Goal: Task Accomplishment & Management: Complete application form

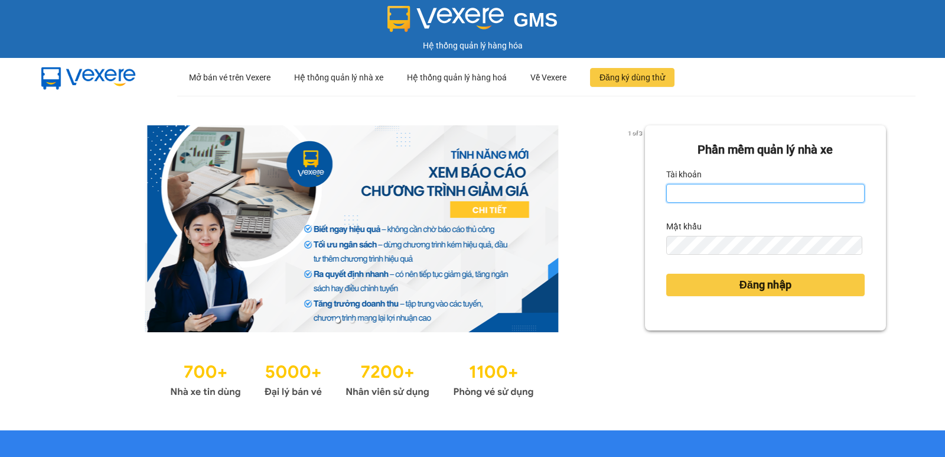
click at [679, 195] on input "Tài khoản" at bounding box center [766, 193] width 199 height 19
type input "dung.nhuquynh"
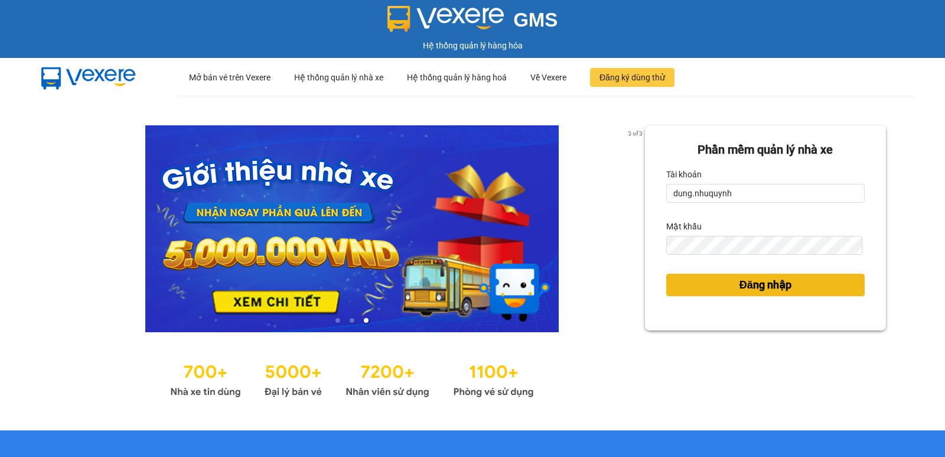
click at [758, 290] on span "Đăng nhập" at bounding box center [766, 285] width 52 height 17
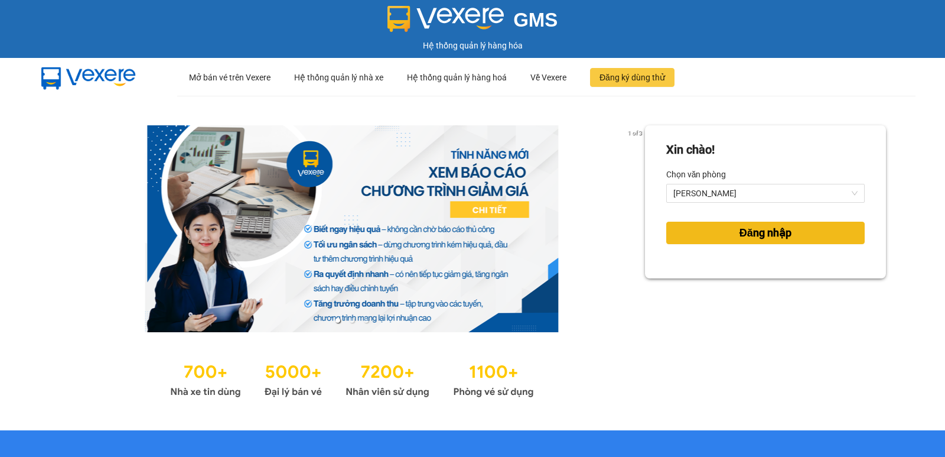
click at [771, 229] on span "Đăng nhập" at bounding box center [766, 233] width 52 height 17
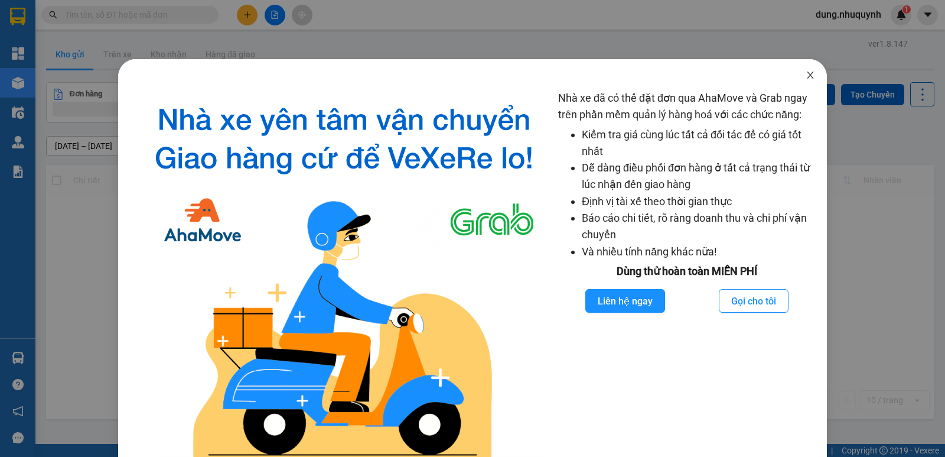
click at [806, 77] on icon "close" at bounding box center [810, 74] width 9 height 9
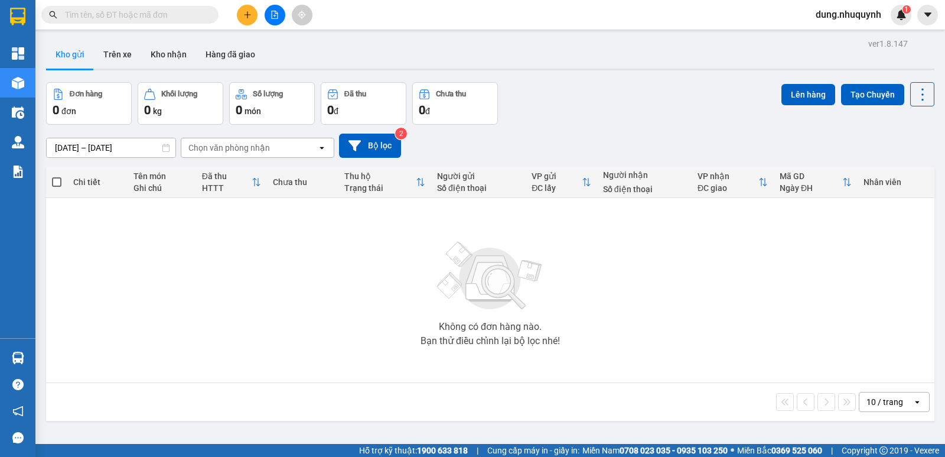
click at [87, 15] on input "text" at bounding box center [134, 14] width 139 height 13
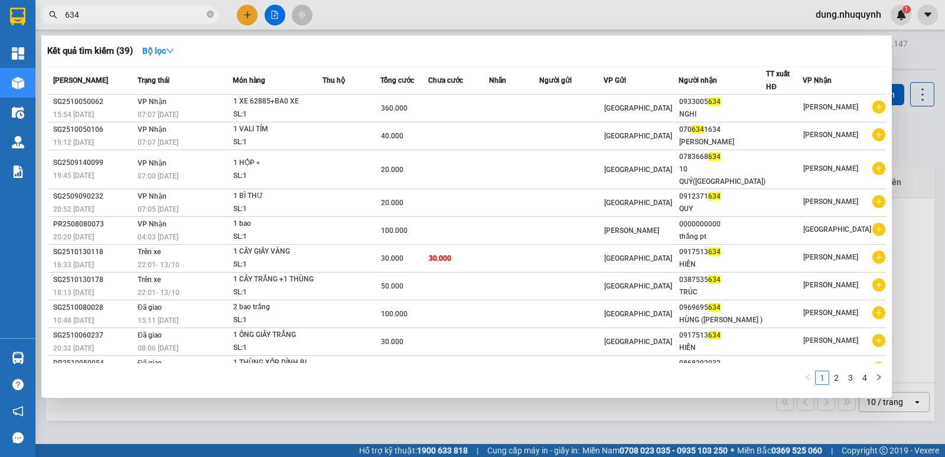
type input "634"
click at [393, 20] on div at bounding box center [472, 228] width 945 height 457
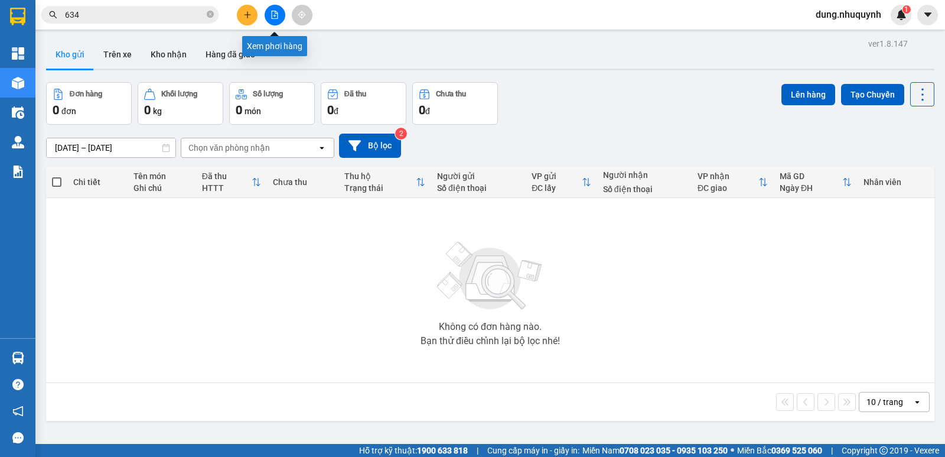
click at [281, 18] on button at bounding box center [275, 15] width 21 height 21
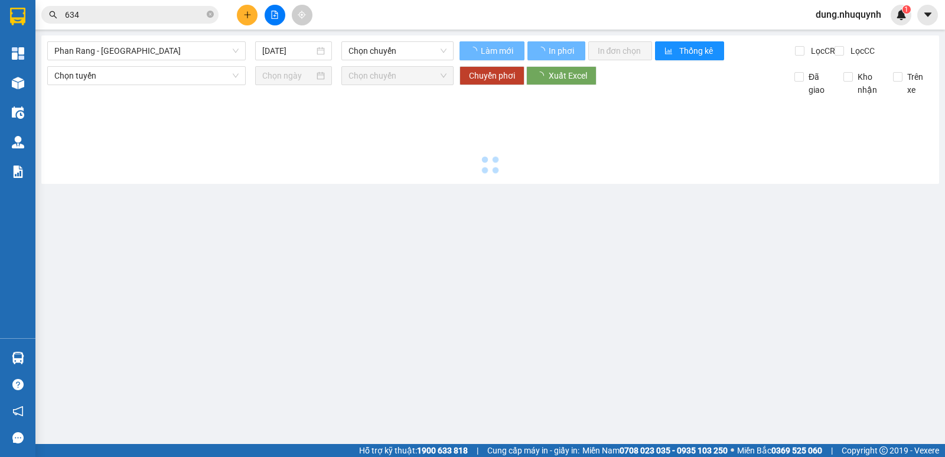
type input "[DATE]"
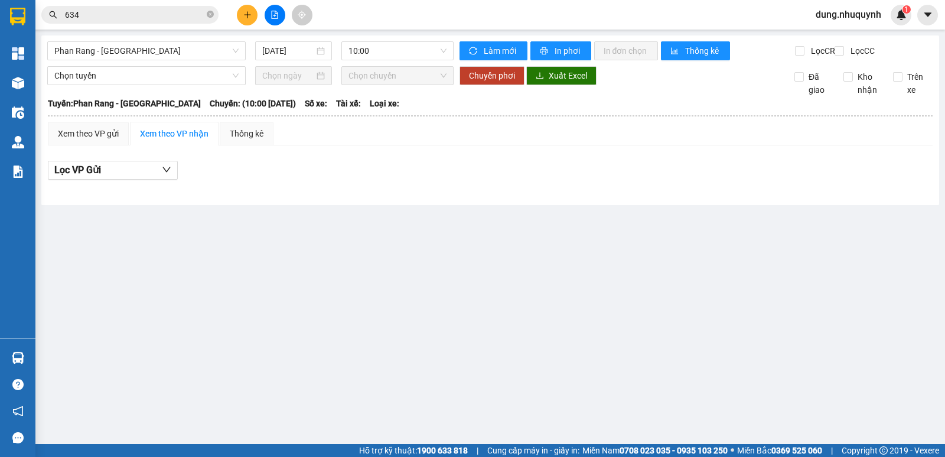
click at [281, 18] on button at bounding box center [275, 15] width 21 height 21
click at [275, 15] on icon "file-add" at bounding box center [275, 15] width 8 height 8
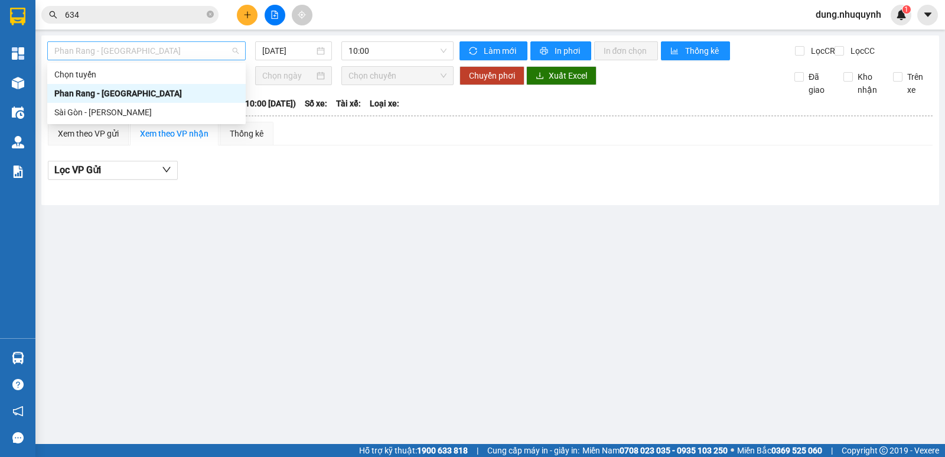
click at [230, 53] on span "[PERSON_NAME] Rang - [GEOGRAPHIC_DATA]" at bounding box center [146, 51] width 184 height 18
click at [149, 116] on div "Sài Gòn - [PERSON_NAME]" at bounding box center [146, 112] width 184 height 13
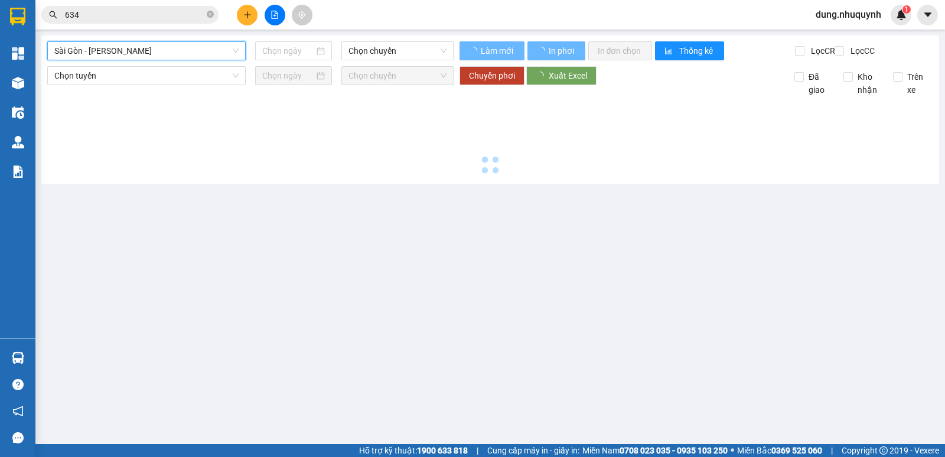
type input "[DATE]"
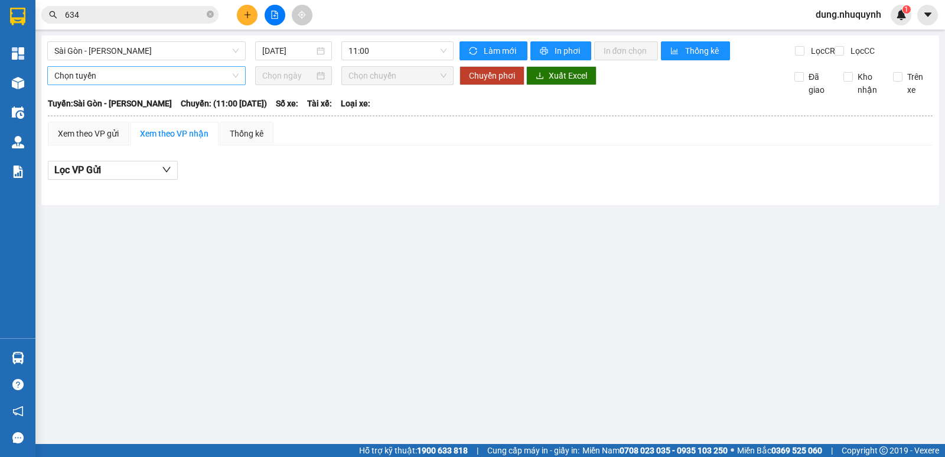
click at [196, 84] on span "Chọn tuyến" at bounding box center [146, 76] width 184 height 18
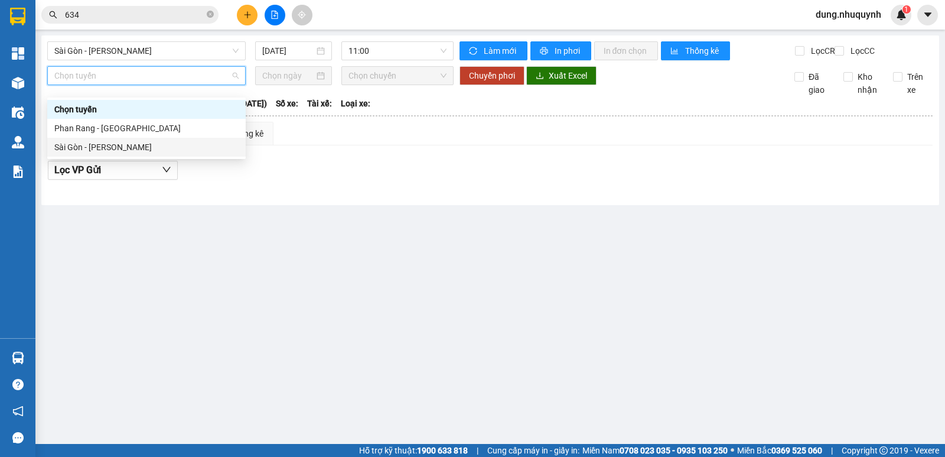
click at [134, 148] on div "Sài Gòn - [PERSON_NAME]" at bounding box center [146, 147] width 184 height 13
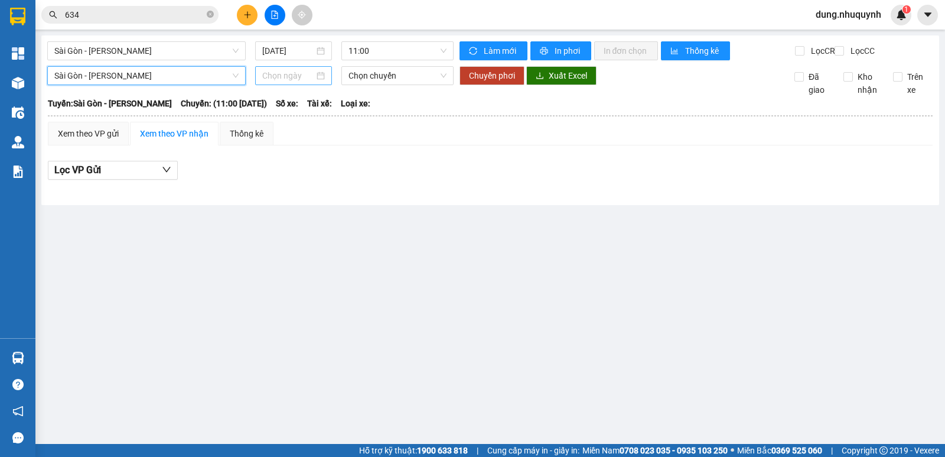
click at [313, 82] on input at bounding box center [288, 75] width 53 height 13
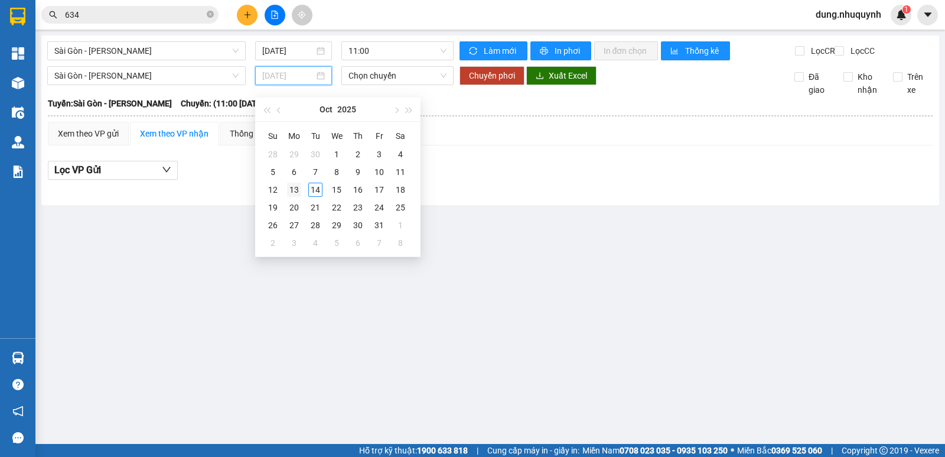
type input "[DATE]"
click at [293, 190] on div "13" at bounding box center [294, 190] width 14 height 14
type input "[DATE]"
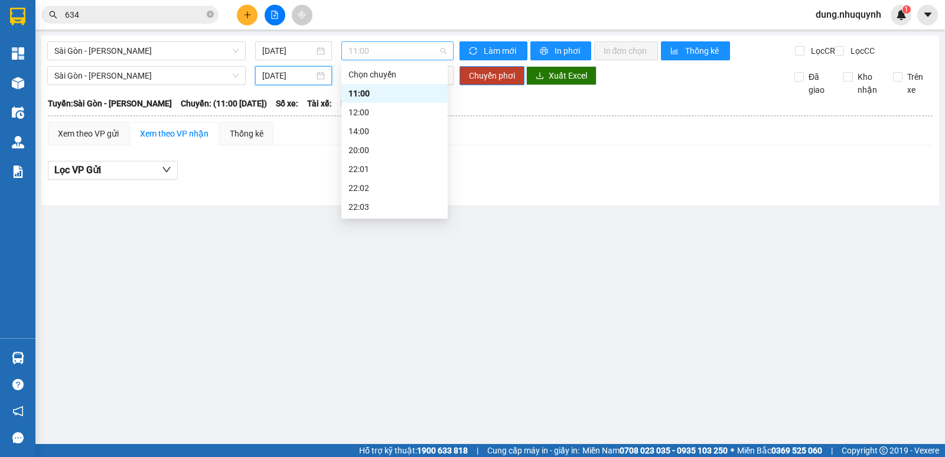
click at [394, 54] on span "11:00" at bounding box center [397, 51] width 97 height 18
click at [360, 169] on div "22:01" at bounding box center [395, 168] width 92 height 13
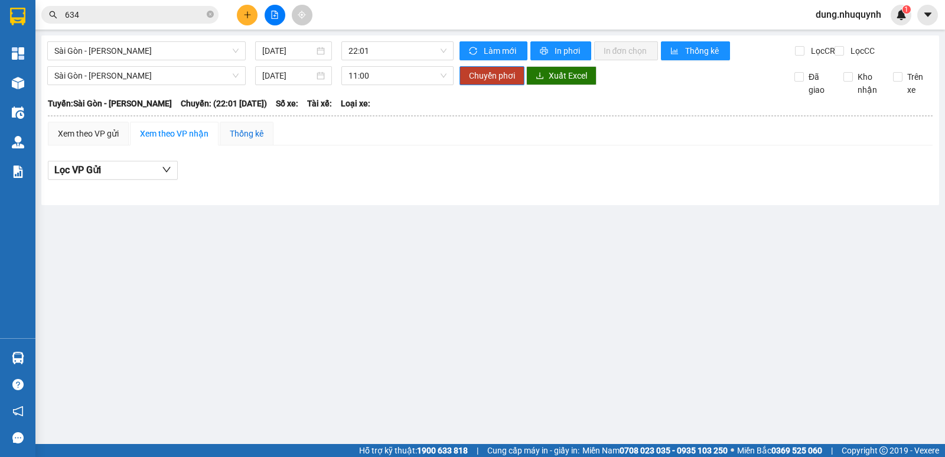
click at [255, 140] on div "Thống kê" at bounding box center [247, 133] width 34 height 13
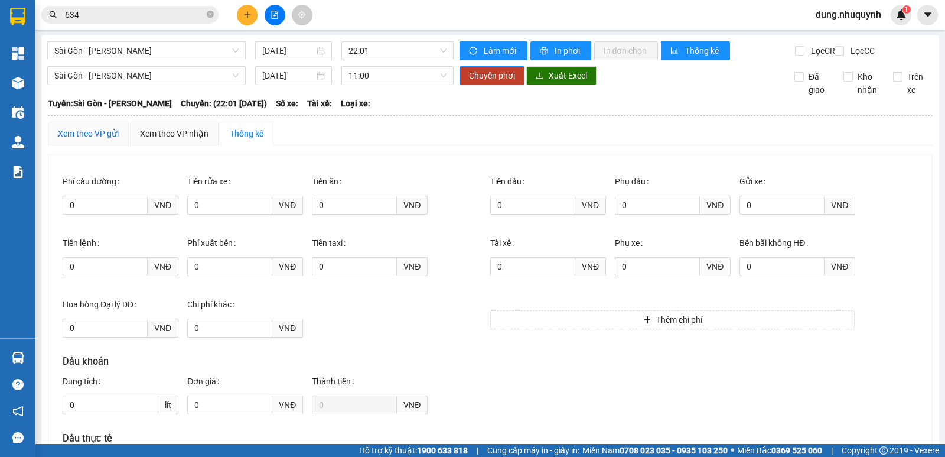
click at [98, 140] on div "Xem theo VP gửi" at bounding box center [88, 133] width 61 height 13
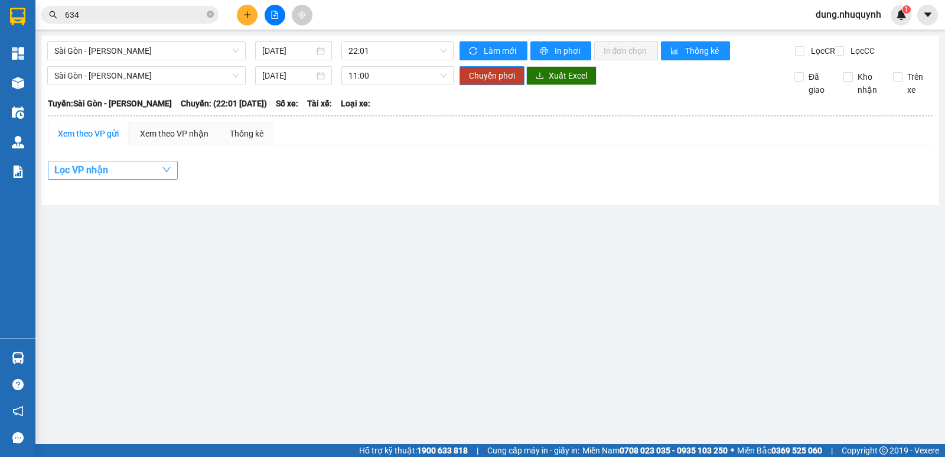
click at [103, 177] on span "Lọc VP nhận" at bounding box center [81, 169] width 54 height 15
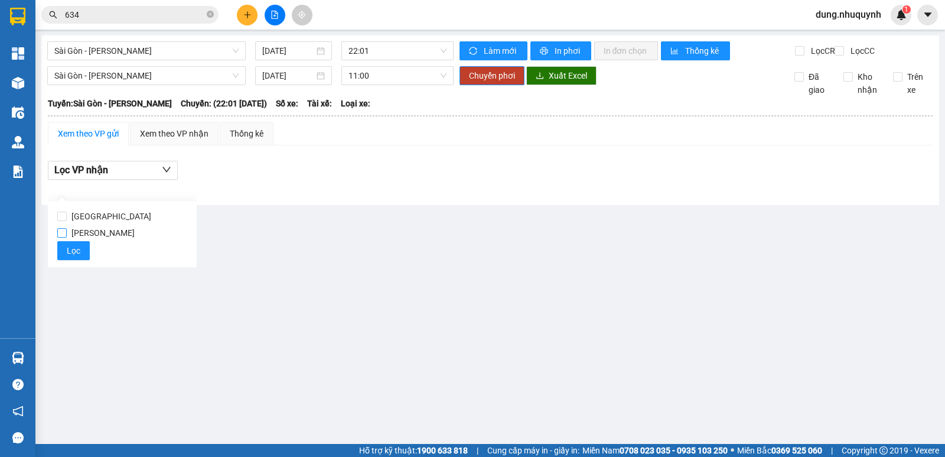
click at [63, 233] on input "[PERSON_NAME]" at bounding box center [61, 232] width 9 height 9
checkbox input "true"
click at [69, 251] on span "Lọc" at bounding box center [74, 250] width 14 height 13
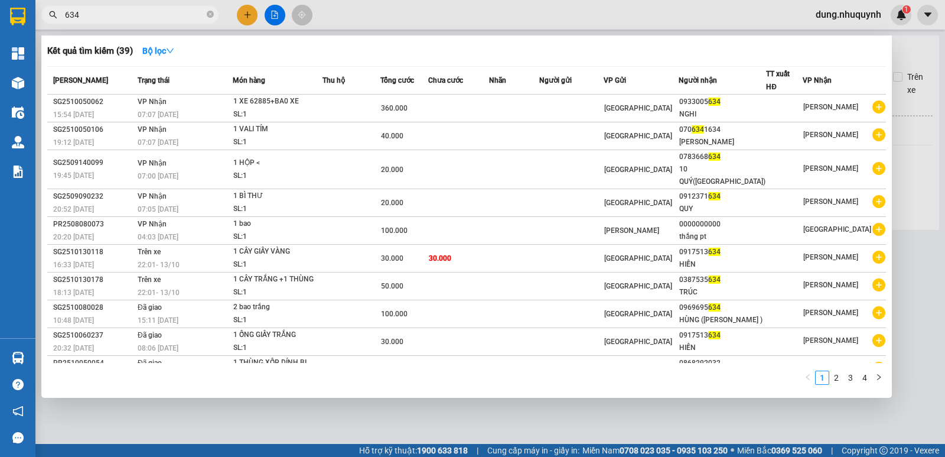
click at [103, 9] on input "634" at bounding box center [134, 14] width 139 height 13
type input "6"
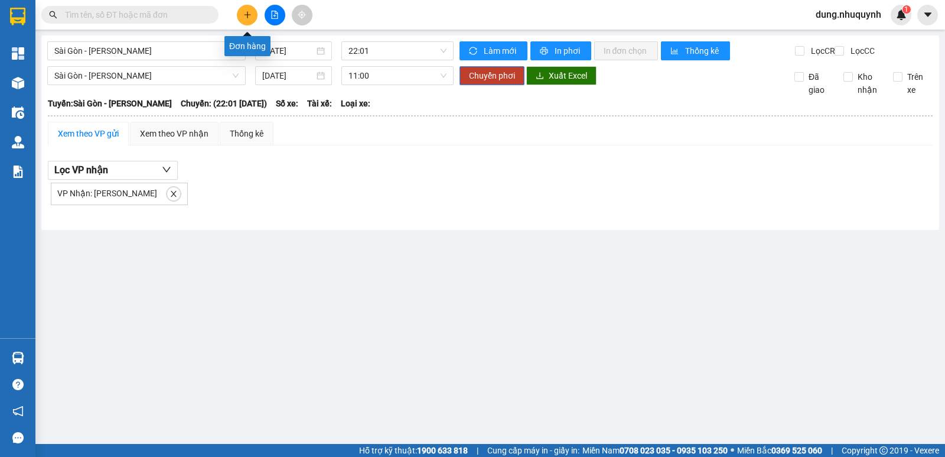
click at [249, 11] on icon "plus" at bounding box center [247, 15] width 8 height 8
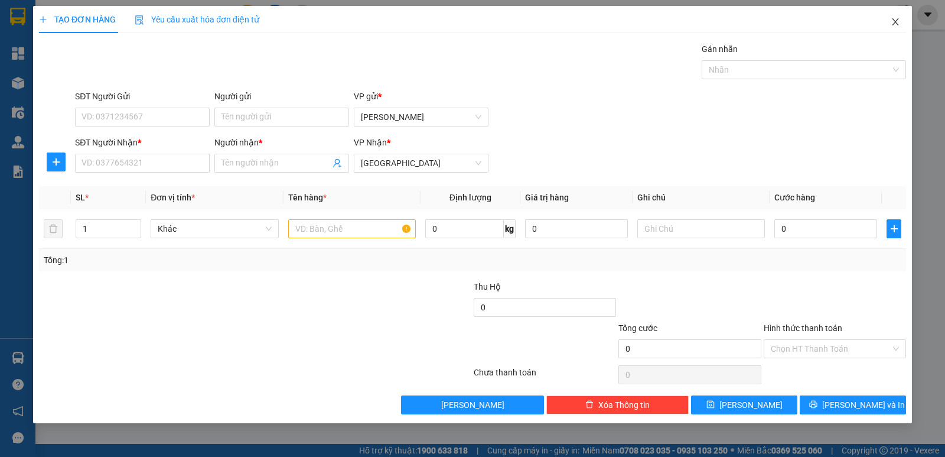
click at [892, 24] on icon "close" at bounding box center [895, 21] width 9 height 9
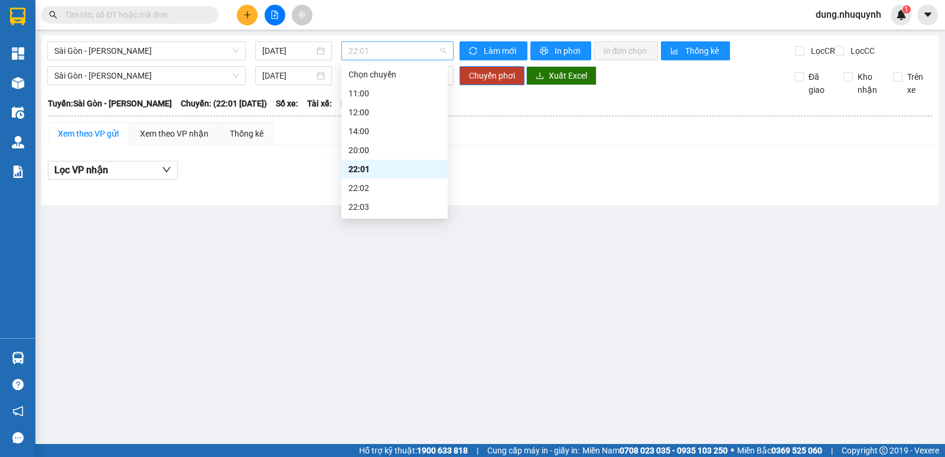
click at [374, 50] on span "22:01" at bounding box center [397, 51] width 97 height 18
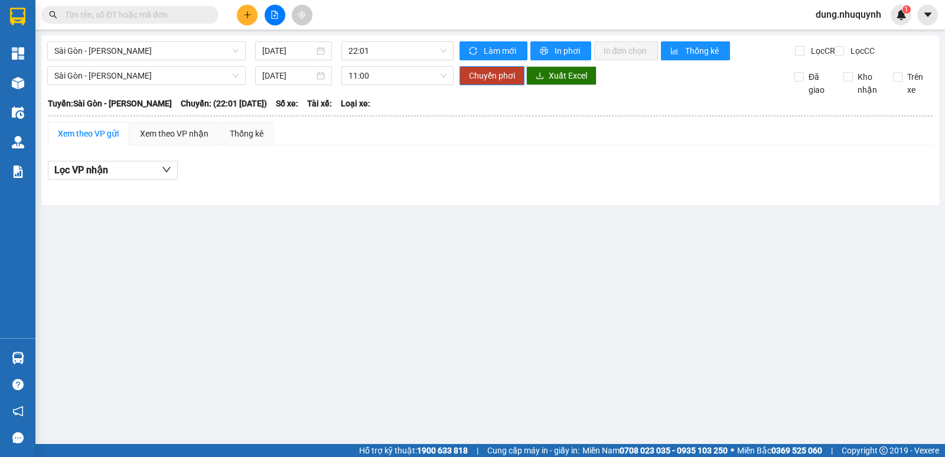
click at [201, 238] on main "Sài Gòn - Phan Rang 14/10/2025 22:01 Làm mới In phơi In đơn chọn Thống kê Lọc C…" at bounding box center [472, 222] width 945 height 444
click at [246, 19] on button at bounding box center [247, 15] width 21 height 21
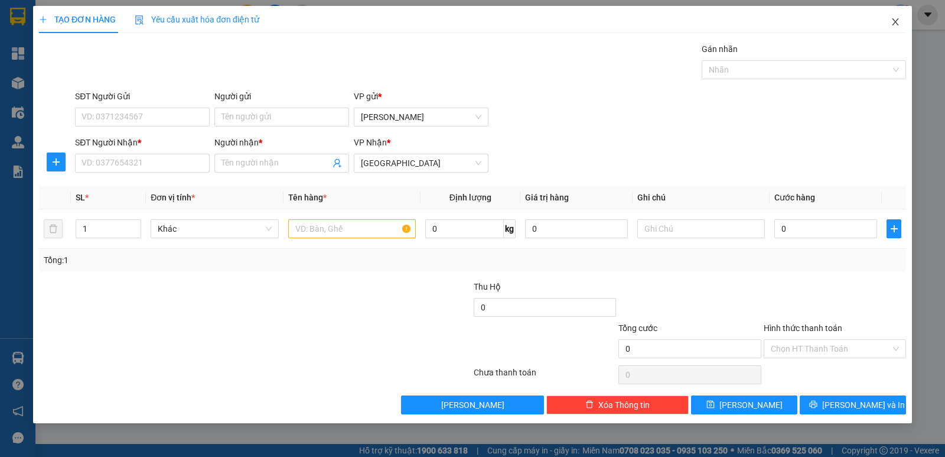
click at [899, 22] on icon "close" at bounding box center [895, 21] width 9 height 9
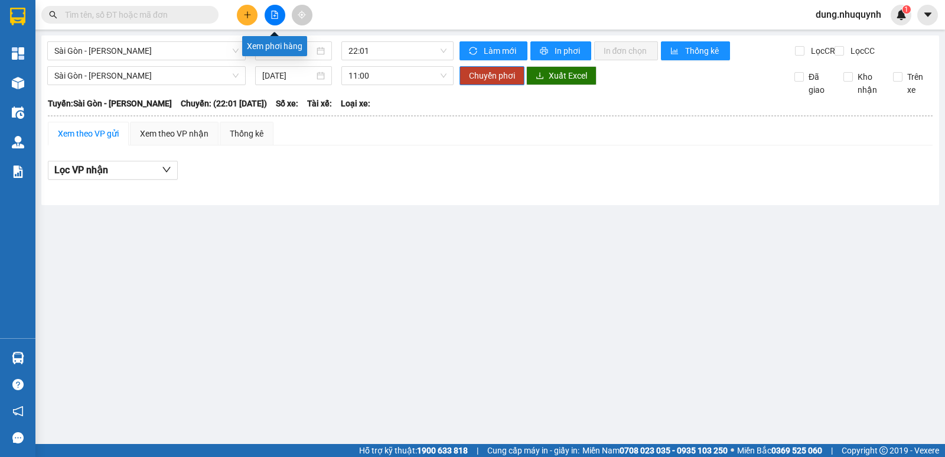
click at [267, 15] on button at bounding box center [275, 15] width 21 height 21
click at [94, 6] on span at bounding box center [129, 15] width 177 height 18
click at [111, 19] on input "text" at bounding box center [134, 14] width 139 height 13
click at [700, 327] on main "Sài Gòn - Phan Rang 14/10/2025 22:01 Làm mới In phơi In đơn chọn Thống kê Lọc C…" at bounding box center [472, 222] width 945 height 444
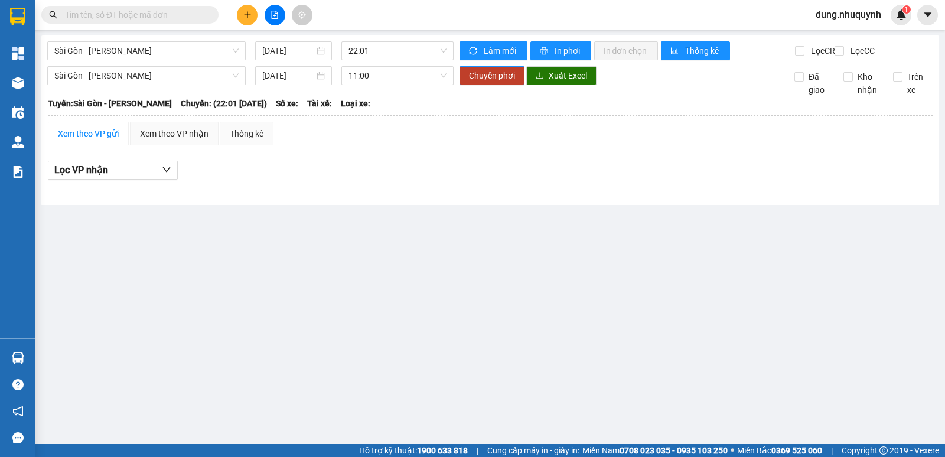
click at [321, 255] on main "Sài Gòn - Phan Rang 14/10/2025 22:01 Làm mới In phơi In đơn chọn Thống kê Lọc C…" at bounding box center [472, 222] width 945 height 444
click at [509, 51] on span "Làm mới" at bounding box center [501, 50] width 34 height 13
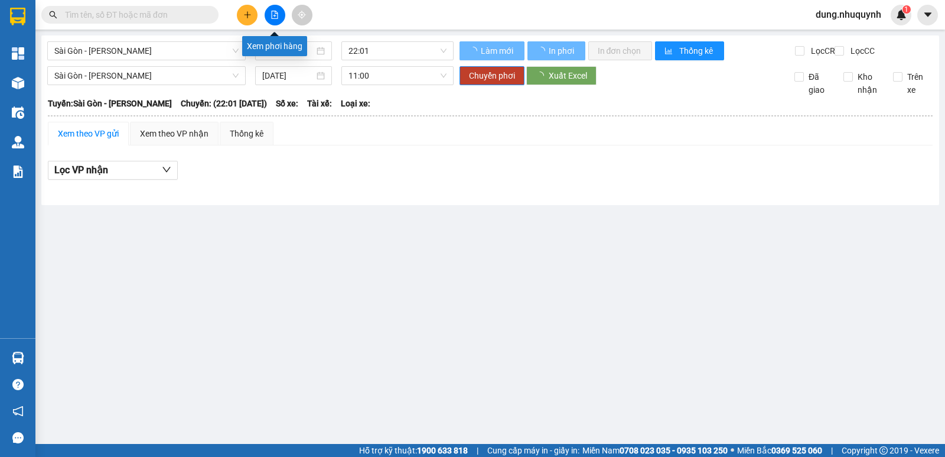
click at [274, 17] on icon "file-add" at bounding box center [275, 15] width 8 height 8
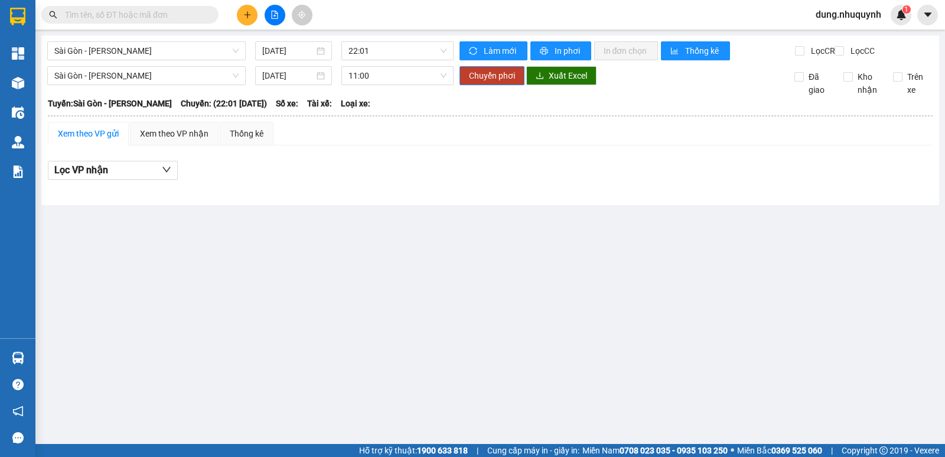
click at [274, 17] on icon "file-add" at bounding box center [275, 15] width 8 height 8
click at [249, 16] on icon "plus" at bounding box center [247, 15] width 8 height 8
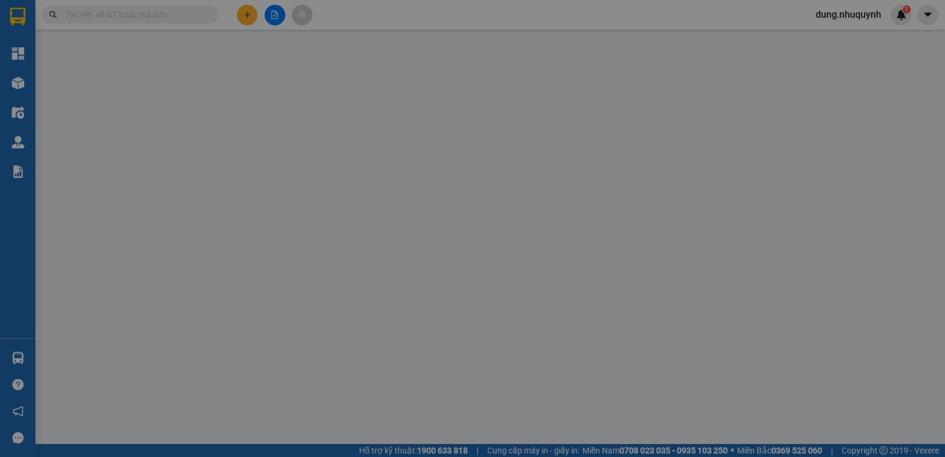
click at [249, 16] on span "Yêu cầu xuất hóa đơn điện tử" at bounding box center [197, 19] width 125 height 9
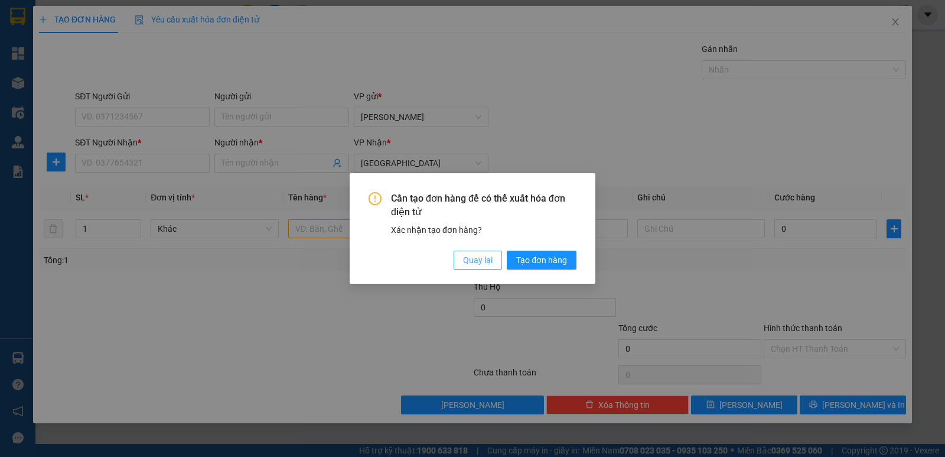
click at [486, 259] on span "Quay lại" at bounding box center [478, 259] width 30 height 13
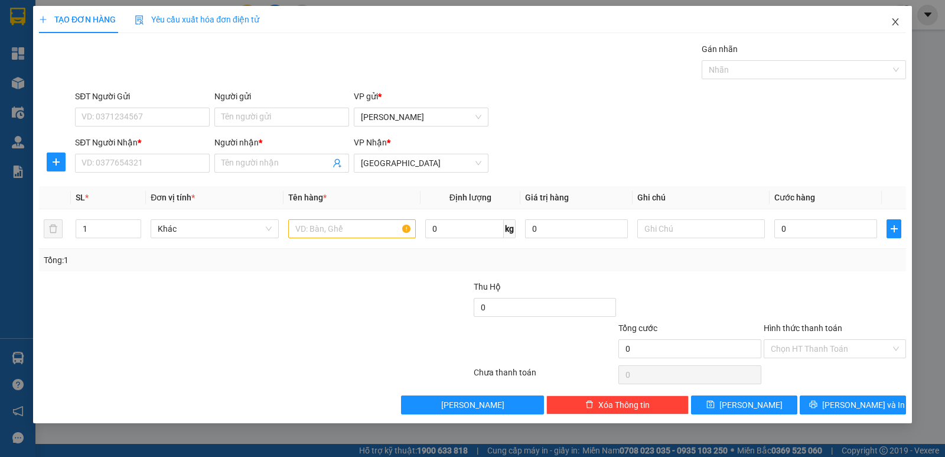
click at [896, 19] on icon "close" at bounding box center [895, 21] width 9 height 9
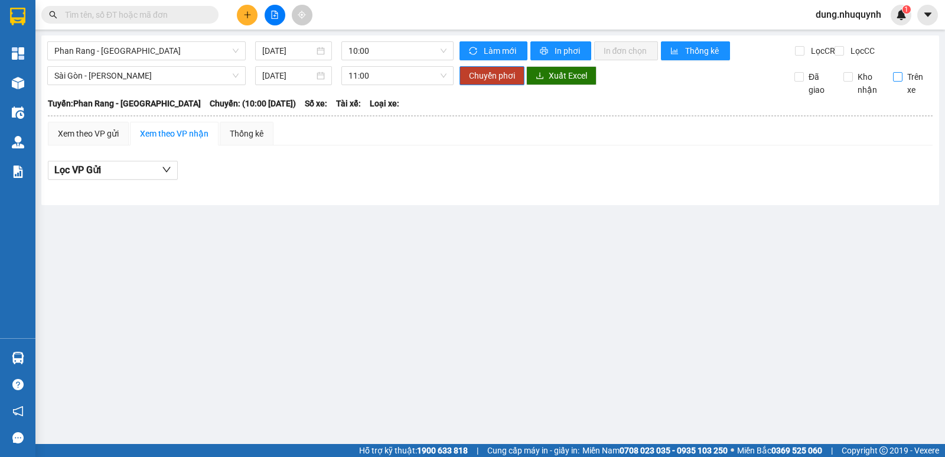
click at [900, 82] on input "Trên xe" at bounding box center [897, 76] width 9 height 9
checkbox input "true"
click at [162, 18] on input "text" at bounding box center [134, 14] width 139 height 13
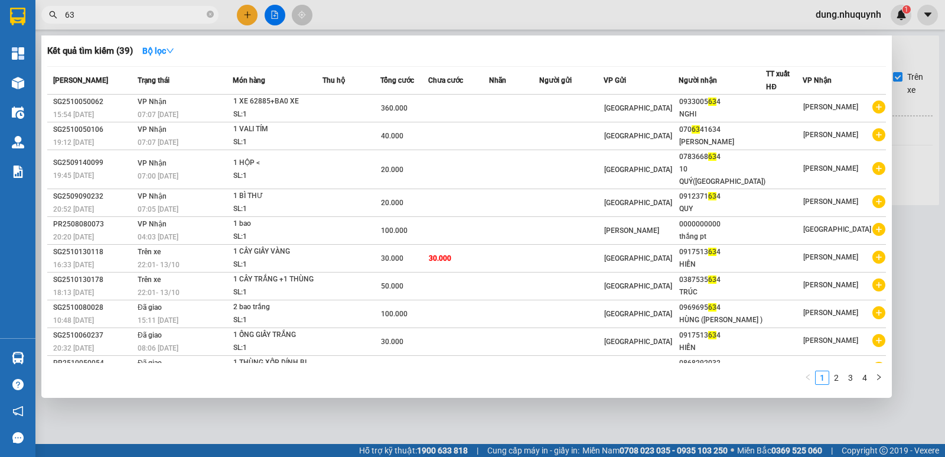
type input "6"
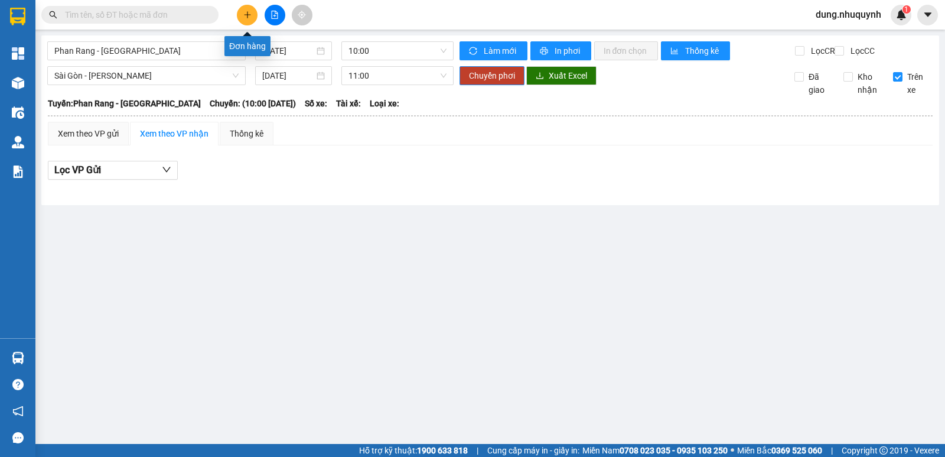
click at [249, 15] on icon "plus" at bounding box center [247, 15] width 8 height 8
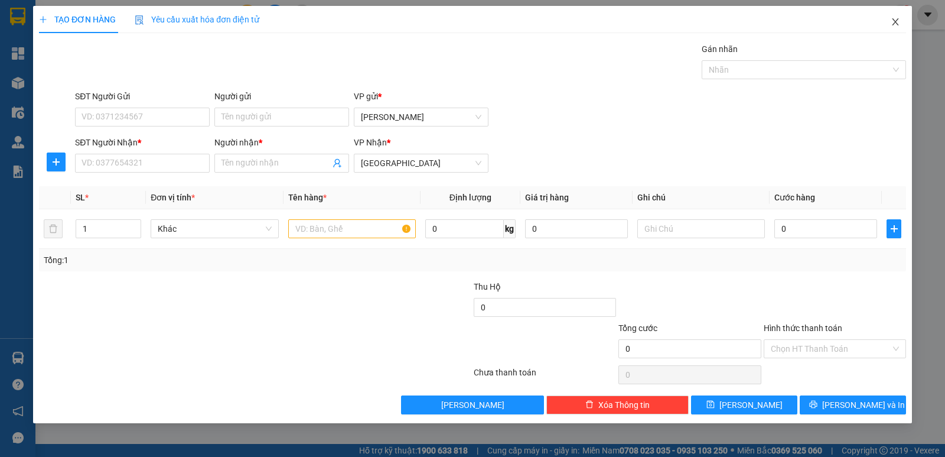
click at [897, 18] on icon "close" at bounding box center [895, 21] width 9 height 9
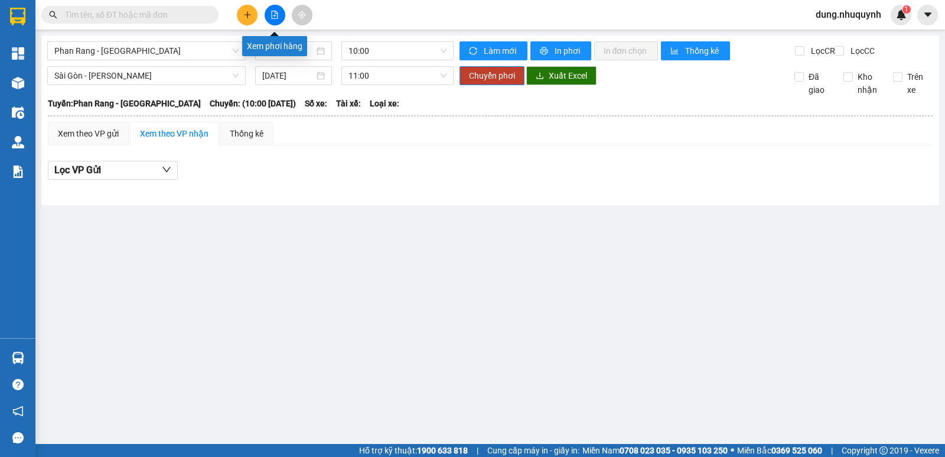
click at [275, 17] on icon "file-add" at bounding box center [275, 15] width 8 height 8
drag, startPoint x: 292, startPoint y: 213, endPoint x: 82, endPoint y: 407, distance: 285.6
click at [82, 407] on main "Phan Rang - Sài Gòn 14/10/2025 10:00 Làm mới In phơi In đơn chọn Thống kê Lọc C…" at bounding box center [472, 222] width 945 height 444
click at [67, 140] on div "Xem theo VP gửi" at bounding box center [88, 133] width 61 height 13
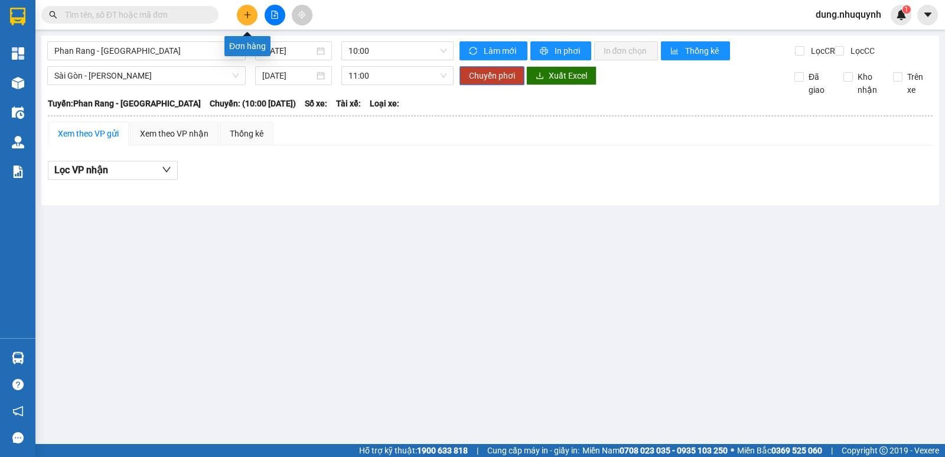
click at [243, 15] on icon "plus" at bounding box center [247, 15] width 8 height 8
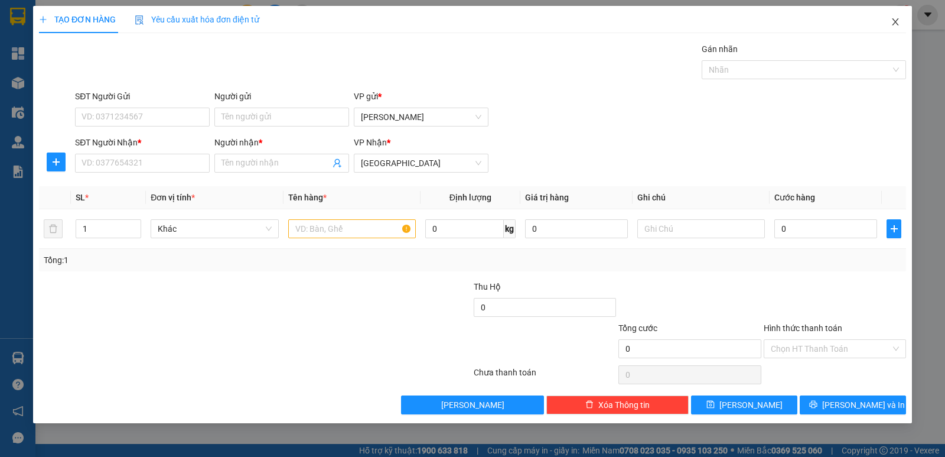
click at [890, 21] on span "Close" at bounding box center [895, 22] width 33 height 33
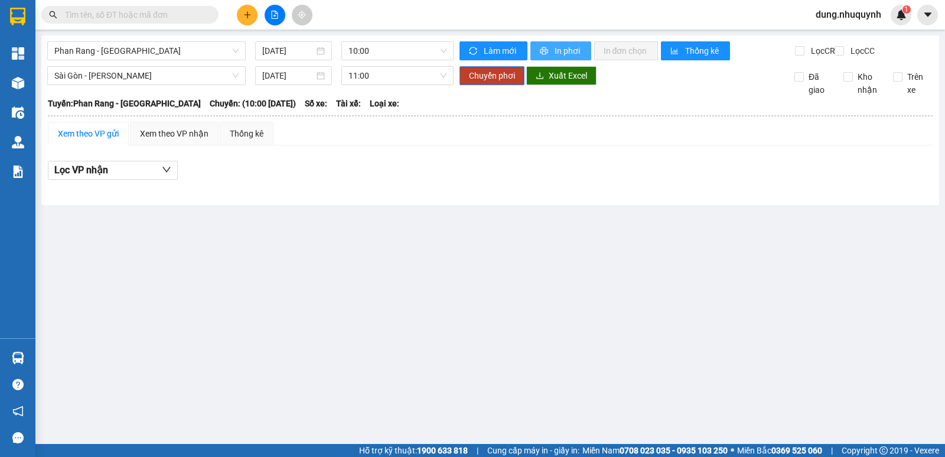
click at [567, 57] on button "In phơi" at bounding box center [561, 50] width 61 height 19
click at [216, 55] on span "[PERSON_NAME] Rang - [GEOGRAPHIC_DATA]" at bounding box center [146, 51] width 184 height 18
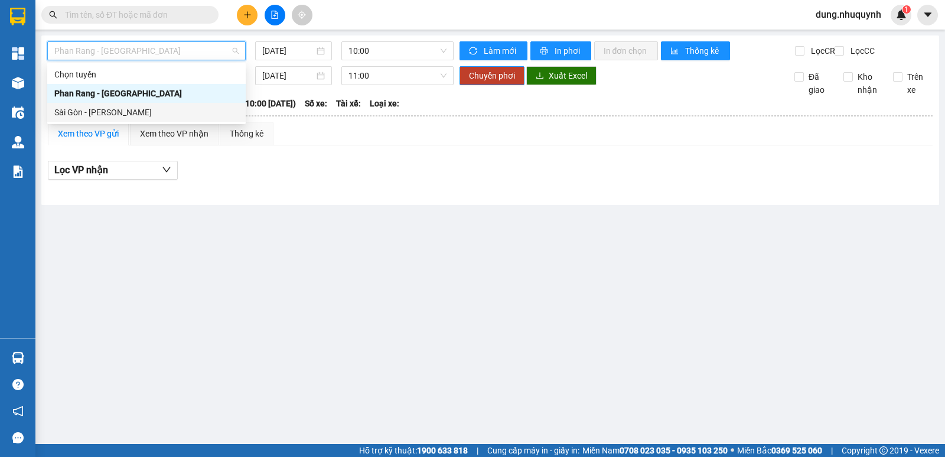
click at [115, 113] on div "Sài Gòn - [PERSON_NAME]" at bounding box center [146, 112] width 184 height 13
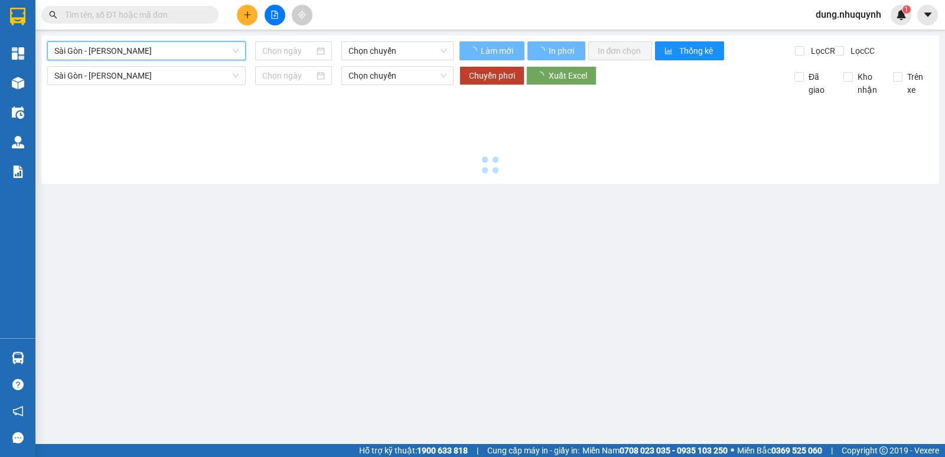
type input "[DATE]"
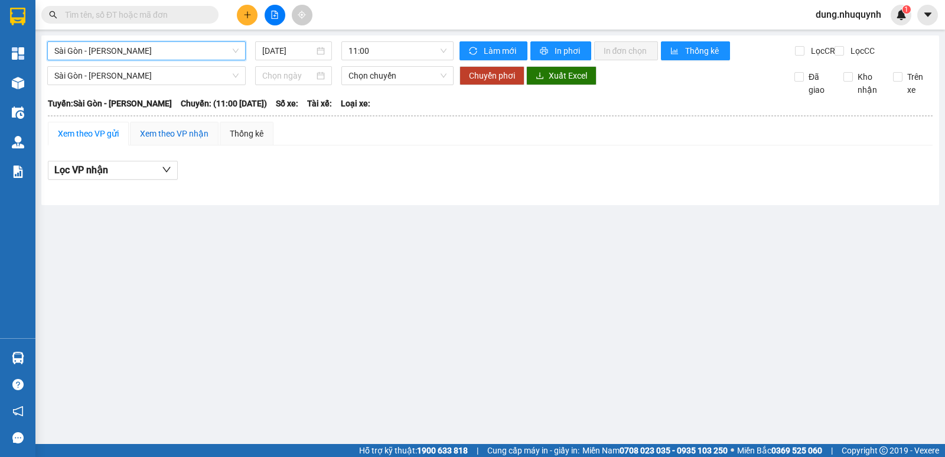
click at [188, 140] on div "Xem theo VP nhận" at bounding box center [174, 133] width 69 height 13
click at [245, 140] on div "Thống kê" at bounding box center [247, 133] width 34 height 13
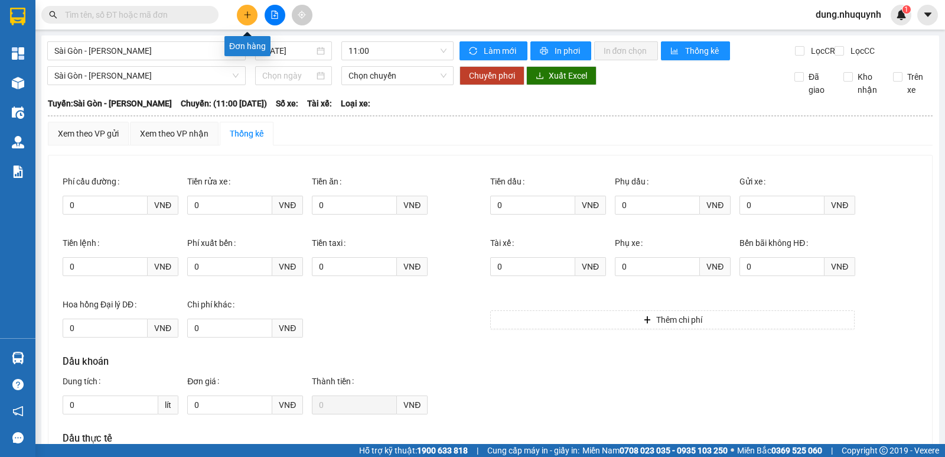
click at [242, 10] on button at bounding box center [247, 15] width 21 height 21
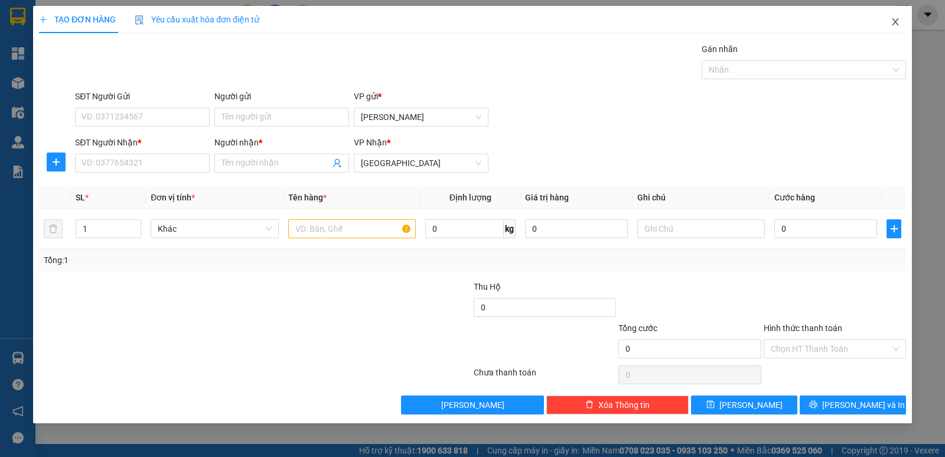
click at [899, 21] on icon "close" at bounding box center [895, 21] width 9 height 9
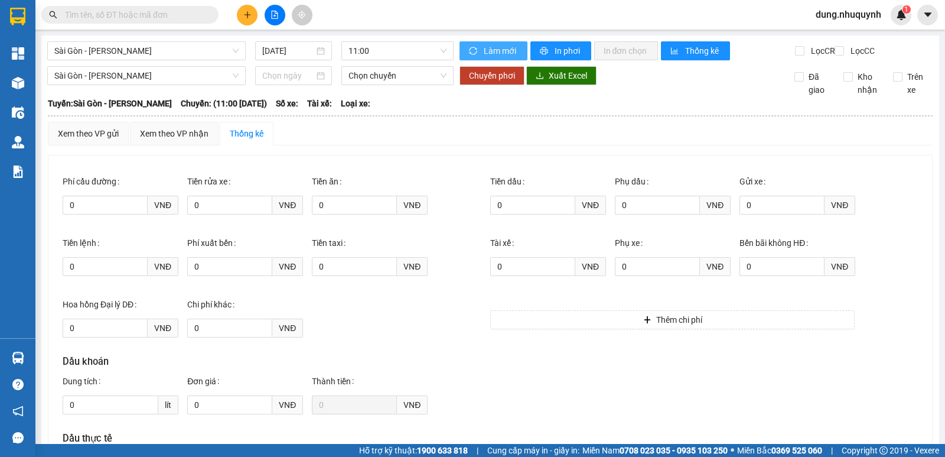
click at [484, 50] on span "Làm mới" at bounding box center [501, 50] width 34 height 13
click at [381, 145] on div "Xem theo VP gửi Xem theo VP nhận Thống kê" at bounding box center [490, 134] width 885 height 24
click at [99, 140] on div "Xem theo VP gửi" at bounding box center [88, 133] width 61 height 13
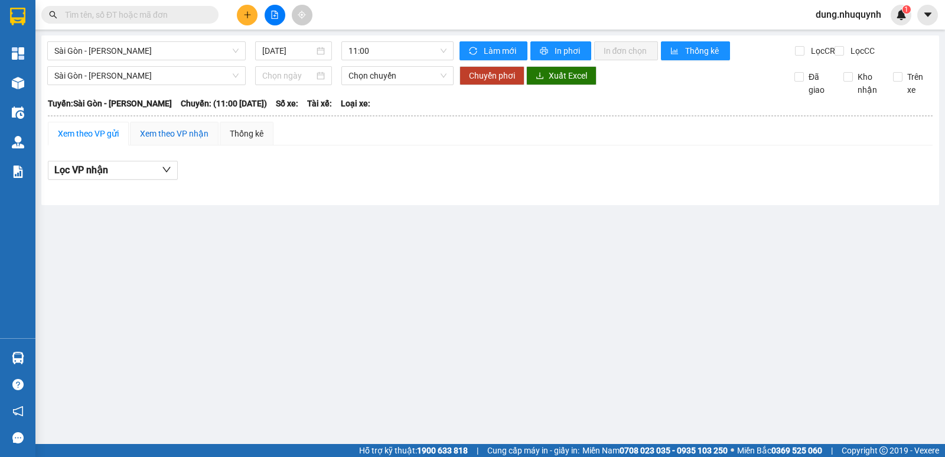
click at [174, 140] on div "Xem theo VP nhận" at bounding box center [174, 133] width 69 height 13
click at [255, 140] on div "Thống kê" at bounding box center [247, 133] width 34 height 13
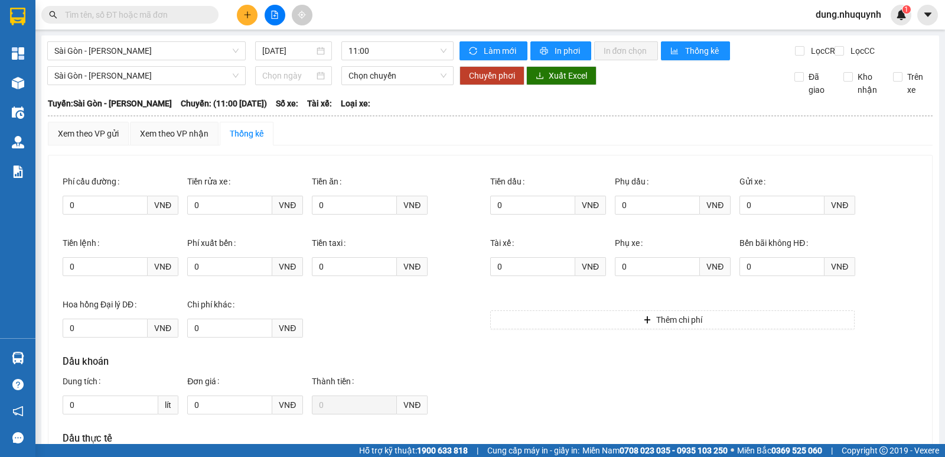
click at [860, 15] on span "dung.nhuquynh" at bounding box center [849, 14] width 84 height 15
click at [857, 40] on span "Đăng xuất" at bounding box center [852, 36] width 61 height 13
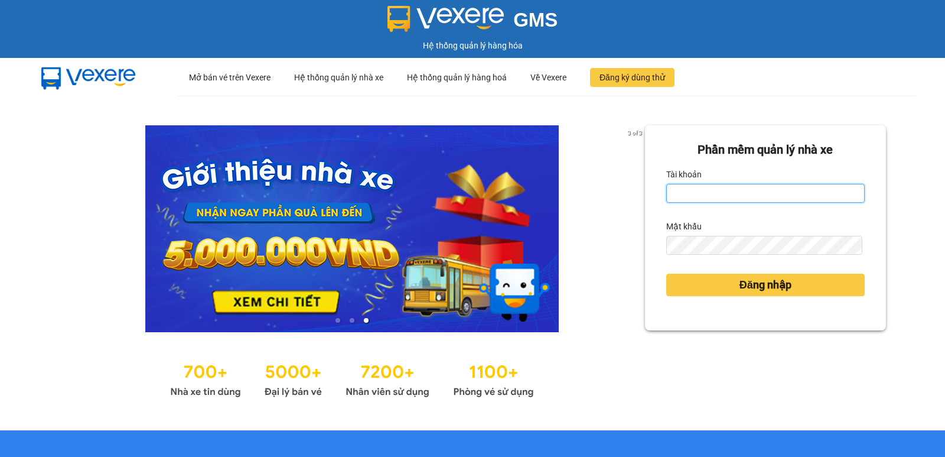
drag, startPoint x: 690, startPoint y: 197, endPoint x: 703, endPoint y: 201, distance: 13.1
click at [690, 197] on input "Tài khoản" at bounding box center [766, 193] width 199 height 19
type input "diep.nhuquynh"
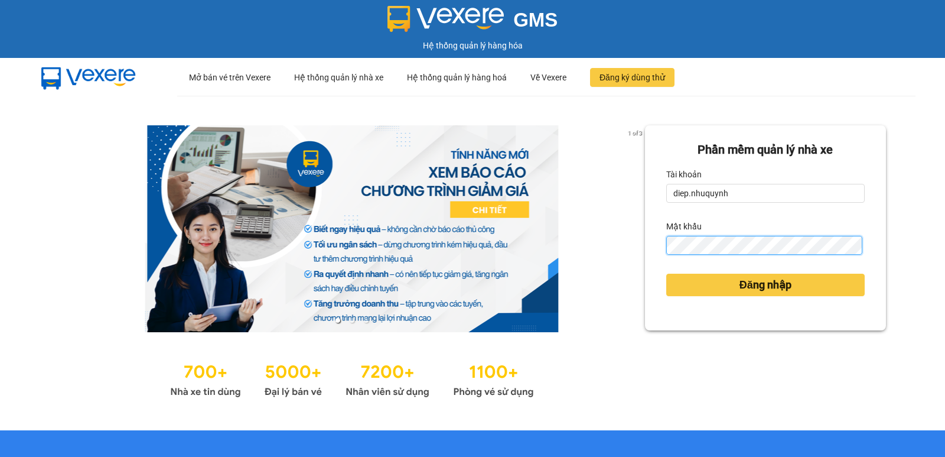
click at [667, 274] on button "Đăng nhập" at bounding box center [766, 285] width 199 height 22
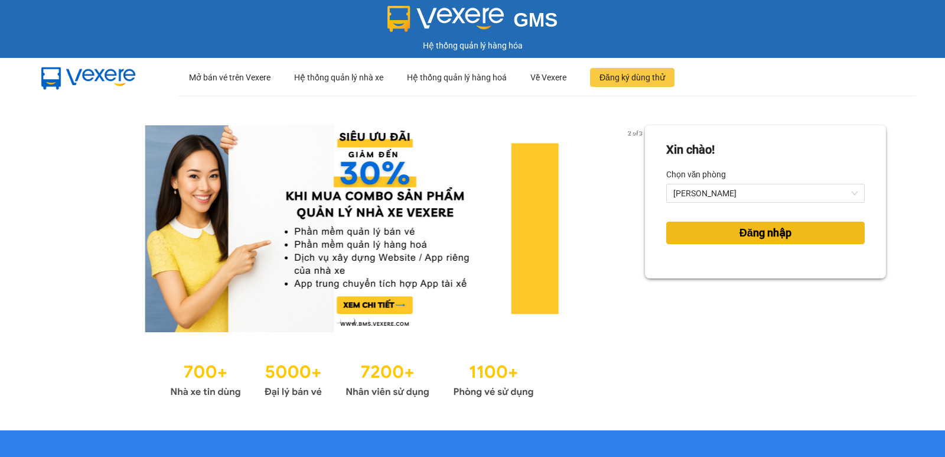
click at [740, 239] on span "Đăng nhập" at bounding box center [766, 233] width 52 height 17
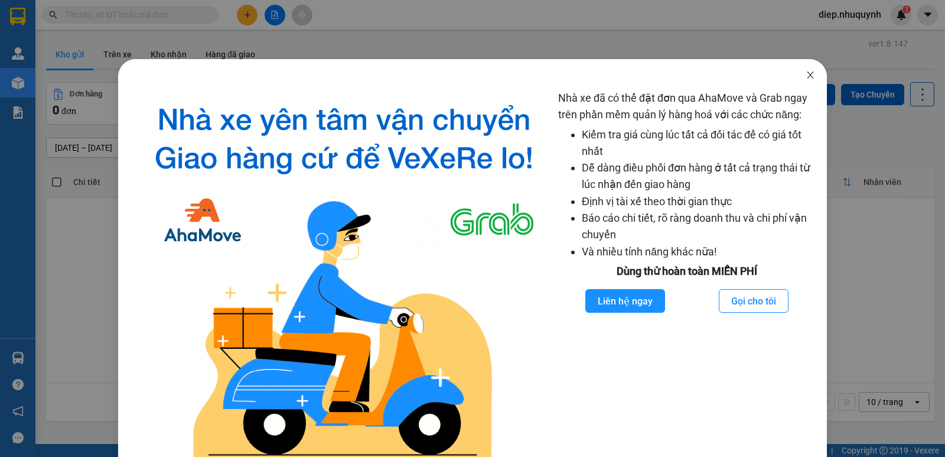
click at [806, 78] on icon "close" at bounding box center [810, 74] width 9 height 9
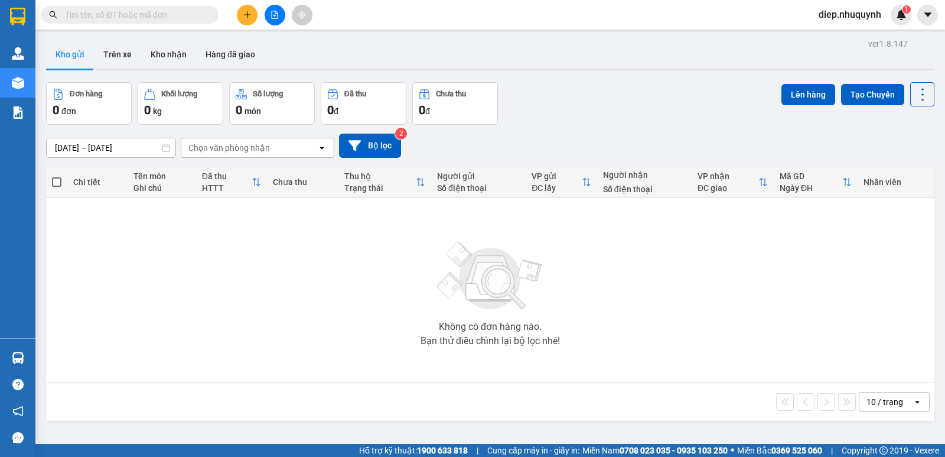
click at [71, 10] on input "text" at bounding box center [134, 14] width 139 height 13
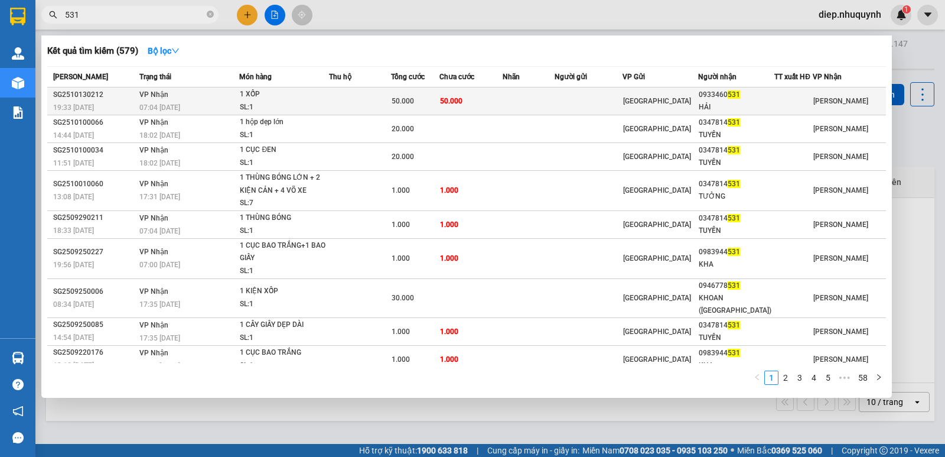
type input "531"
click at [349, 110] on td at bounding box center [359, 101] width 61 height 28
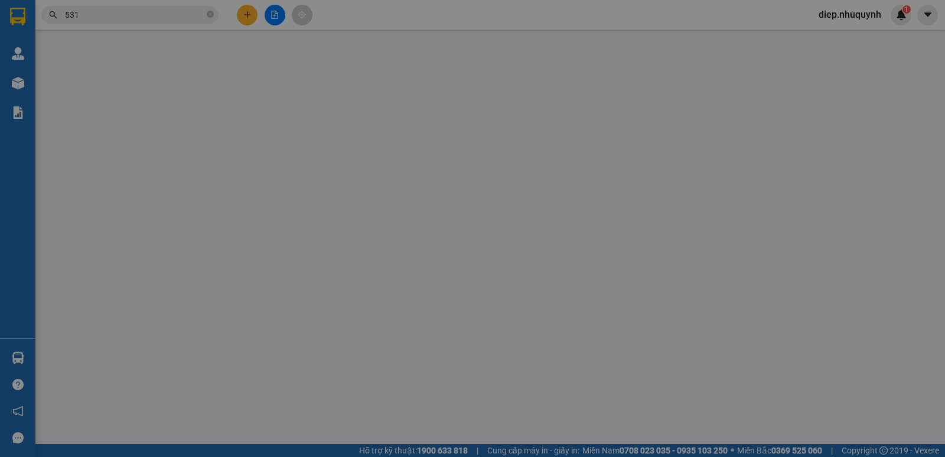
type input "0933460531"
type input "HẢI"
type input "50.000"
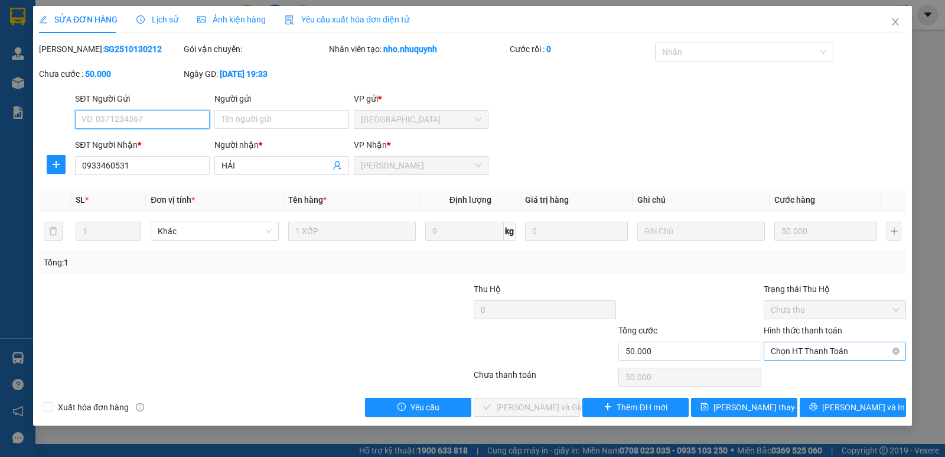
click at [820, 350] on span "Chọn HT Thanh Toán" at bounding box center [835, 351] width 128 height 18
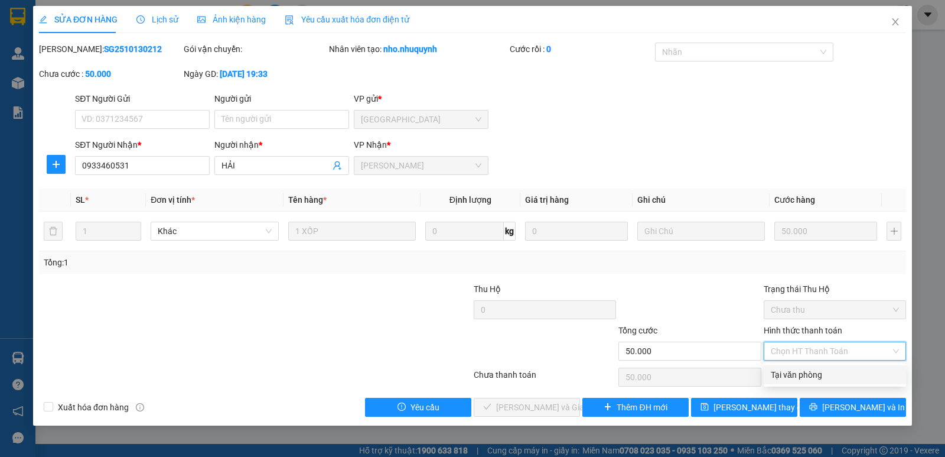
click at [811, 377] on div "Tại văn phòng" at bounding box center [835, 374] width 128 height 13
type input "0"
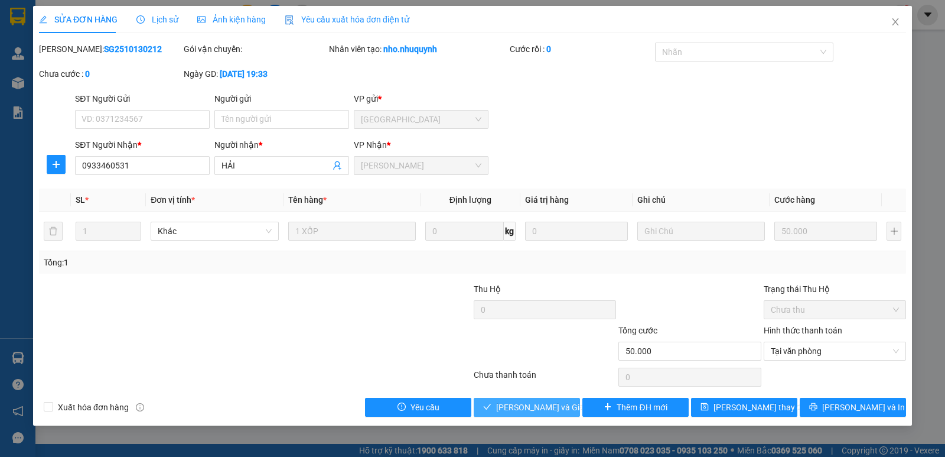
click at [562, 410] on span "[PERSON_NAME] và [PERSON_NAME] hàng" at bounding box center [552, 407] width 113 height 13
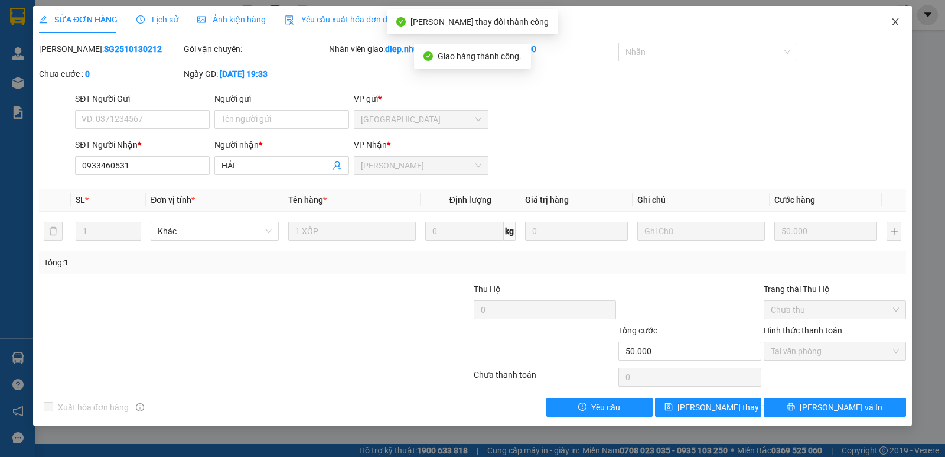
click at [898, 23] on icon "close" at bounding box center [895, 21] width 9 height 9
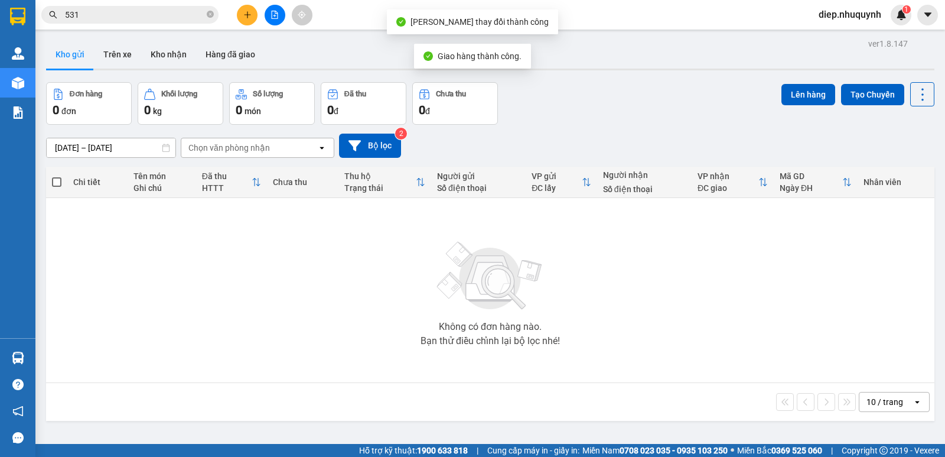
click at [100, 19] on input "531" at bounding box center [134, 14] width 139 height 13
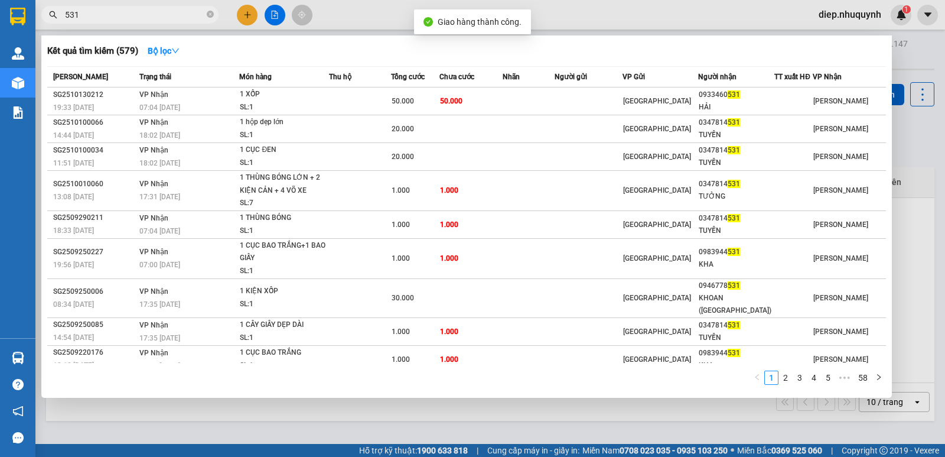
drag, startPoint x: 95, startPoint y: 19, endPoint x: 45, endPoint y: 11, distance: 50.3
click at [45, 11] on span "531" at bounding box center [129, 15] width 177 height 18
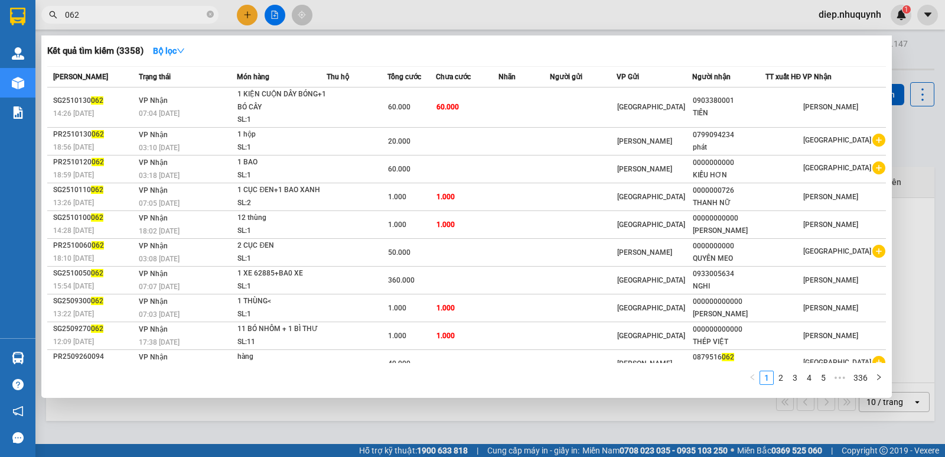
drag, startPoint x: 96, startPoint y: 13, endPoint x: 48, endPoint y: -2, distance: 50.3
click at [48, 0] on html "Kết quả tìm kiếm ( 3358 ) Bộ lọc Mã ĐH Trạng thái Món hàng Thu hộ Tổng cước Chư…" at bounding box center [472, 228] width 945 height 457
type input "u"
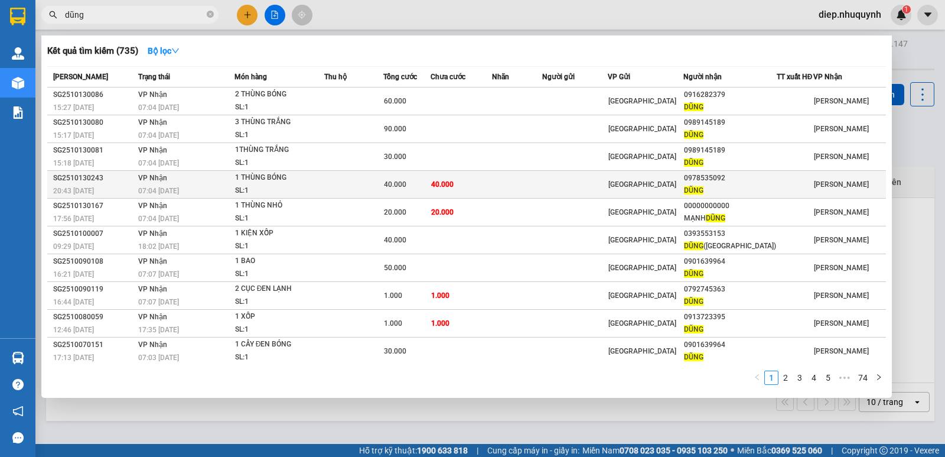
type input "dũng"
click at [430, 181] on div "40.000" at bounding box center [407, 184] width 46 height 13
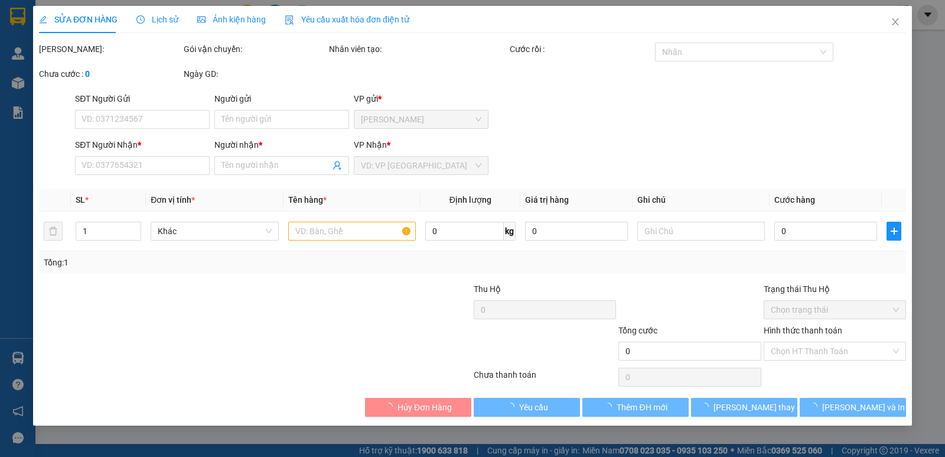
type input "0978535092"
type input "DŨNG"
type input "40.000"
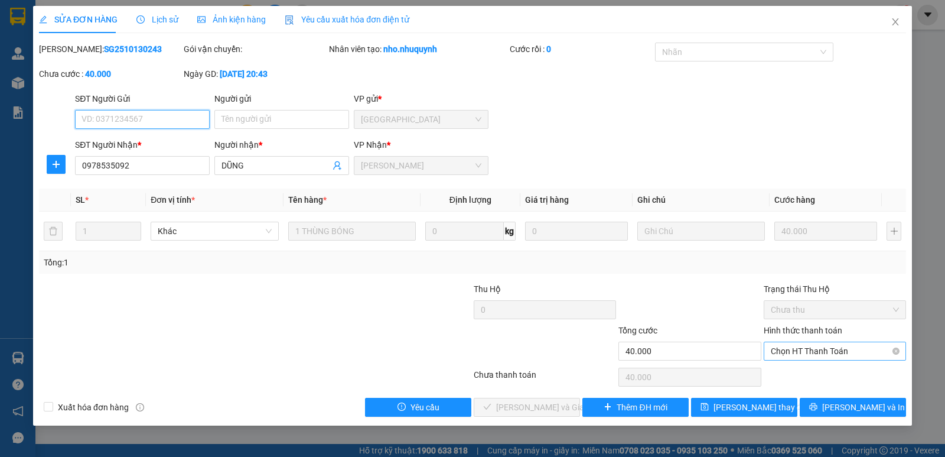
click at [821, 357] on span "Chọn HT Thanh Toán" at bounding box center [835, 351] width 128 height 18
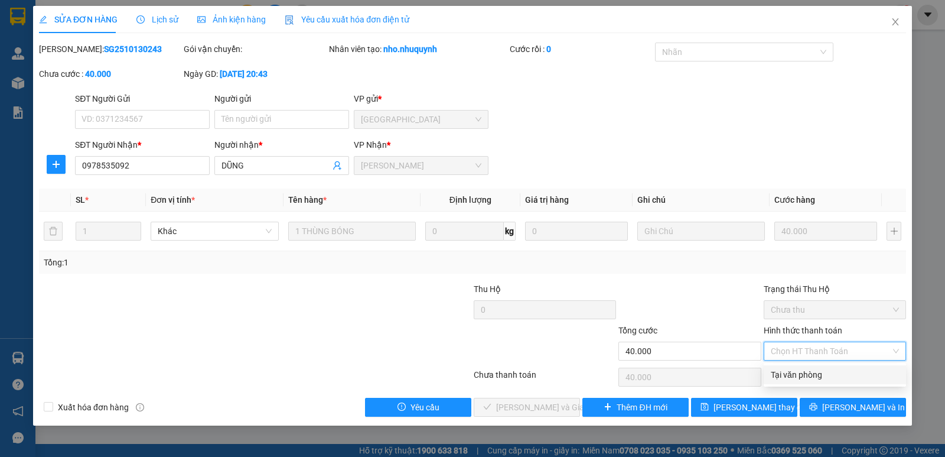
click at [817, 378] on div "Tại văn phòng" at bounding box center [835, 374] width 128 height 13
type input "0"
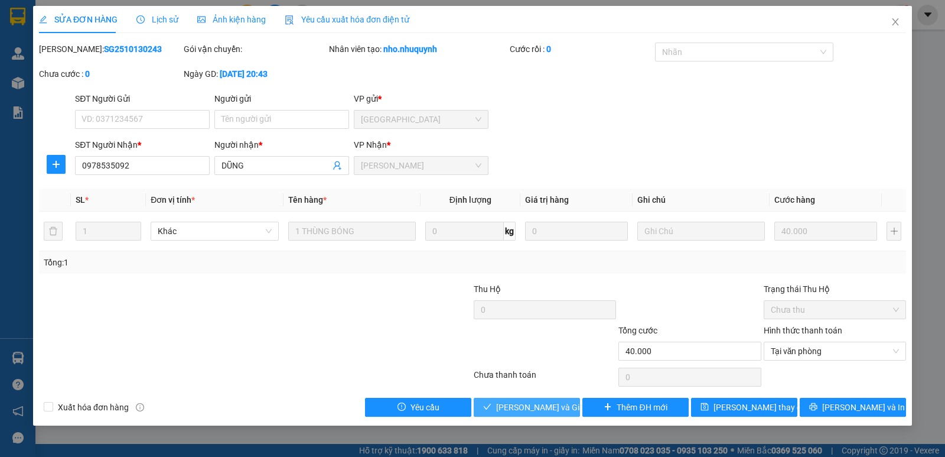
click at [549, 405] on span "[PERSON_NAME] và [PERSON_NAME] hàng" at bounding box center [552, 407] width 113 height 13
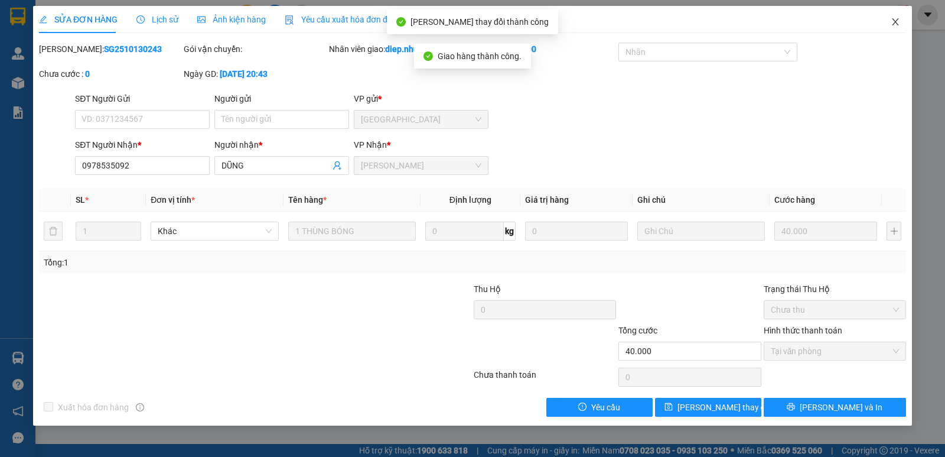
click at [900, 21] on span "Close" at bounding box center [895, 22] width 33 height 33
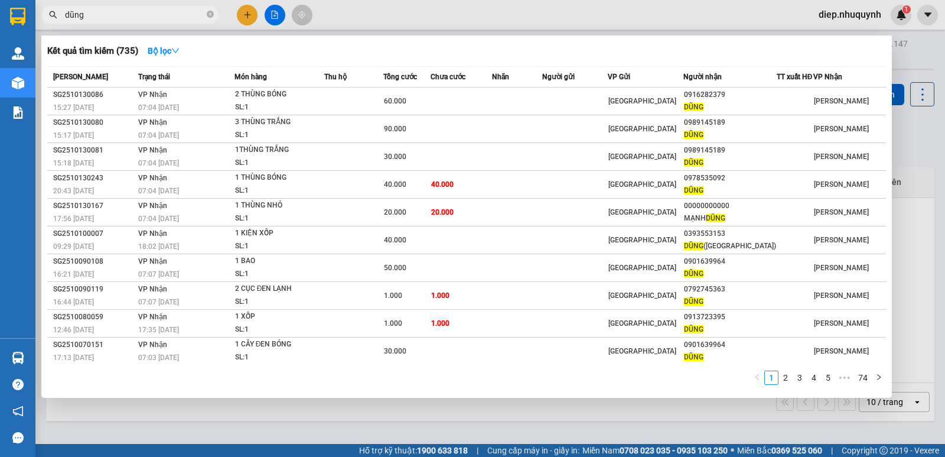
drag, startPoint x: 102, startPoint y: 16, endPoint x: 48, endPoint y: 8, distance: 53.8
click at [48, 8] on span "dũng" at bounding box center [129, 15] width 177 height 18
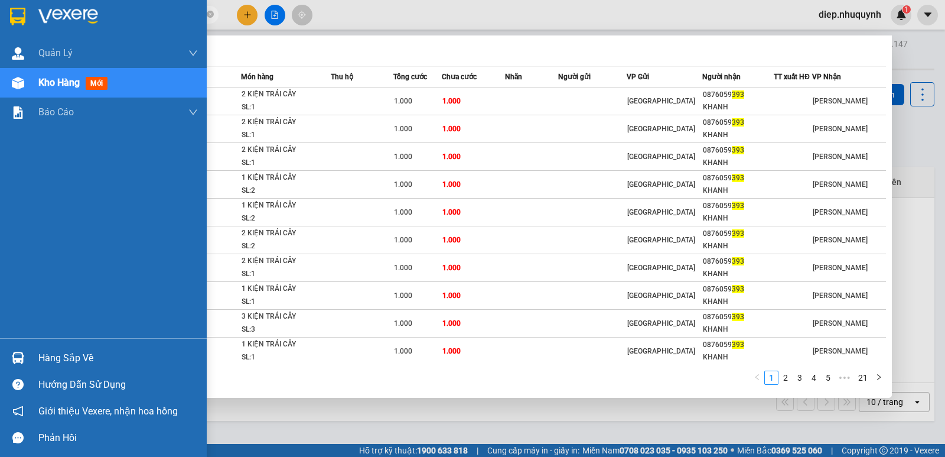
drag, startPoint x: 82, startPoint y: 16, endPoint x: 28, endPoint y: 12, distance: 53.9
click at [28, 12] on section "Kết quả tìm kiếm ( 207 ) Bộ lọc Mã ĐH Trạng thái Món hàng Thu hộ Tổng cước Chưa…" at bounding box center [472, 228] width 945 height 457
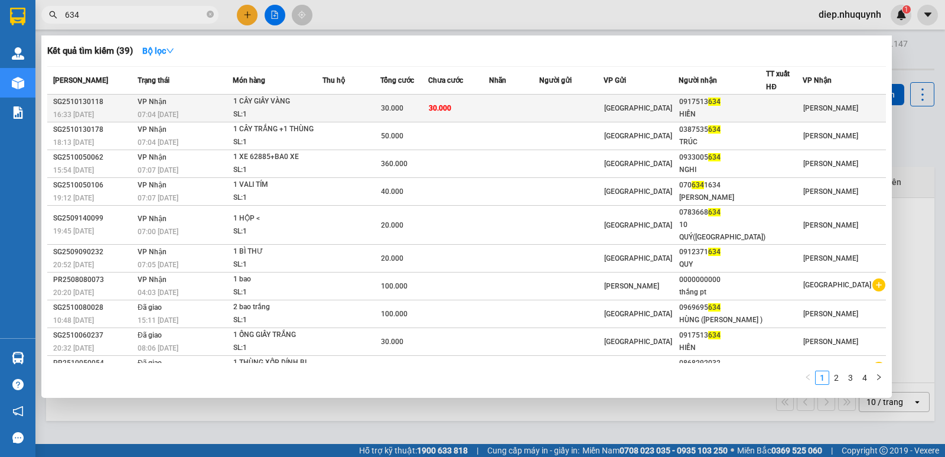
type input "634"
click at [489, 107] on td "30.000" at bounding box center [458, 109] width 61 height 28
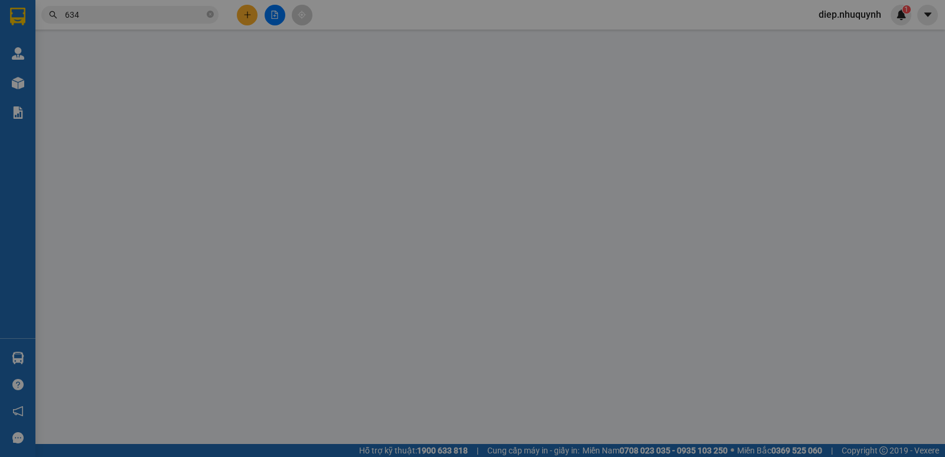
type input "0917513634"
type input "HIỀN"
type input "30.000"
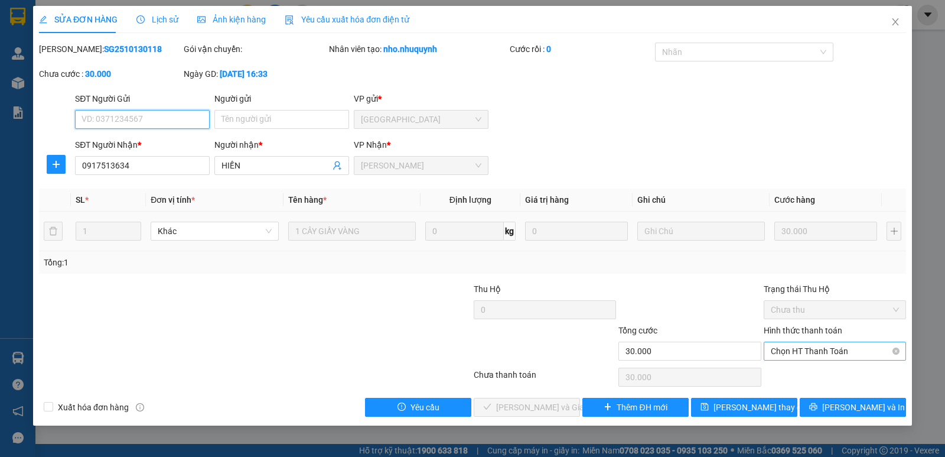
click at [828, 349] on span "Chọn HT Thanh Toán" at bounding box center [835, 351] width 128 height 18
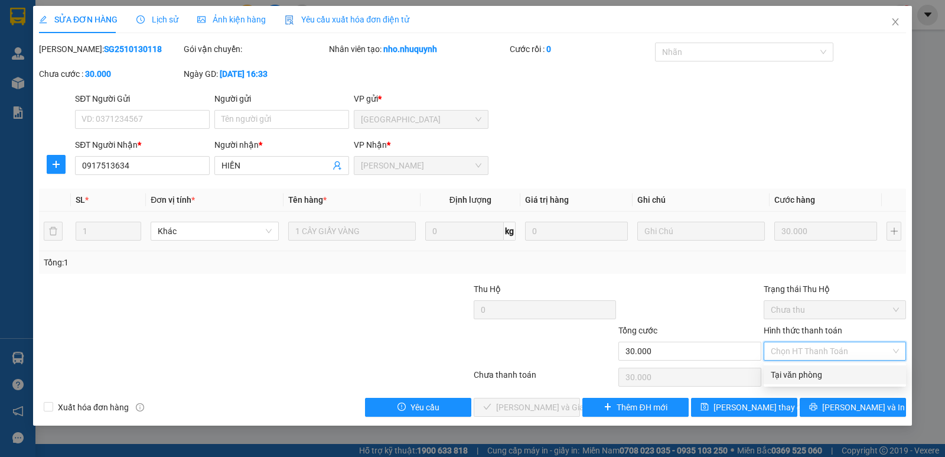
click at [817, 382] on div "Tại văn phòng" at bounding box center [835, 374] width 142 height 19
type input "0"
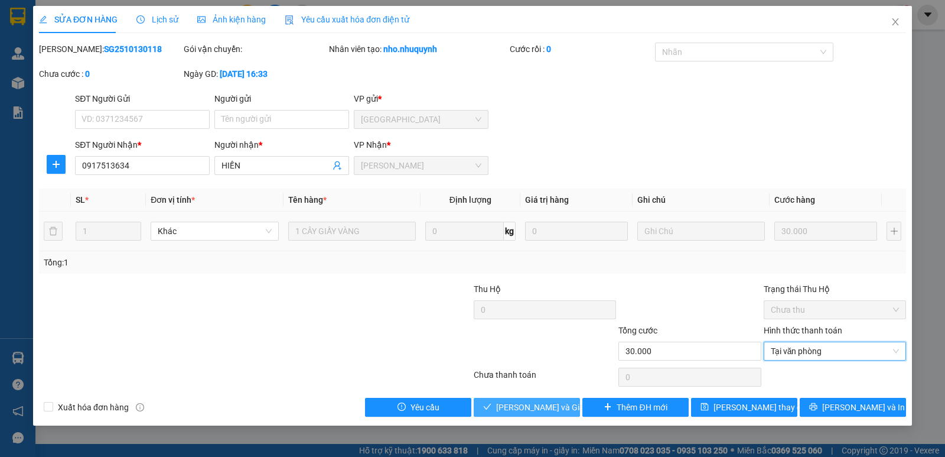
click at [557, 398] on button "[PERSON_NAME] và [PERSON_NAME] hàng" at bounding box center [527, 407] width 106 height 19
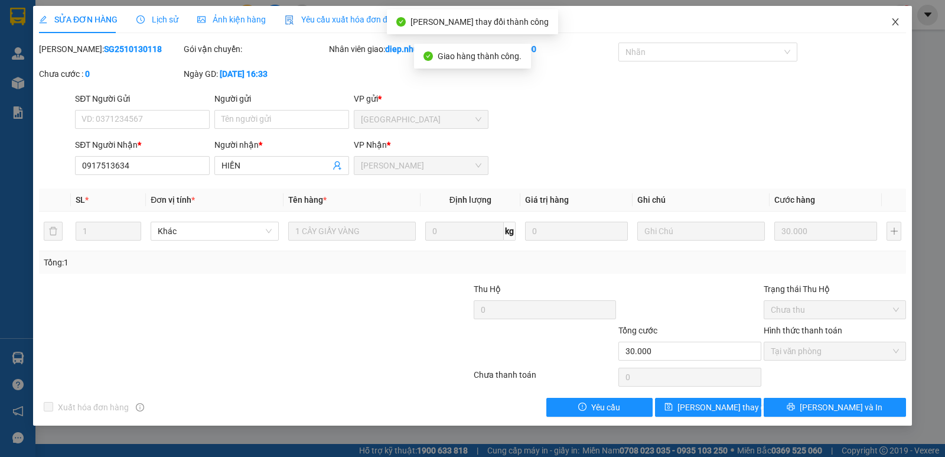
click at [894, 22] on icon "close" at bounding box center [895, 21] width 9 height 9
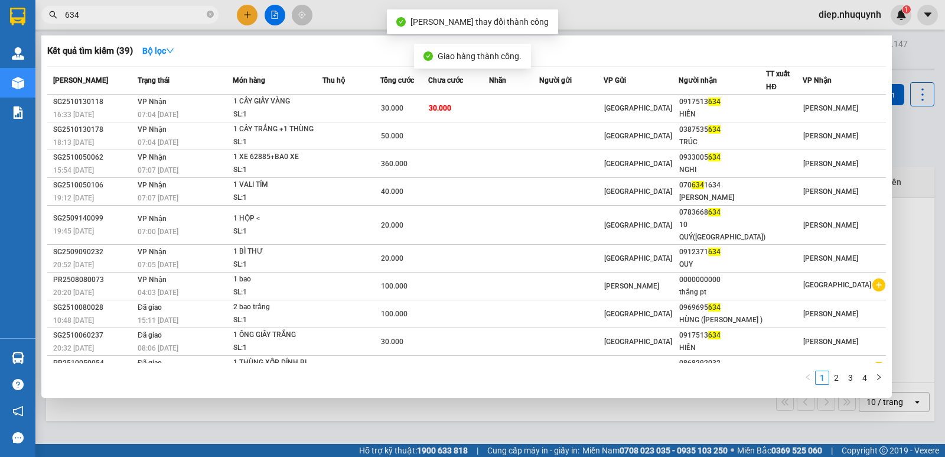
drag, startPoint x: 102, startPoint y: 15, endPoint x: 63, endPoint y: 6, distance: 40.6
click at [63, 6] on span "634" at bounding box center [129, 15] width 177 height 18
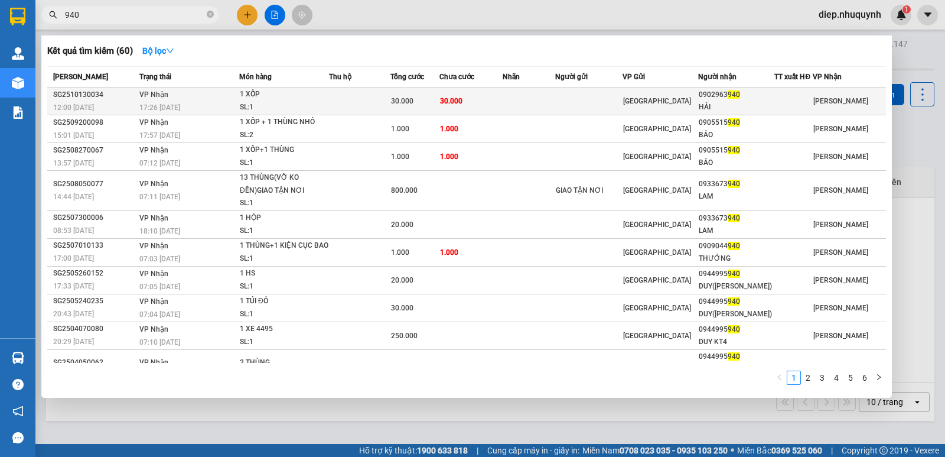
type input "940"
click at [477, 103] on td "30.000" at bounding box center [471, 101] width 63 height 28
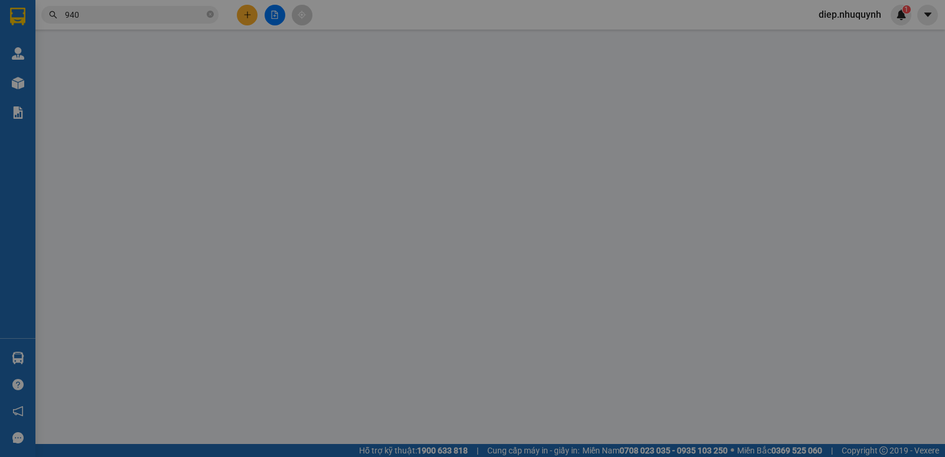
type input "0902963940"
type input "HẢI"
type input "30.000"
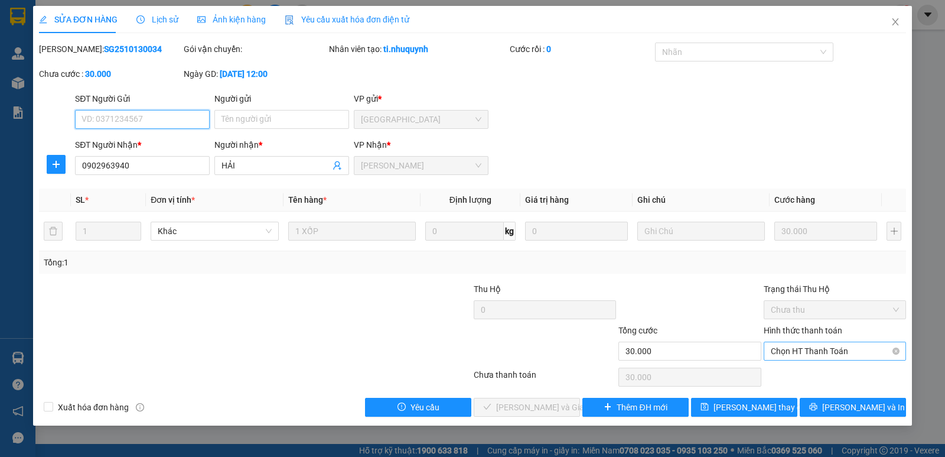
click at [815, 355] on span "Chọn HT Thanh Toán" at bounding box center [835, 351] width 128 height 18
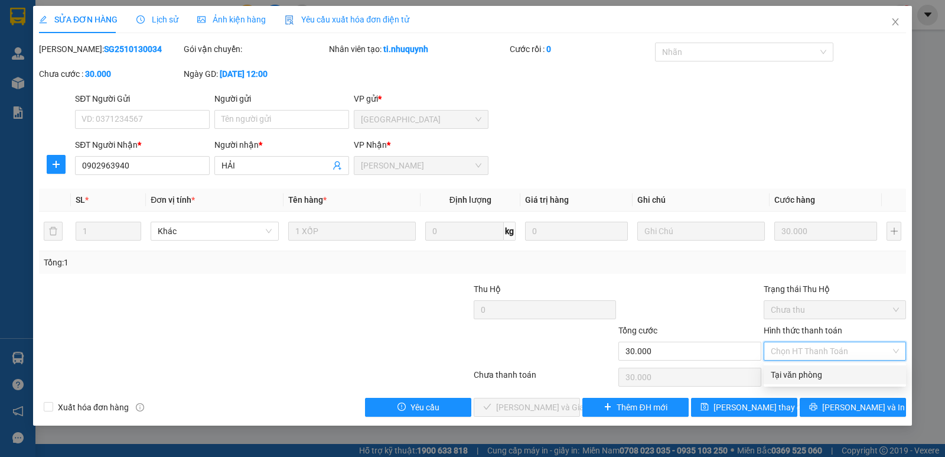
click at [808, 373] on div "Tại văn phòng" at bounding box center [835, 374] width 128 height 13
type input "0"
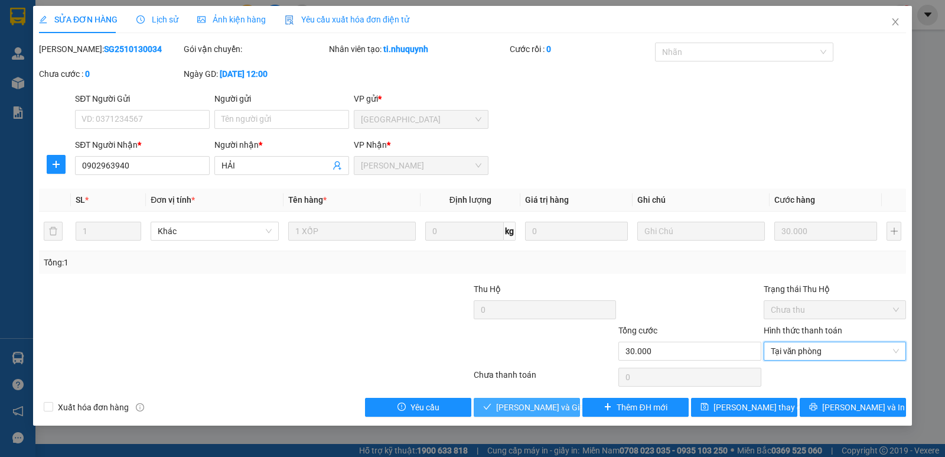
click at [548, 408] on span "[PERSON_NAME] và [PERSON_NAME] hàng" at bounding box center [552, 407] width 113 height 13
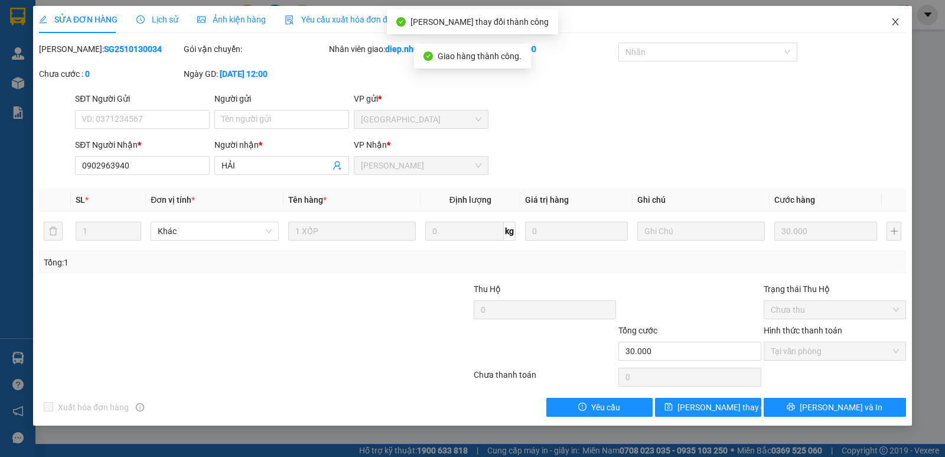
click at [895, 22] on icon "close" at bounding box center [895, 21] width 9 height 9
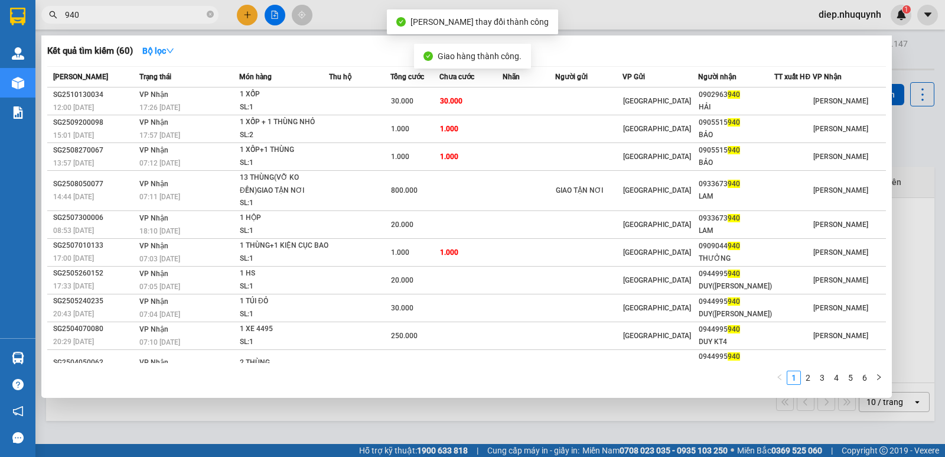
drag, startPoint x: 99, startPoint y: 20, endPoint x: 21, endPoint y: 22, distance: 78.6
click at [21, 22] on section "Kết quả tìm kiếm ( 60 ) Bộ lọc Mã ĐH Trạng thái Món hàng Thu hộ Tổng cước Chưa …" at bounding box center [472, 228] width 945 height 457
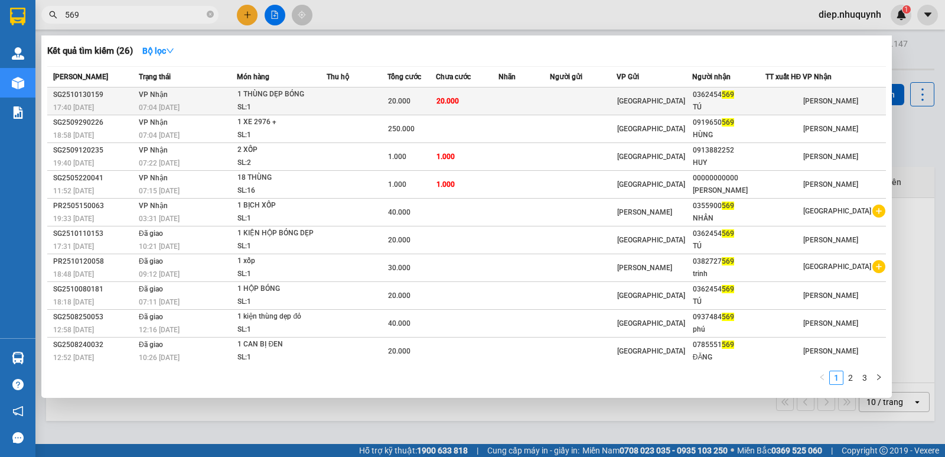
type input "569"
click at [468, 100] on td "20.000" at bounding box center [467, 101] width 63 height 28
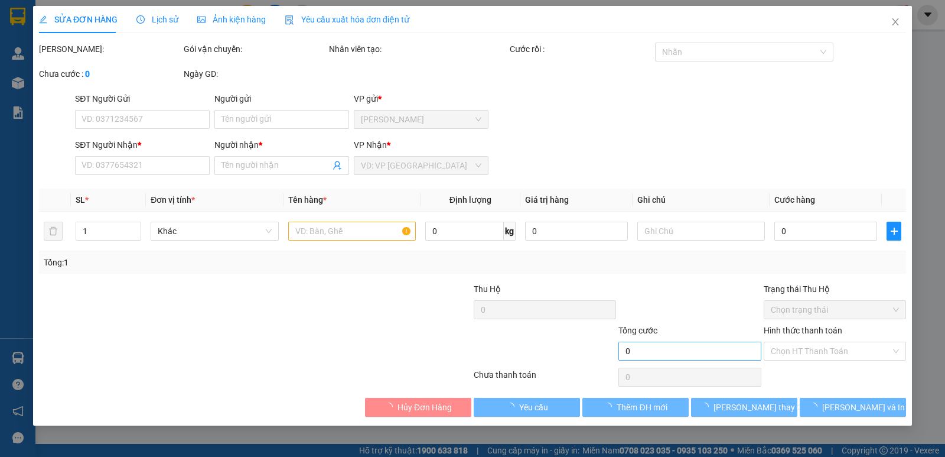
type input "0362454569"
type input "TÚ"
type input "20.000"
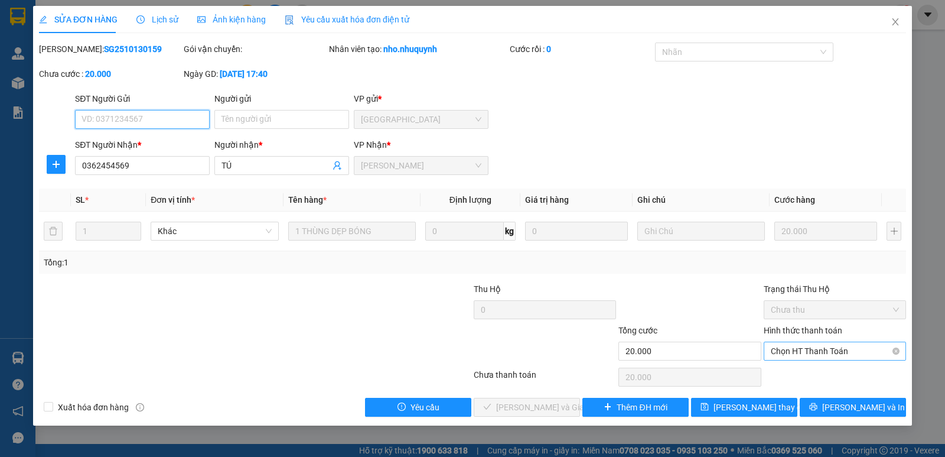
click at [798, 355] on span "Chọn HT Thanh Toán" at bounding box center [835, 351] width 128 height 18
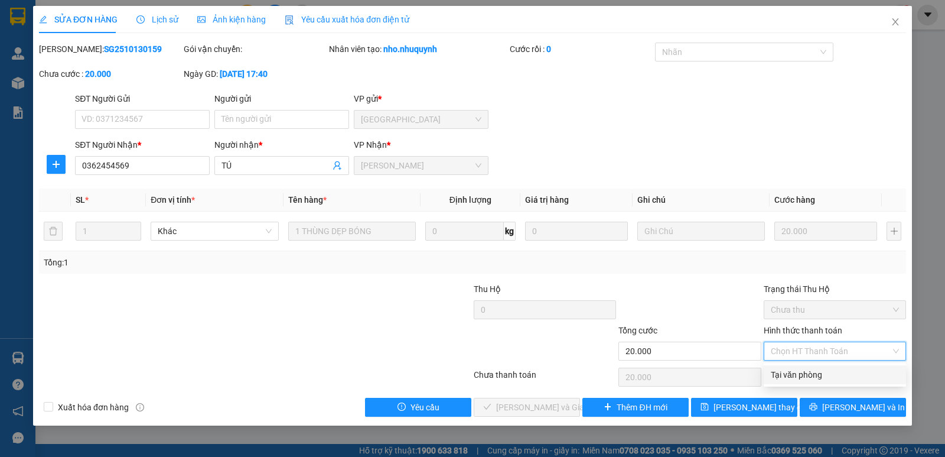
click at [802, 376] on div "Tại văn phòng" at bounding box center [835, 374] width 128 height 13
type input "0"
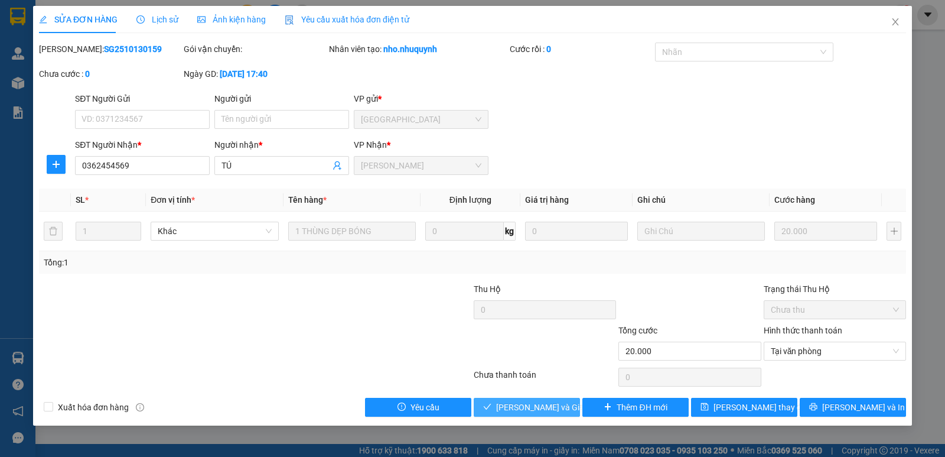
drag, startPoint x: 537, startPoint y: 409, endPoint x: 553, endPoint y: 382, distance: 31.8
click at [536, 408] on span "[PERSON_NAME] và [PERSON_NAME] hàng" at bounding box center [552, 407] width 113 height 13
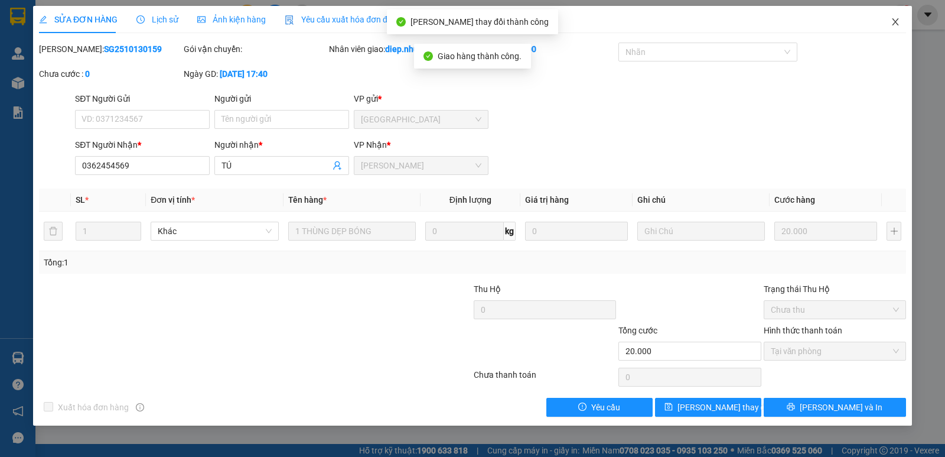
click at [896, 24] on icon "close" at bounding box center [895, 21] width 9 height 9
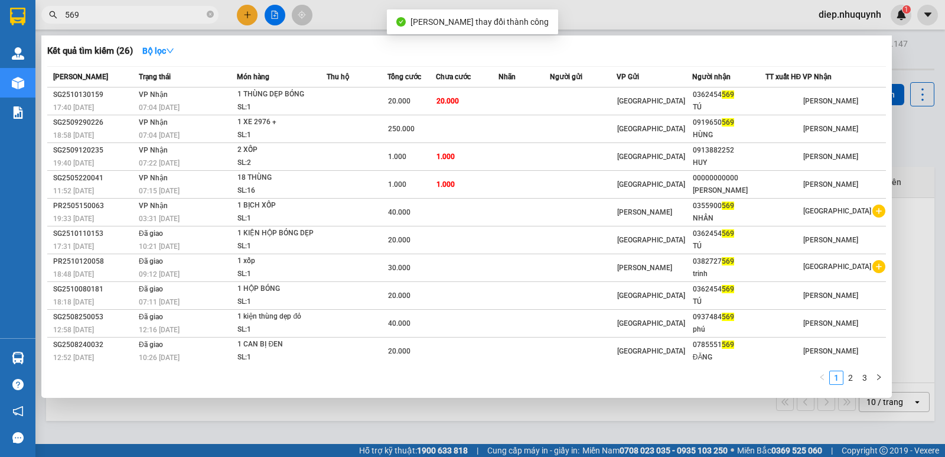
drag, startPoint x: 90, startPoint y: 17, endPoint x: 25, endPoint y: 21, distance: 65.2
click at [25, 21] on section "Kết quả tìm kiếm ( 26 ) Bộ lọc Mã ĐH Trạng thái Món hàng Thu hộ Tổng cước Chưa …" at bounding box center [472, 228] width 945 height 457
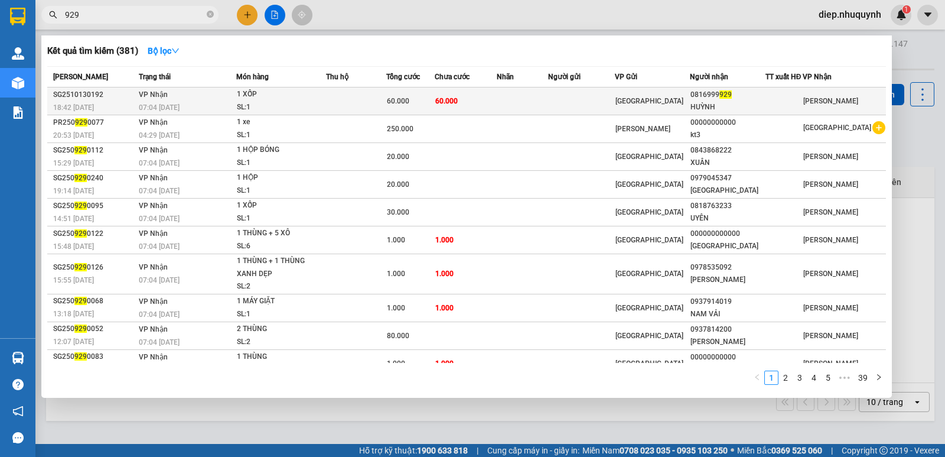
type input "929"
click at [385, 105] on td at bounding box center [356, 101] width 60 height 28
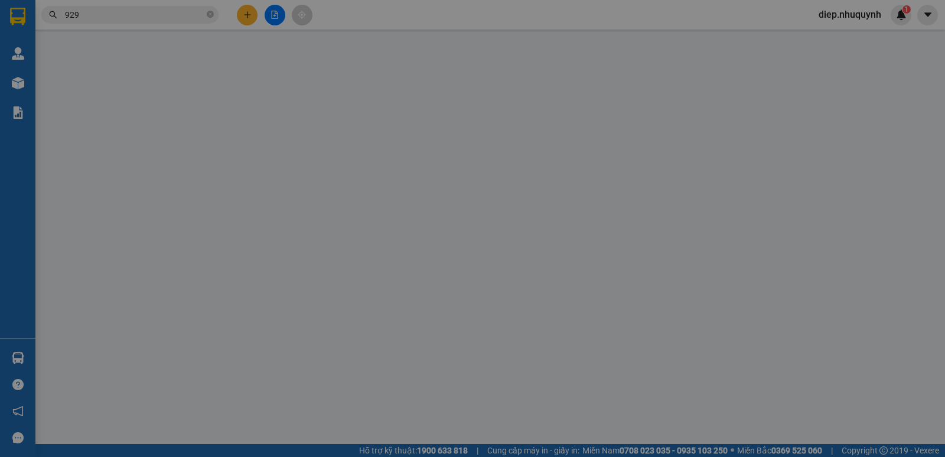
type input "0816999929"
type input "HUỲNH"
type input "60.000"
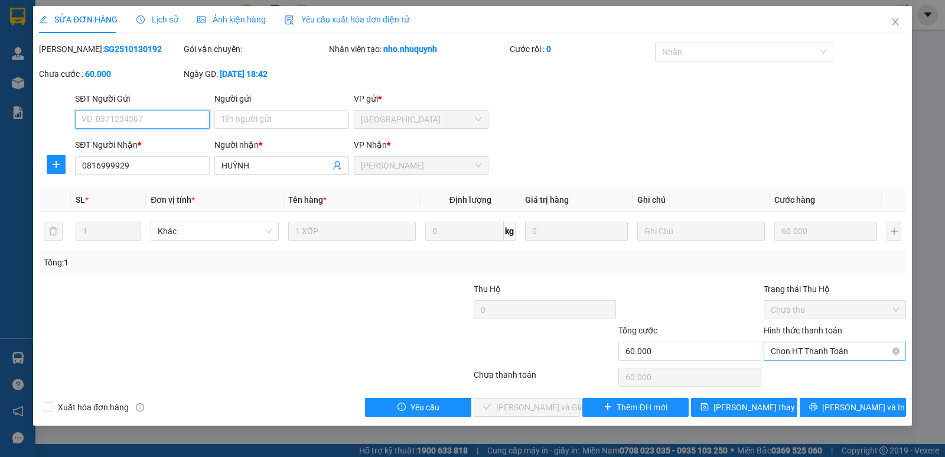
click at [794, 353] on span "Chọn HT Thanh Toán" at bounding box center [835, 351] width 128 height 18
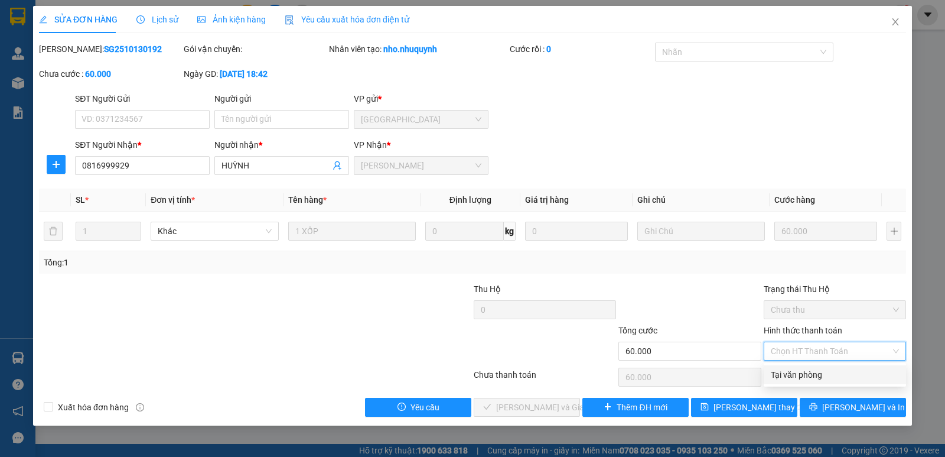
click at [790, 379] on div "Tại văn phòng" at bounding box center [835, 374] width 128 height 13
type input "0"
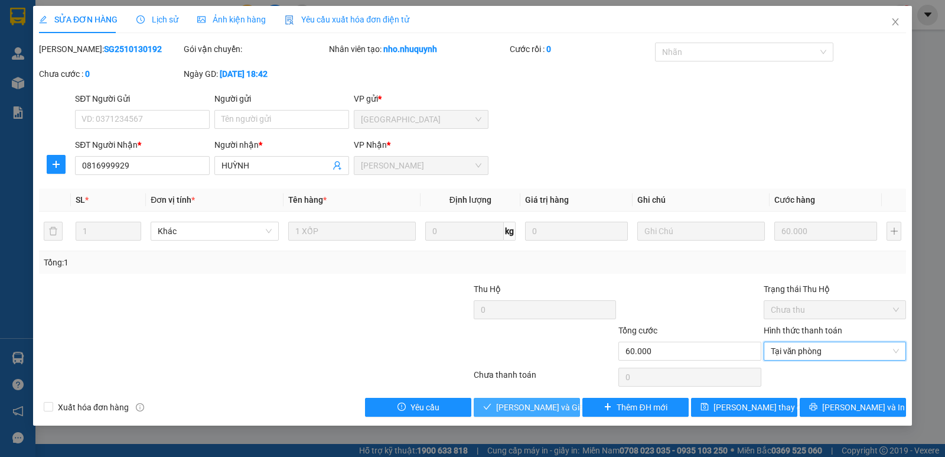
click at [561, 411] on span "[PERSON_NAME] và [PERSON_NAME] hàng" at bounding box center [552, 407] width 113 height 13
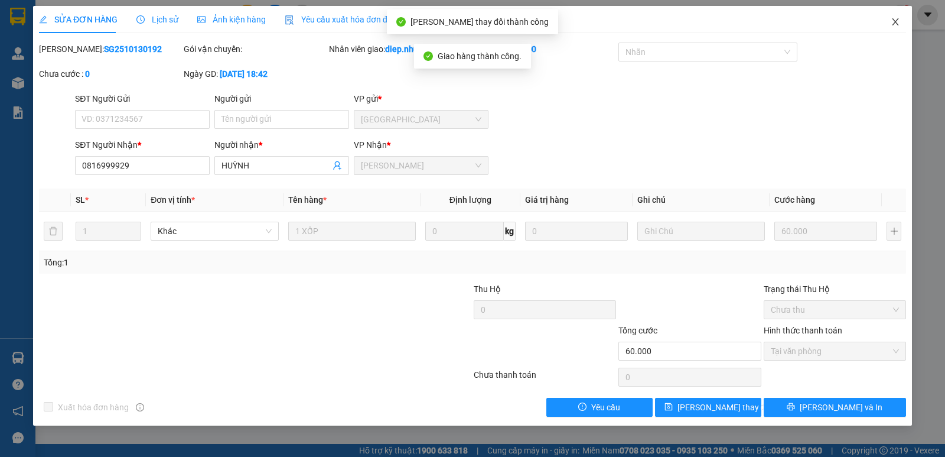
click at [892, 22] on icon "close" at bounding box center [895, 21] width 9 height 9
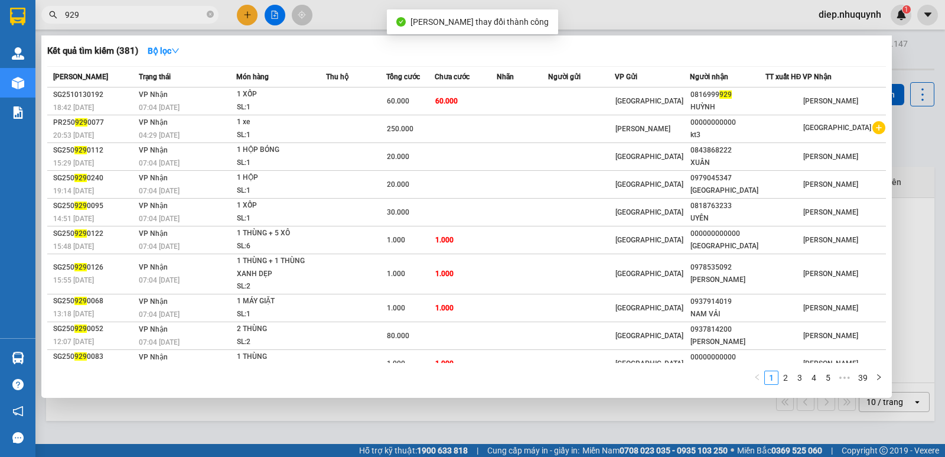
drag, startPoint x: 91, startPoint y: 21, endPoint x: 47, endPoint y: 14, distance: 44.3
click at [47, 14] on span "929" at bounding box center [129, 15] width 177 height 18
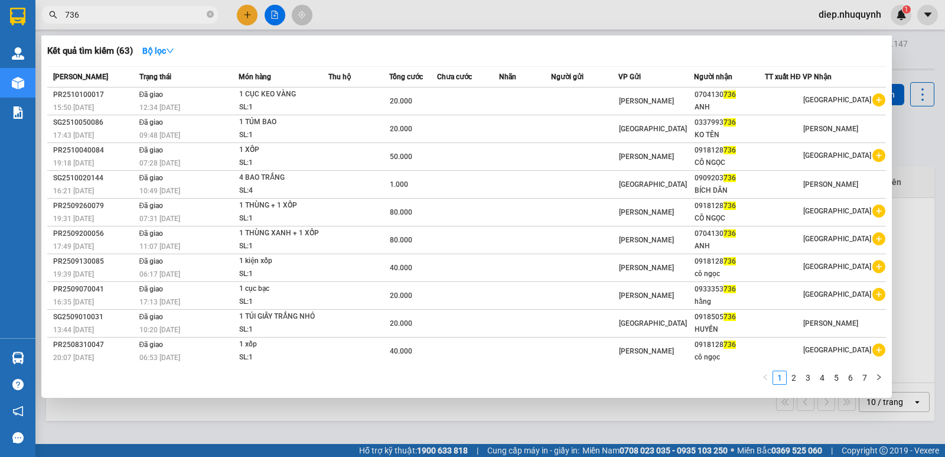
drag, startPoint x: 97, startPoint y: 17, endPoint x: 49, endPoint y: 10, distance: 48.4
click at [49, 10] on span "736" at bounding box center [129, 15] width 177 height 18
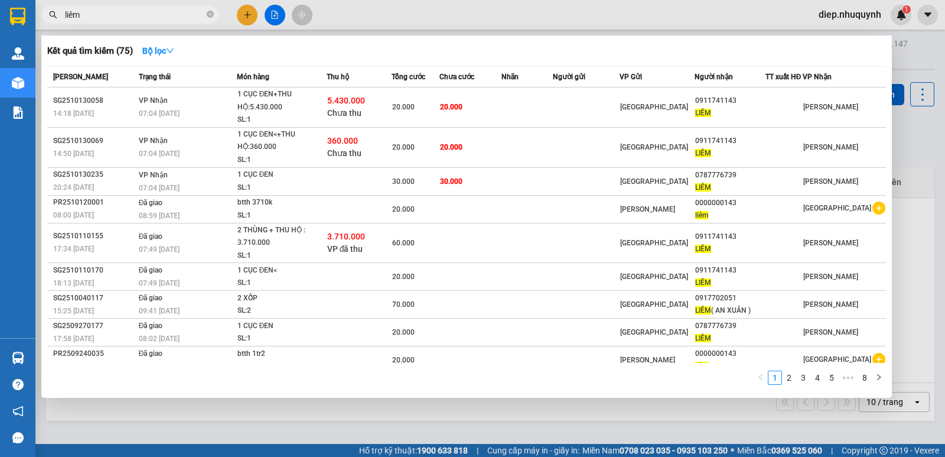
drag, startPoint x: 90, startPoint y: 18, endPoint x: 50, endPoint y: 14, distance: 40.9
click at [50, 14] on div "liêm" at bounding box center [115, 15] width 230 height 18
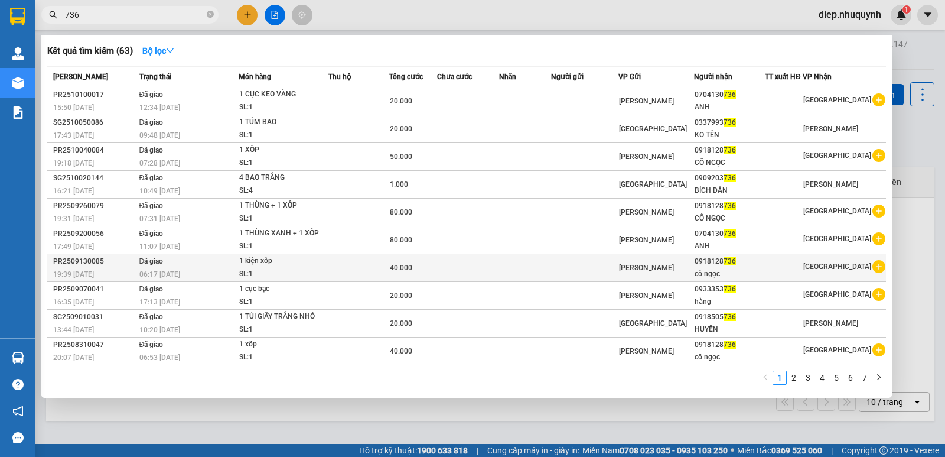
scroll to position [2, 0]
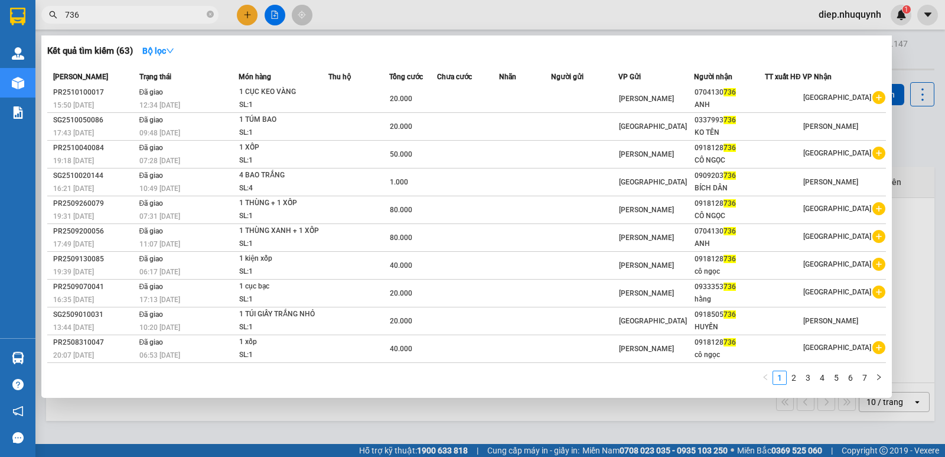
click at [51, 13] on div "736" at bounding box center [115, 15] width 230 height 18
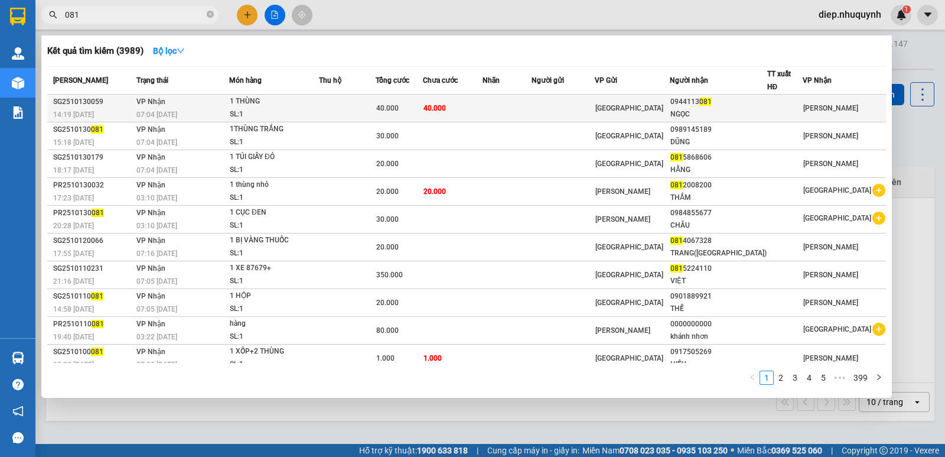
type input "081"
click at [300, 99] on div "1 THÙNG" at bounding box center [274, 101] width 89 height 13
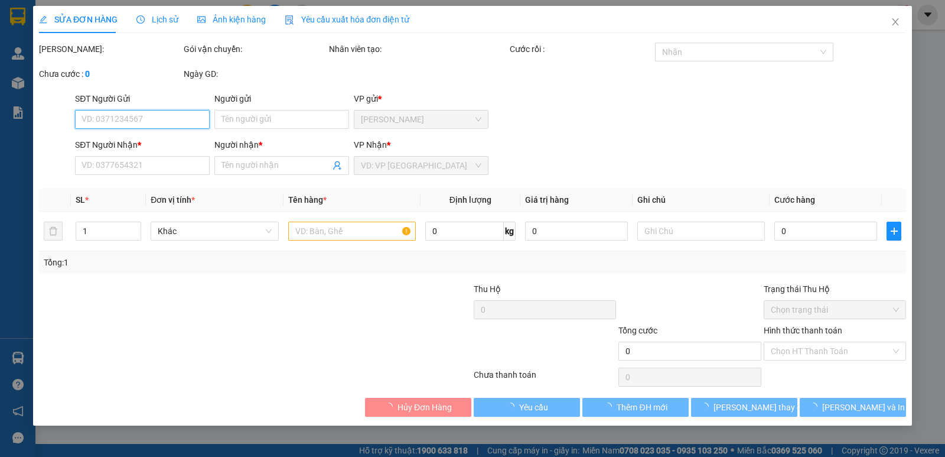
type input "0944113081"
type input "NGỌC"
type input "40.000"
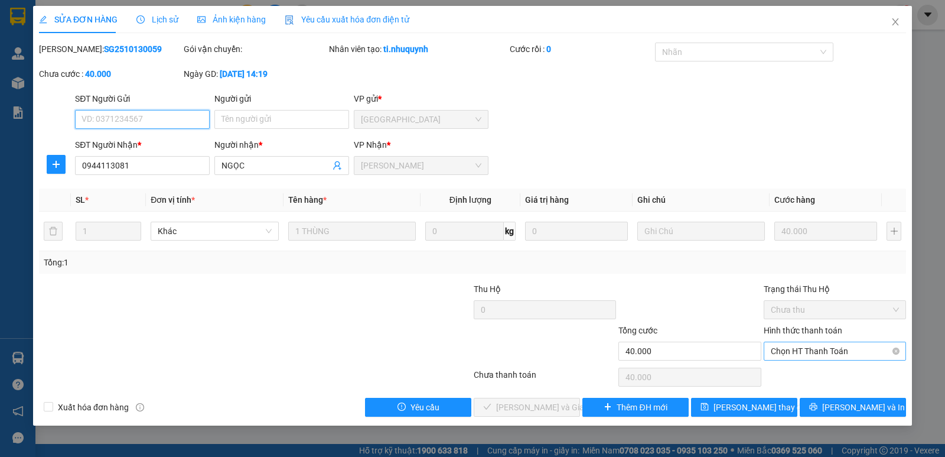
click at [797, 349] on span "Chọn HT Thanh Toán" at bounding box center [835, 351] width 128 height 18
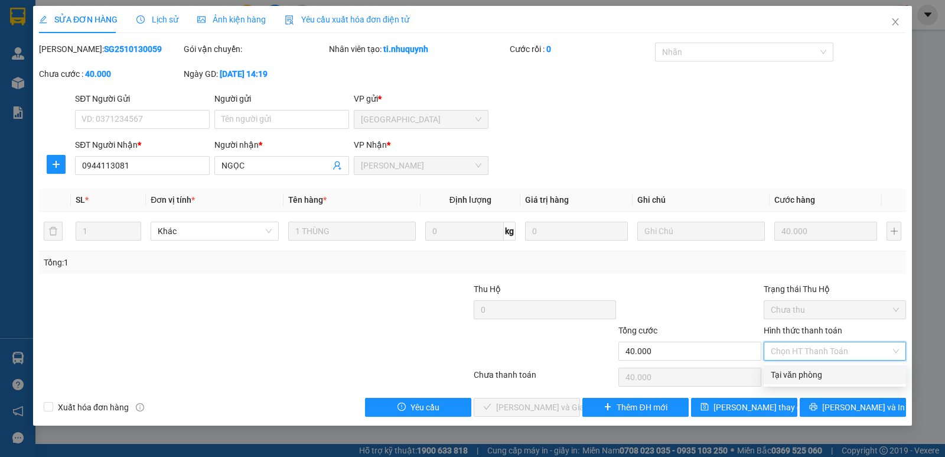
click at [802, 378] on div "Tại văn phòng" at bounding box center [835, 374] width 128 height 13
type input "0"
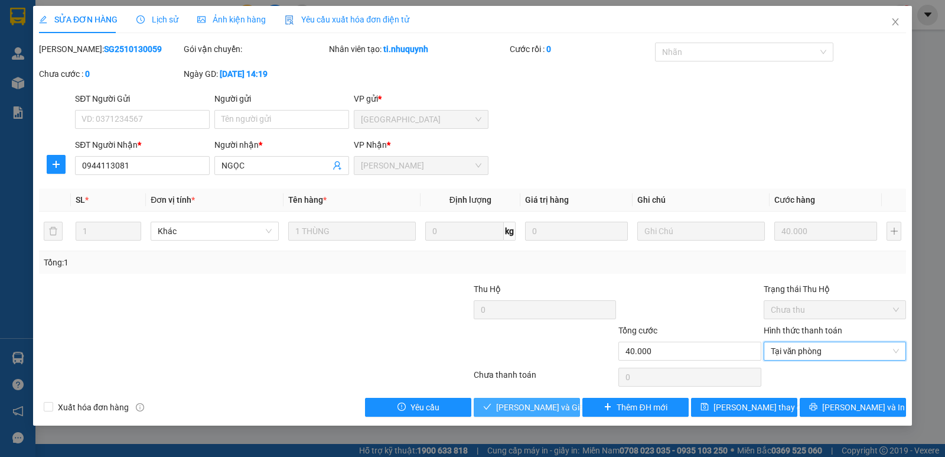
click at [545, 405] on span "[PERSON_NAME] và [PERSON_NAME] hàng" at bounding box center [552, 407] width 113 height 13
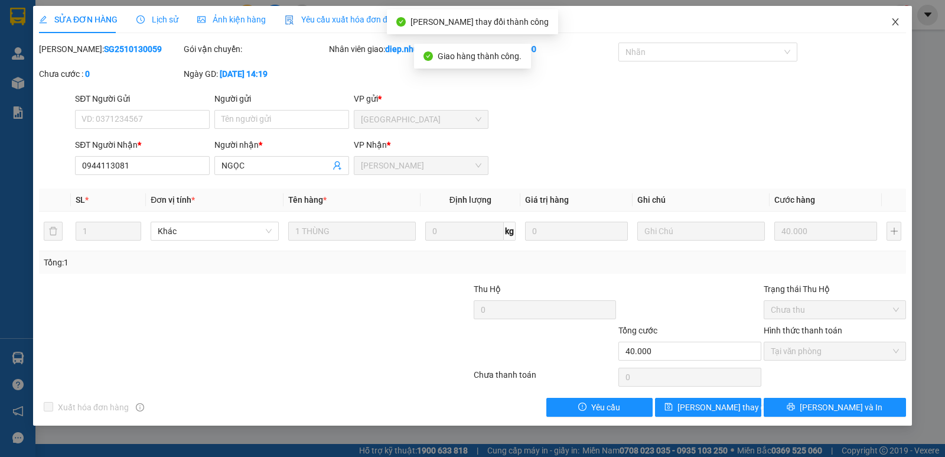
click at [893, 22] on icon "close" at bounding box center [895, 21] width 9 height 9
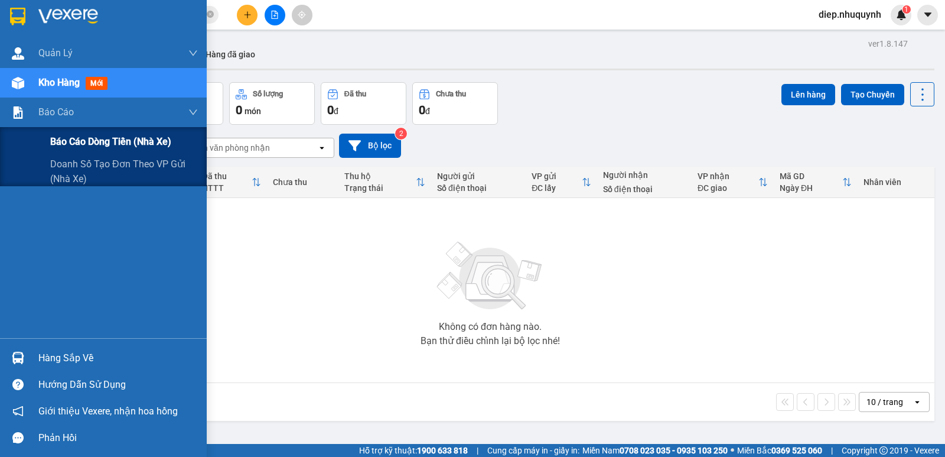
click at [84, 138] on span "Báo cáo dòng tiền (nhà xe)" at bounding box center [110, 141] width 121 height 15
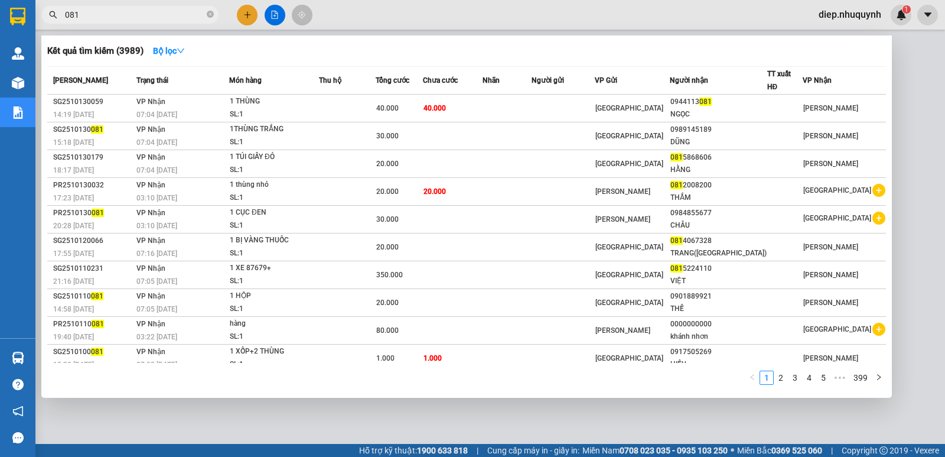
drag, startPoint x: 97, startPoint y: 17, endPoint x: 38, endPoint y: 33, distance: 60.8
click at [38, 25] on div "Kết quả tìm kiếm ( 3989 ) Bộ lọc Mã ĐH Trạng thái Món hàng Thu hộ Tổng cước Chư…" at bounding box center [115, 15] width 230 height 21
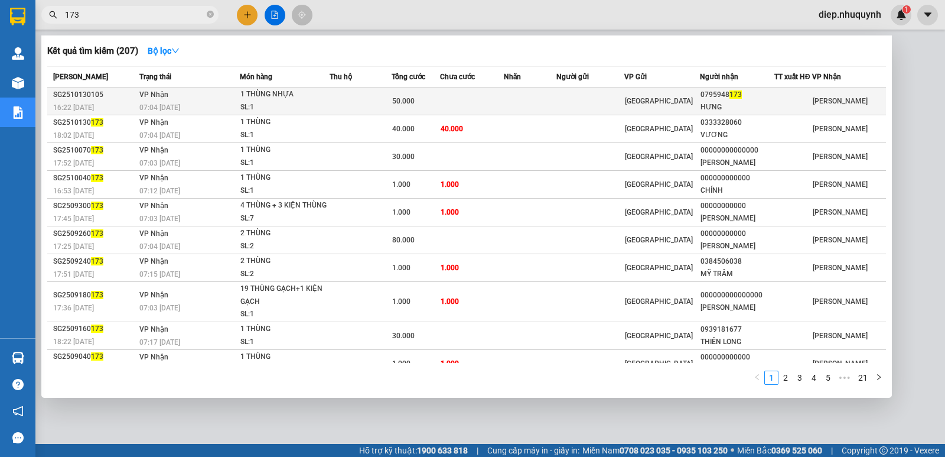
type input "173"
click at [343, 108] on td at bounding box center [361, 101] width 62 height 28
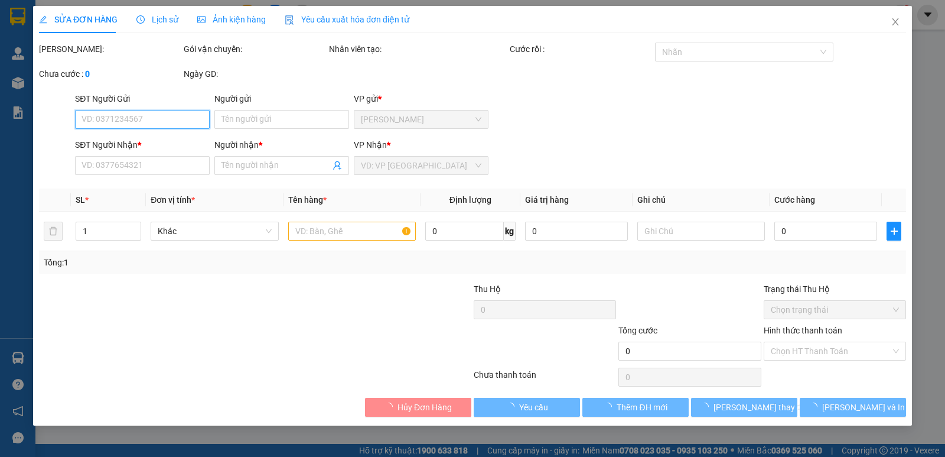
type input "0795948173"
type input "HƯNG"
type input "50.000"
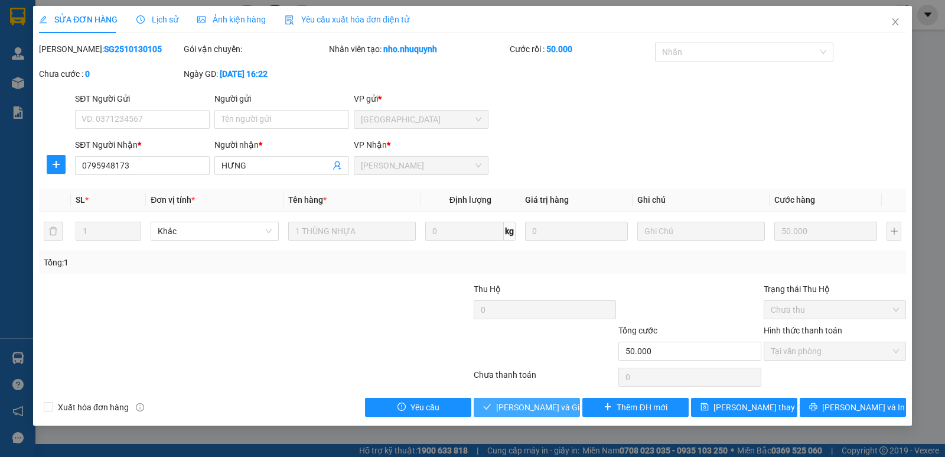
click at [528, 408] on span "[PERSON_NAME] và [PERSON_NAME] hàng" at bounding box center [552, 407] width 113 height 13
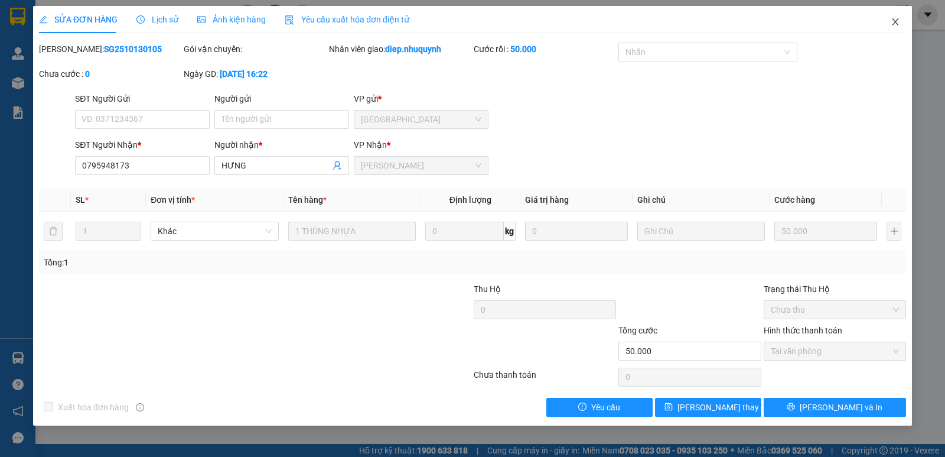
click at [892, 22] on icon "close" at bounding box center [895, 21] width 9 height 9
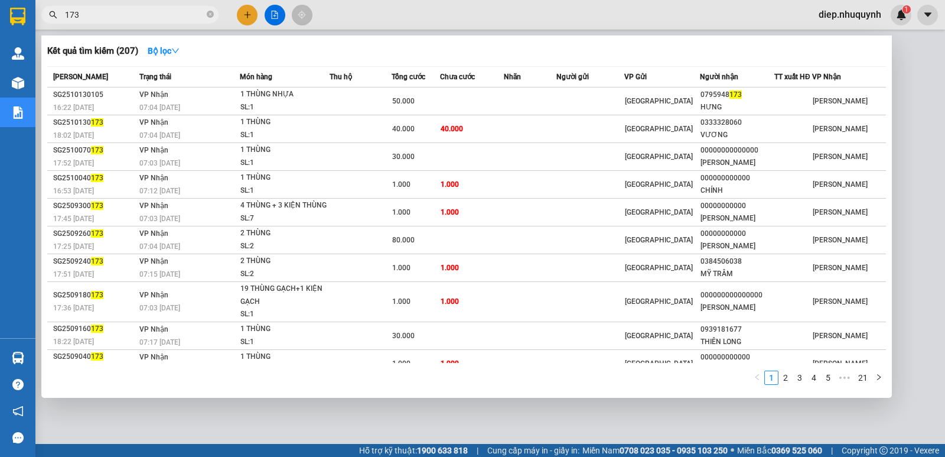
drag, startPoint x: 65, startPoint y: 23, endPoint x: 57, endPoint y: 26, distance: 8.2
click at [57, 25] on div "Kết quả tìm kiếm ( 207 ) Bộ lọc Mã ĐH Trạng thái Món hàng Thu hộ Tổng cước Chưa…" at bounding box center [115, 15] width 230 height 21
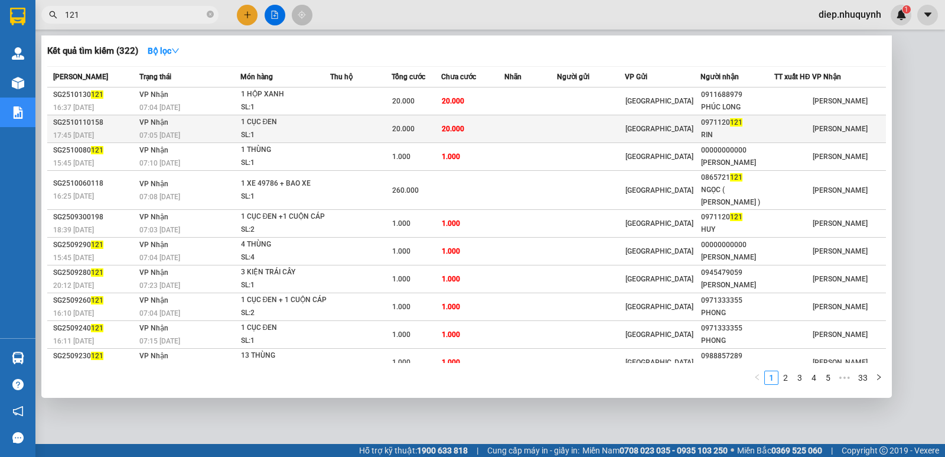
type input "121"
click at [431, 129] on div "20.000" at bounding box center [416, 128] width 48 height 13
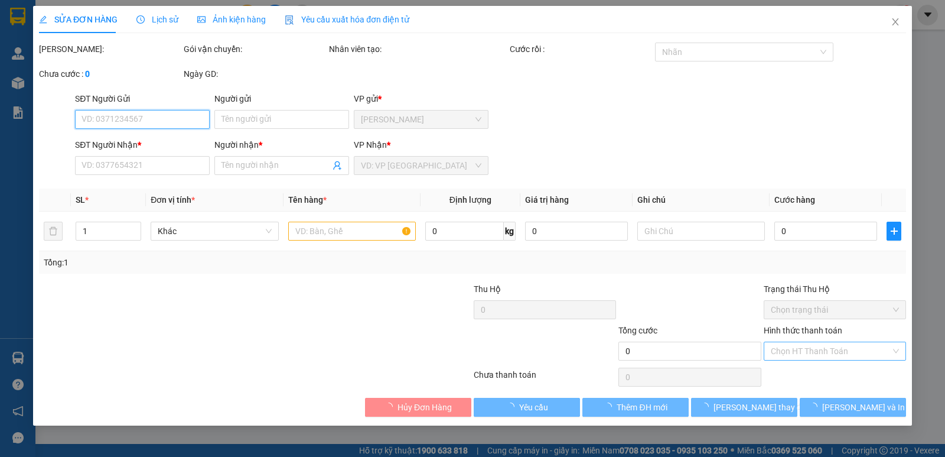
type input "0971120121"
type input "RIN"
type input "20.000"
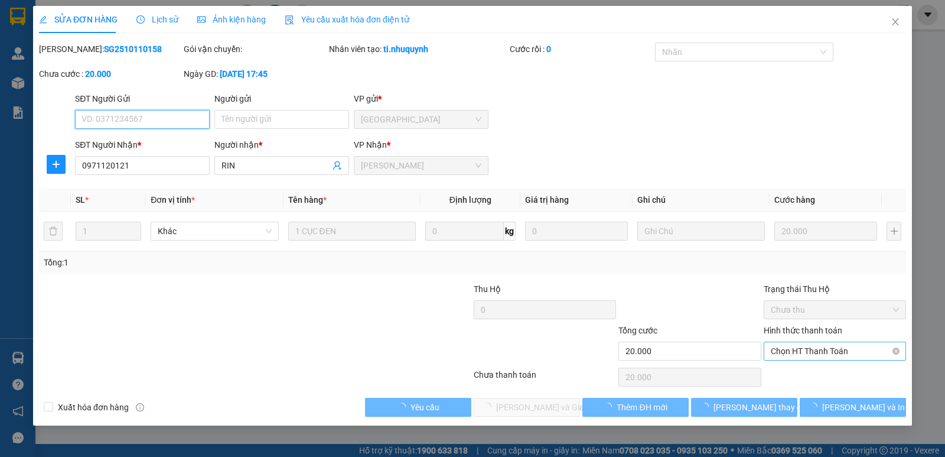
click at [820, 350] on span "Chọn HT Thanh Toán" at bounding box center [835, 351] width 128 height 18
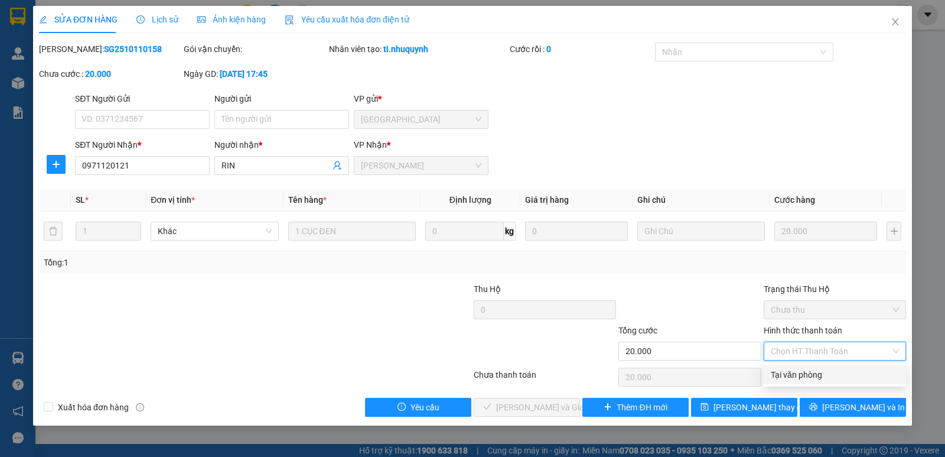
click at [807, 376] on div "Tại văn phòng" at bounding box center [835, 374] width 128 height 13
type input "0"
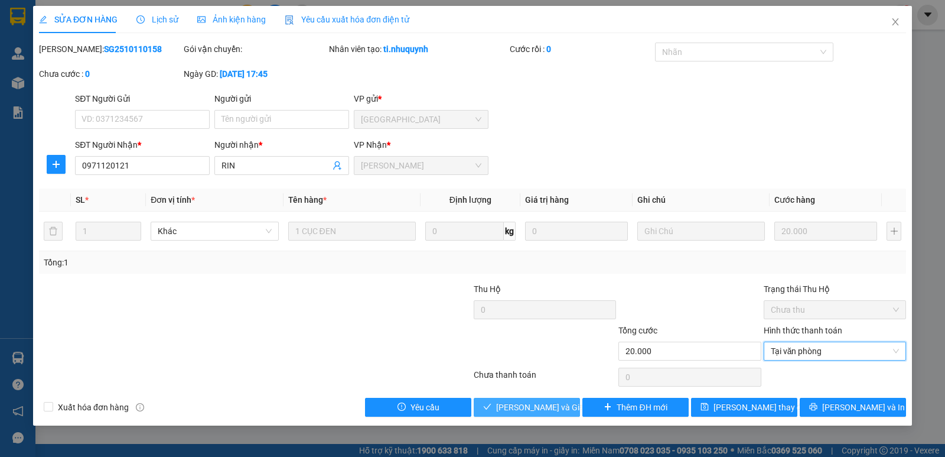
click at [552, 411] on span "[PERSON_NAME] và [PERSON_NAME] hàng" at bounding box center [552, 407] width 113 height 13
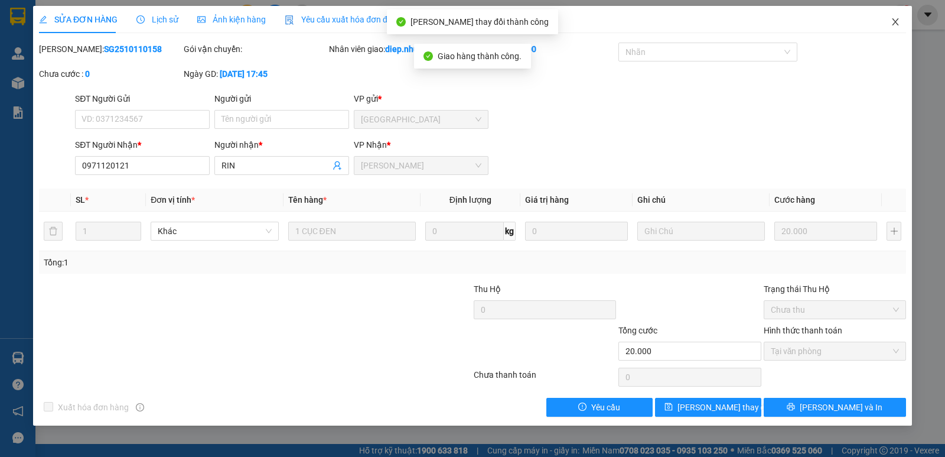
click at [892, 21] on icon "close" at bounding box center [895, 21] width 9 height 9
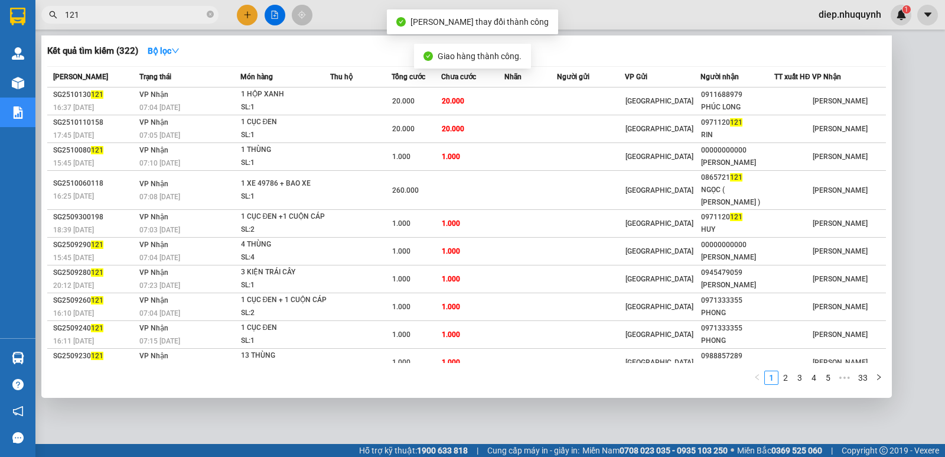
drag, startPoint x: 98, startPoint y: 20, endPoint x: 46, endPoint y: 11, distance: 52.8
click at [46, 11] on span "121" at bounding box center [129, 15] width 177 height 18
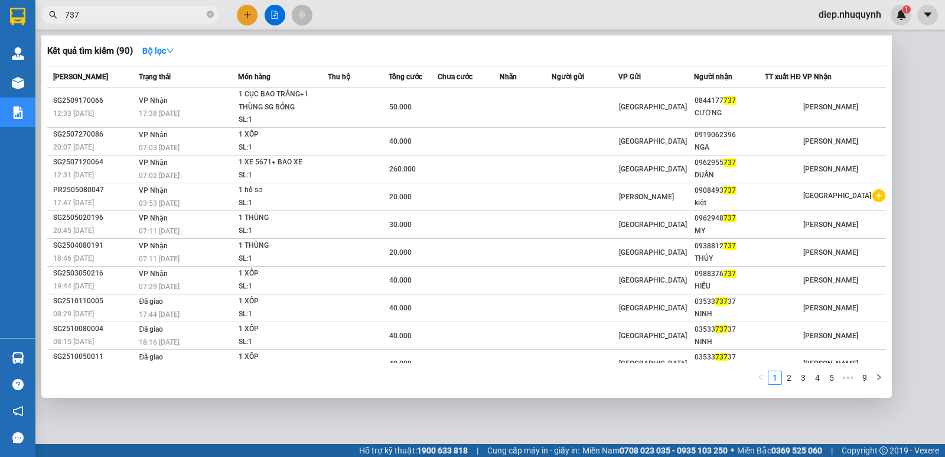
drag, startPoint x: 89, startPoint y: 14, endPoint x: 55, endPoint y: 15, distance: 34.3
click at [55, 15] on div "737" at bounding box center [115, 15] width 230 height 18
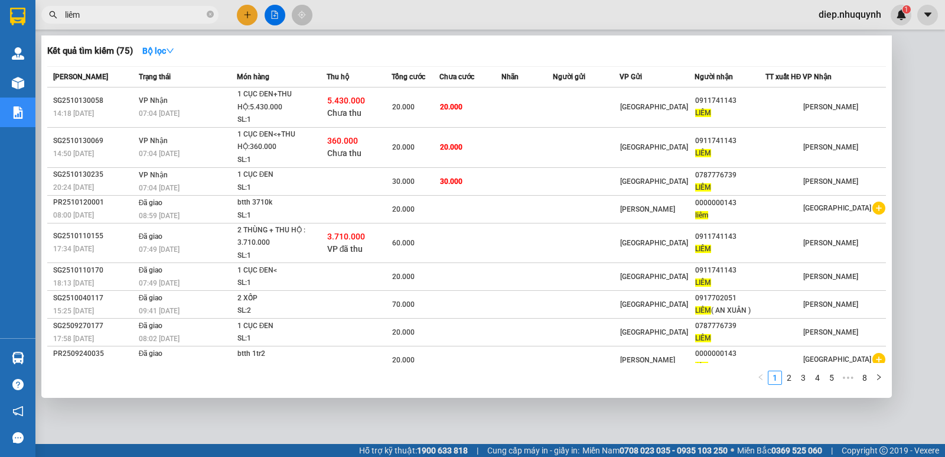
drag, startPoint x: 99, startPoint y: 18, endPoint x: 48, endPoint y: 20, distance: 50.9
click at [48, 20] on span "liêm" at bounding box center [129, 15] width 177 height 18
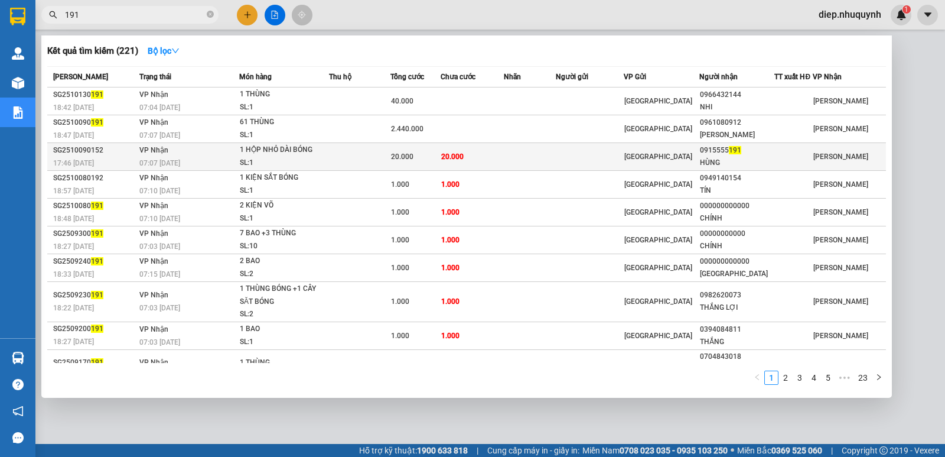
type input "191"
click at [419, 154] on div "20.000" at bounding box center [415, 156] width 49 height 13
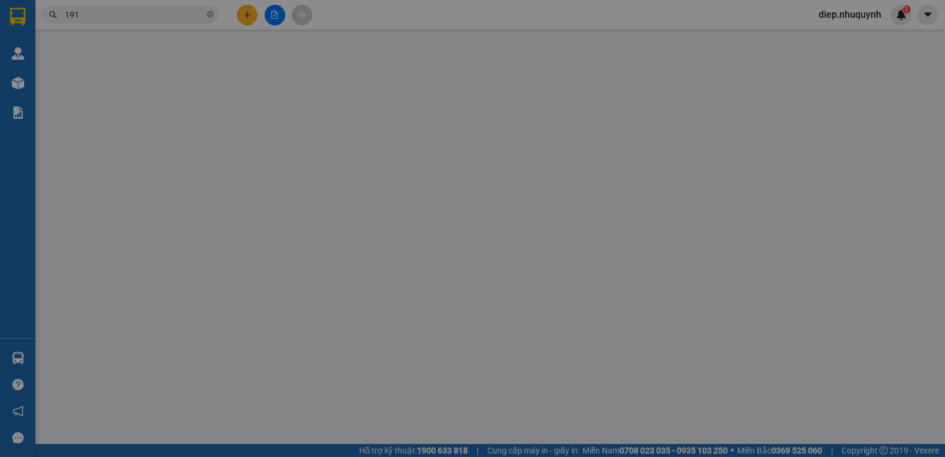
type input "0915555191"
type input "HÙNG"
type input "20.000"
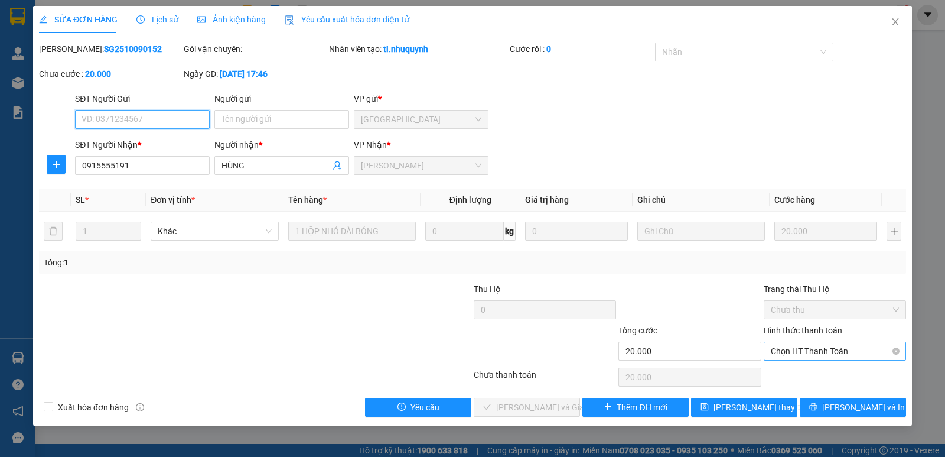
click at [799, 349] on span "Chọn HT Thanh Toán" at bounding box center [835, 351] width 128 height 18
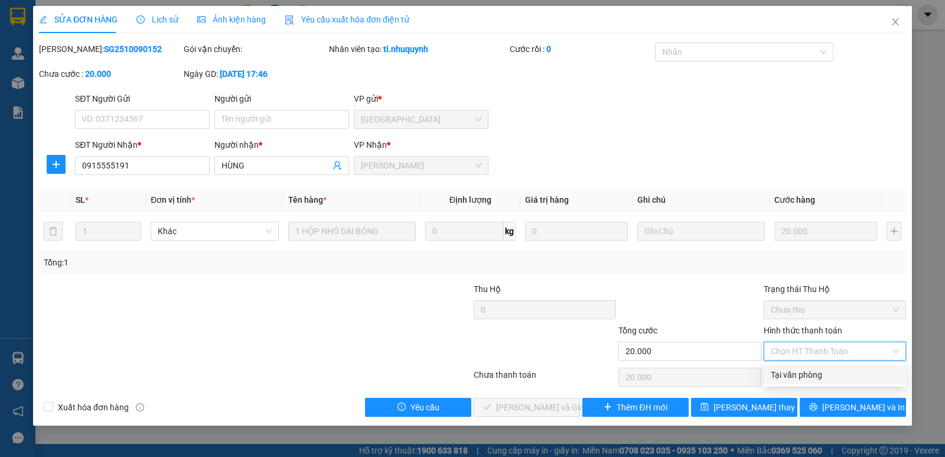
click at [804, 379] on div "Tại văn phòng" at bounding box center [835, 374] width 128 height 13
type input "0"
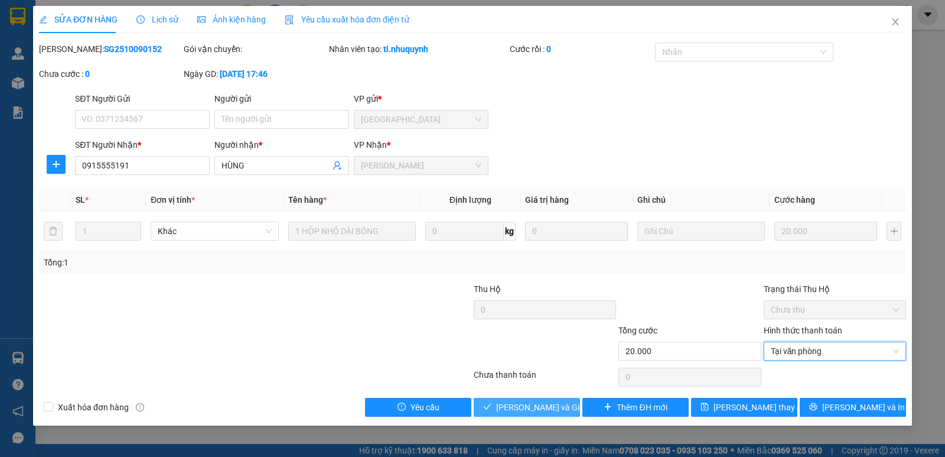
click at [549, 407] on span "[PERSON_NAME] và [PERSON_NAME] hàng" at bounding box center [552, 407] width 113 height 13
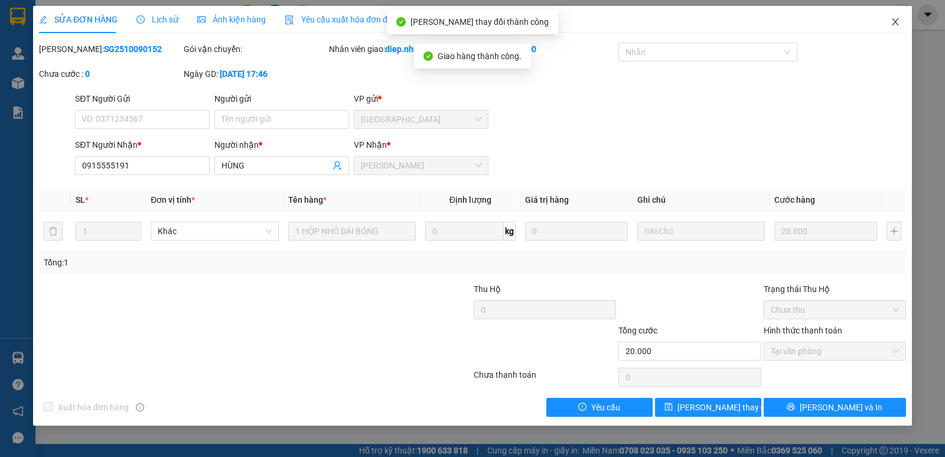
click at [895, 25] on icon "close" at bounding box center [895, 21] width 9 height 9
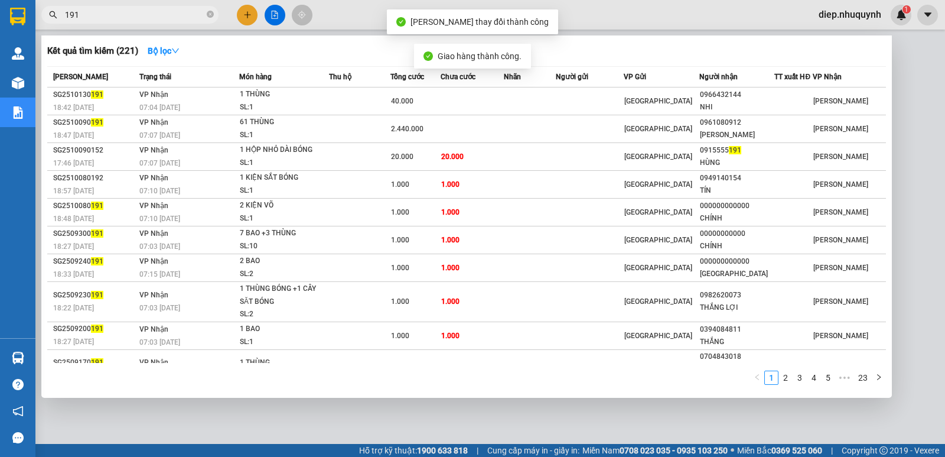
drag, startPoint x: 84, startPoint y: 21, endPoint x: 52, endPoint y: 26, distance: 32.8
click at [52, 25] on div "Kết quả tìm kiếm ( 221 ) Bộ lọc Mã ĐH Trạng thái Món hàng Thu hộ Tổng cước Chưa…" at bounding box center [115, 15] width 230 height 21
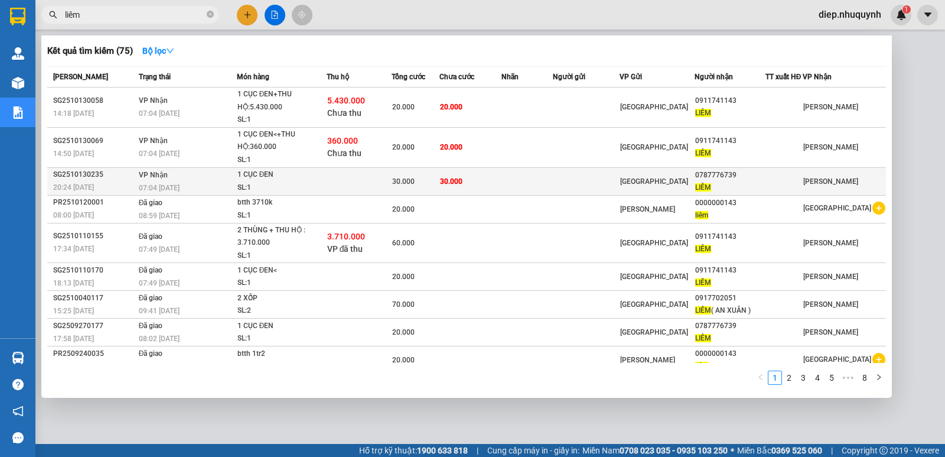
type input "liêm"
click at [304, 175] on div "1 CỤC ĐEN" at bounding box center [282, 174] width 89 height 13
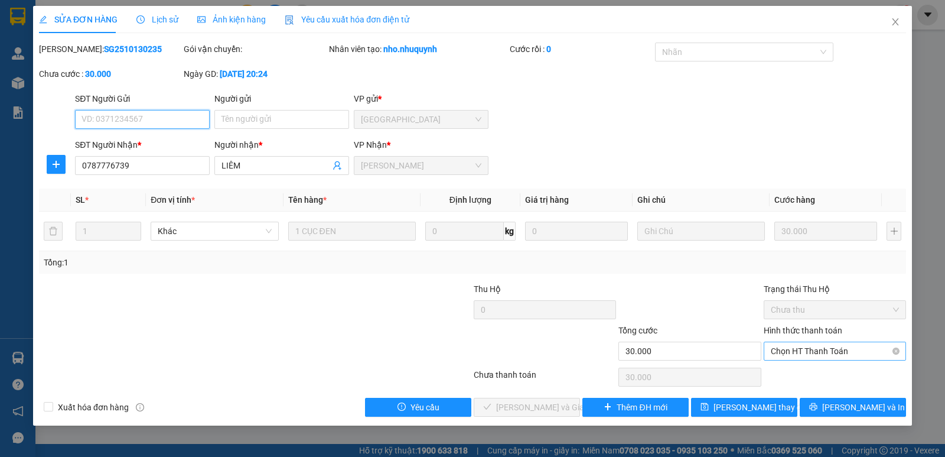
click at [831, 350] on span "Chọn HT Thanh Toán" at bounding box center [835, 351] width 128 height 18
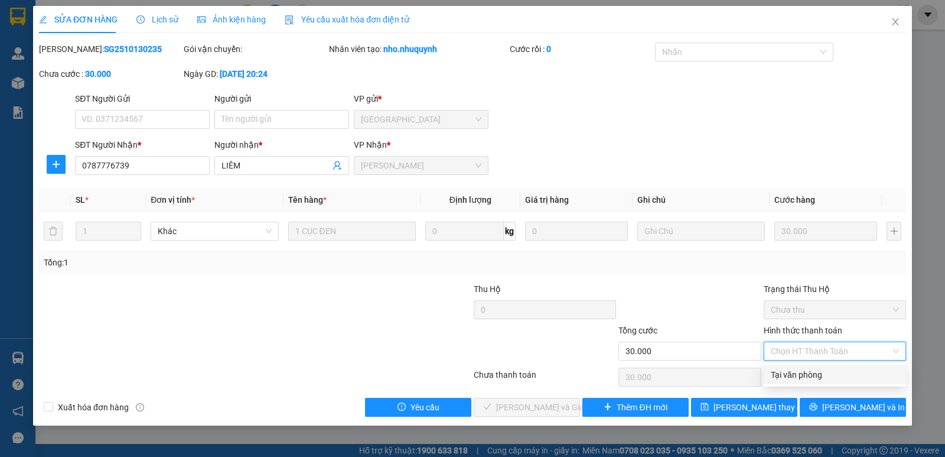
click at [825, 376] on div "Tại văn phòng" at bounding box center [835, 374] width 128 height 13
type input "0"
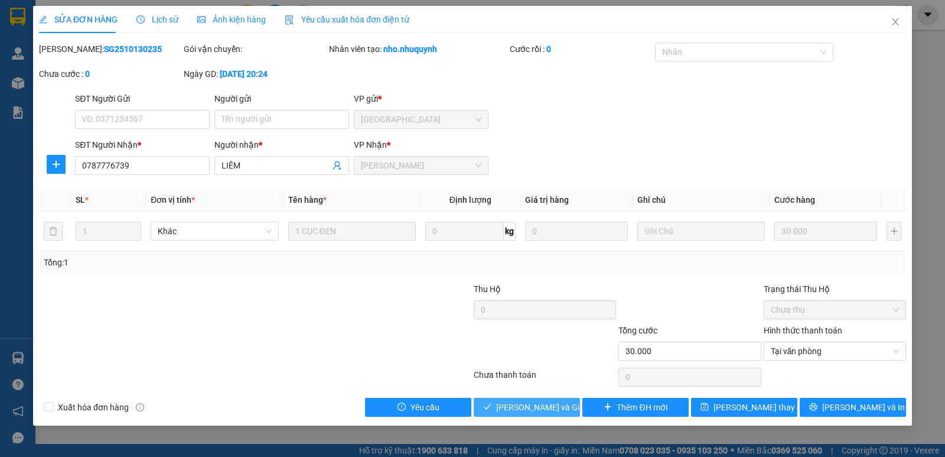
click at [553, 411] on span "[PERSON_NAME] và [PERSON_NAME] hàng" at bounding box center [552, 407] width 113 height 13
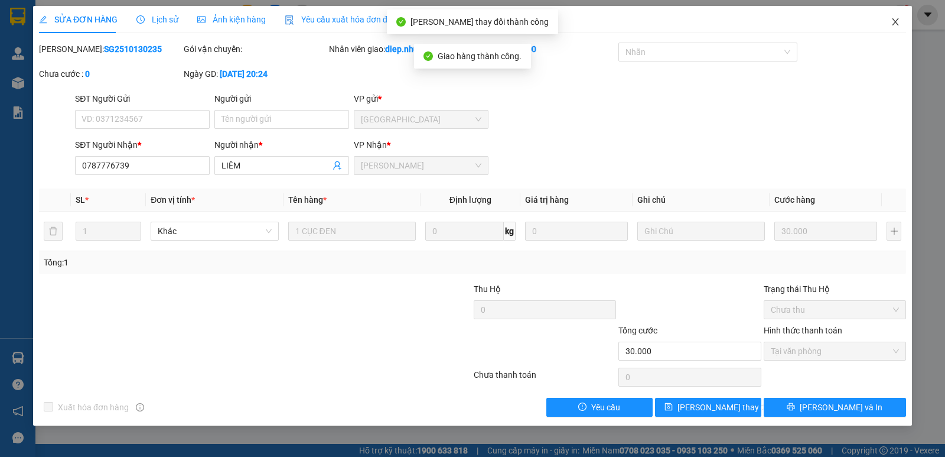
click at [897, 19] on icon "close" at bounding box center [895, 21] width 9 height 9
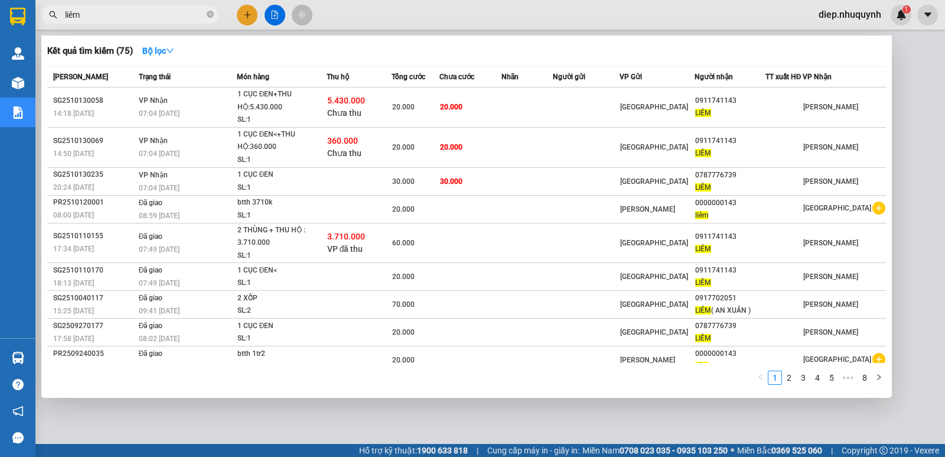
click at [109, 15] on input "liêm" at bounding box center [134, 14] width 139 height 13
drag, startPoint x: 90, startPoint y: 17, endPoint x: 1, endPoint y: -33, distance: 102.1
click at [1, 0] on html "Kết quả tìm kiếm ( 75 ) Bộ lọc Mã ĐH Trạng thái Món hàng Thu hộ Tổng cước Chưa …" at bounding box center [472, 228] width 945 height 457
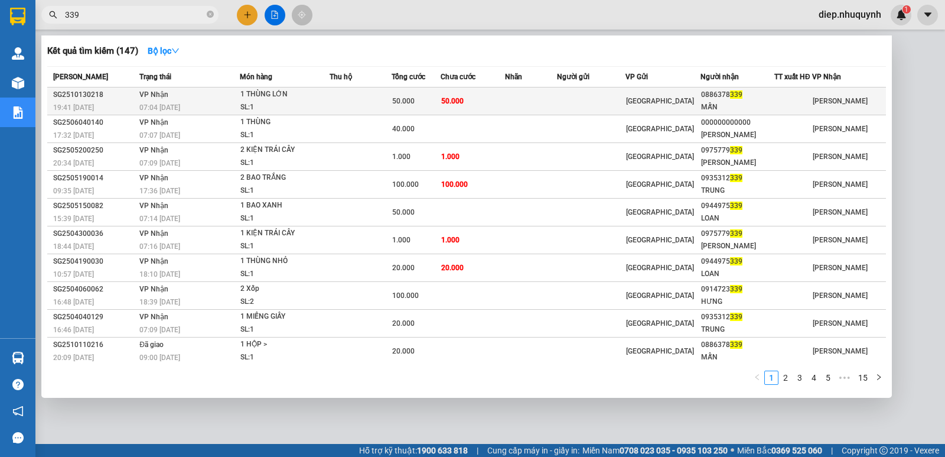
type input "339"
click at [329, 96] on div "1 THÙNG LỚN" at bounding box center [284, 94] width 89 height 13
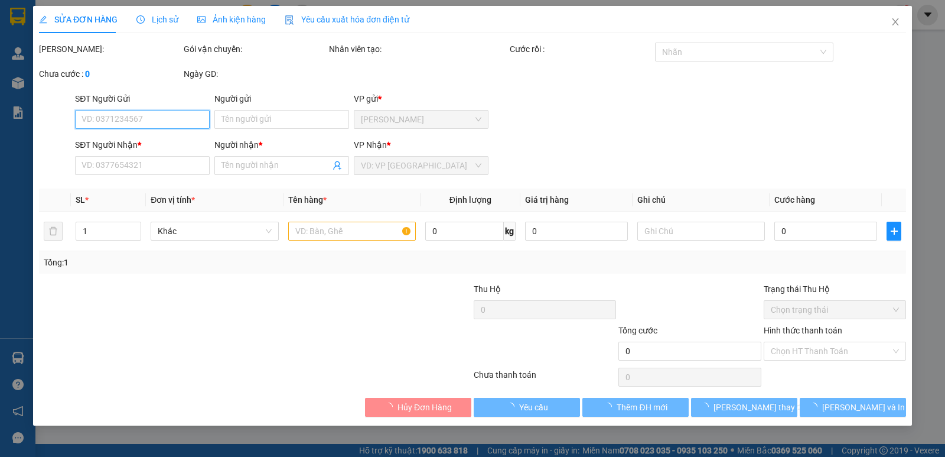
type input "0886378339"
type input "MẪN"
type input "50.000"
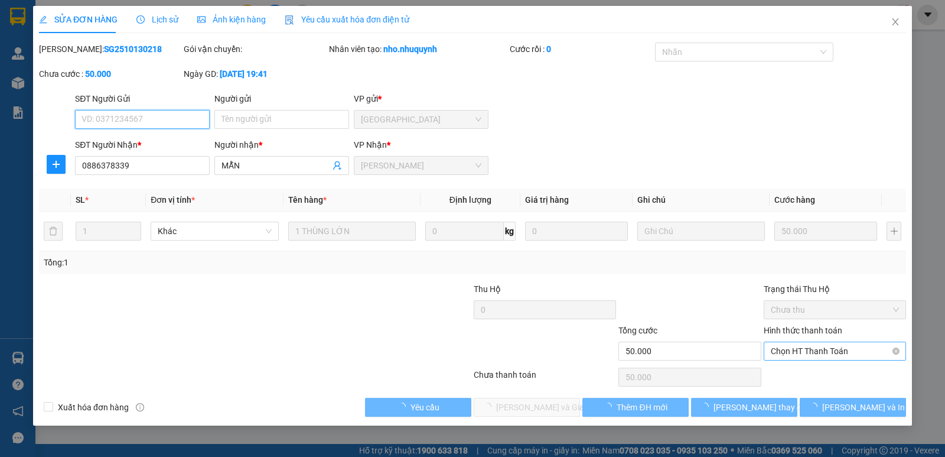
click at [812, 356] on span "Chọn HT Thanh Toán" at bounding box center [835, 351] width 128 height 18
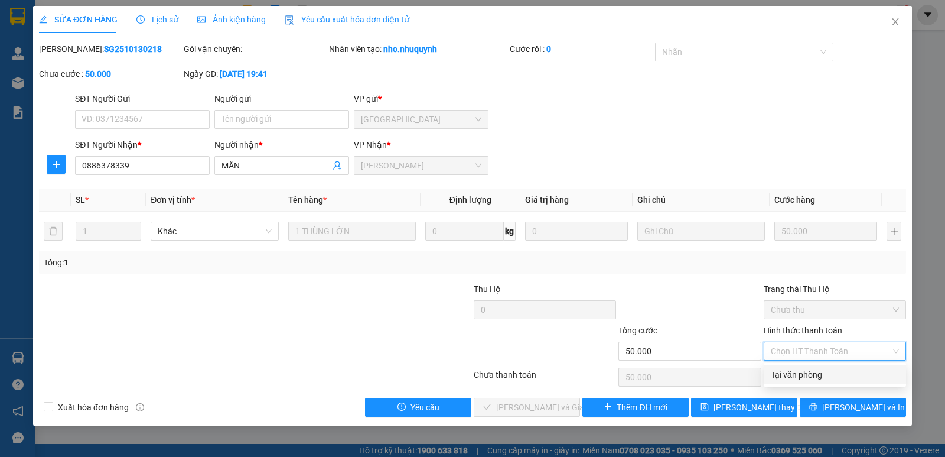
click at [804, 371] on div "Tại văn phòng" at bounding box center [835, 374] width 128 height 13
type input "0"
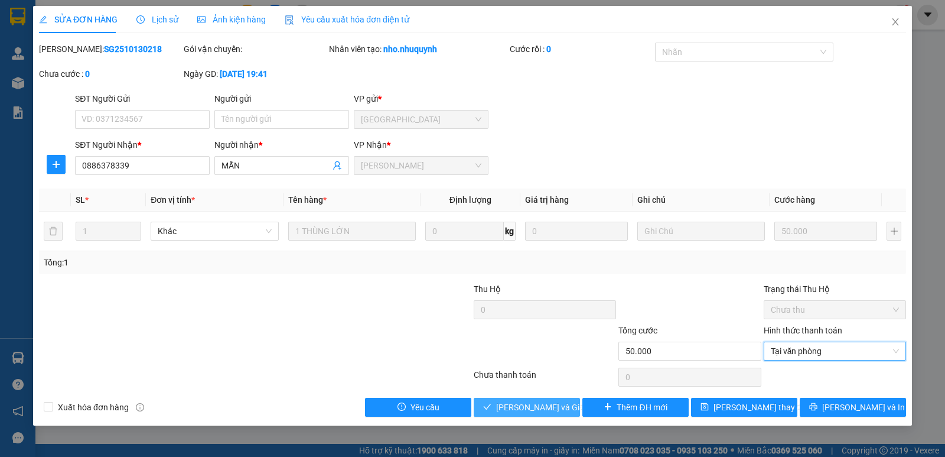
click at [531, 406] on span "[PERSON_NAME] và [PERSON_NAME] hàng" at bounding box center [552, 407] width 113 height 13
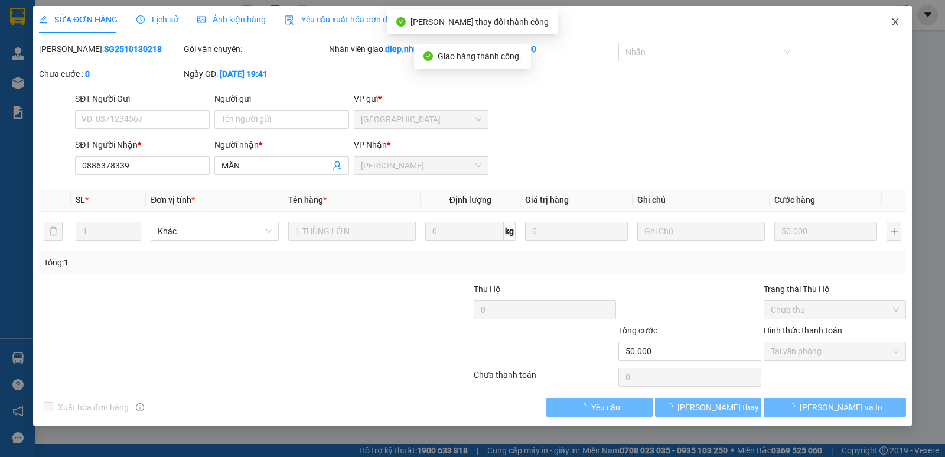
click at [898, 22] on icon "close" at bounding box center [895, 21] width 9 height 9
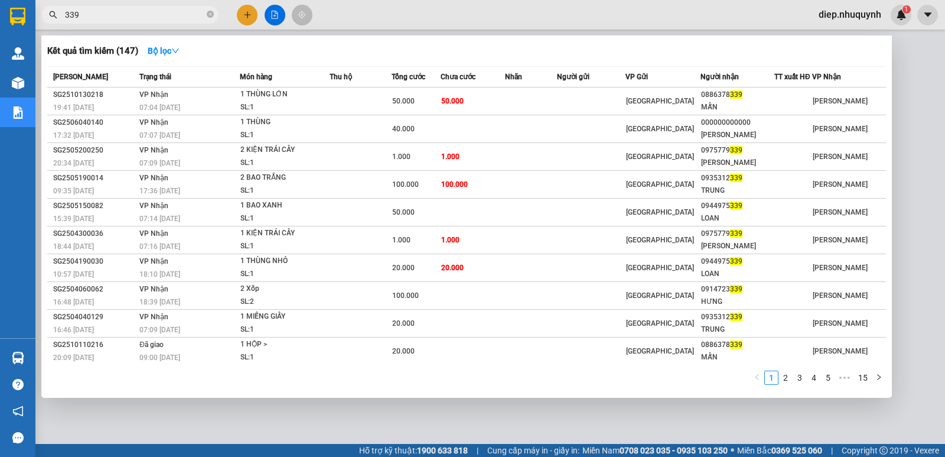
drag, startPoint x: 79, startPoint y: 14, endPoint x: 65, endPoint y: 7, distance: 15.3
click at [65, 7] on span "339" at bounding box center [129, 15] width 177 height 18
type input "mạnh dũng"
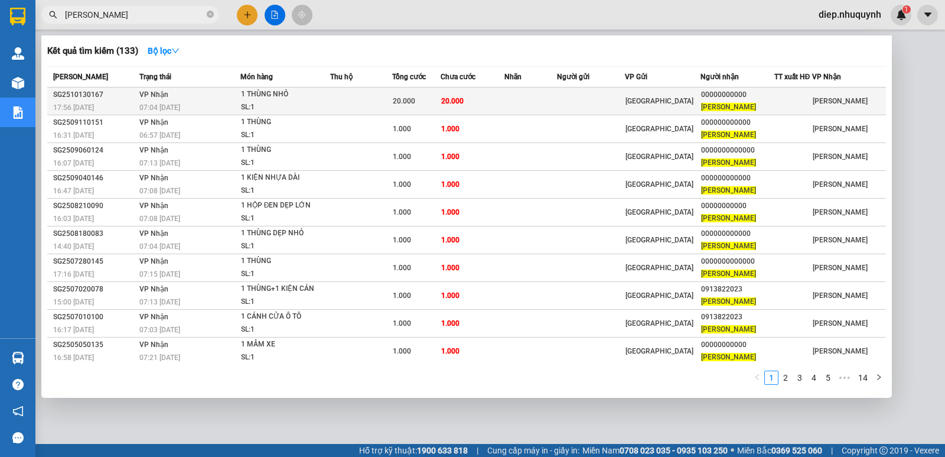
click at [294, 107] on div "SL: 1" at bounding box center [285, 107] width 89 height 13
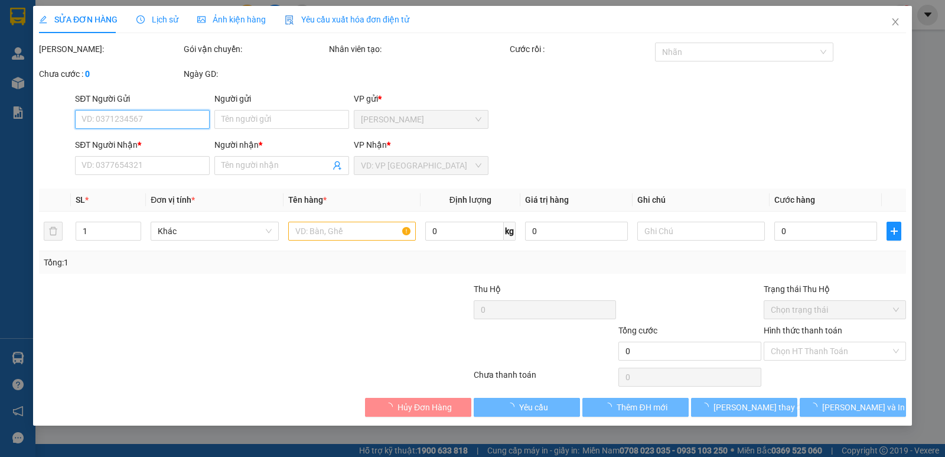
type input "00000000000"
type input "[PERSON_NAME]"
type input "20.000"
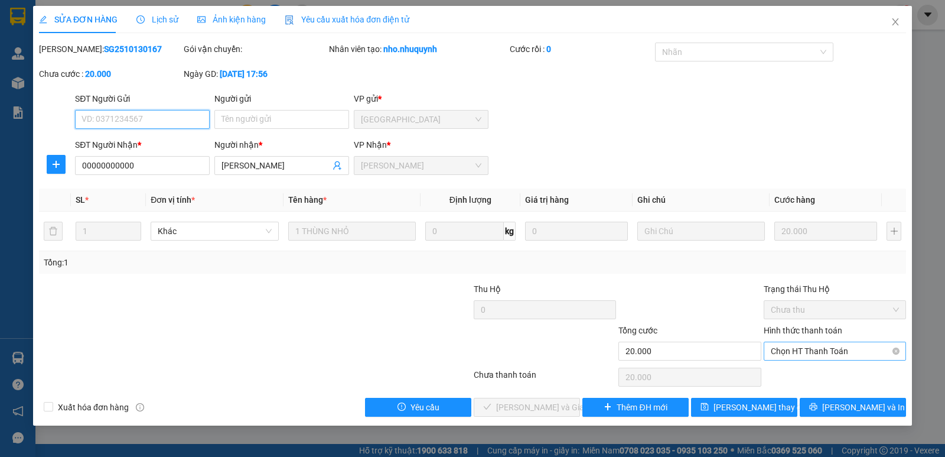
click at [802, 356] on span "Chọn HT Thanh Toán" at bounding box center [835, 351] width 128 height 18
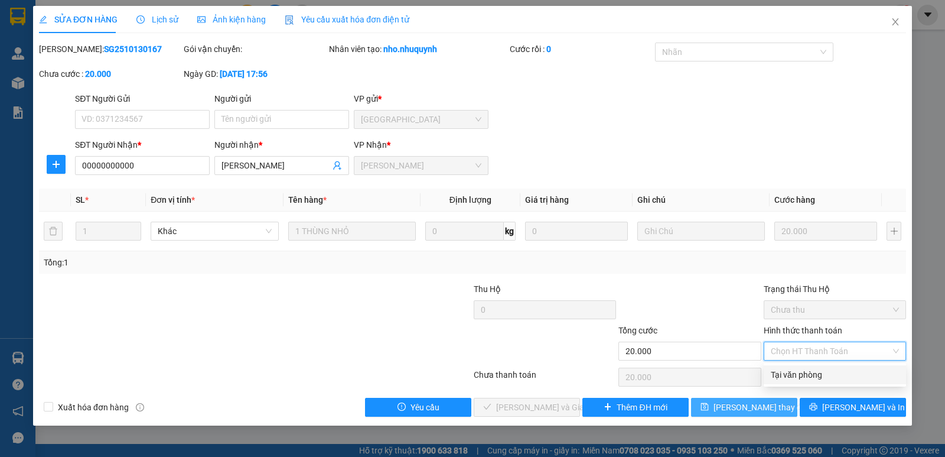
drag, startPoint x: 807, startPoint y: 379, endPoint x: 696, endPoint y: 398, distance: 112.1
click at [807, 380] on div "Tại văn phòng" at bounding box center [835, 374] width 128 height 13
type input "0"
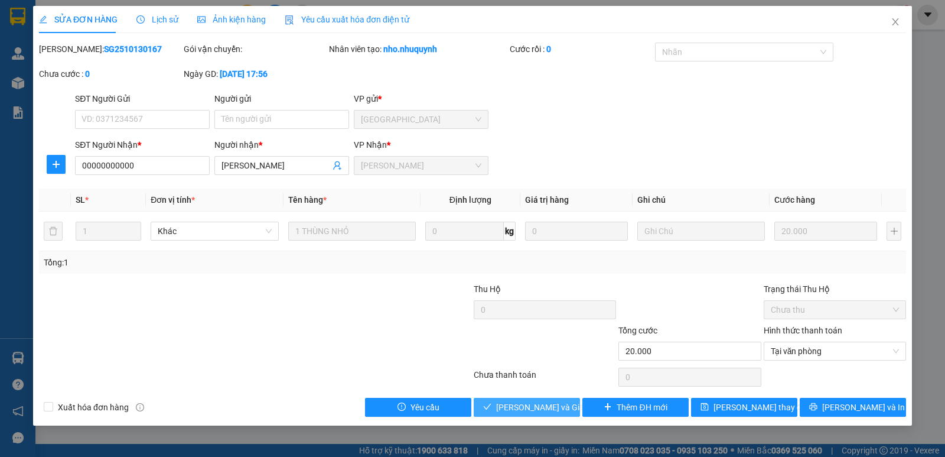
click at [552, 414] on button "[PERSON_NAME] và [PERSON_NAME] hàng" at bounding box center [527, 407] width 106 height 19
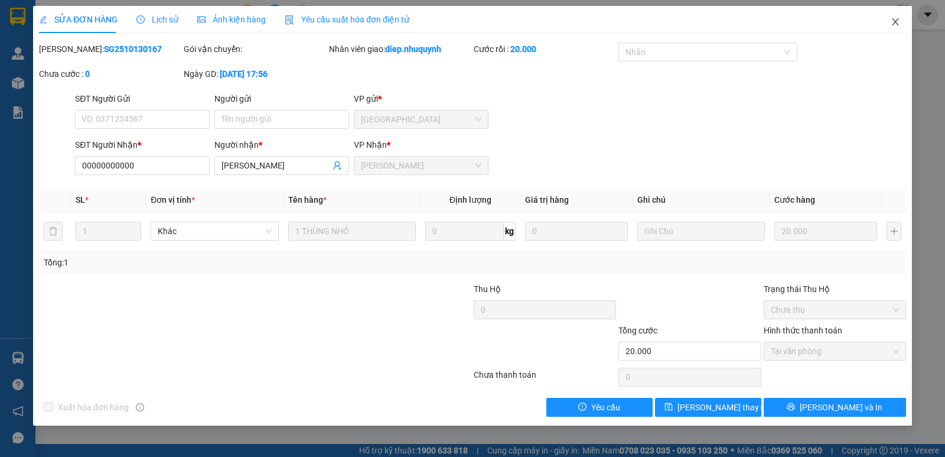
click at [896, 23] on icon "close" at bounding box center [895, 21] width 6 height 7
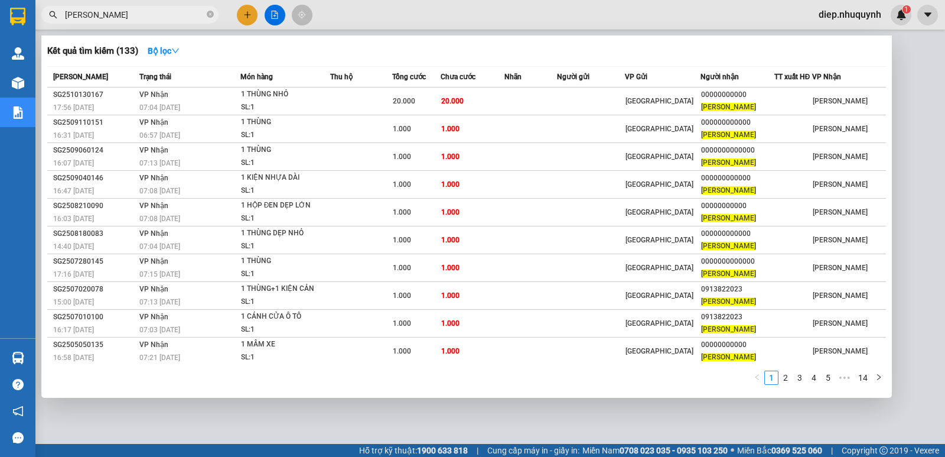
drag, startPoint x: 120, startPoint y: 18, endPoint x: 38, endPoint y: -1, distance: 83.7
click at [38, 0] on html "Kết quả tìm kiếm ( 133 ) Bộ lọc Mã ĐH Trạng thái Món hàng Thu hộ Tổng cước Chưa…" at bounding box center [472, 228] width 945 height 457
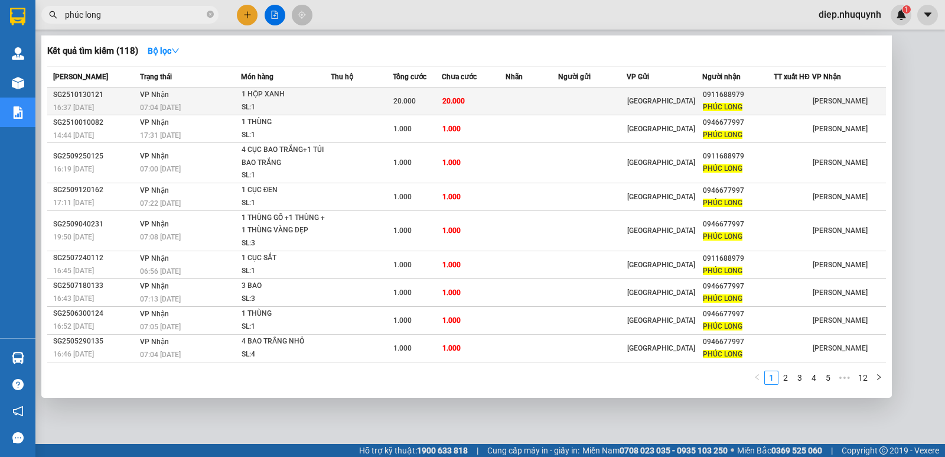
type input "phúc long"
click at [482, 103] on td "20.000" at bounding box center [474, 101] width 64 height 28
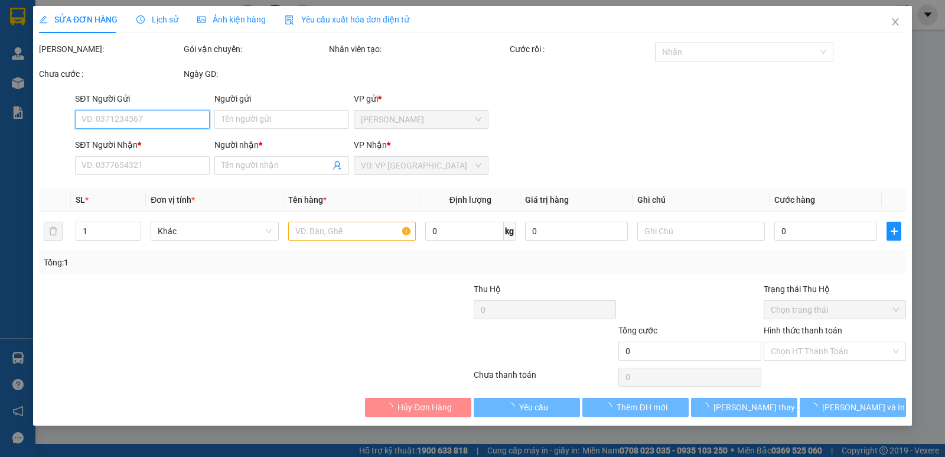
type input "0911688979"
type input "PHÚC LONG"
type input "20.000"
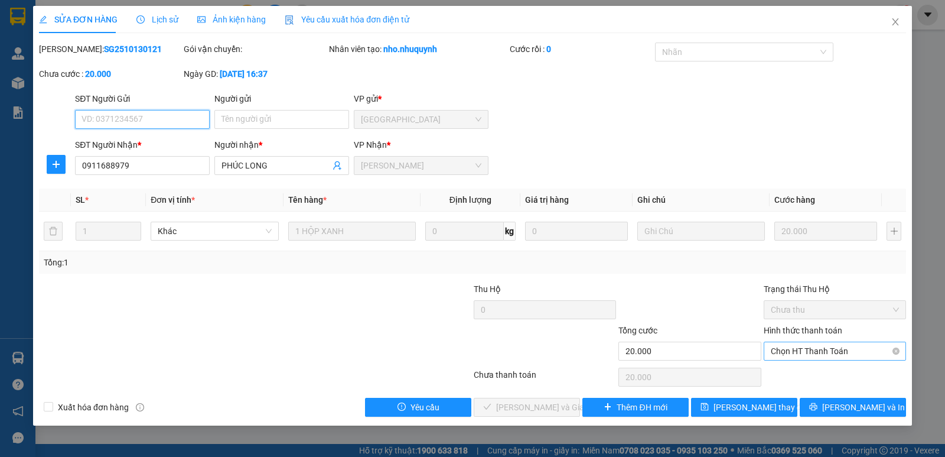
click at [830, 356] on span "Chọn HT Thanh Toán" at bounding box center [835, 351] width 128 height 18
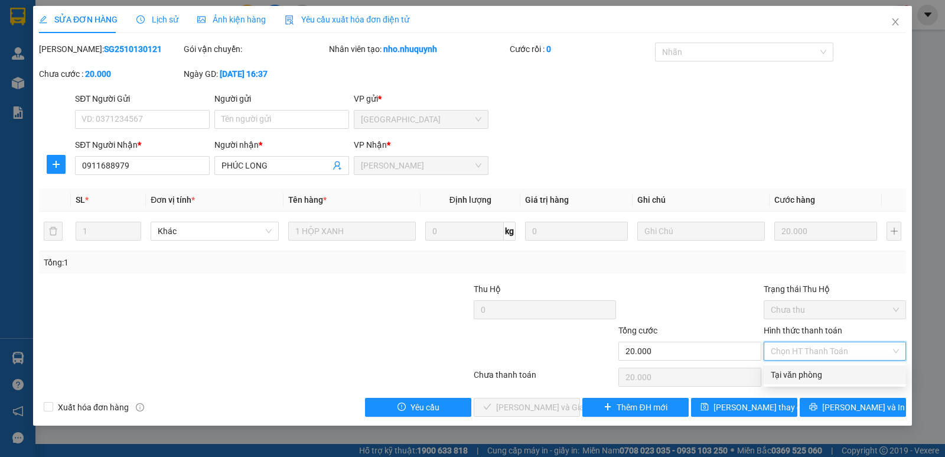
click at [828, 377] on div "Tại văn phòng" at bounding box center [835, 374] width 128 height 13
type input "0"
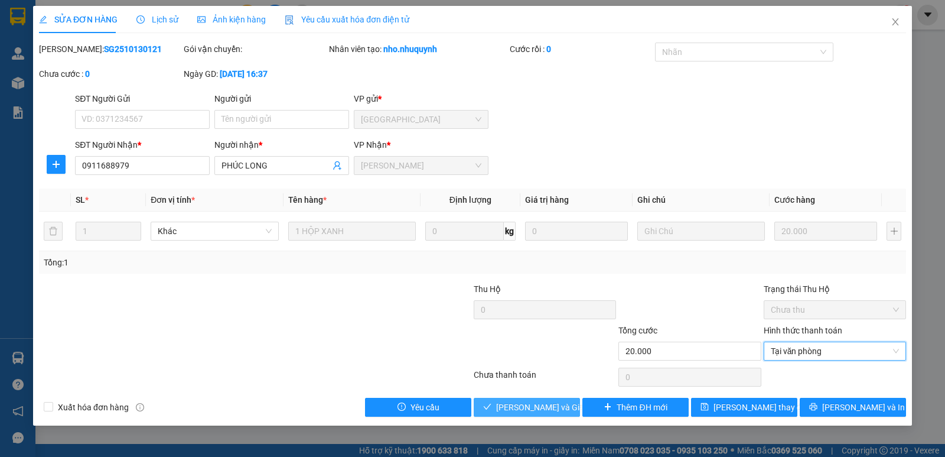
click at [538, 404] on span "[PERSON_NAME] và [PERSON_NAME] hàng" at bounding box center [552, 407] width 113 height 13
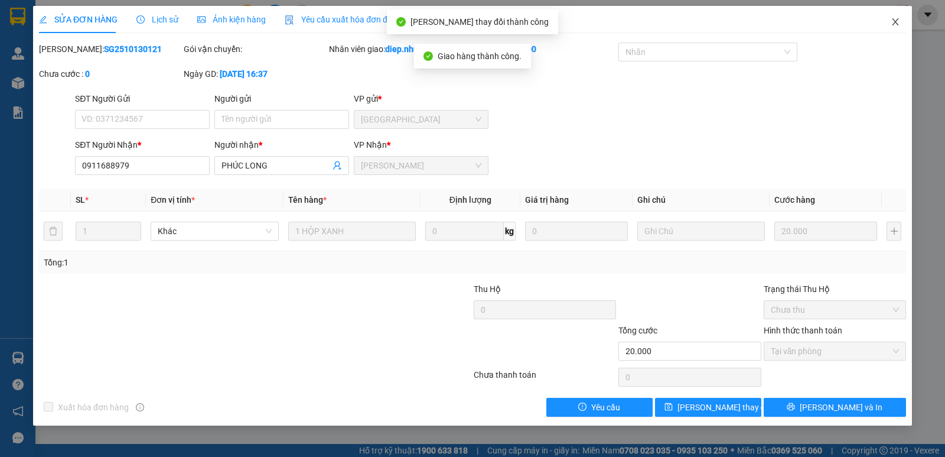
click at [897, 26] on icon "close" at bounding box center [895, 21] width 9 height 9
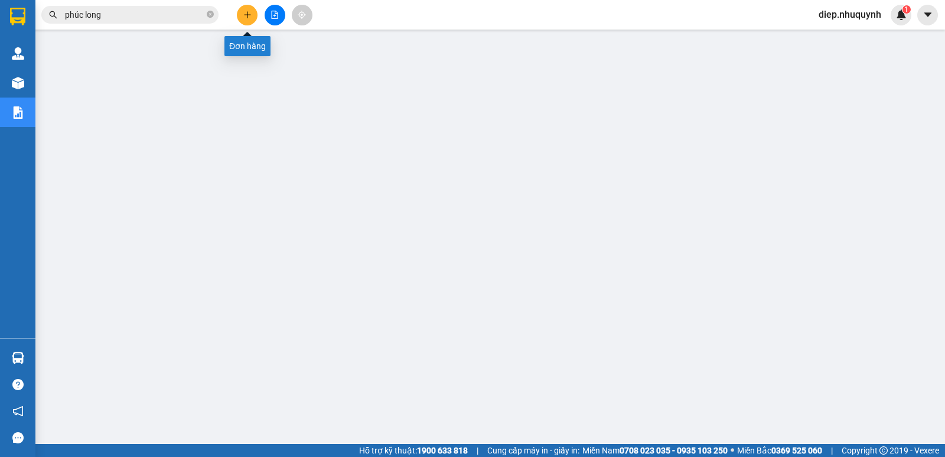
click at [251, 16] on icon "plus" at bounding box center [247, 15] width 8 height 8
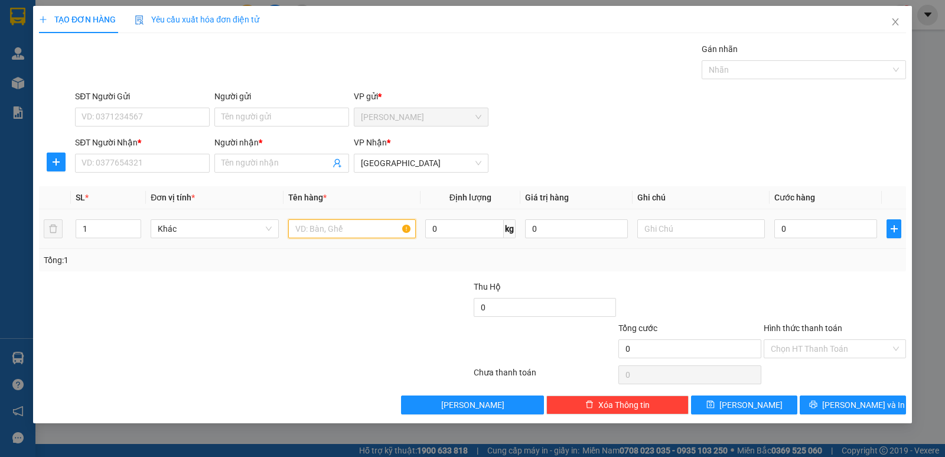
click at [323, 227] on input "text" at bounding box center [352, 228] width 128 height 19
click at [261, 167] on input "Người nhận *" at bounding box center [276, 163] width 109 height 13
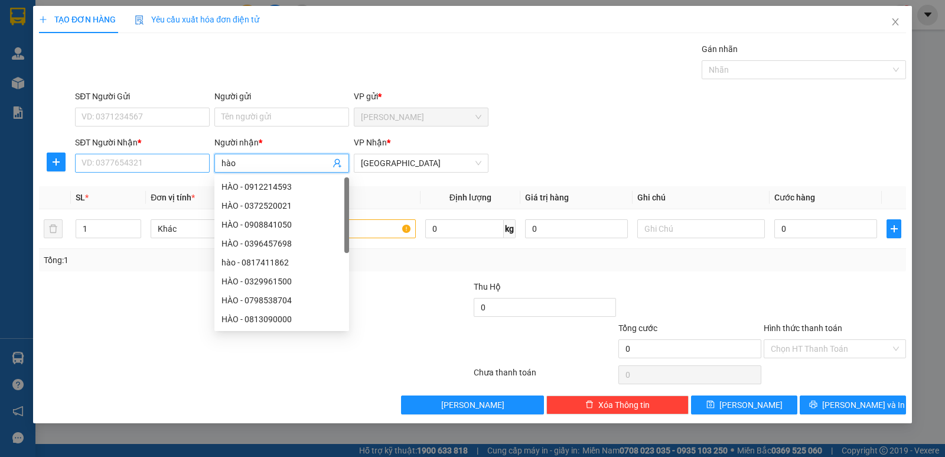
type input "hào"
click at [154, 159] on input "SĐT Người Nhận *" at bounding box center [142, 163] width 135 height 19
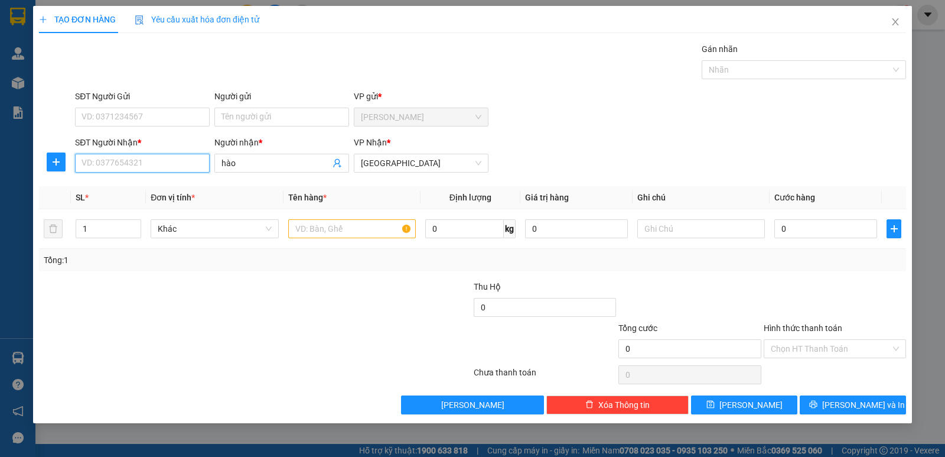
click at [154, 159] on input "SĐT Người Nhận *" at bounding box center [142, 163] width 135 height 19
type input "0914727917"
click at [148, 186] on div "0914727917 - hào" at bounding box center [142, 186] width 121 height 13
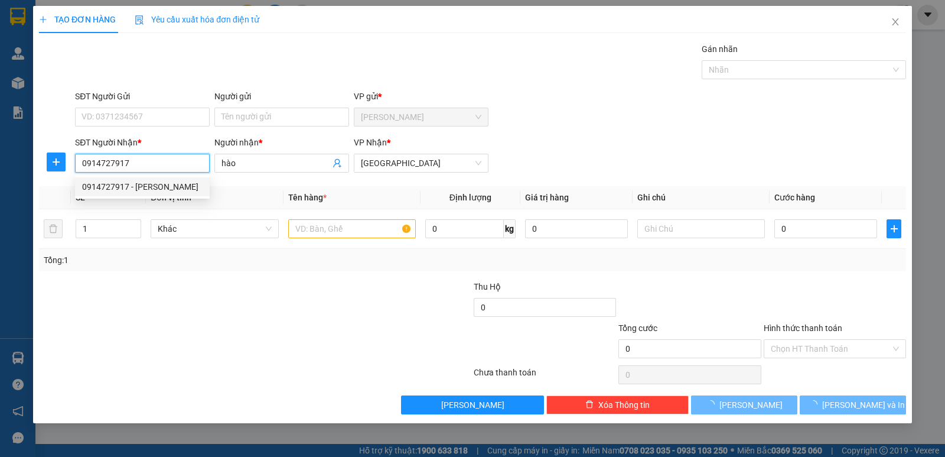
type input "20.000"
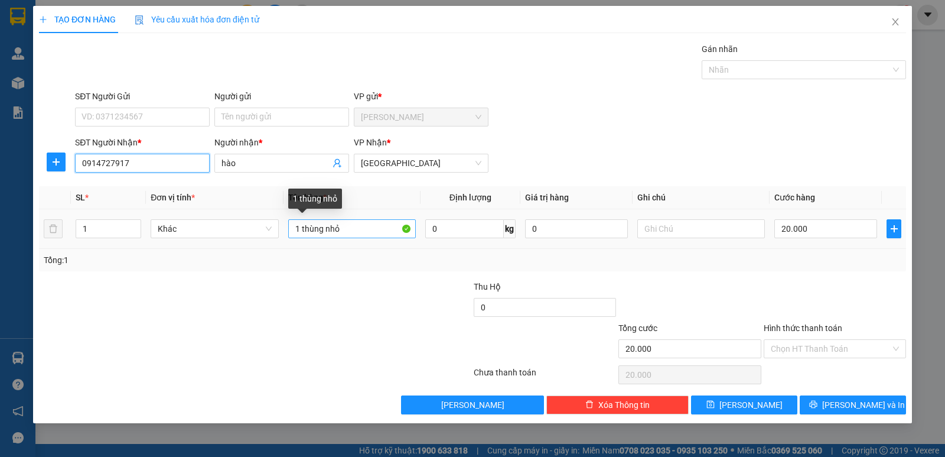
type input "0914727917"
drag, startPoint x: 301, startPoint y: 232, endPoint x: 360, endPoint y: 214, distance: 62.3
click at [360, 214] on td "1 thùng nhỏ" at bounding box center [352, 229] width 137 height 40
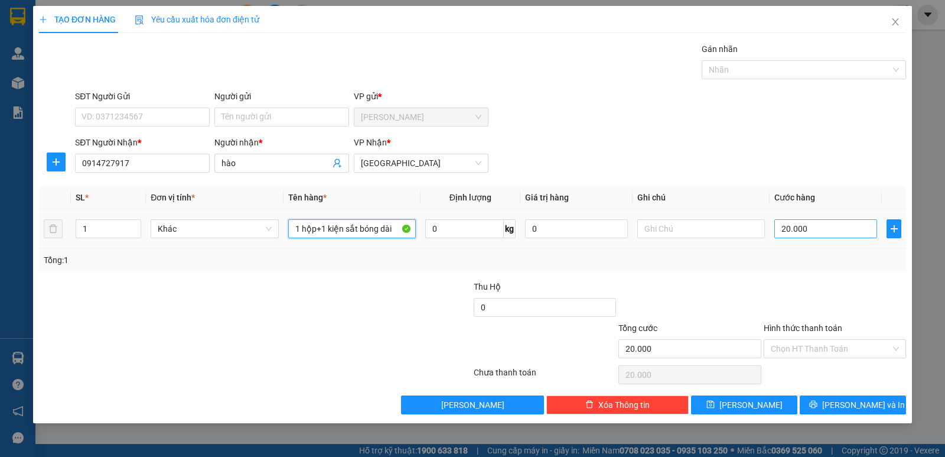
type input "1 hộp+1 kiện sắt bóng dài"
type input "5"
type input "50"
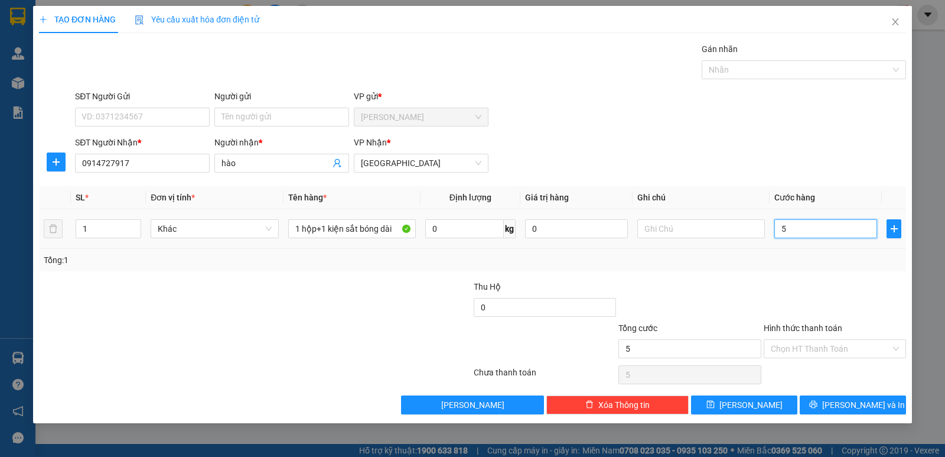
type input "50"
type input "50.000"
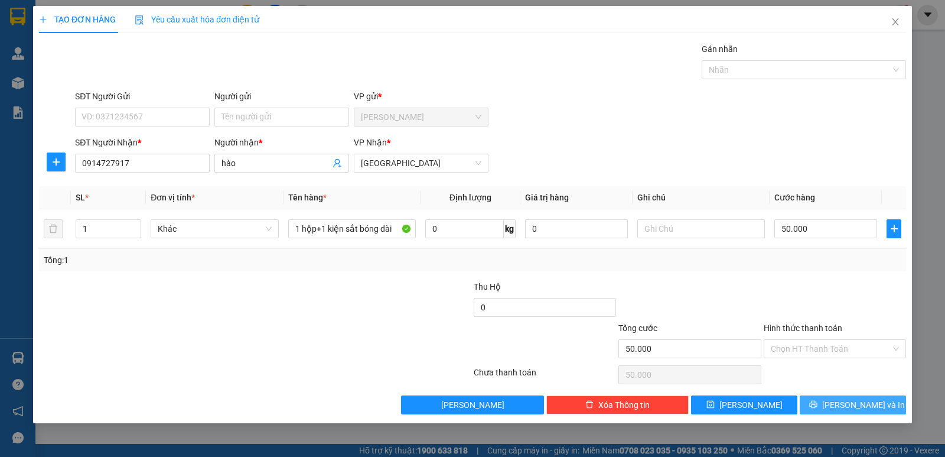
drag, startPoint x: 856, startPoint y: 406, endPoint x: 844, endPoint y: 407, distance: 11.8
click at [856, 408] on span "[PERSON_NAME] và In" at bounding box center [863, 404] width 83 height 13
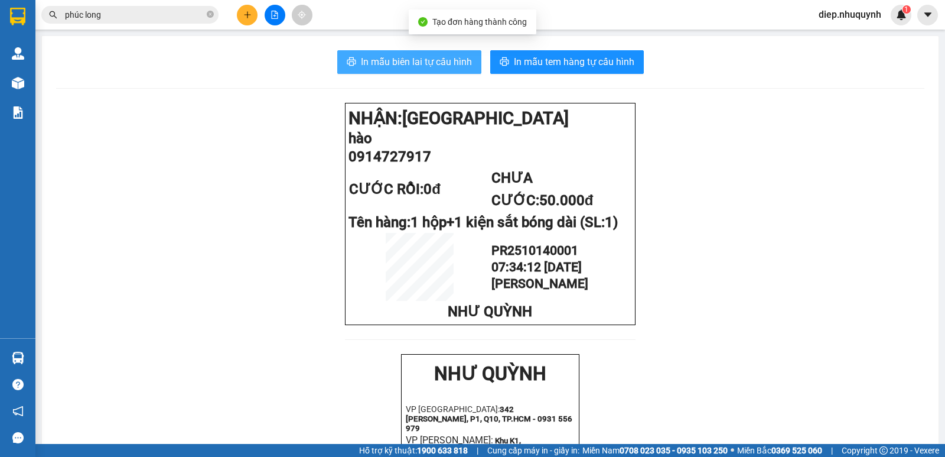
click at [378, 53] on button "In mẫu biên lai tự cấu hình" at bounding box center [409, 62] width 144 height 24
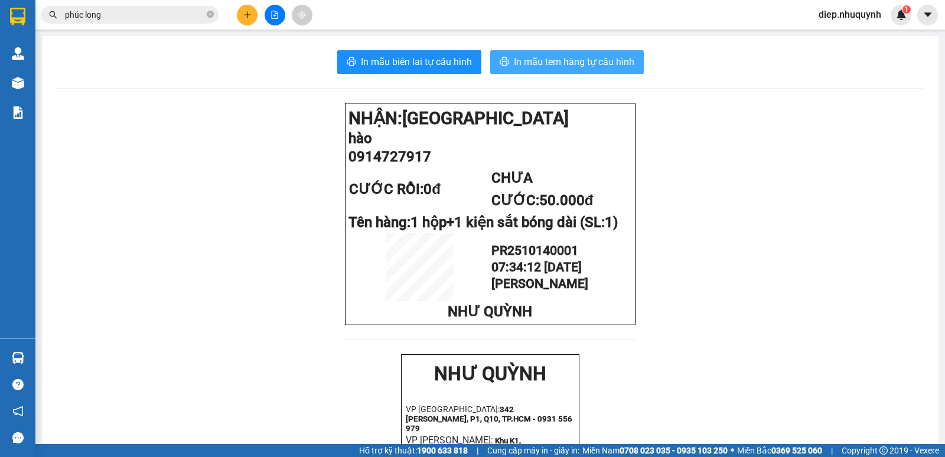
click at [560, 68] on span "In mẫu tem hàng tự cấu hình" at bounding box center [574, 61] width 121 height 15
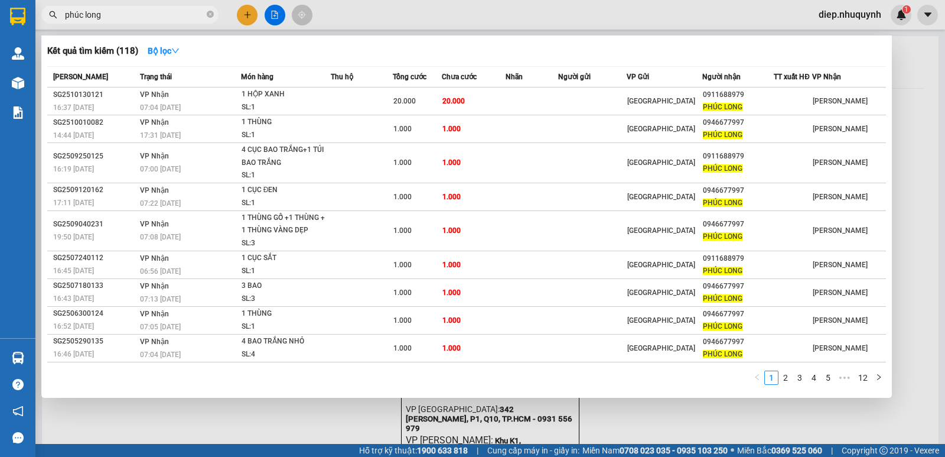
drag, startPoint x: 108, startPoint y: 18, endPoint x: 56, endPoint y: 22, distance: 52.1
click at [56, 22] on span "phúc long" at bounding box center [129, 15] width 177 height 18
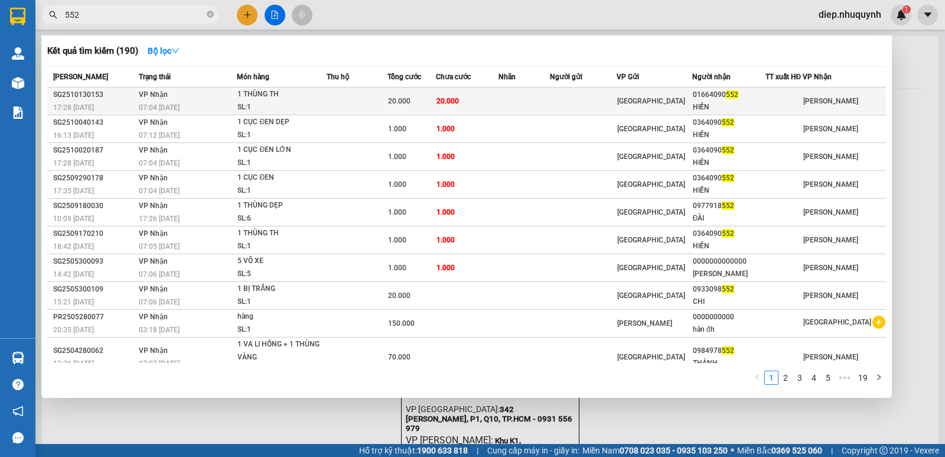
type input "552"
click at [175, 99] on td "VP Nhận 07:04 - 14/10" at bounding box center [186, 101] width 101 height 28
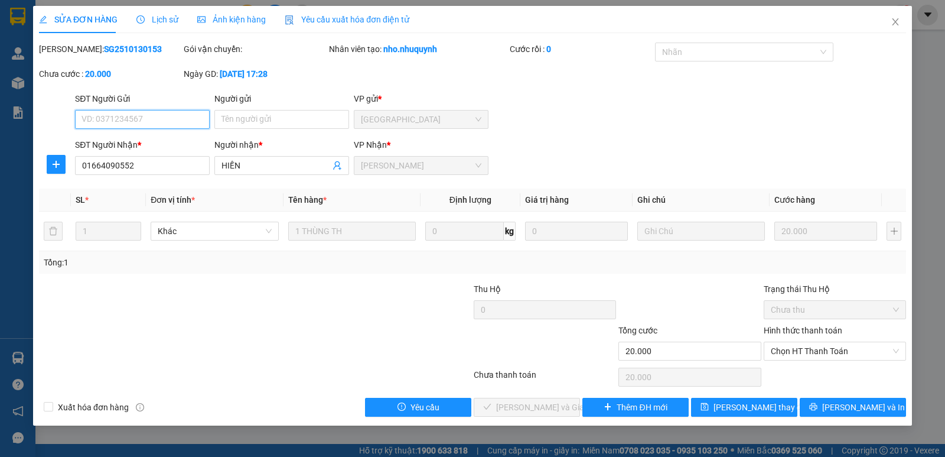
type input "01664090552"
type input "HIỀN"
type input "20.000"
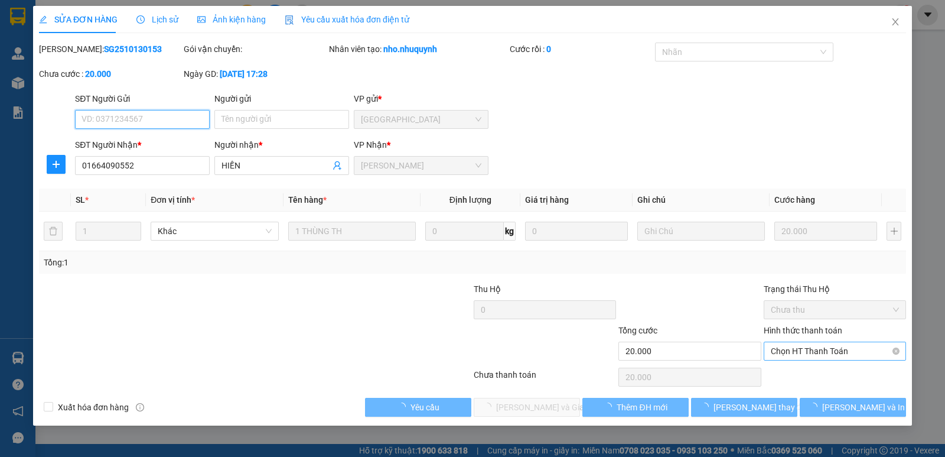
click at [799, 353] on span "Chọn HT Thanh Toán" at bounding box center [835, 351] width 128 height 18
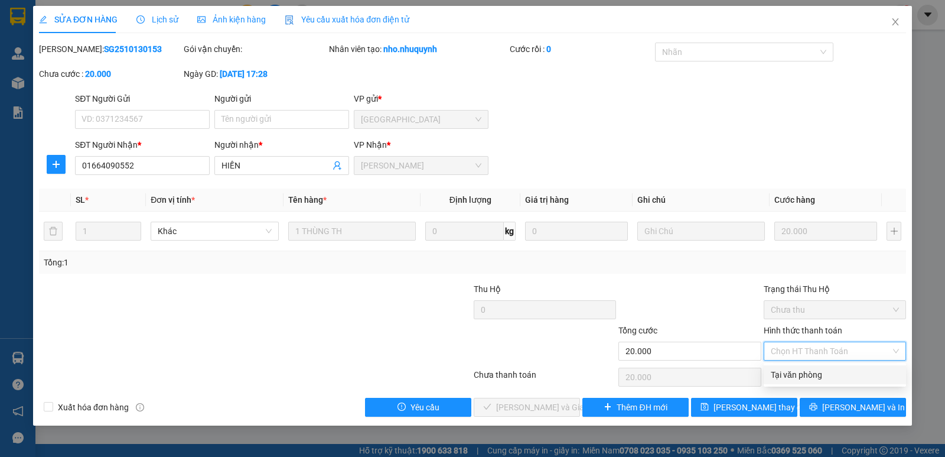
click at [801, 370] on div "Tại văn phòng" at bounding box center [835, 374] width 128 height 13
type input "0"
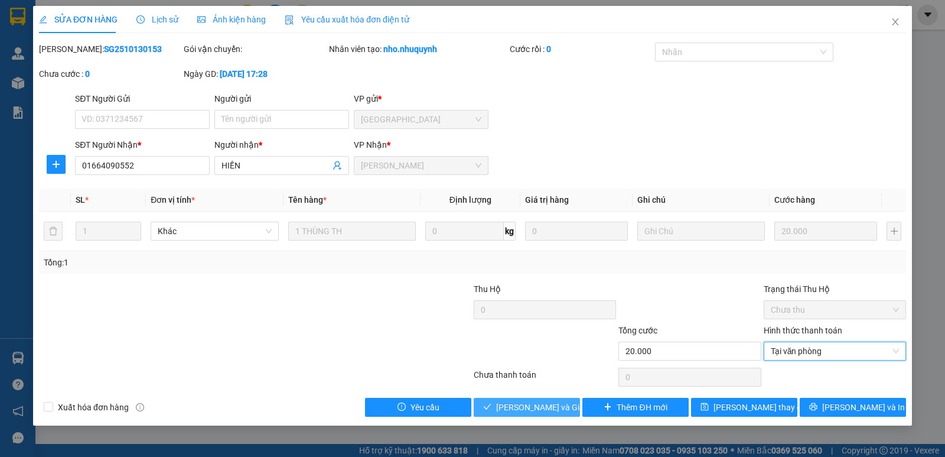
drag, startPoint x: 544, startPoint y: 407, endPoint x: 526, endPoint y: 406, distance: 18.4
click at [542, 407] on span "[PERSON_NAME] và [PERSON_NAME] hàng" at bounding box center [552, 407] width 113 height 13
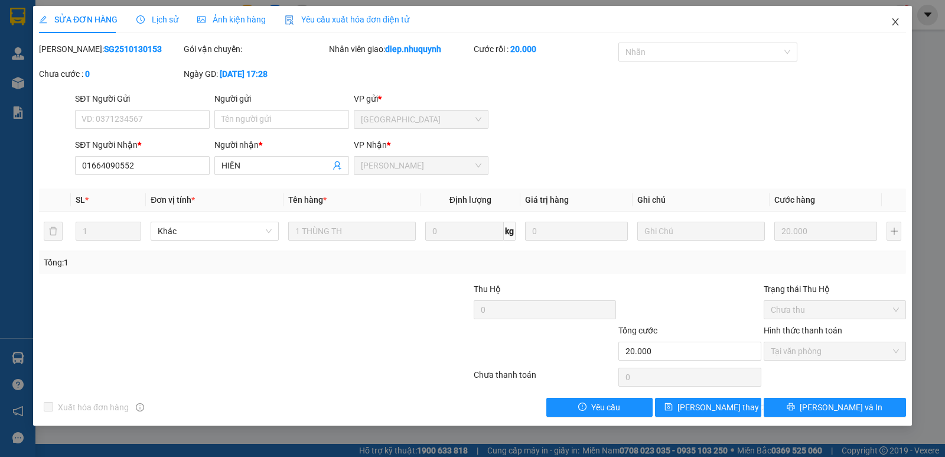
click at [895, 16] on span "Close" at bounding box center [895, 22] width 33 height 33
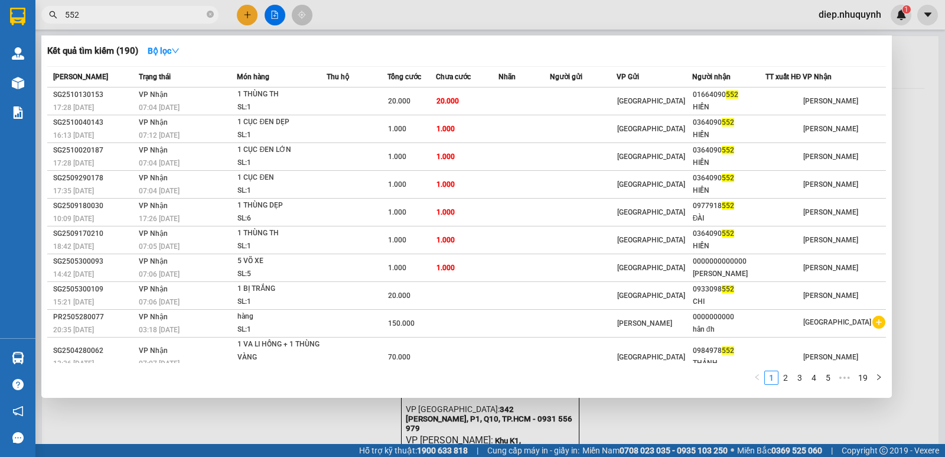
drag, startPoint x: 79, startPoint y: 16, endPoint x: 45, endPoint y: 16, distance: 33.7
click at [45, 16] on span "552" at bounding box center [129, 15] width 177 height 18
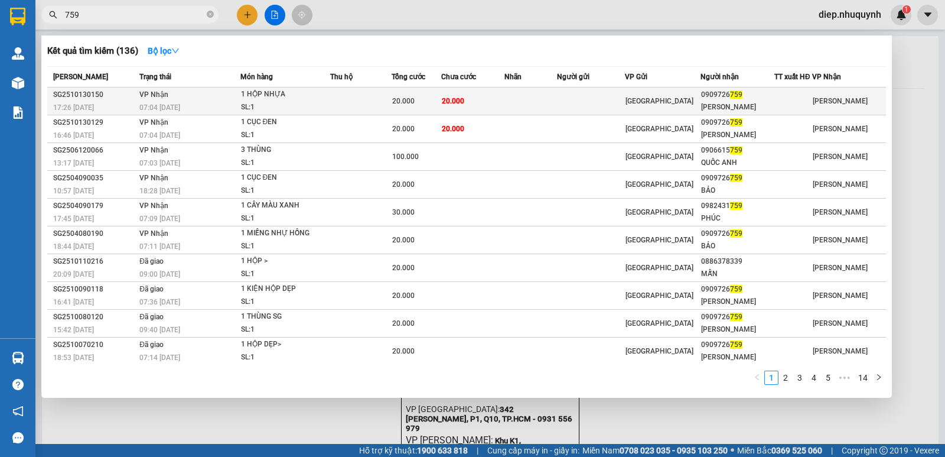
type input "759"
click at [451, 94] on td "20.000" at bounding box center [473, 101] width 64 height 28
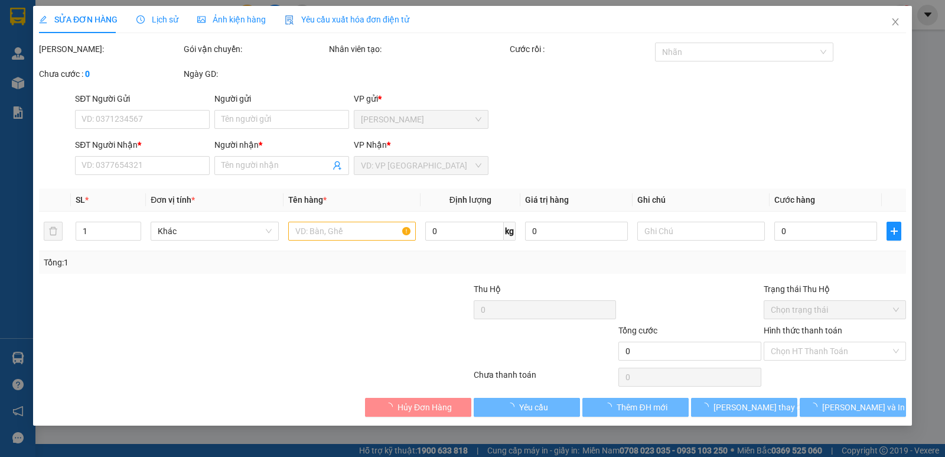
type input "0909726759"
type input "[PERSON_NAME]"
type input "20.000"
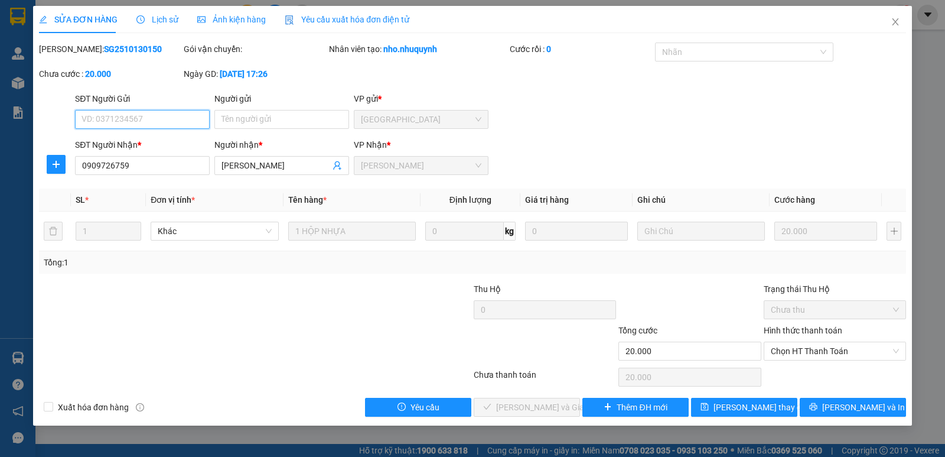
drag, startPoint x: 821, startPoint y: 353, endPoint x: 816, endPoint y: 360, distance: 9.0
click at [821, 353] on span "Chọn HT Thanh Toán" at bounding box center [835, 351] width 128 height 18
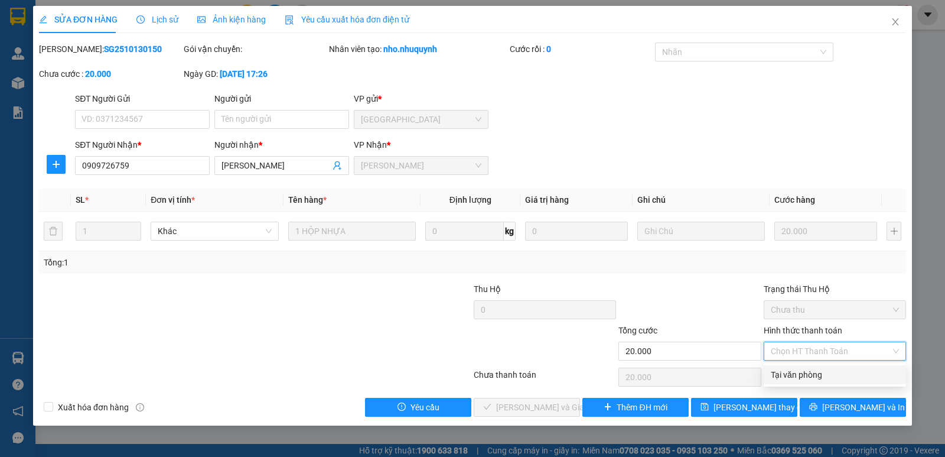
click at [808, 373] on div "Tại văn phòng" at bounding box center [835, 374] width 128 height 13
type input "0"
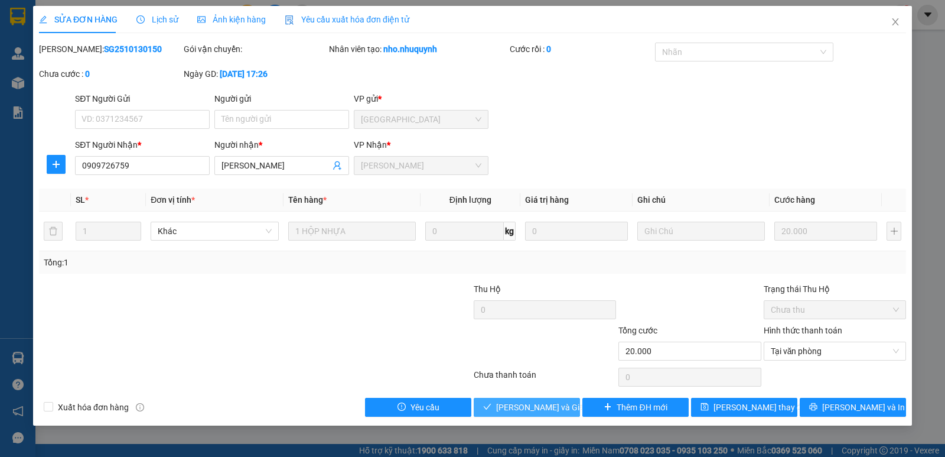
click at [559, 409] on span "[PERSON_NAME] và [PERSON_NAME] hàng" at bounding box center [552, 407] width 113 height 13
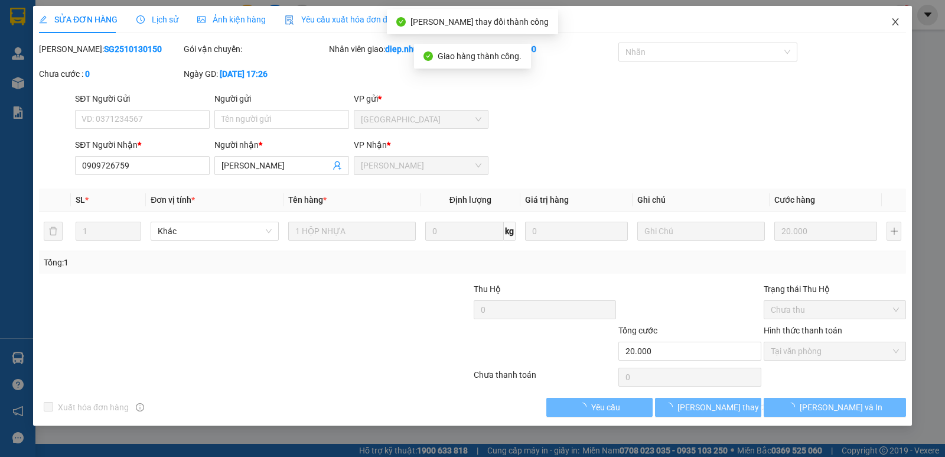
click at [897, 19] on icon "close" at bounding box center [895, 21] width 9 height 9
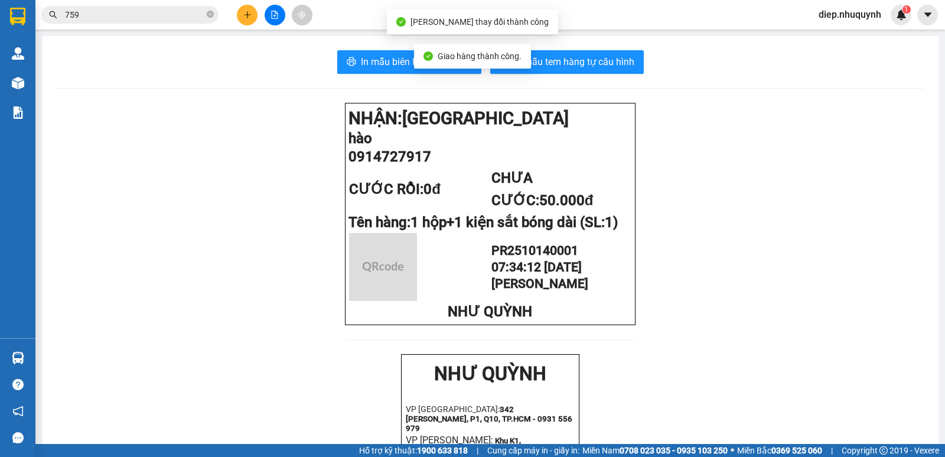
click at [125, 9] on input "759" at bounding box center [134, 14] width 139 height 13
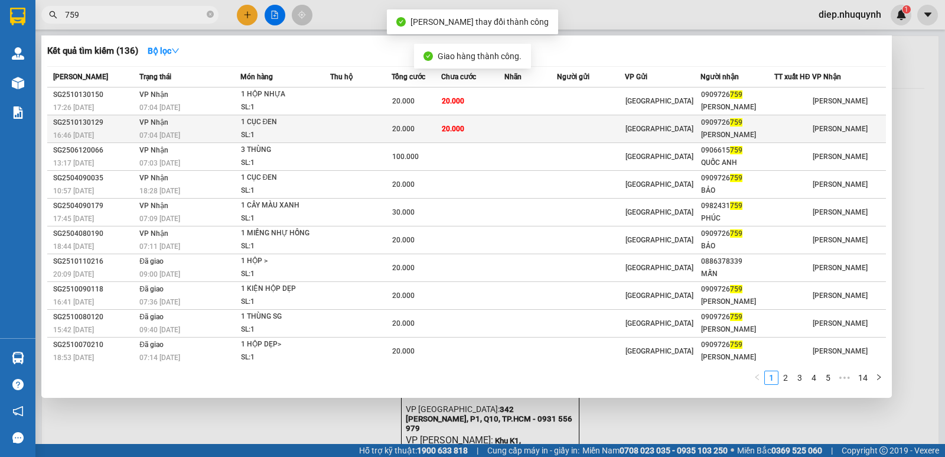
click at [493, 135] on td "20.000" at bounding box center [473, 129] width 64 height 28
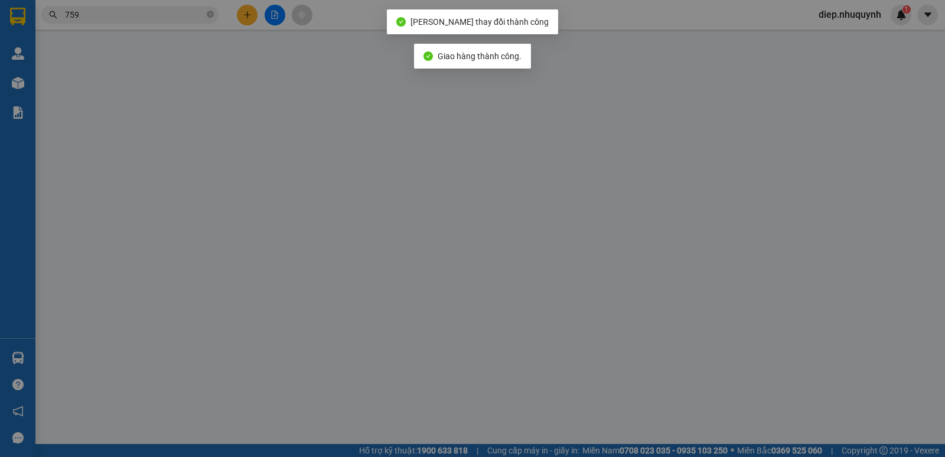
type input "0909726759"
type input "[PERSON_NAME]"
type input "20.000"
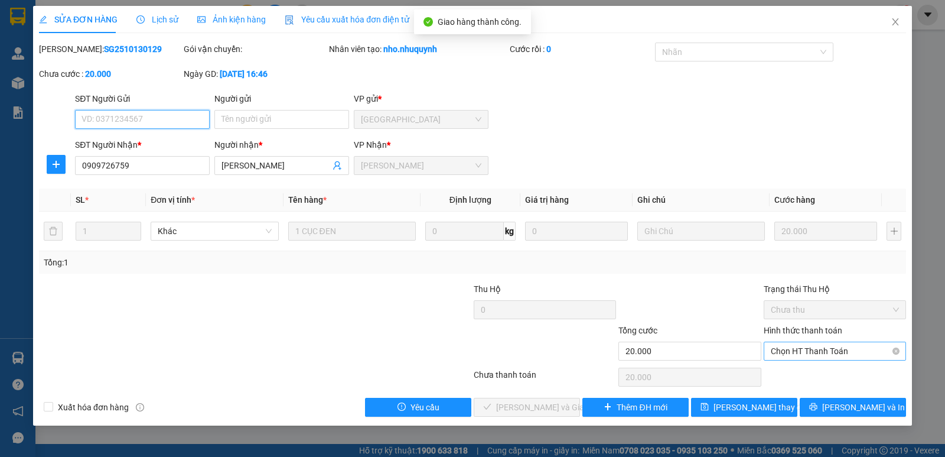
click at [804, 352] on span "Chọn HT Thanh Toán" at bounding box center [835, 351] width 128 height 18
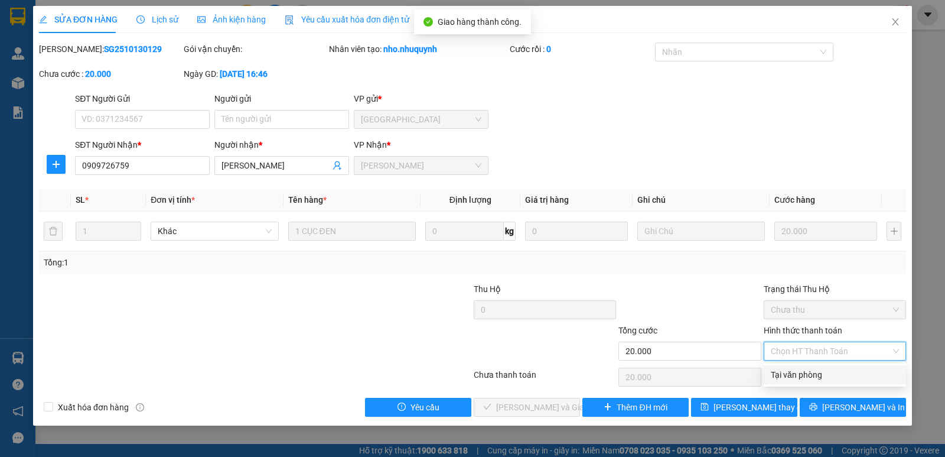
click at [805, 373] on div "Tại văn phòng" at bounding box center [835, 374] width 128 height 13
type input "0"
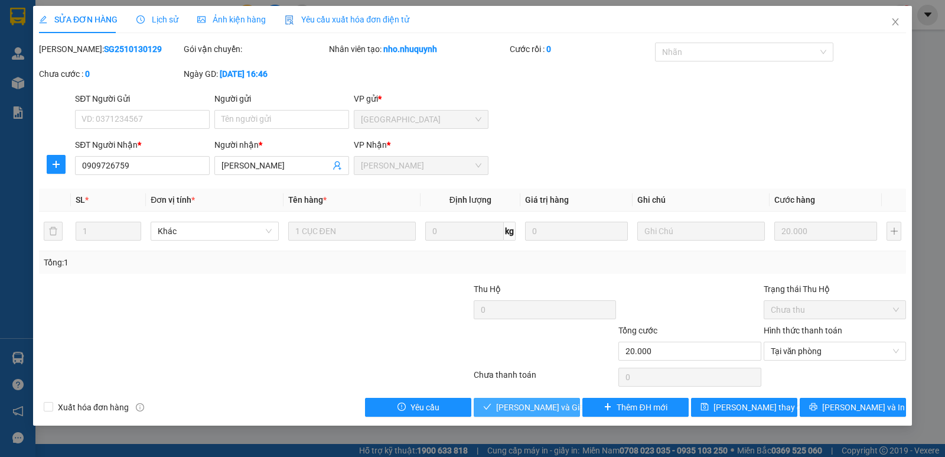
click at [551, 412] on span "[PERSON_NAME] và [PERSON_NAME] hàng" at bounding box center [552, 407] width 113 height 13
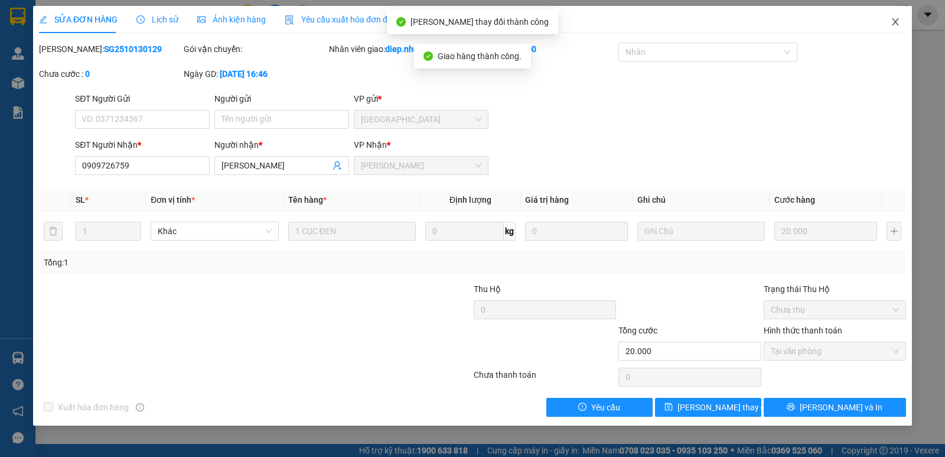
click at [897, 27] on icon "close" at bounding box center [895, 21] width 9 height 9
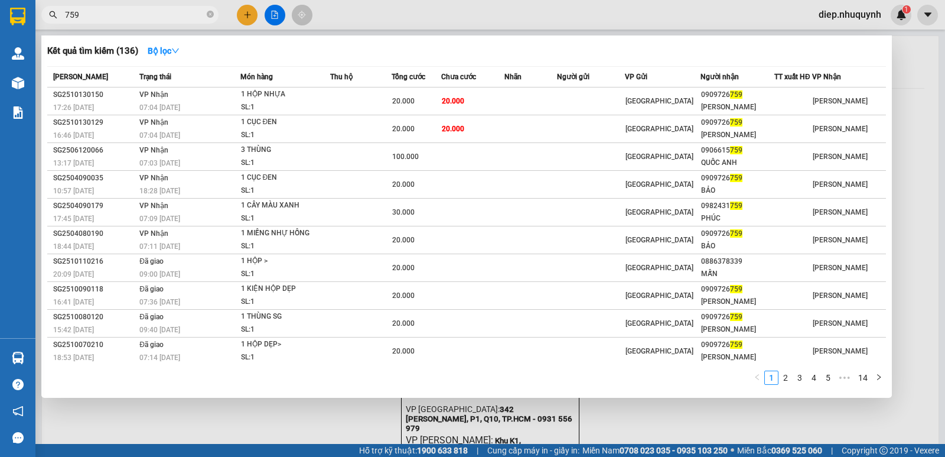
drag, startPoint x: 88, startPoint y: 17, endPoint x: 61, endPoint y: 17, distance: 27.2
click at [61, 17] on span "759" at bounding box center [129, 15] width 177 height 18
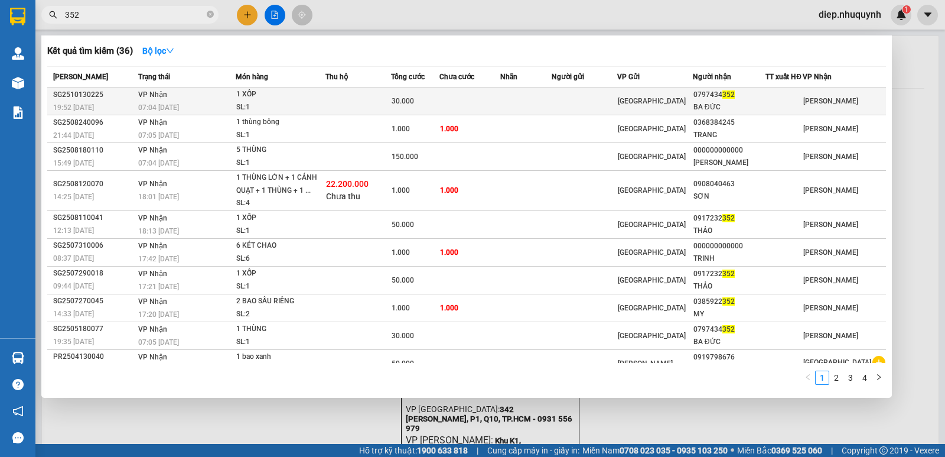
type input "352"
click at [259, 97] on div "1 XỐP" at bounding box center [280, 94] width 89 height 13
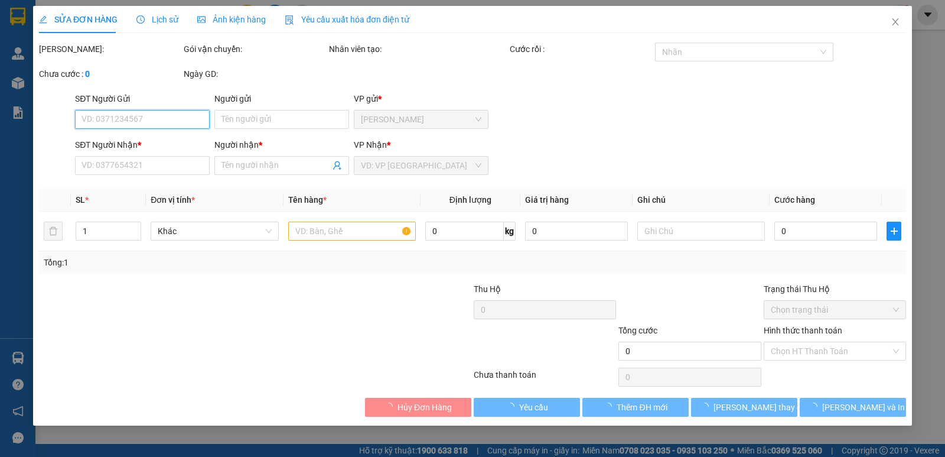
type input "0797434352"
type input "BA ĐỨC"
type input "30.000"
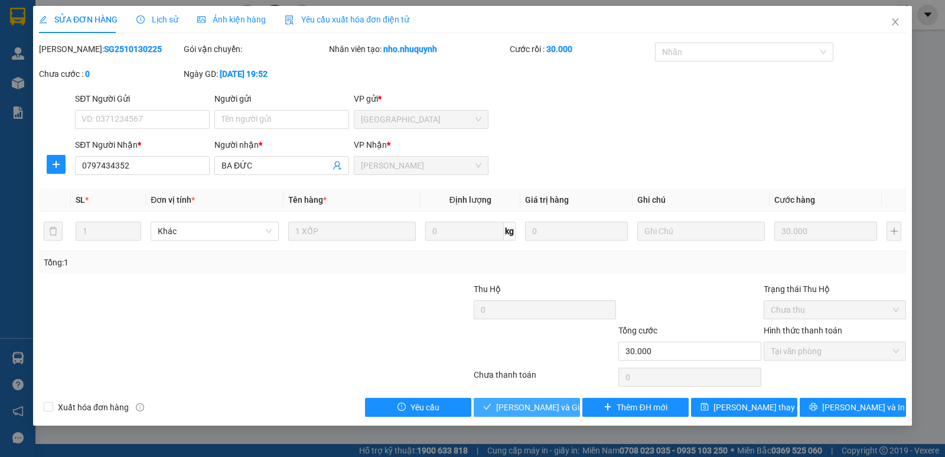
drag, startPoint x: 542, startPoint y: 408, endPoint x: 525, endPoint y: 408, distance: 16.5
click at [541, 408] on span "[PERSON_NAME] và [PERSON_NAME] hàng" at bounding box center [552, 407] width 113 height 13
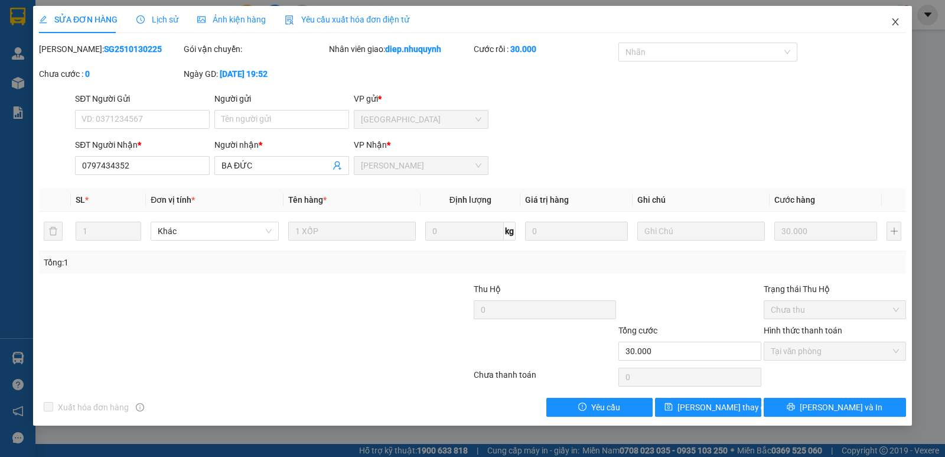
click at [894, 26] on icon "close" at bounding box center [895, 21] width 9 height 9
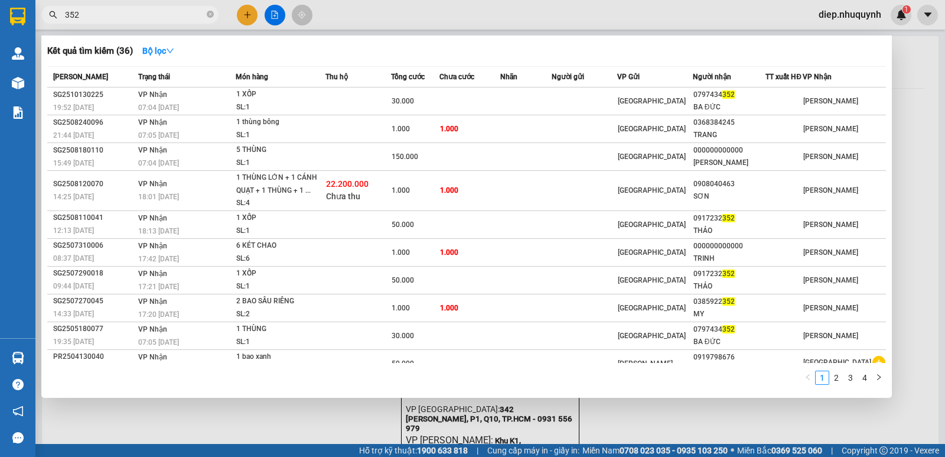
drag, startPoint x: 91, startPoint y: 14, endPoint x: 28, endPoint y: 5, distance: 63.9
click at [30, 5] on section "Kết quả tìm kiếm ( 36 ) Bộ lọc Mã ĐH Trạng thái Món hàng Thu hộ Tổng cước Chưa …" at bounding box center [472, 228] width 945 height 457
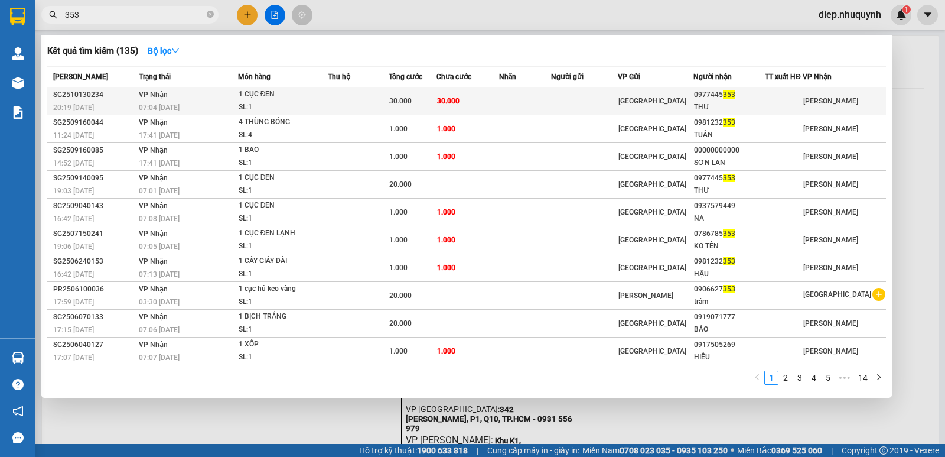
type input "353"
click at [482, 96] on td "30.000" at bounding box center [468, 101] width 63 height 28
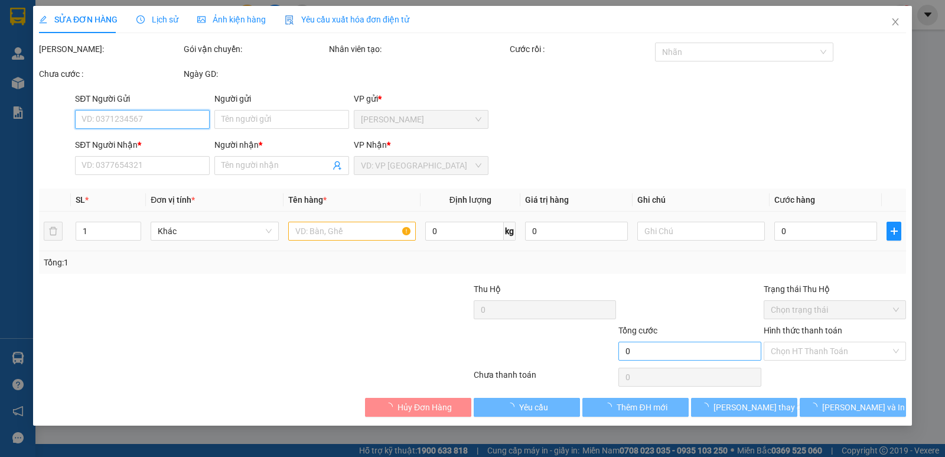
type input "0977445353"
type input "THƯ"
type input "30.000"
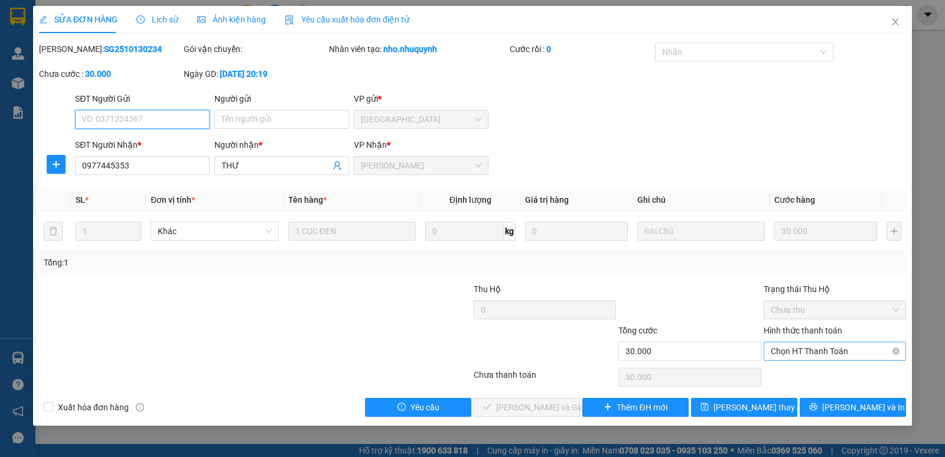
click at [801, 354] on span "Chọn HT Thanh Toán" at bounding box center [835, 351] width 128 height 18
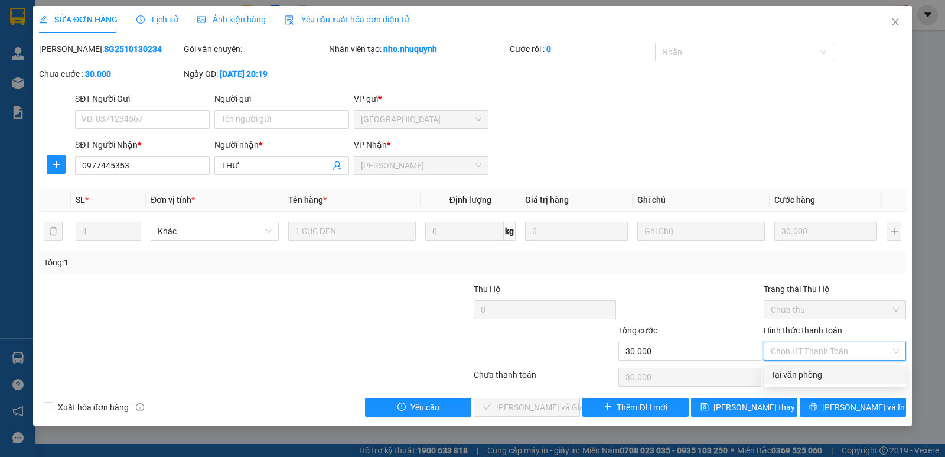
click at [797, 370] on div "Tại văn phòng" at bounding box center [835, 374] width 128 height 13
type input "0"
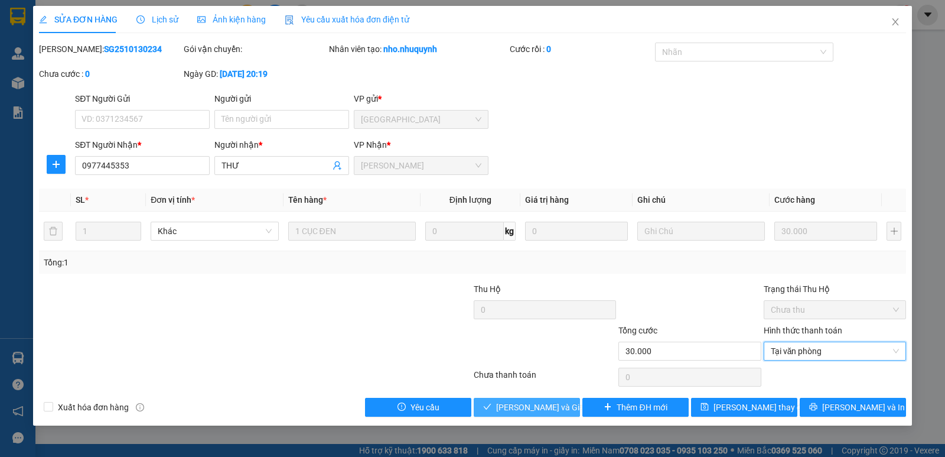
click at [557, 409] on span "[PERSON_NAME] và [PERSON_NAME] hàng" at bounding box center [552, 407] width 113 height 13
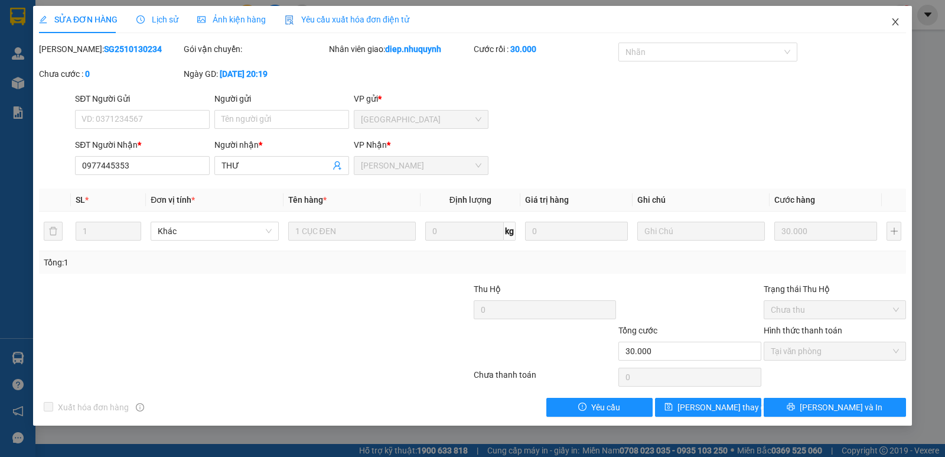
click at [896, 24] on icon "close" at bounding box center [895, 21] width 9 height 9
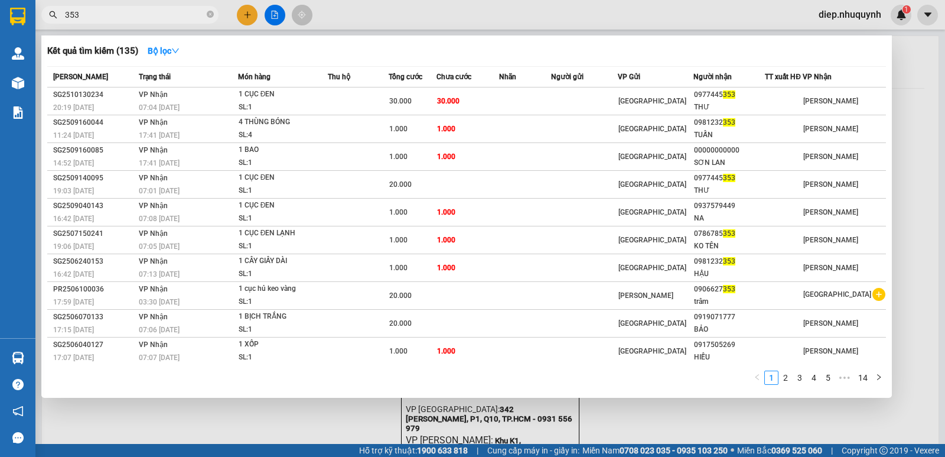
drag, startPoint x: 95, startPoint y: 14, endPoint x: 44, endPoint y: 0, distance: 52.8
click at [44, 5] on div "Kết quả tìm kiếm ( 135 ) Bộ lọc Mã ĐH Trạng thái Món hàng Thu hộ Tổng cước Chưa…" at bounding box center [115, 15] width 230 height 21
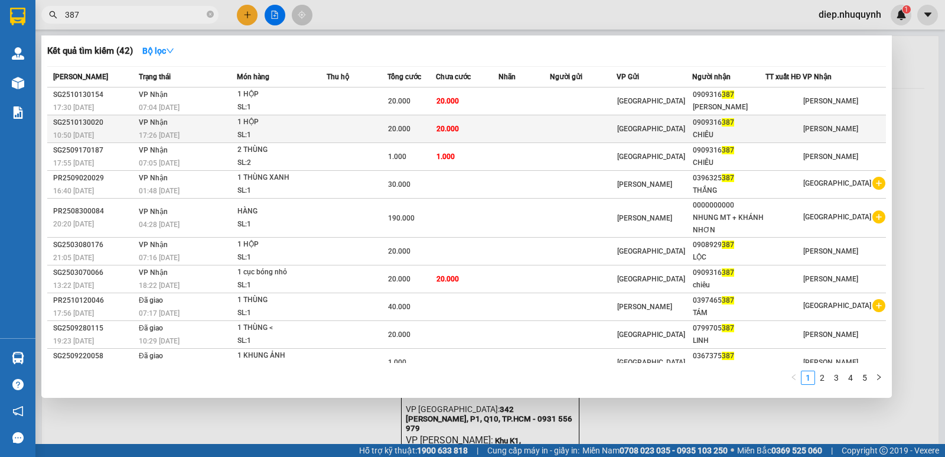
type input "387"
click at [337, 122] on td at bounding box center [357, 129] width 60 height 28
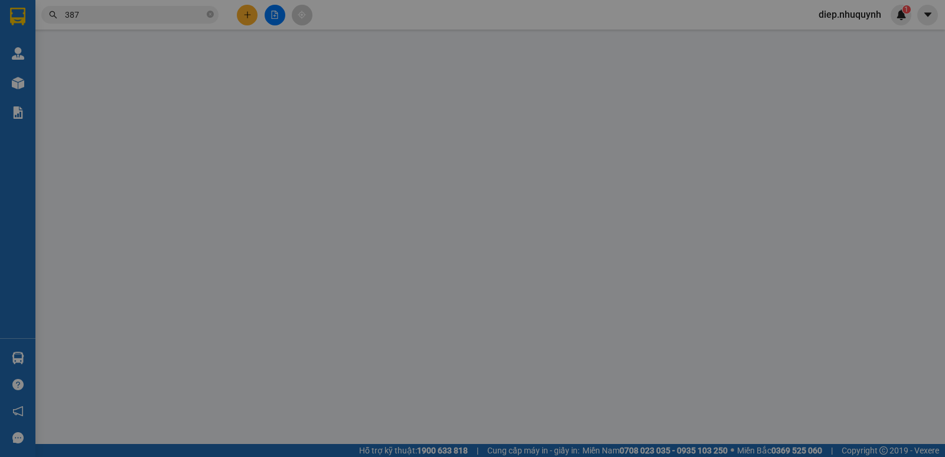
type input "0909316387"
type input "CHIÊU"
type input "20.000"
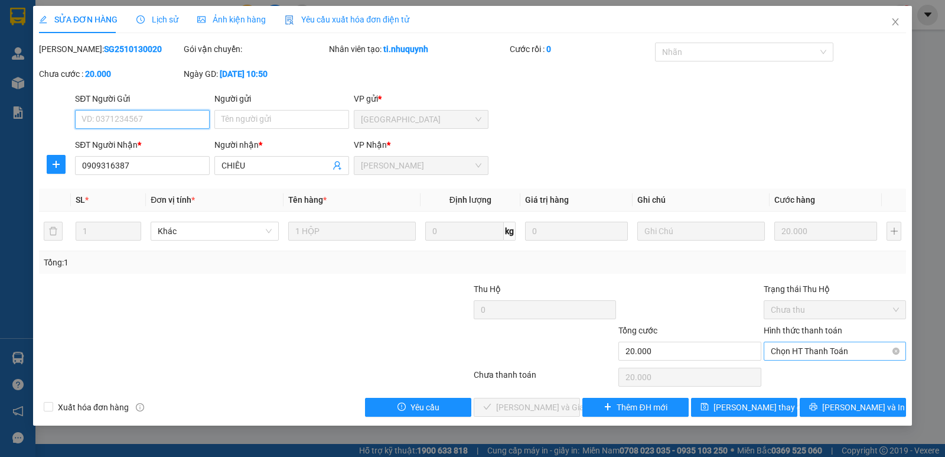
click at [801, 350] on span "Chọn HT Thanh Toán" at bounding box center [835, 351] width 128 height 18
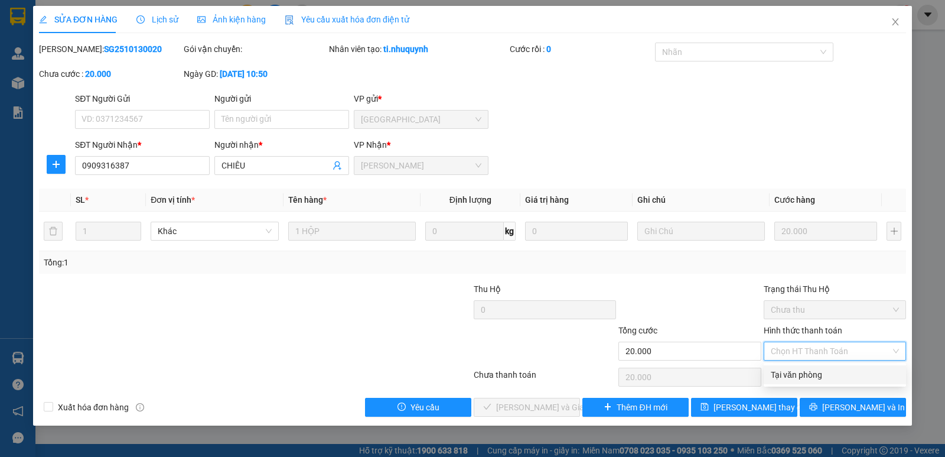
click at [802, 376] on div "Tại văn phòng" at bounding box center [835, 374] width 128 height 13
type input "0"
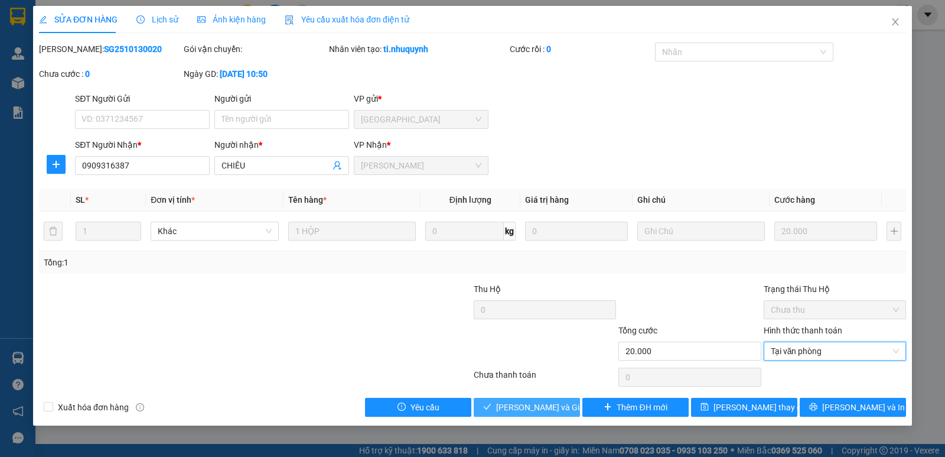
click at [536, 407] on span "[PERSON_NAME] và [PERSON_NAME] hàng" at bounding box center [552, 407] width 113 height 13
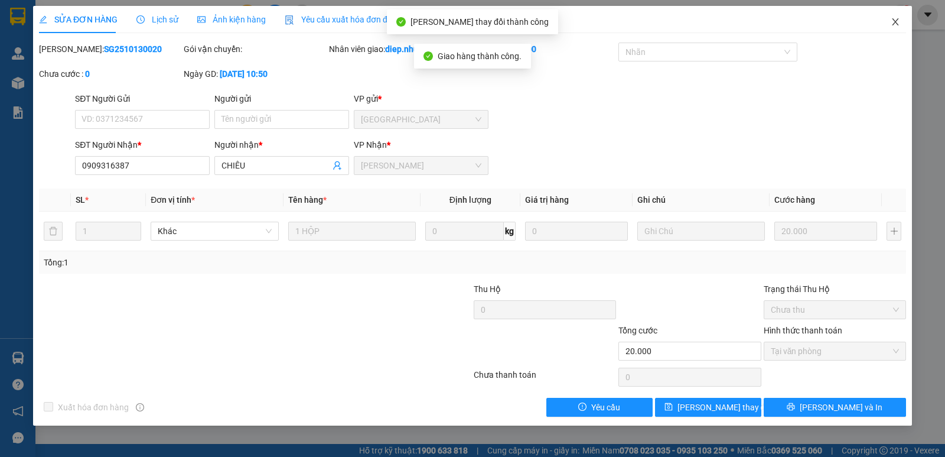
click at [895, 18] on icon "close" at bounding box center [895, 21] width 9 height 9
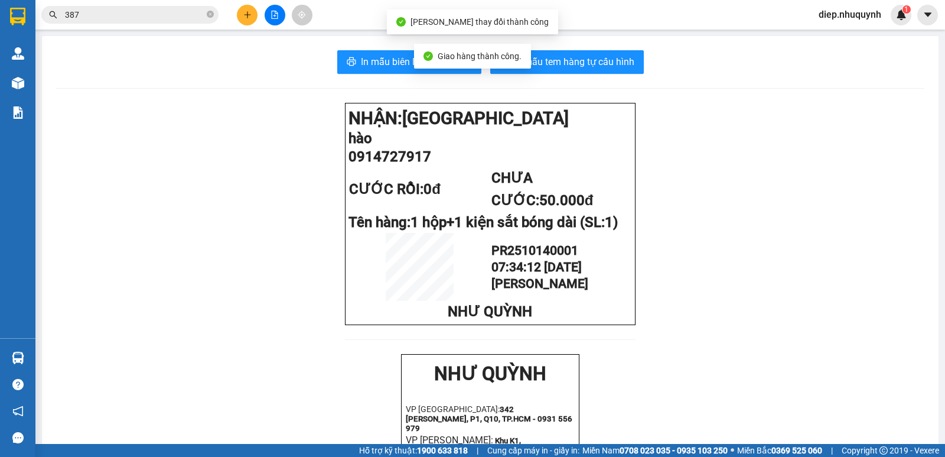
click at [98, 17] on input "387" at bounding box center [134, 14] width 139 height 13
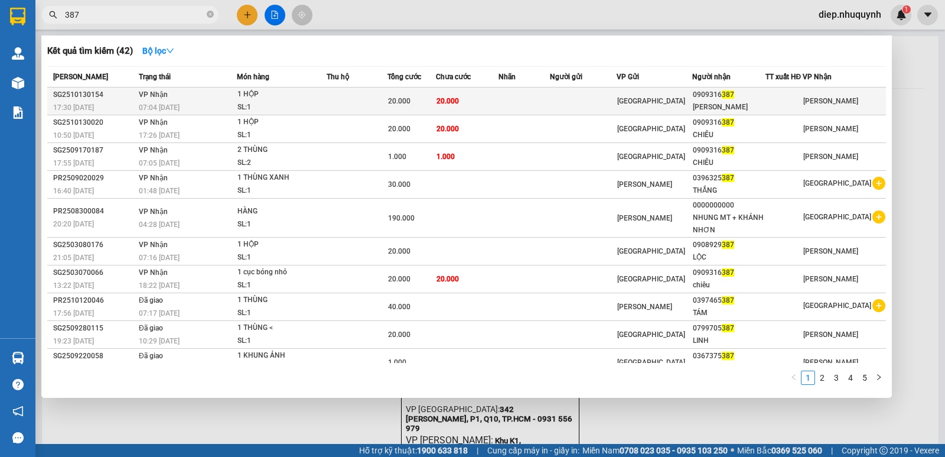
click at [387, 93] on td at bounding box center [357, 101] width 60 height 28
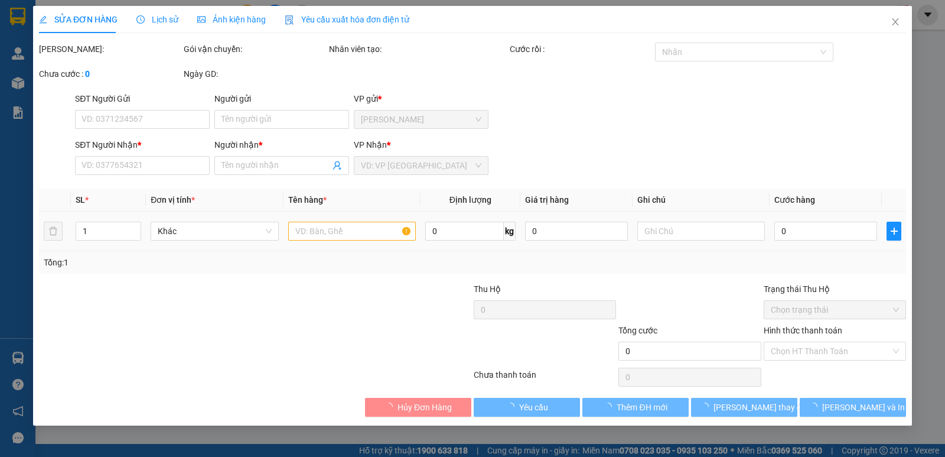
type input "0909316387"
type input "[PERSON_NAME]"
type input "20.000"
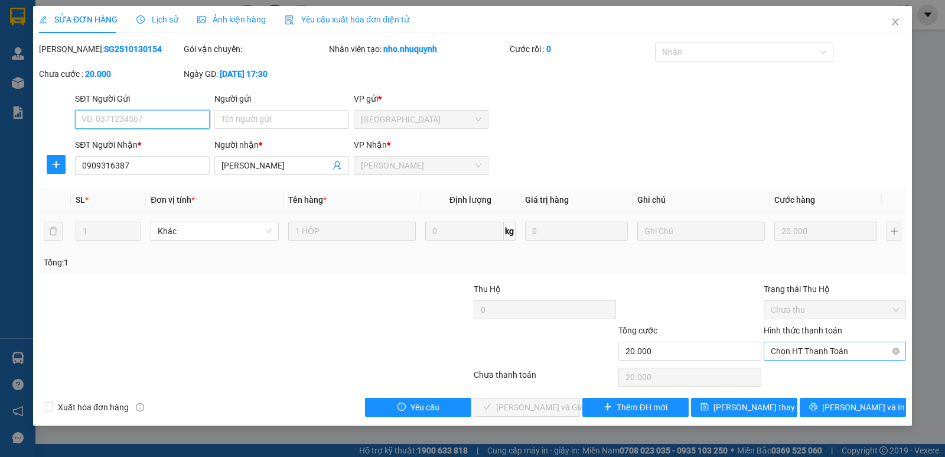
click at [830, 355] on span "Chọn HT Thanh Toán" at bounding box center [835, 351] width 128 height 18
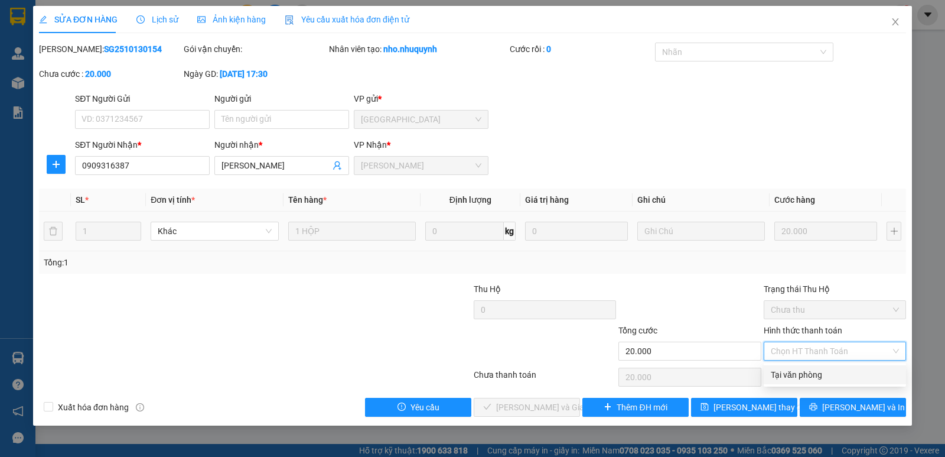
click at [824, 376] on div "Tại văn phòng" at bounding box center [835, 374] width 128 height 13
type input "0"
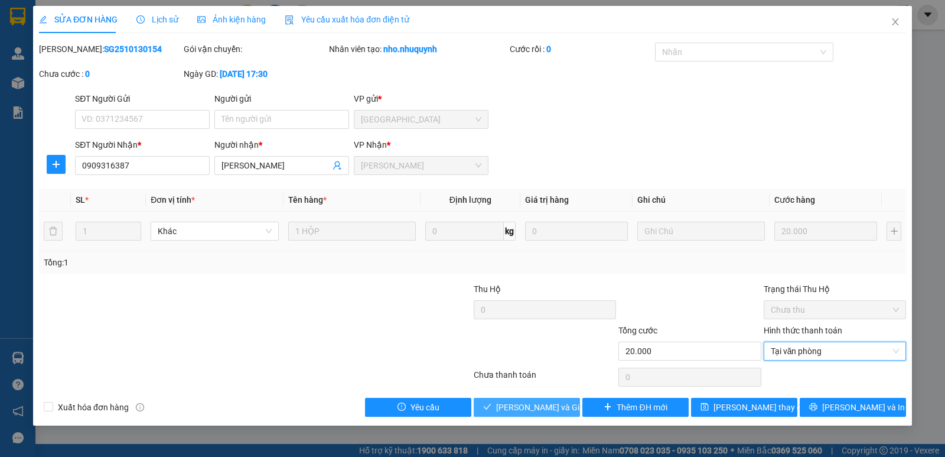
click at [560, 411] on span "[PERSON_NAME] và [PERSON_NAME] hàng" at bounding box center [552, 407] width 113 height 13
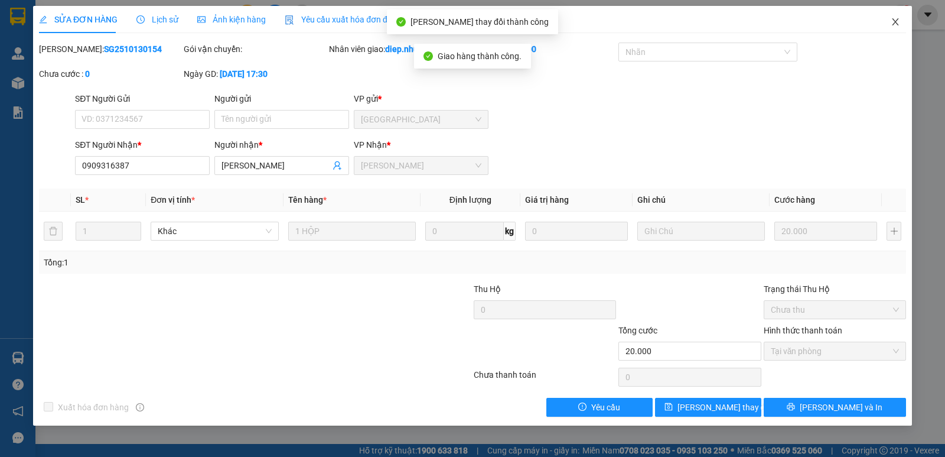
click at [899, 25] on icon "close" at bounding box center [895, 21] width 9 height 9
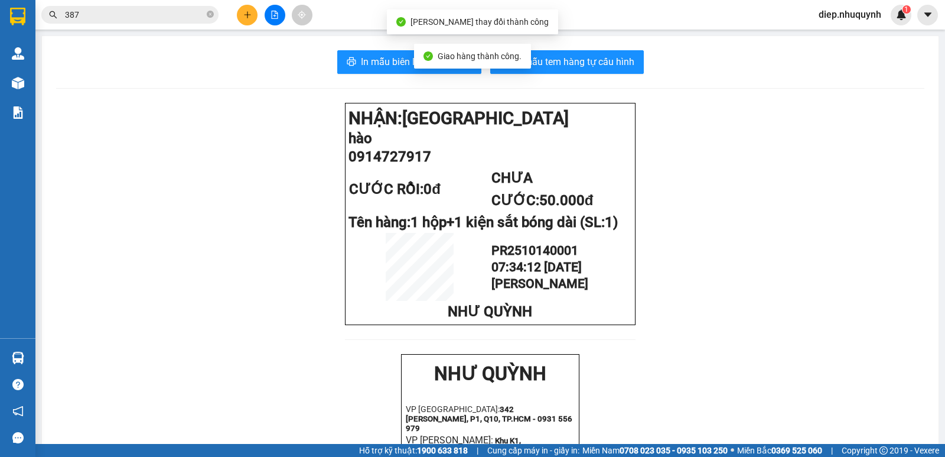
click at [138, 24] on div "Kết quả tìm kiếm ( 42 ) Bộ lọc Mã ĐH Trạng thái Món hàng Thu hộ Tổng cước Chưa …" at bounding box center [115, 15] width 230 height 21
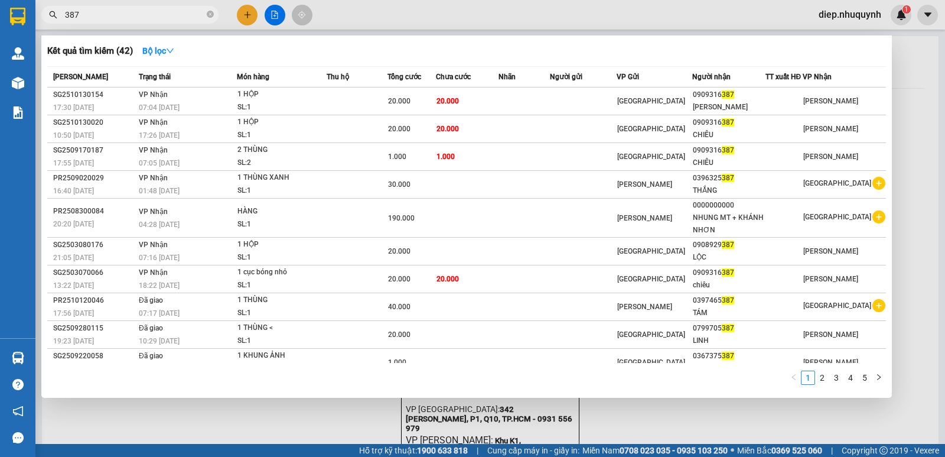
drag, startPoint x: 79, startPoint y: 18, endPoint x: 54, endPoint y: 14, distance: 25.2
click at [54, 14] on div "387" at bounding box center [115, 15] width 230 height 18
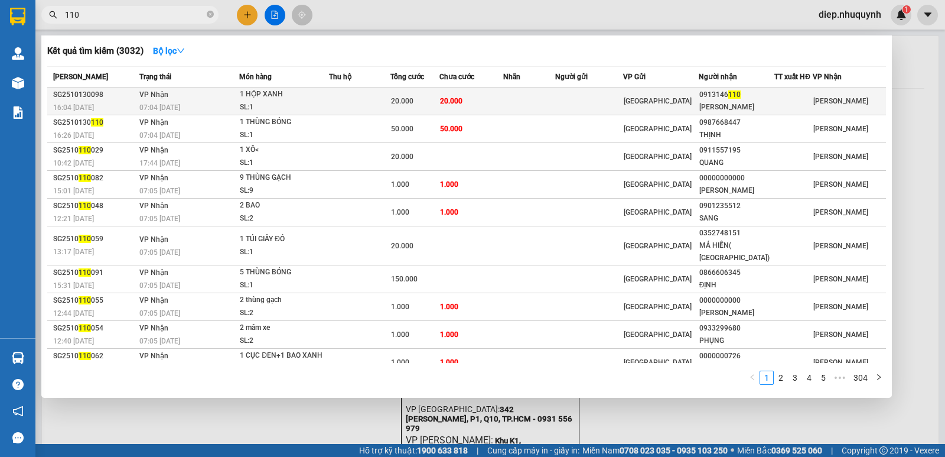
type input "110"
click at [332, 97] on td at bounding box center [359, 101] width 61 height 28
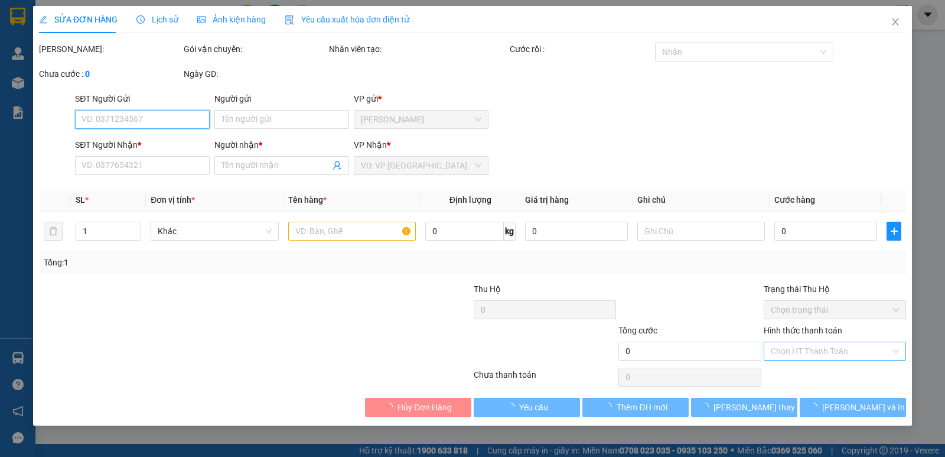
type input "0913146110"
type input "[PERSON_NAME]"
type input "20.000"
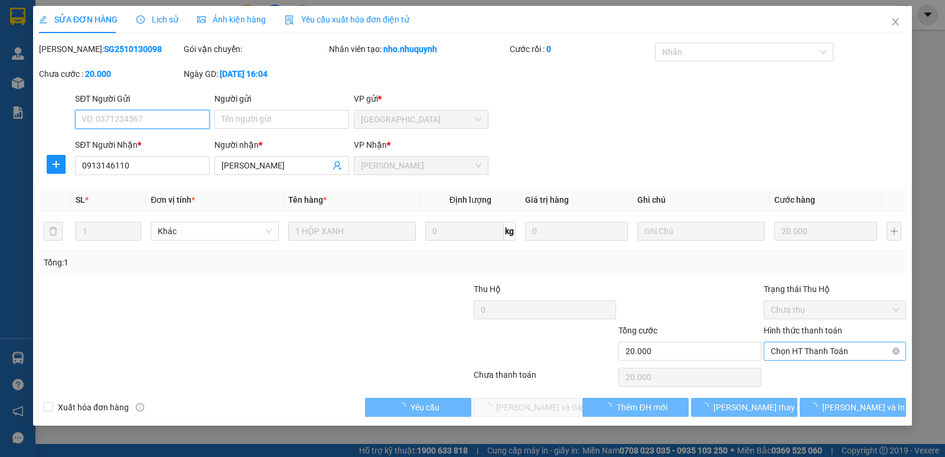
click at [828, 356] on span "Chọn HT Thanh Toán" at bounding box center [835, 351] width 128 height 18
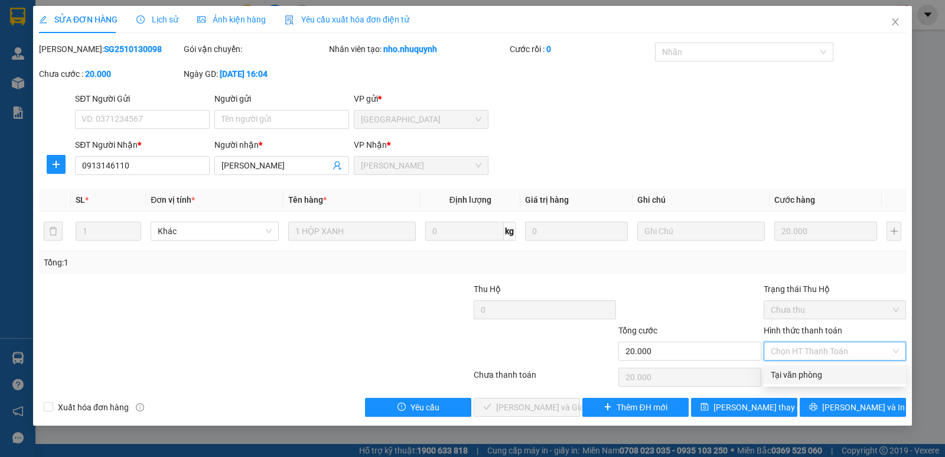
click at [822, 370] on div "Tại văn phòng" at bounding box center [835, 374] width 128 height 13
type input "0"
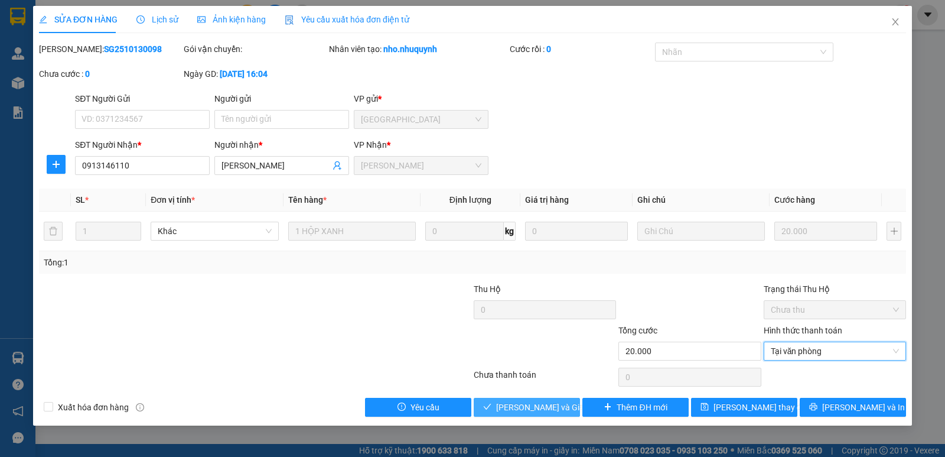
click at [563, 404] on span "[PERSON_NAME] và [PERSON_NAME] hàng" at bounding box center [552, 407] width 113 height 13
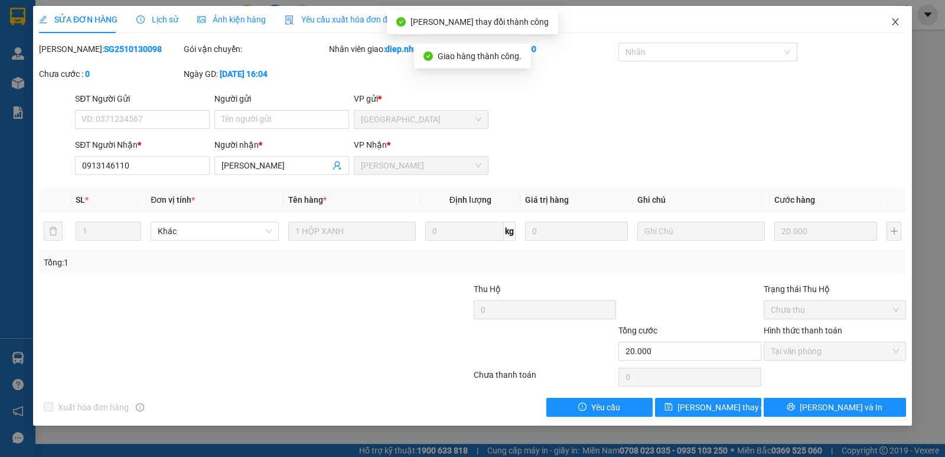
click at [897, 28] on span "Close" at bounding box center [895, 22] width 33 height 33
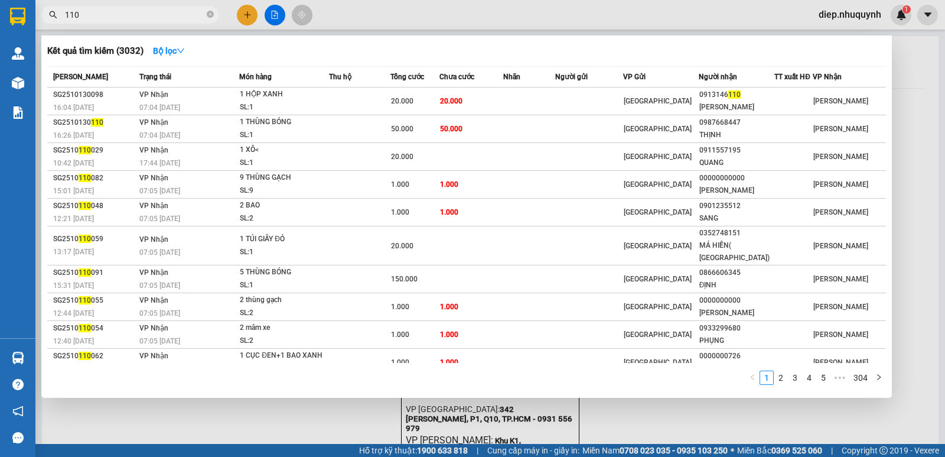
drag, startPoint x: 95, startPoint y: 21, endPoint x: 56, endPoint y: 19, distance: 39.6
click at [56, 19] on span "110" at bounding box center [129, 15] width 177 height 18
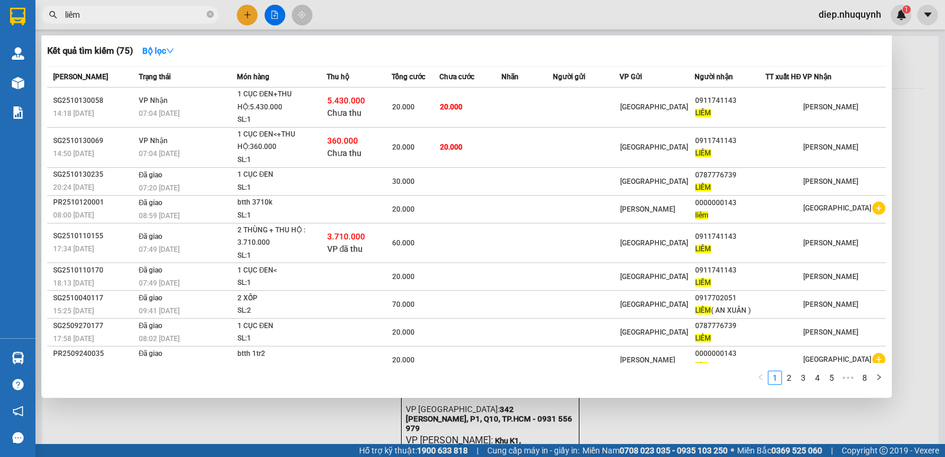
drag, startPoint x: 88, startPoint y: 21, endPoint x: 56, endPoint y: 16, distance: 32.3
click at [56, 16] on div "liêm" at bounding box center [115, 15] width 230 height 18
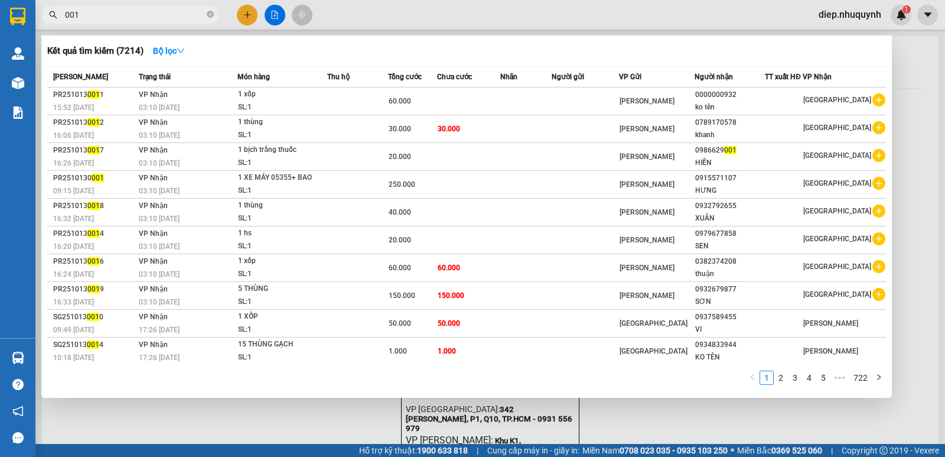
drag, startPoint x: 90, startPoint y: 18, endPoint x: 38, endPoint y: 18, distance: 51.4
click at [38, 18] on div "001" at bounding box center [115, 15] width 230 height 18
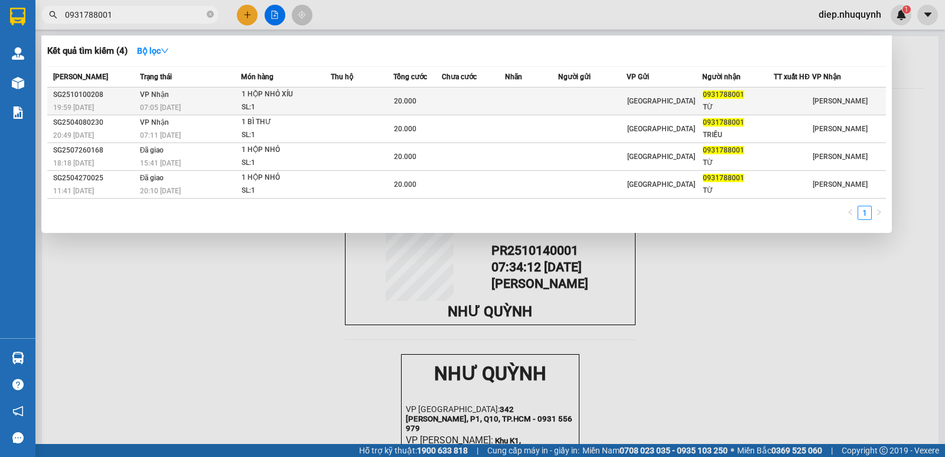
type input "0931788001"
click at [292, 96] on div "1 HỘP NHỎ XÍU" at bounding box center [286, 94] width 89 height 13
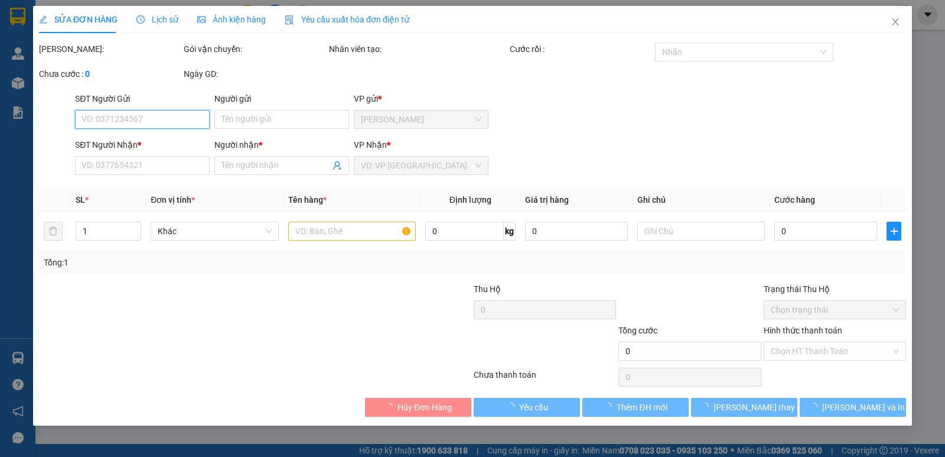
type input "0931788001"
type input "TỪ"
type input "20.000"
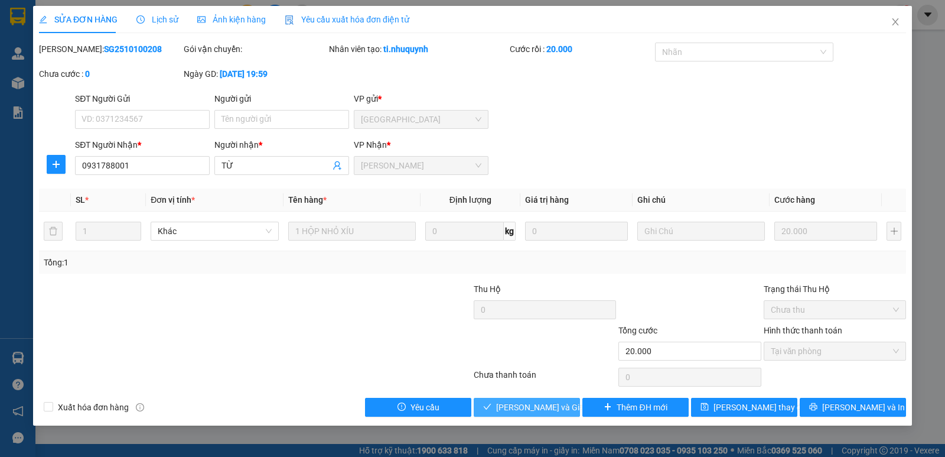
click at [555, 413] on span "[PERSON_NAME] và [PERSON_NAME] hàng" at bounding box center [552, 407] width 113 height 13
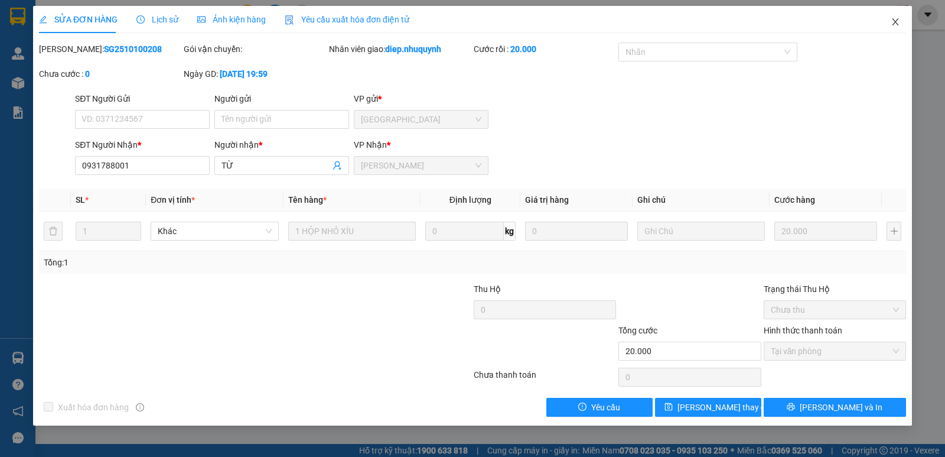
click at [898, 25] on icon "close" at bounding box center [895, 21] width 6 height 7
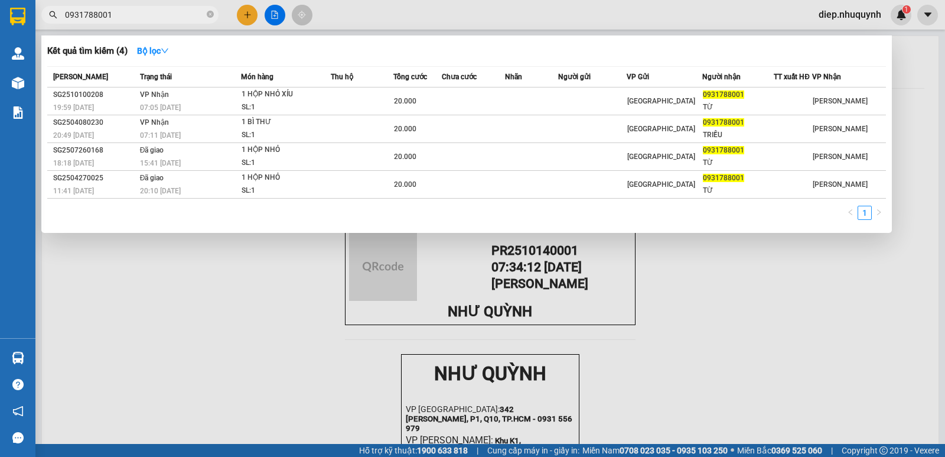
drag, startPoint x: 132, startPoint y: 6, endPoint x: 115, endPoint y: 11, distance: 17.8
click at [116, 6] on span "0931788001" at bounding box center [129, 15] width 177 height 18
drag, startPoint x: 120, startPoint y: 13, endPoint x: 60, endPoint y: -3, distance: 62.3
click at [60, 0] on html "Kết quả tìm kiếm ( 4 ) Bộ lọc Mã ĐH Trạng thái Món hàng Thu hộ Tổng cước Chưa c…" at bounding box center [472, 228] width 945 height 457
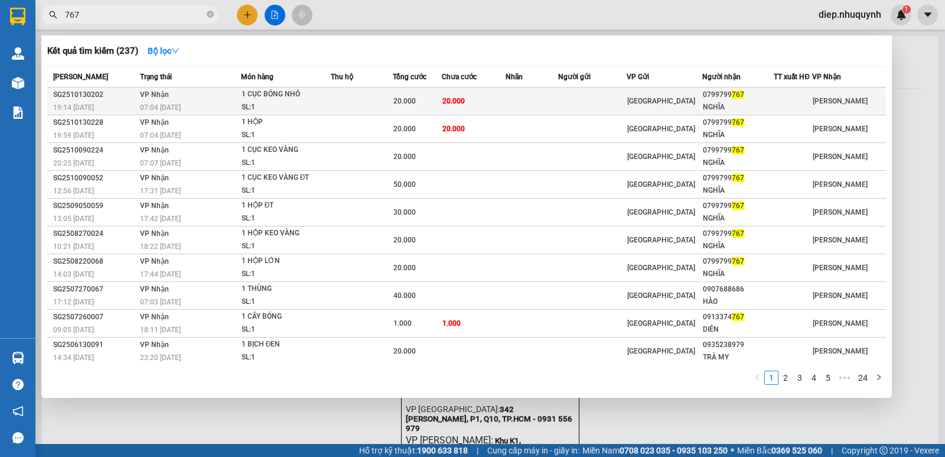
type input "767"
click at [436, 100] on div "20.000" at bounding box center [418, 101] width 48 height 13
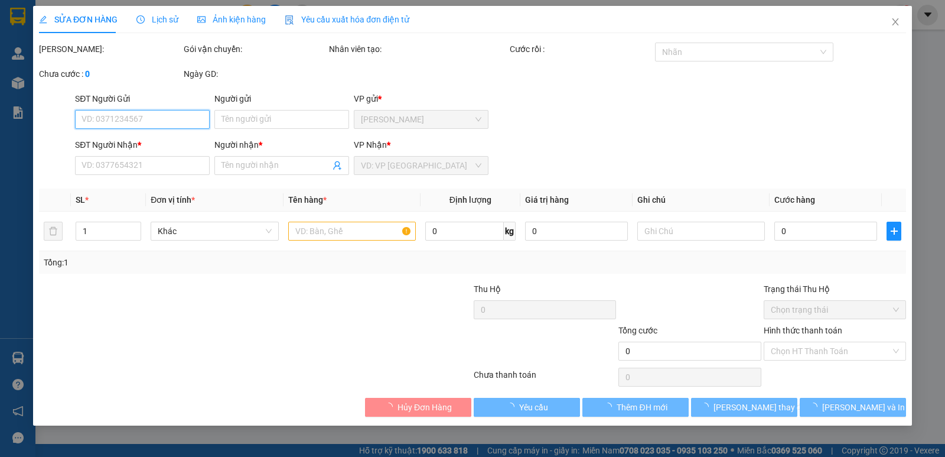
type input "0799799767"
type input "NGHĨA"
type input "20.000"
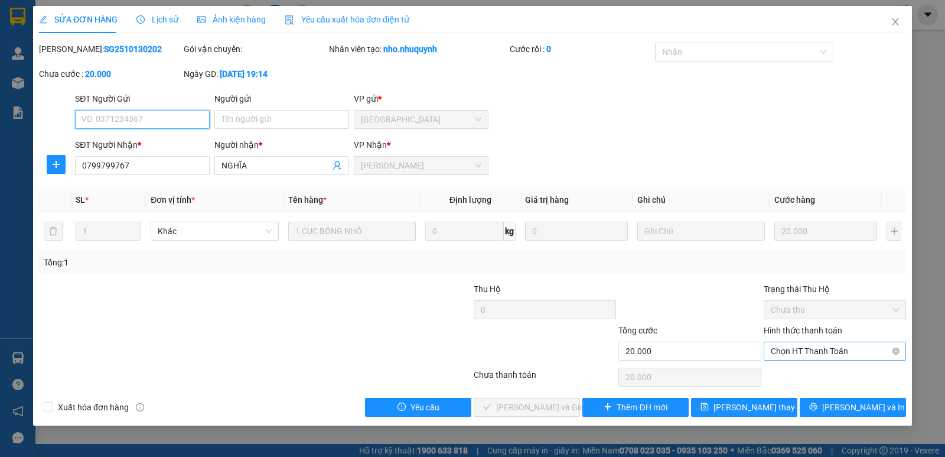
click at [799, 355] on span "Chọn HT Thanh Toán" at bounding box center [835, 351] width 128 height 18
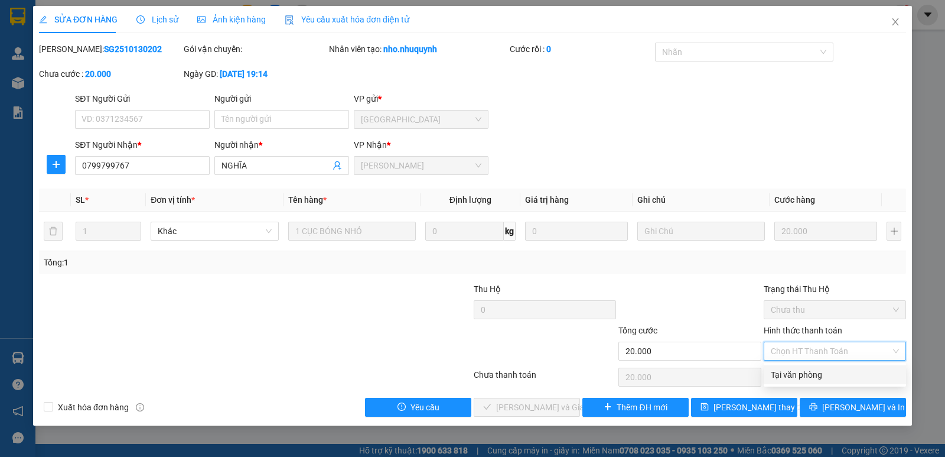
click at [798, 376] on div "Tại văn phòng" at bounding box center [835, 374] width 128 height 13
type input "0"
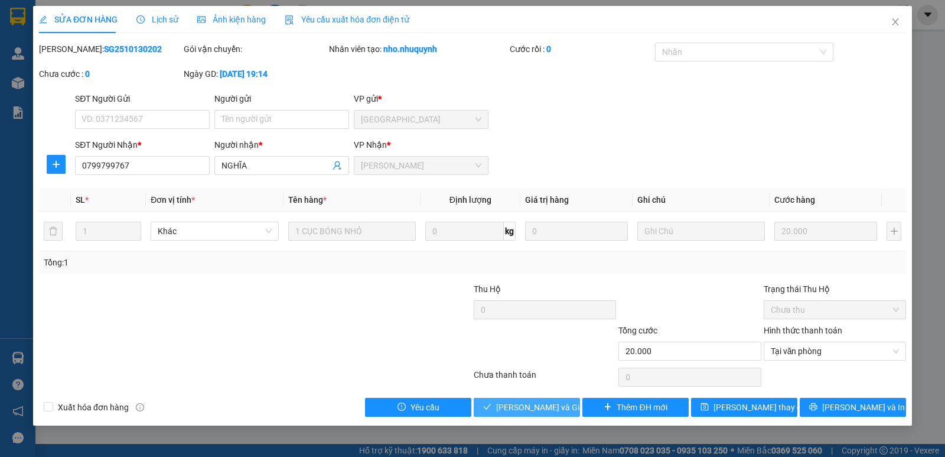
click at [521, 408] on span "[PERSON_NAME] và [PERSON_NAME] hàng" at bounding box center [552, 407] width 113 height 13
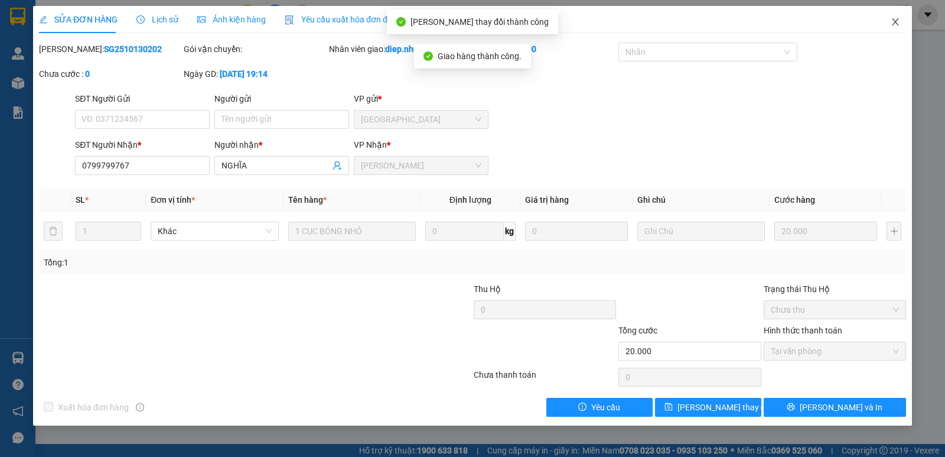
click at [890, 21] on span "Close" at bounding box center [895, 22] width 33 height 33
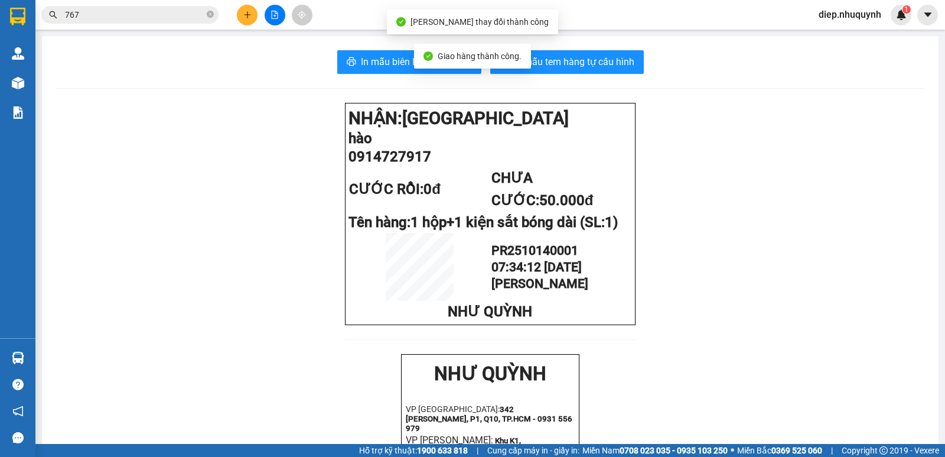
click at [168, 20] on input "767" at bounding box center [134, 14] width 139 height 13
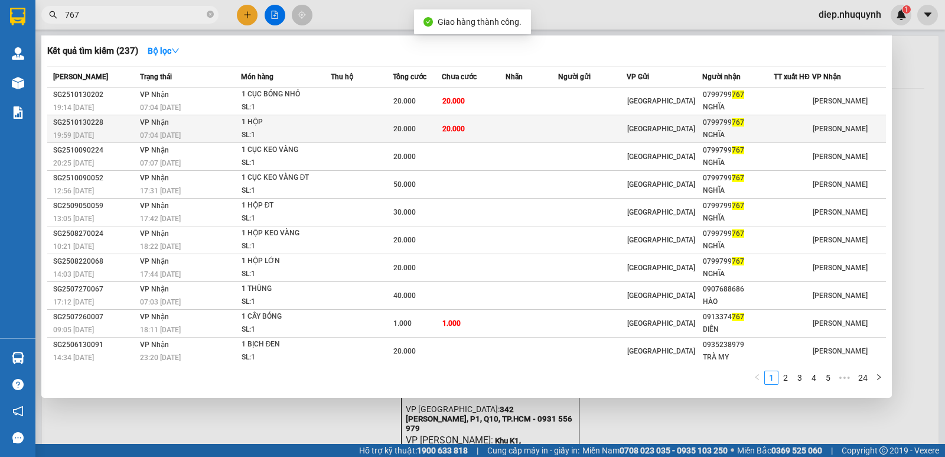
click at [269, 122] on div "1 HỘP" at bounding box center [286, 122] width 89 height 13
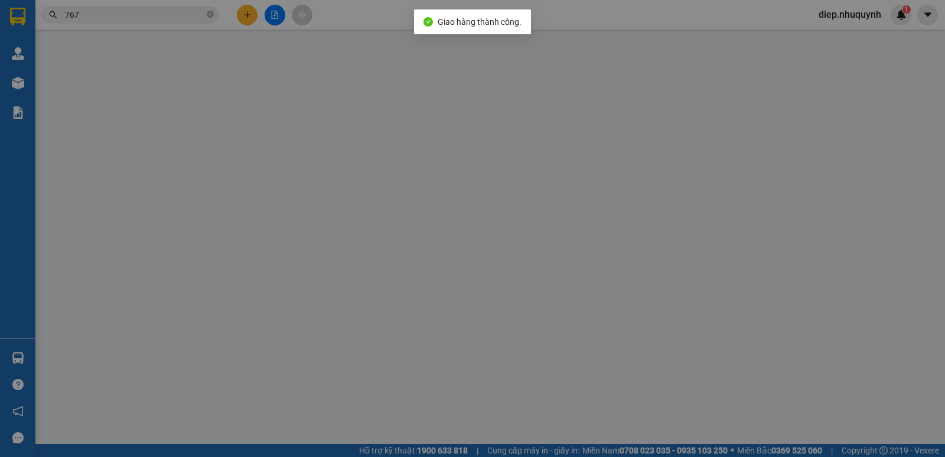
type input "0799799767"
type input "NGHĨA"
type input "20.000"
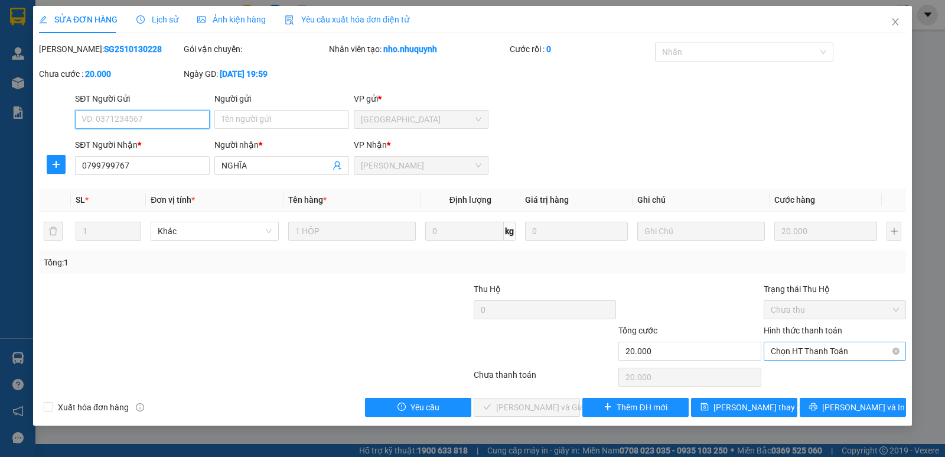
click at [817, 355] on span "Chọn HT Thanh Toán" at bounding box center [835, 351] width 128 height 18
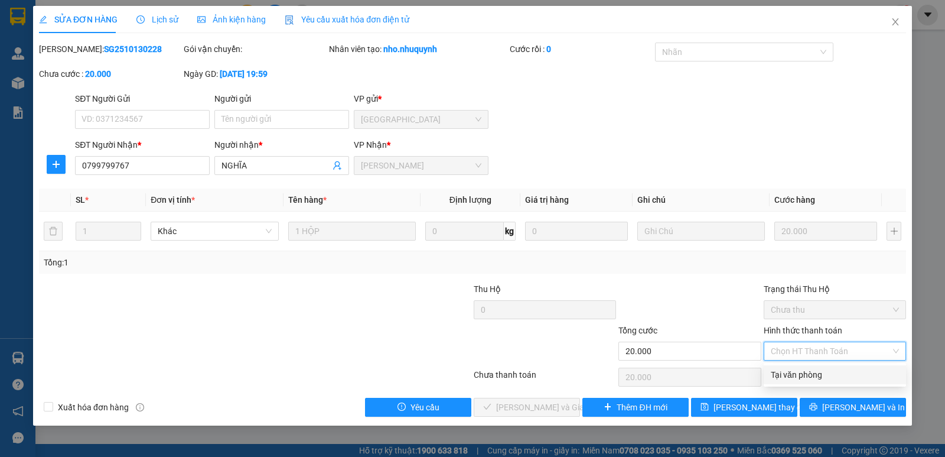
click at [813, 375] on div "Tại văn phòng" at bounding box center [835, 374] width 128 height 13
type input "0"
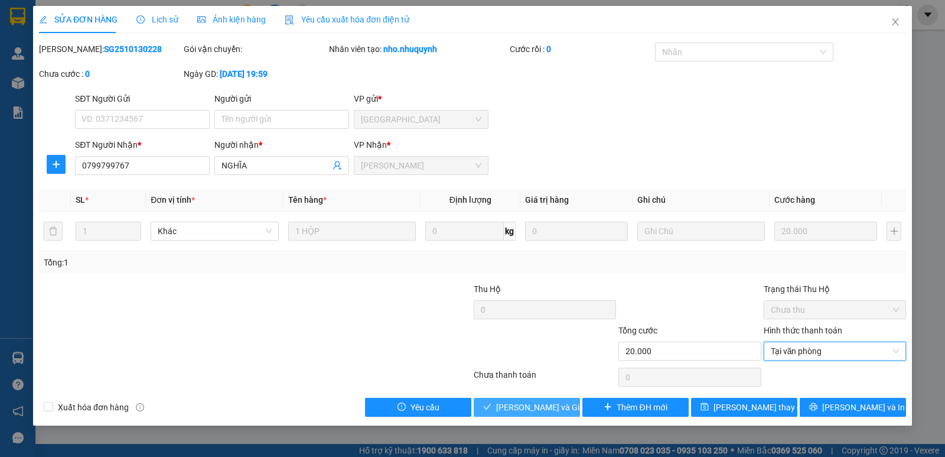
click at [547, 405] on span "[PERSON_NAME] và [PERSON_NAME] hàng" at bounding box center [552, 407] width 113 height 13
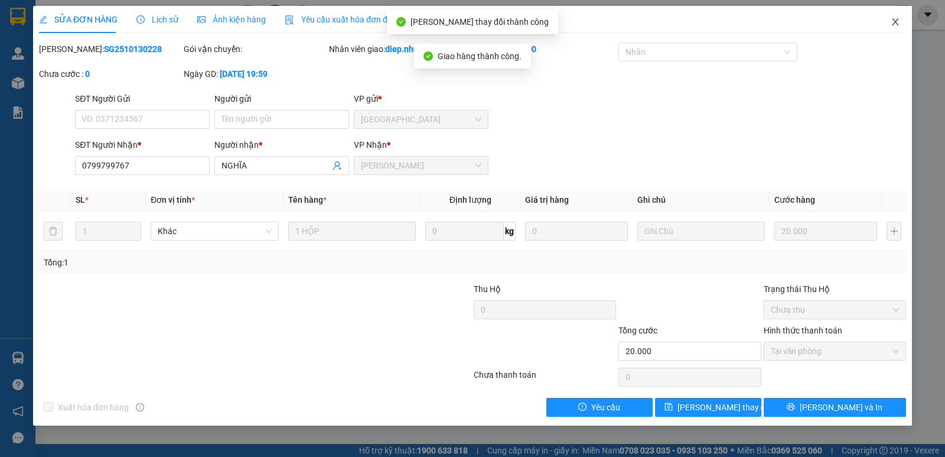
click at [896, 22] on icon "close" at bounding box center [895, 21] width 6 height 7
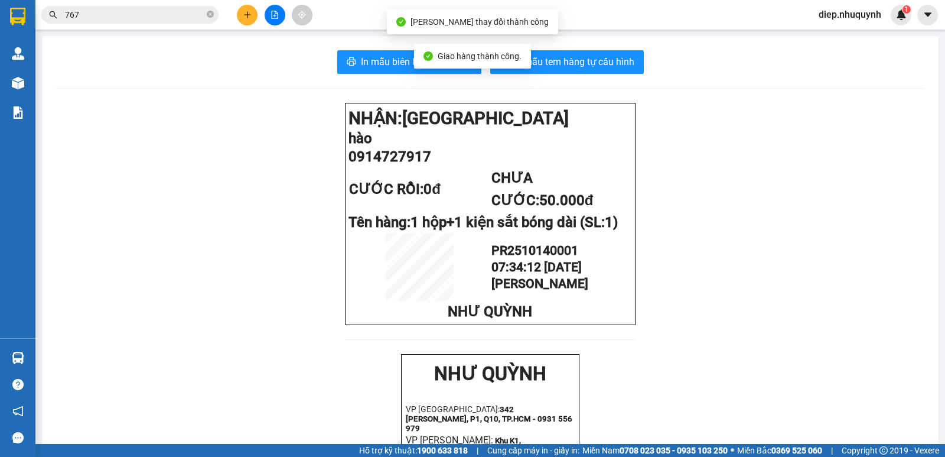
click at [76, 10] on input "767" at bounding box center [134, 14] width 139 height 13
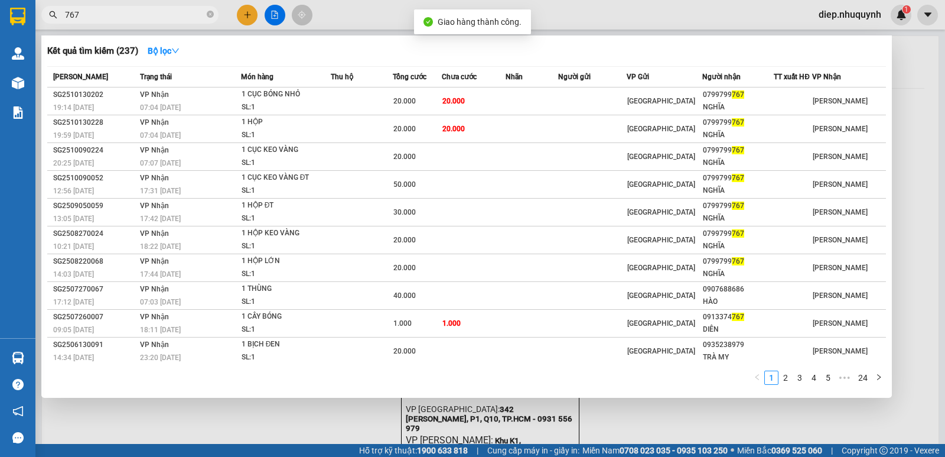
drag, startPoint x: 86, startPoint y: 16, endPoint x: 61, endPoint y: 16, distance: 24.8
click at [61, 16] on span "767" at bounding box center [129, 15] width 177 height 18
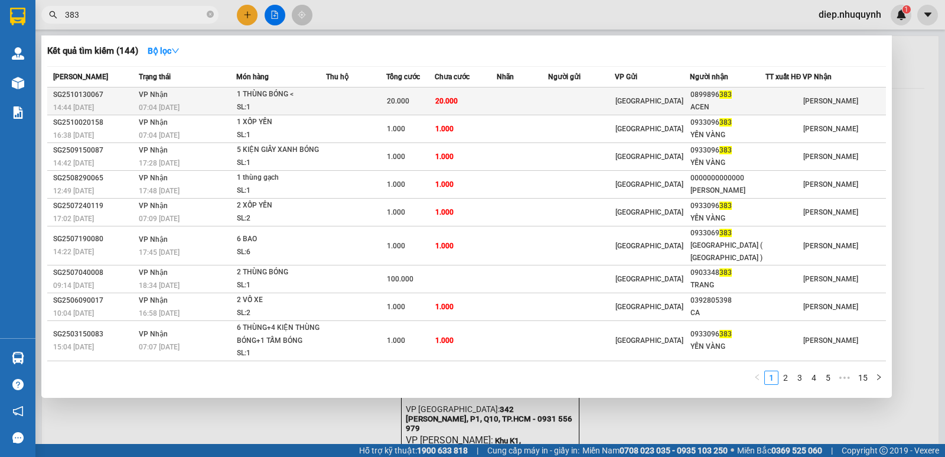
type input "383"
click at [295, 97] on div "1 THÙNG BÓNG <" at bounding box center [281, 94] width 89 height 13
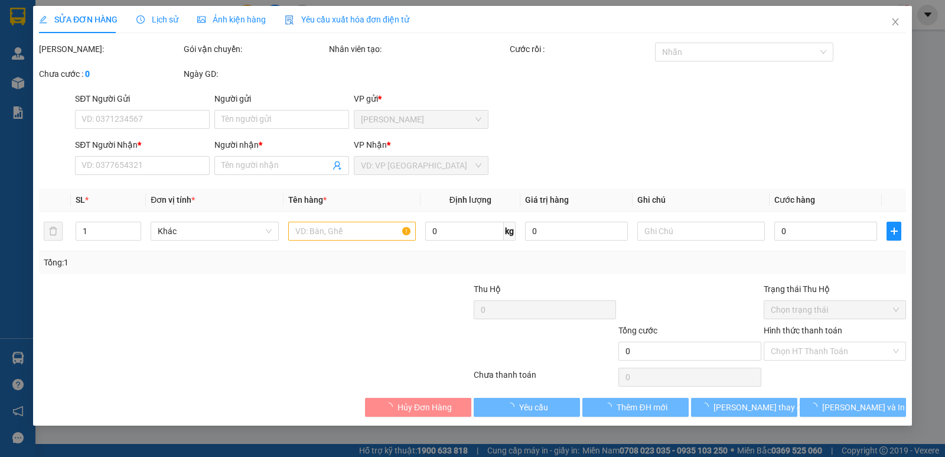
type input "0899896383"
type input "ACEN"
type input "20.000"
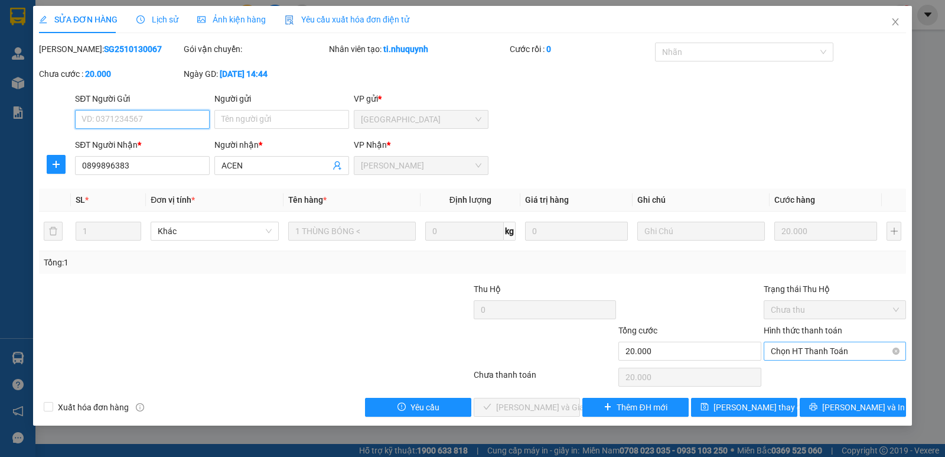
click at [807, 346] on span "Chọn HT Thanh Toán" at bounding box center [835, 351] width 128 height 18
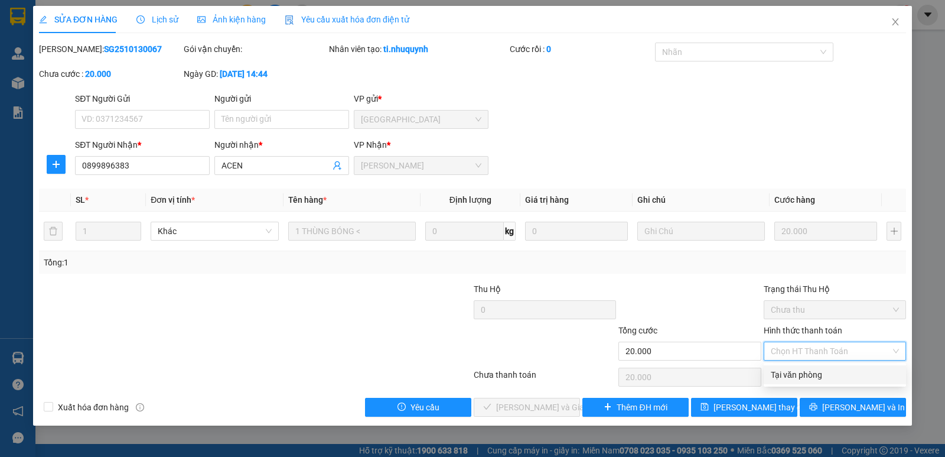
click at [807, 369] on div "Tại văn phòng" at bounding box center [835, 374] width 128 height 13
type input "0"
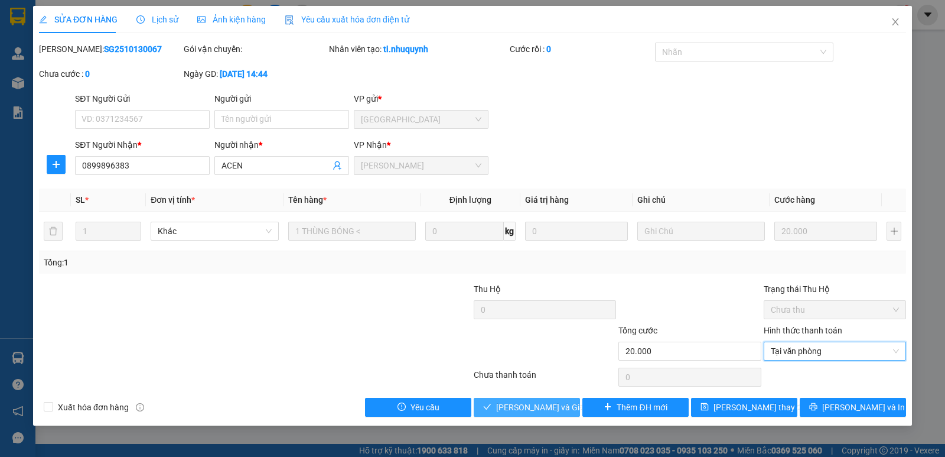
click at [558, 409] on span "[PERSON_NAME] và [PERSON_NAME] hàng" at bounding box center [552, 407] width 113 height 13
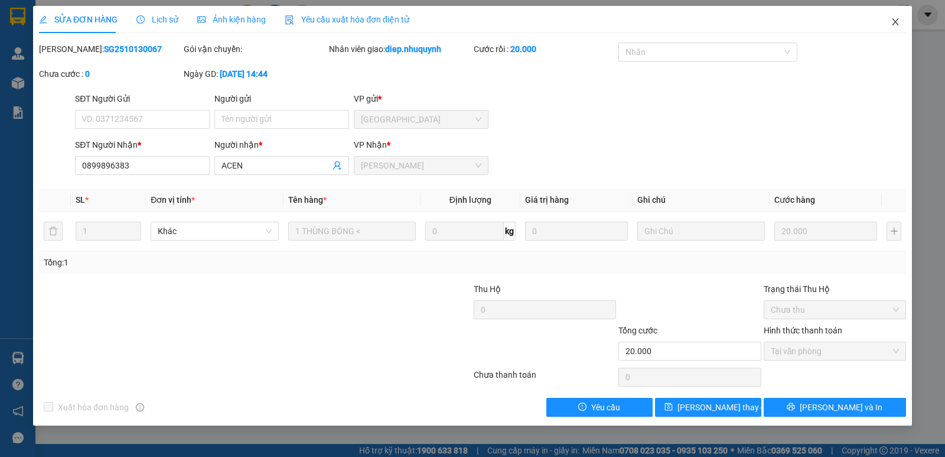
click at [894, 19] on icon "close" at bounding box center [895, 21] width 9 height 9
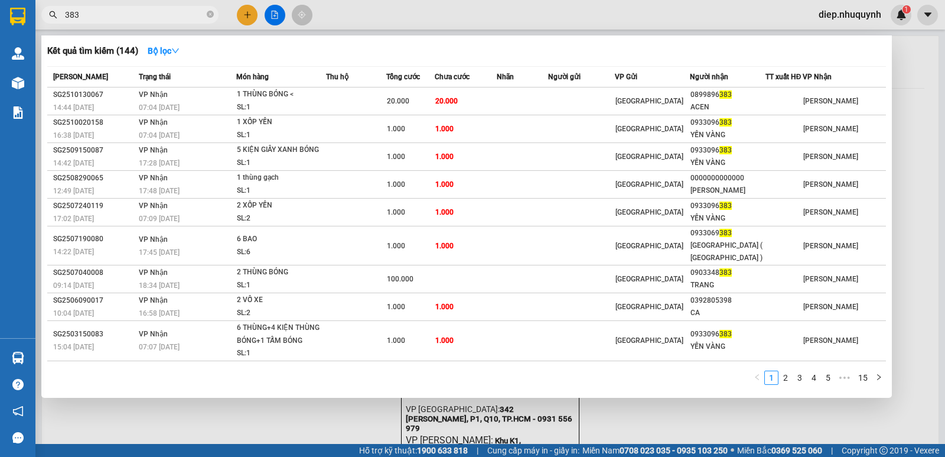
drag, startPoint x: 99, startPoint y: 17, endPoint x: 37, endPoint y: 7, distance: 62.8
click at [37, 7] on div "383" at bounding box center [115, 15] width 230 height 18
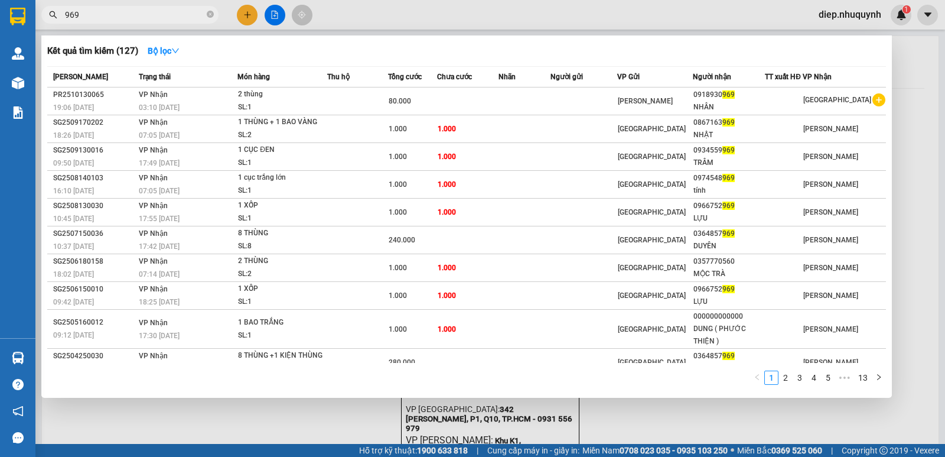
drag, startPoint x: 91, startPoint y: 18, endPoint x: 41, endPoint y: 23, distance: 50.4
click at [35, 21] on section "Kết quả tìm kiếm ( 127 ) Bộ lọc Mã ĐH Trạng thái Món hàng Thu hộ Tổng cước Chưa…" at bounding box center [472, 228] width 945 height 457
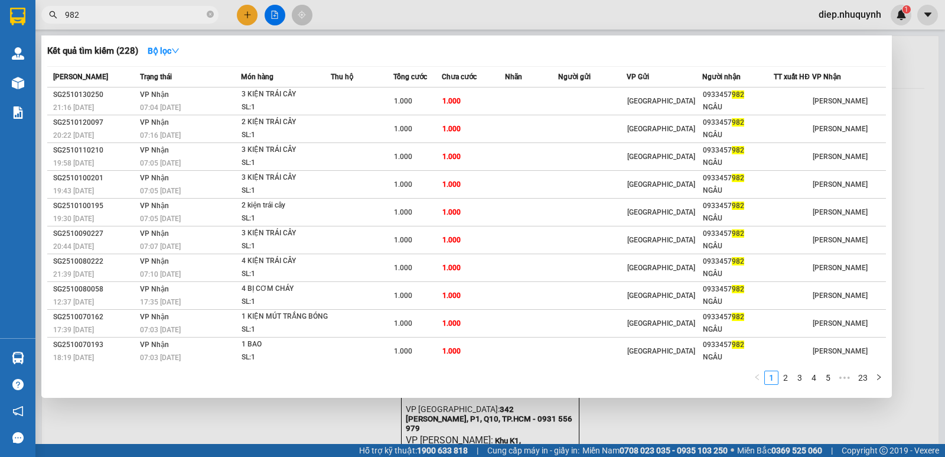
drag, startPoint x: 98, startPoint y: 18, endPoint x: 50, endPoint y: 12, distance: 48.2
click at [50, 12] on div "982" at bounding box center [115, 15] width 230 height 18
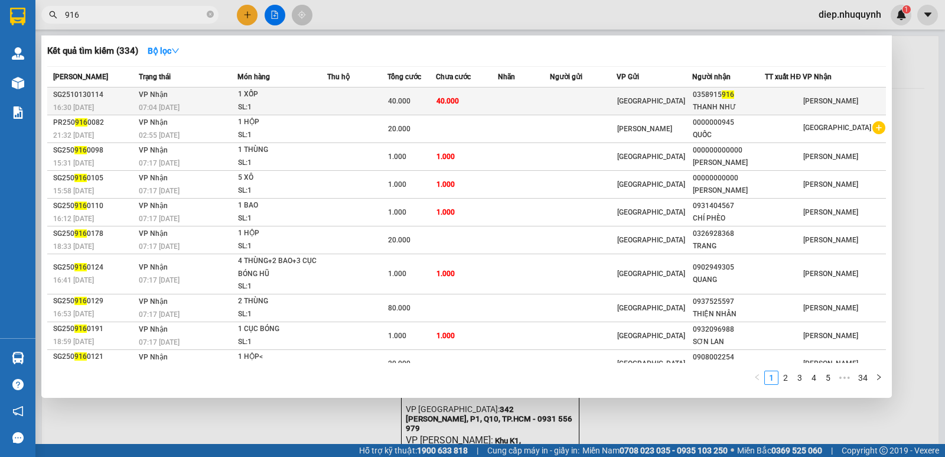
type input "916"
click at [480, 102] on td "40.000" at bounding box center [467, 101] width 63 height 28
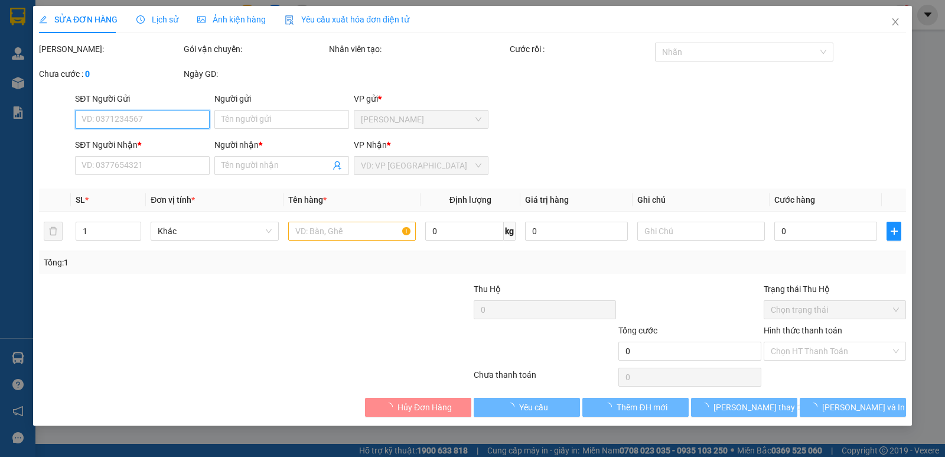
type input "0358915916"
type input "THANH NHƯ"
type input "40.000"
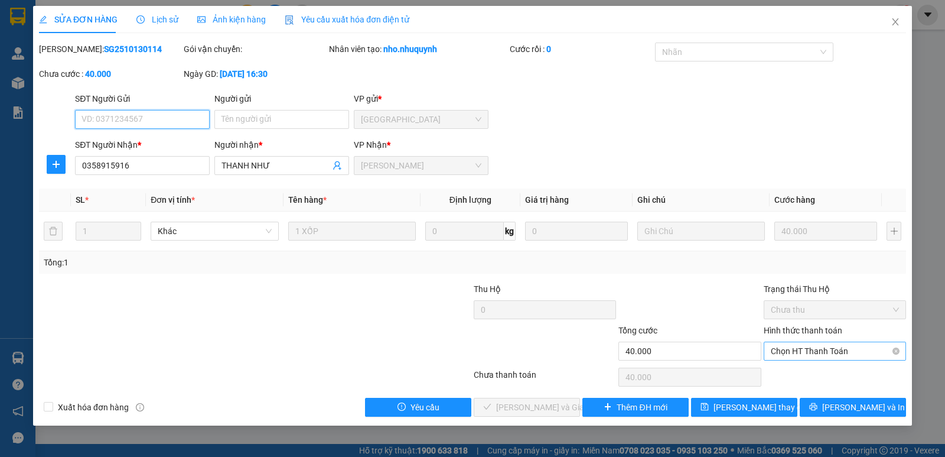
click at [815, 358] on span "Chọn HT Thanh Toán" at bounding box center [835, 351] width 128 height 18
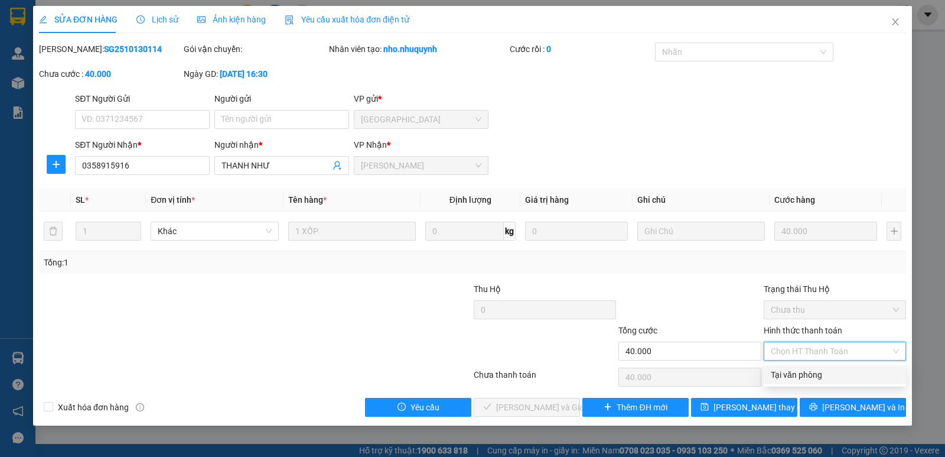
click at [805, 375] on div "Tại văn phòng" at bounding box center [835, 374] width 128 height 13
type input "0"
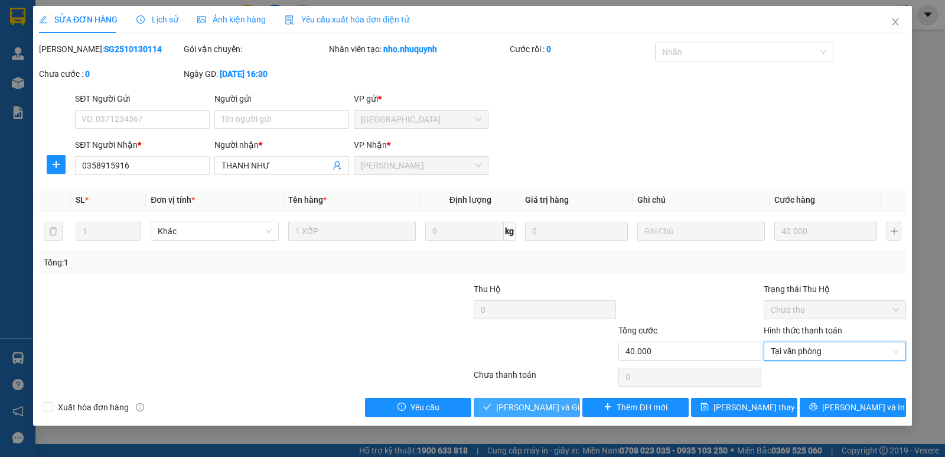
click at [556, 407] on span "[PERSON_NAME] và [PERSON_NAME] hàng" at bounding box center [552, 407] width 113 height 13
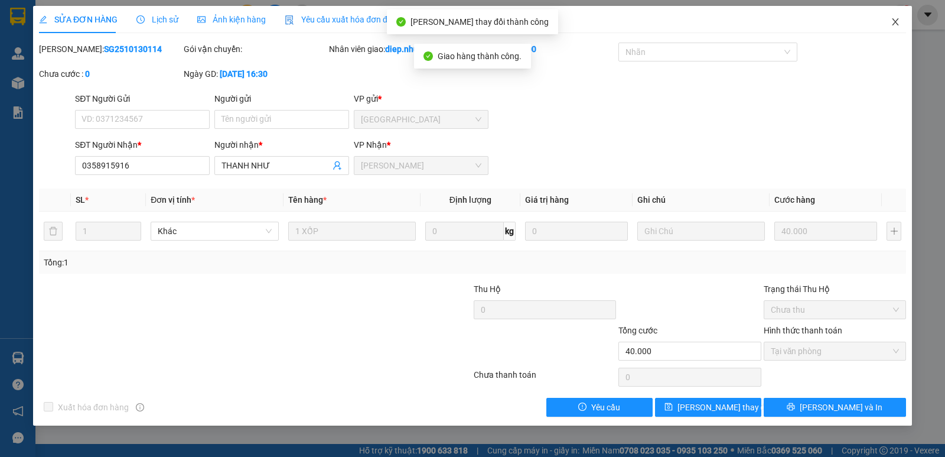
click at [892, 24] on icon "close" at bounding box center [895, 21] width 9 height 9
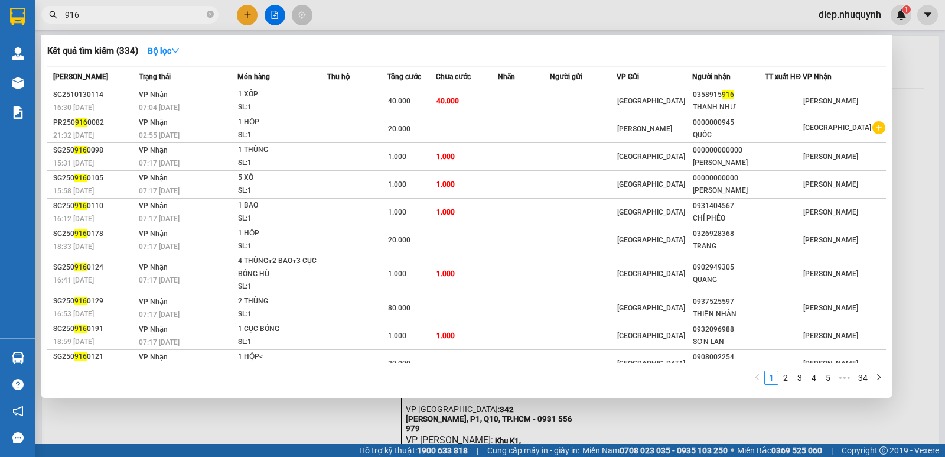
drag, startPoint x: 89, startPoint y: 15, endPoint x: 54, endPoint y: 9, distance: 35.9
click at [54, 9] on span "916" at bounding box center [129, 15] width 177 height 18
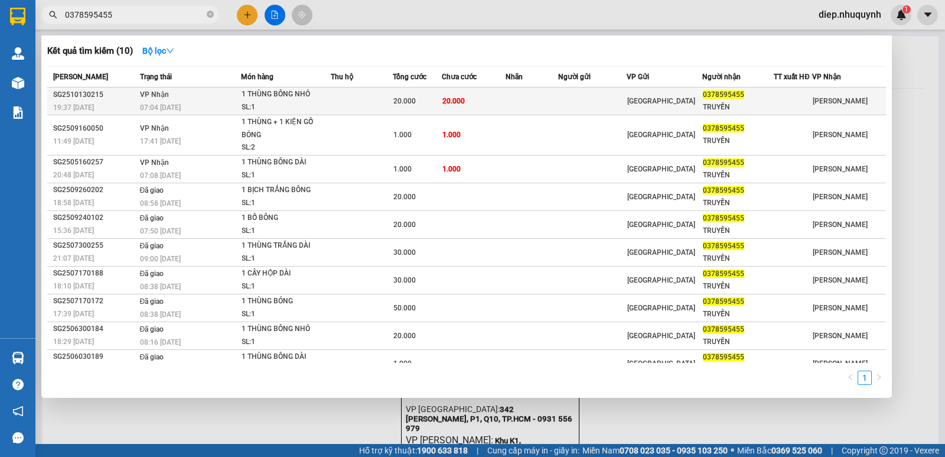
type input "0378595455"
click at [386, 103] on td at bounding box center [362, 101] width 62 height 28
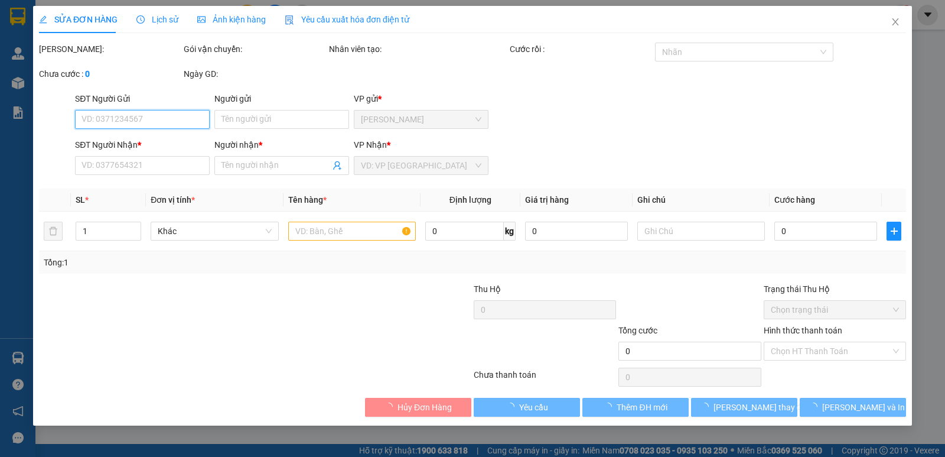
type input "0378595455"
type input "TRUYỀN"
type input "20.000"
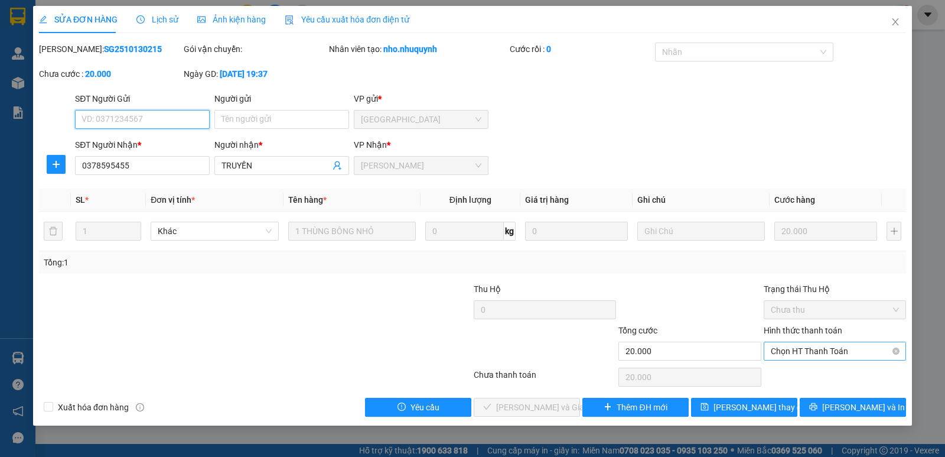
click at [818, 355] on span "Chọn HT Thanh Toán" at bounding box center [835, 351] width 128 height 18
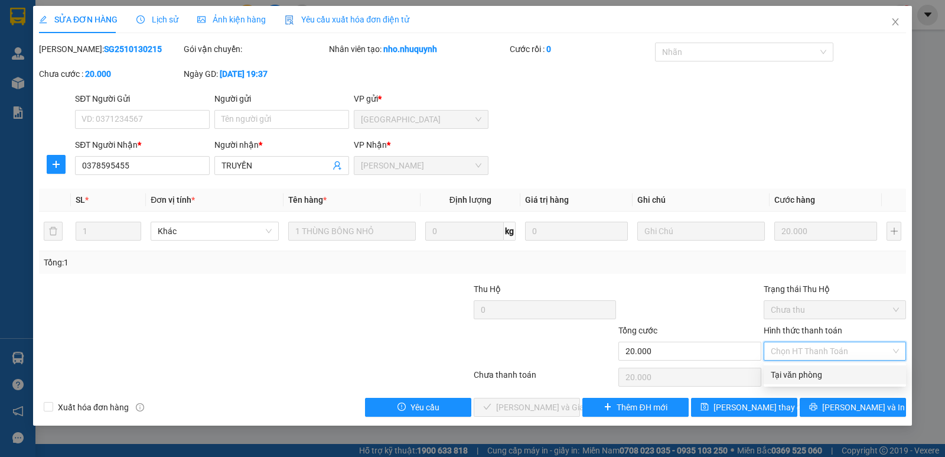
click at [821, 368] on div "Tại văn phòng" at bounding box center [835, 374] width 128 height 13
type input "0"
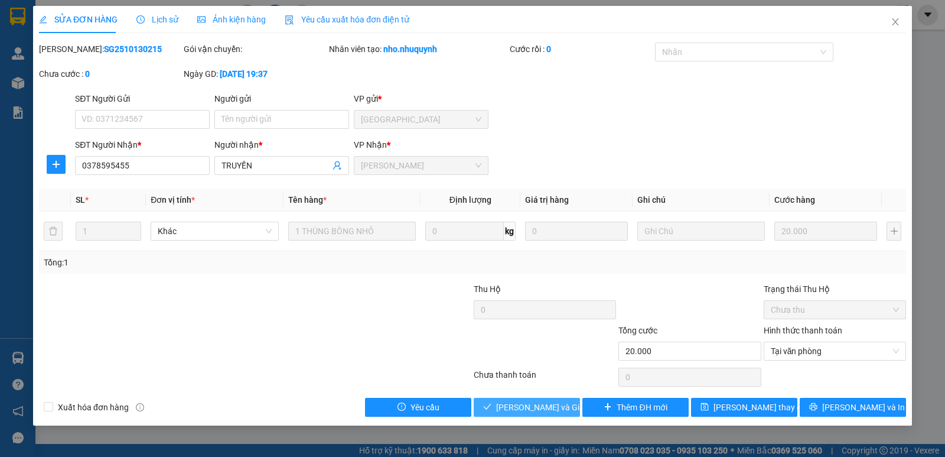
click at [564, 405] on span "[PERSON_NAME] và [PERSON_NAME] hàng" at bounding box center [552, 407] width 113 height 13
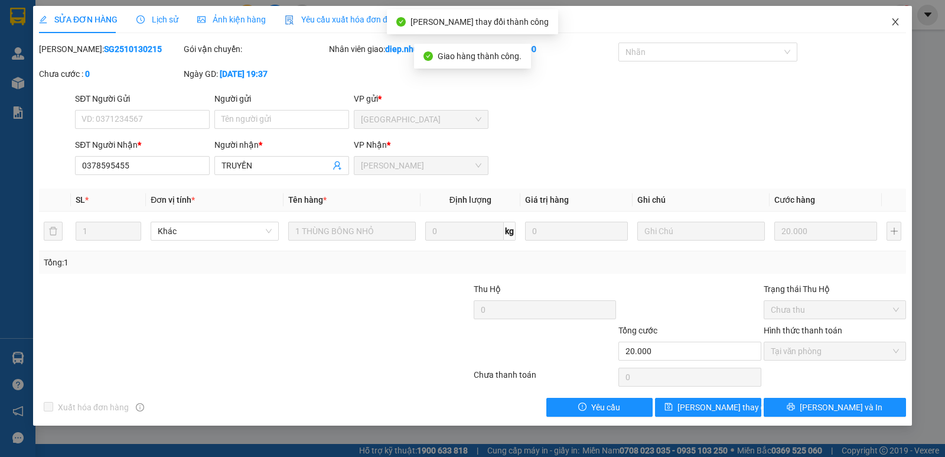
click at [893, 25] on icon "close" at bounding box center [895, 21] width 9 height 9
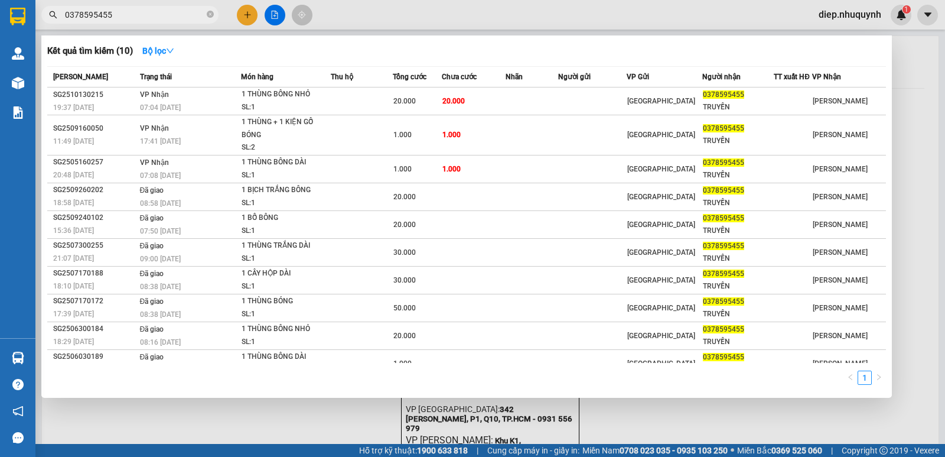
drag, startPoint x: 125, startPoint y: 18, endPoint x: 25, endPoint y: 2, distance: 101.6
click at [25, 2] on section "Kết quả tìm kiếm ( 10 ) Bộ lọc Mã ĐH Trạng thái Món hàng Thu hộ Tổng cước Chưa …" at bounding box center [472, 228] width 945 height 457
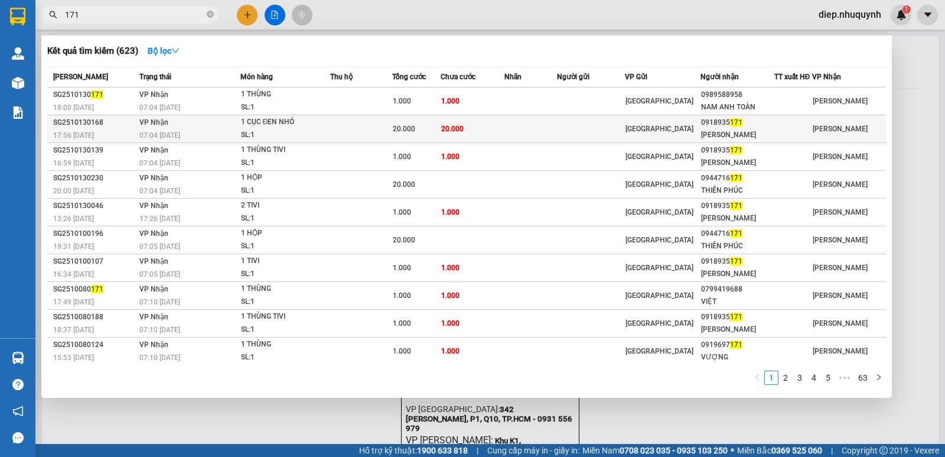
type input "171"
click at [354, 123] on td at bounding box center [361, 129] width 62 height 28
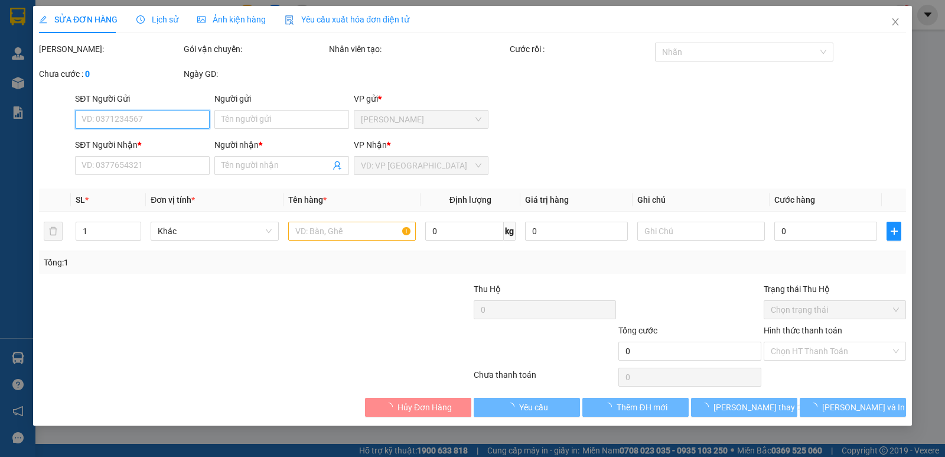
type input "0918935171"
type input "[PERSON_NAME]"
type input "20.000"
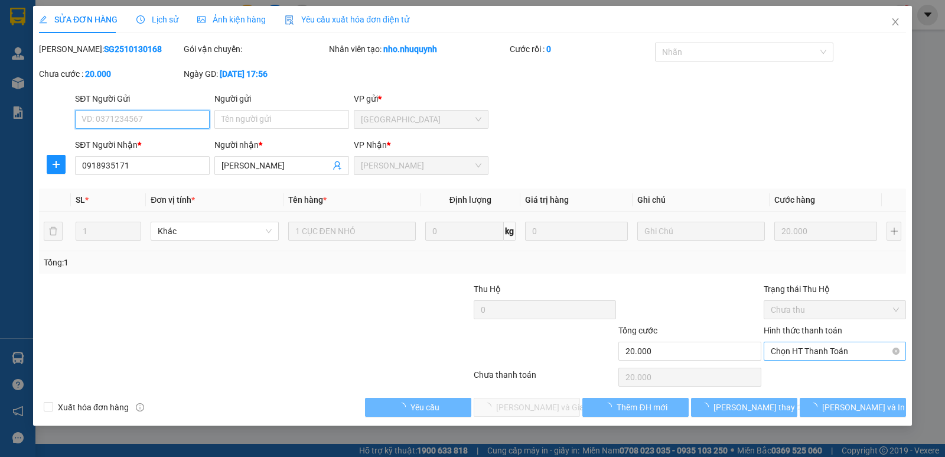
click at [805, 351] on span "Chọn HT Thanh Toán" at bounding box center [835, 351] width 128 height 18
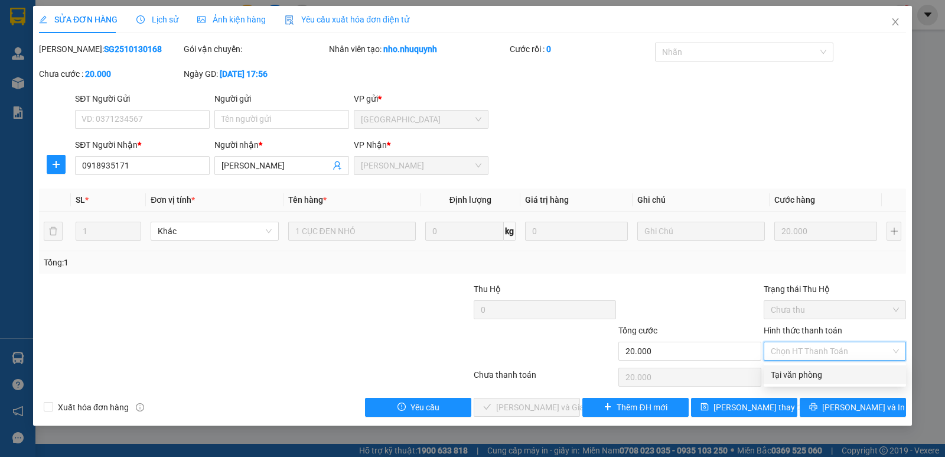
click at [795, 372] on div "Tại văn phòng" at bounding box center [835, 374] width 128 height 13
type input "0"
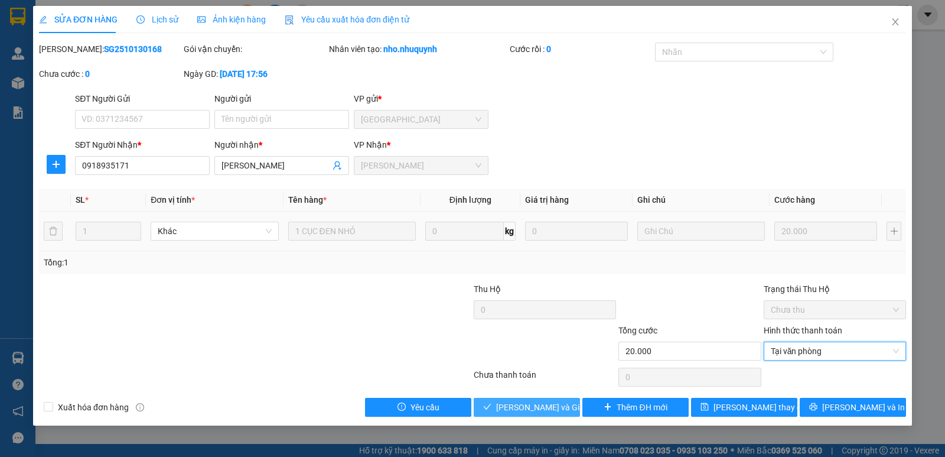
drag, startPoint x: 546, startPoint y: 405, endPoint x: 537, endPoint y: 404, distance: 9.5
click at [547, 405] on span "[PERSON_NAME] và [PERSON_NAME] hàng" at bounding box center [552, 407] width 113 height 13
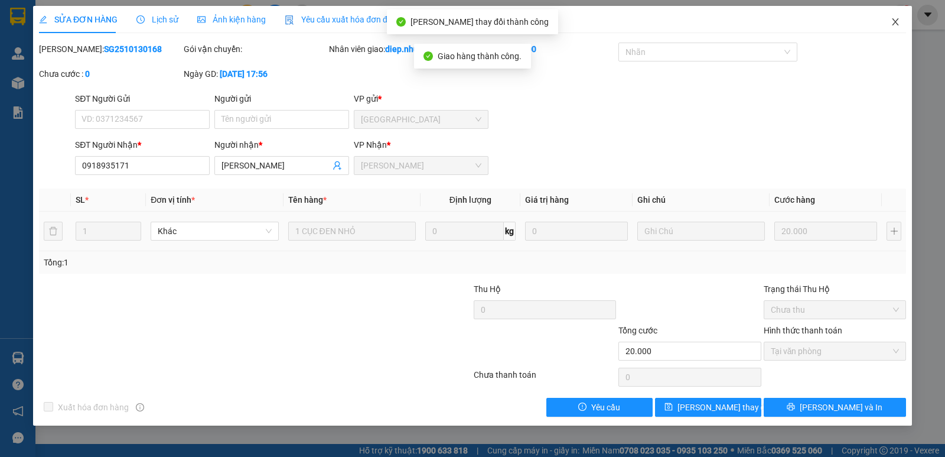
click at [896, 23] on icon "close" at bounding box center [895, 21] width 6 height 7
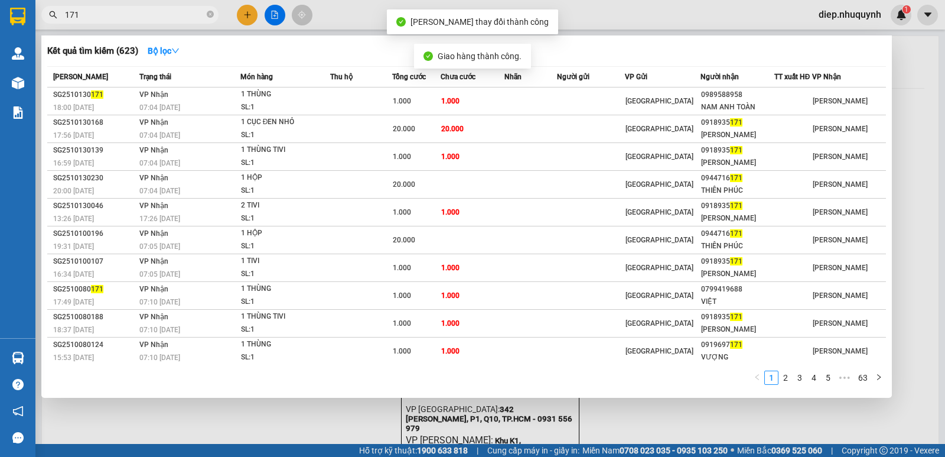
click at [133, 11] on input "171" at bounding box center [134, 14] width 139 height 13
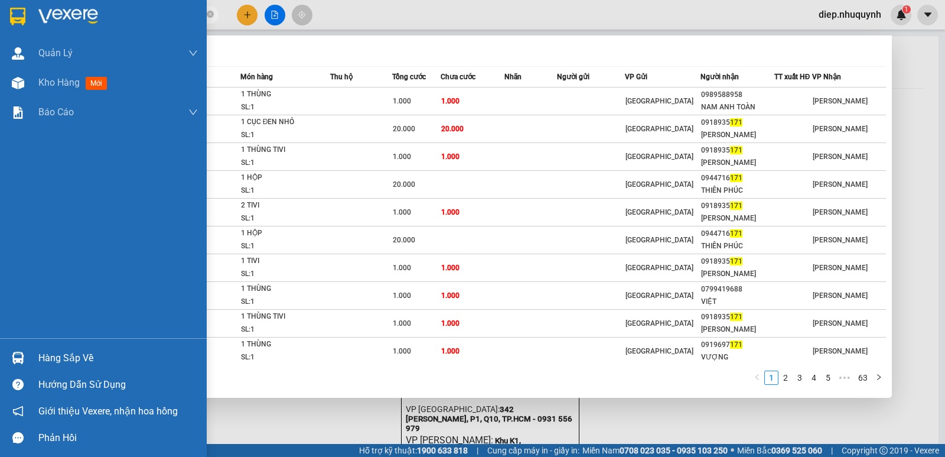
drag, startPoint x: 96, startPoint y: 16, endPoint x: 25, endPoint y: 1, distance: 73.1
click at [28, 14] on section "Kết quả tìm kiếm ( 623 ) Bộ lọc Mã ĐH Trạng thái Món hàng Thu hộ Tổng cước Chưa…" at bounding box center [472, 228] width 945 height 457
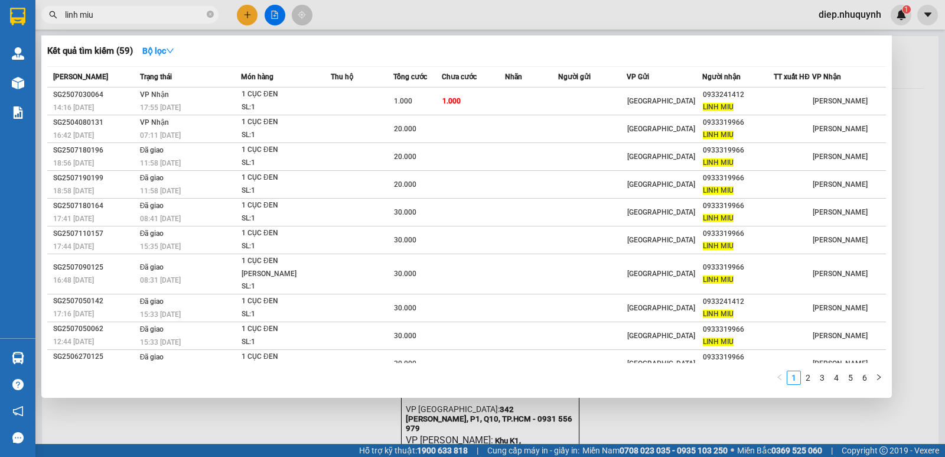
drag, startPoint x: 117, startPoint y: 18, endPoint x: 5, endPoint y: 0, distance: 113.1
click at [6, 1] on section "Kết quả tìm kiếm ( 59 ) Bộ lọc Mã ĐH Trạng thái Món hàng Thu hộ Tổng cước Chưa …" at bounding box center [472, 228] width 945 height 457
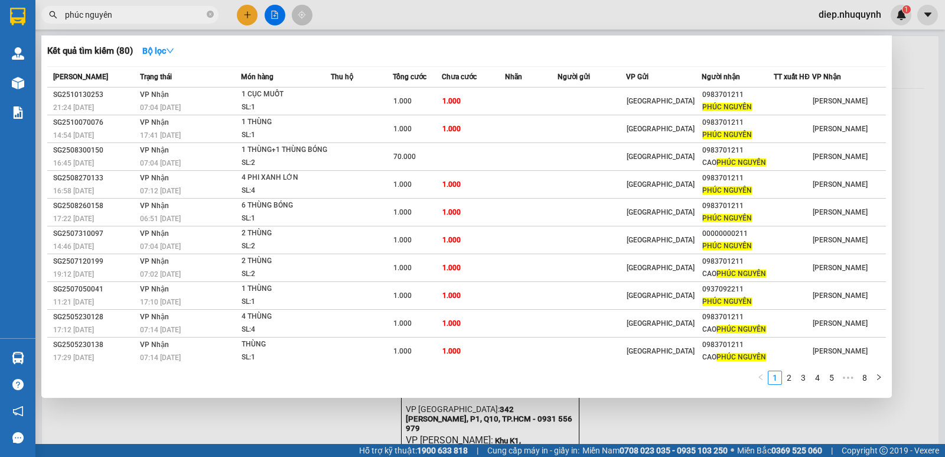
drag, startPoint x: 135, startPoint y: 19, endPoint x: 40, endPoint y: 8, distance: 95.9
click at [37, 8] on div "phúc nguyên" at bounding box center [115, 15] width 230 height 18
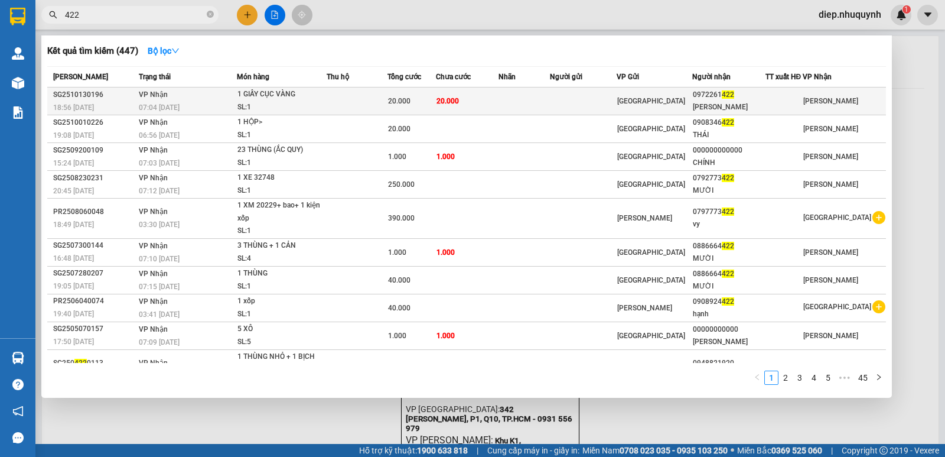
type input "422"
click at [435, 95] on div "20.000" at bounding box center [411, 101] width 47 height 13
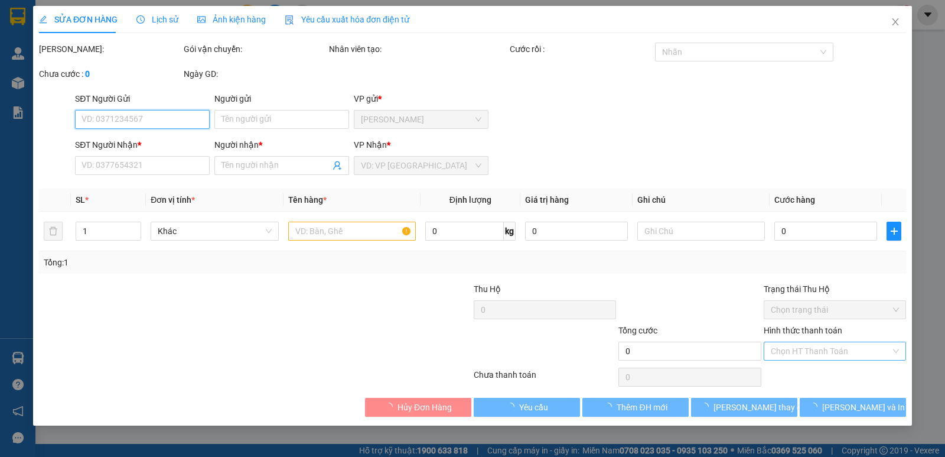
type input "0972261422"
type input "[PERSON_NAME]"
type input "20.000"
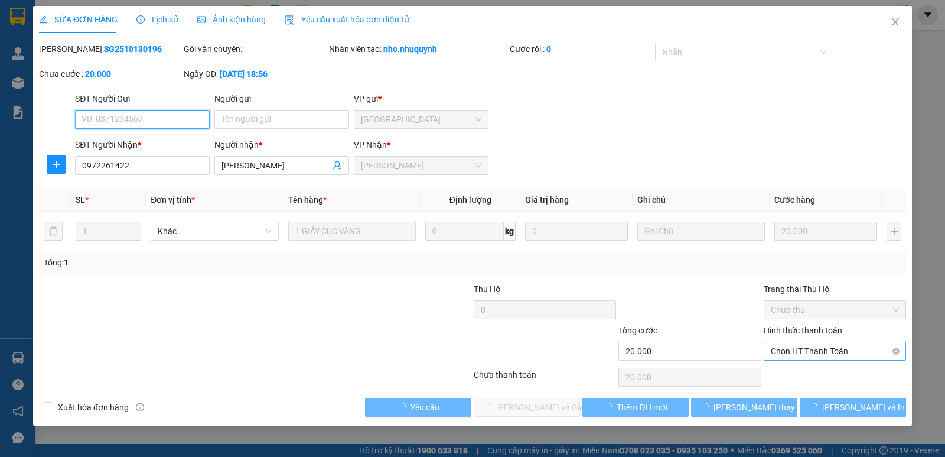
click at [808, 347] on span "Chọn HT Thanh Toán" at bounding box center [835, 351] width 128 height 18
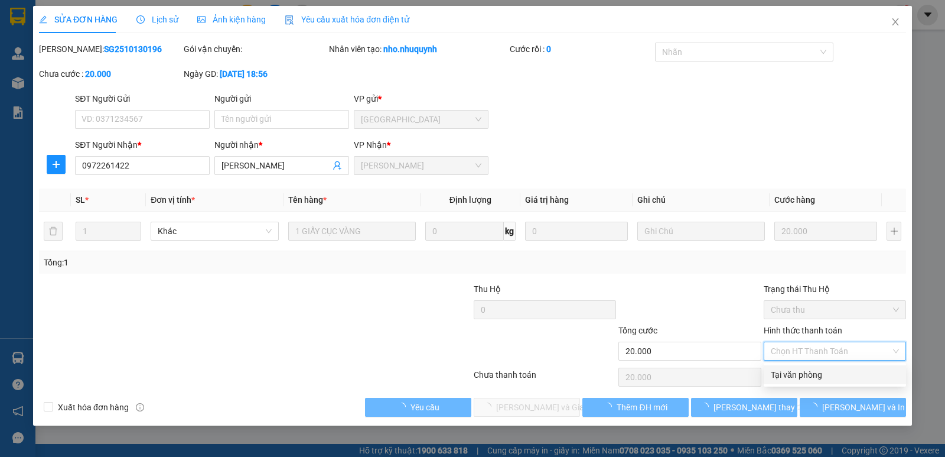
click at [809, 375] on div "Tại văn phòng" at bounding box center [835, 374] width 128 height 13
type input "0"
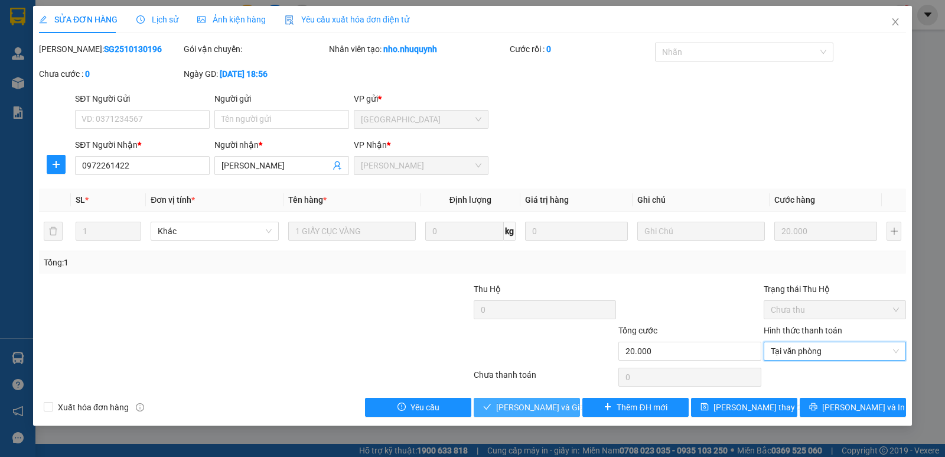
click at [558, 405] on span "[PERSON_NAME] và [PERSON_NAME] hàng" at bounding box center [552, 407] width 113 height 13
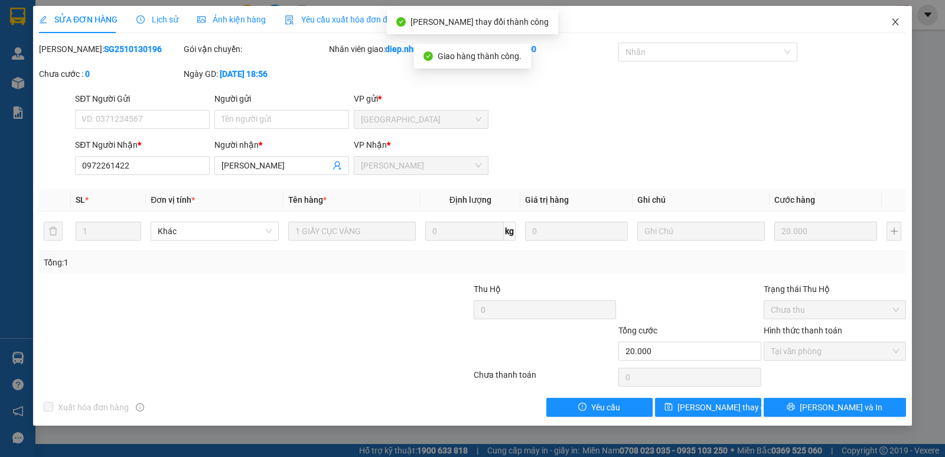
click at [894, 22] on icon "close" at bounding box center [895, 21] width 9 height 9
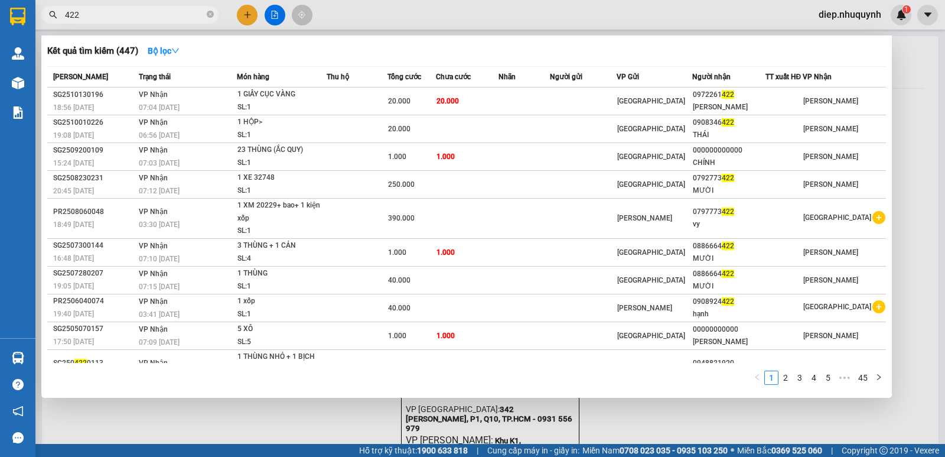
drag, startPoint x: 97, startPoint y: 14, endPoint x: 60, endPoint y: 3, distance: 38.7
click at [60, 5] on div "Kết quả tìm kiếm ( 447 ) Bộ lọc Mã ĐH Trạng thái Món hàng Thu hộ Tổng cước Chưa…" at bounding box center [115, 15] width 230 height 21
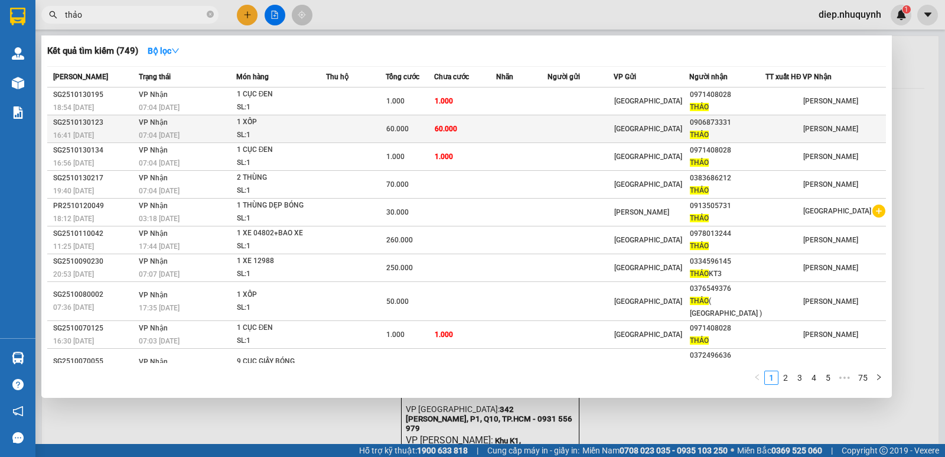
type input "thảo"
click at [508, 132] on td at bounding box center [521, 129] width 51 height 28
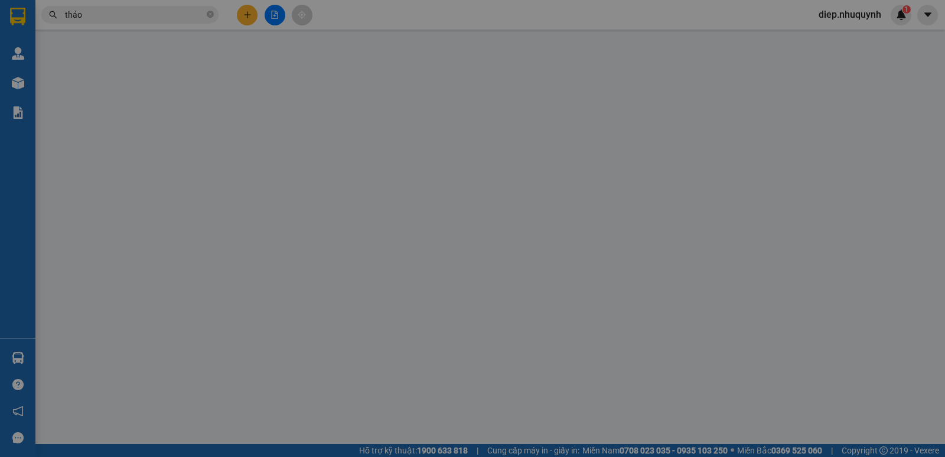
type input "0906873331"
type input "THẢO"
type input "60.000"
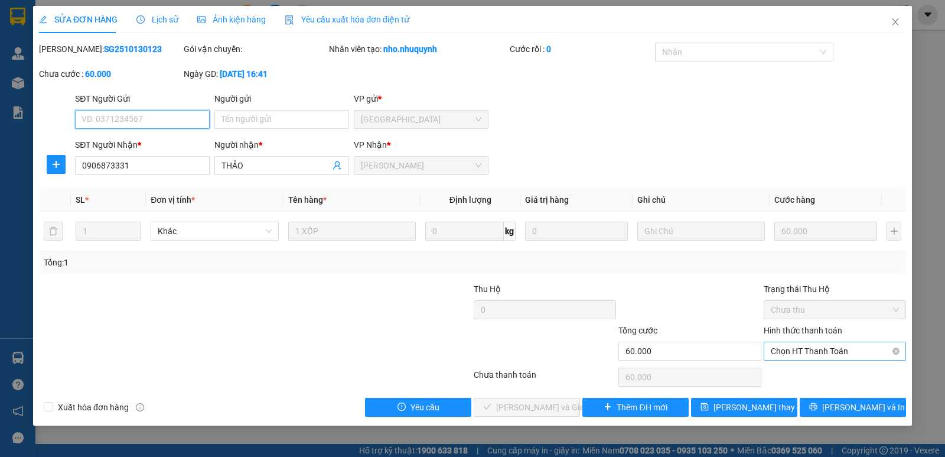
click at [822, 349] on span "Chọn HT Thanh Toán" at bounding box center [835, 351] width 128 height 18
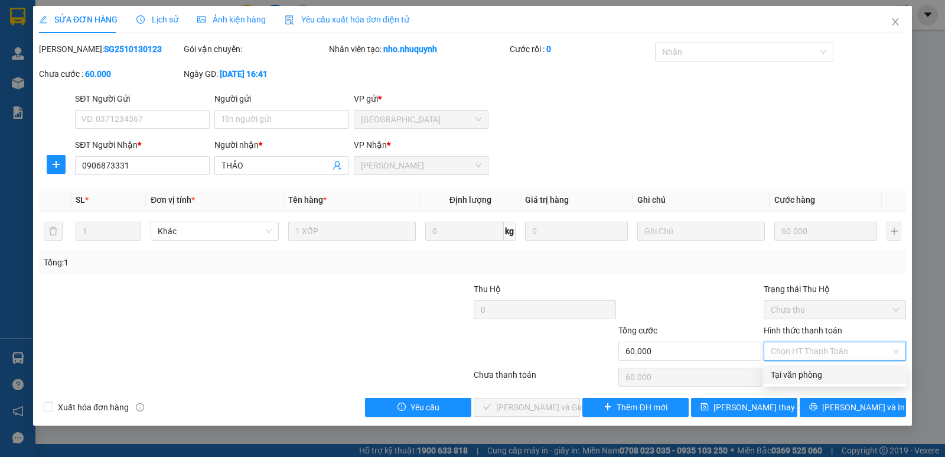
click at [811, 379] on div "Tại văn phòng" at bounding box center [835, 374] width 128 height 13
type input "0"
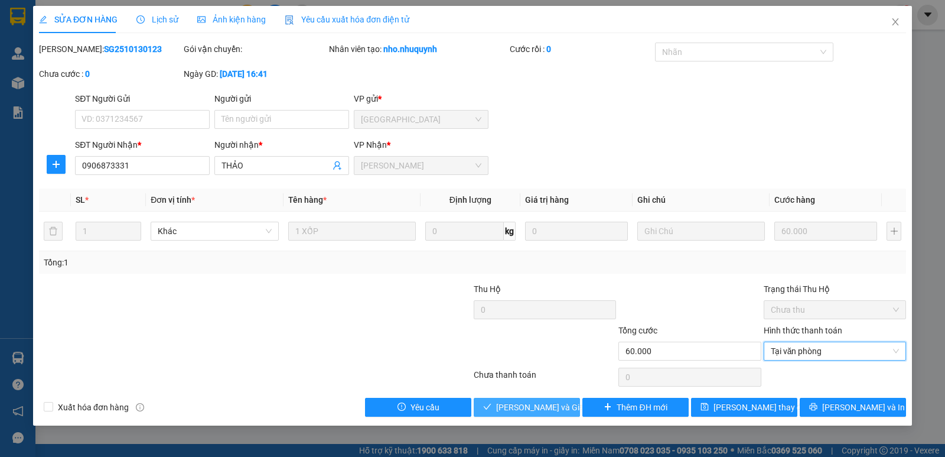
click at [555, 402] on span "[PERSON_NAME] và [PERSON_NAME] hàng" at bounding box center [552, 407] width 113 height 13
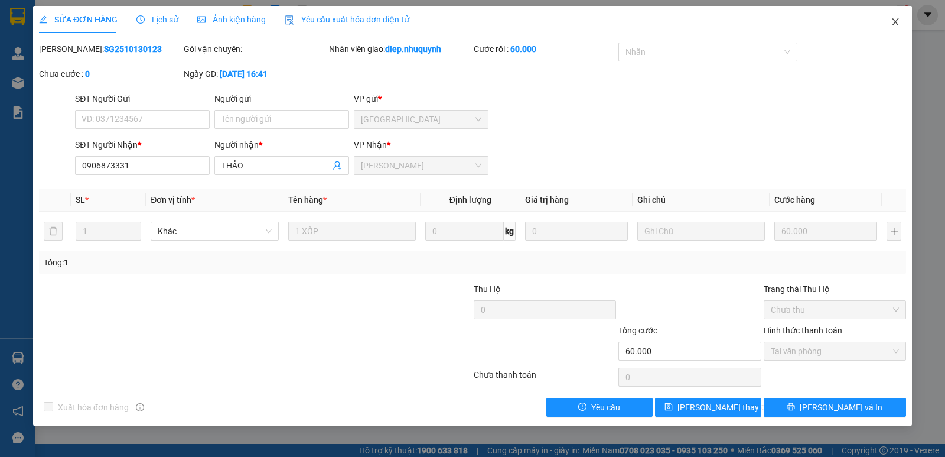
click at [900, 21] on icon "close" at bounding box center [895, 21] width 9 height 9
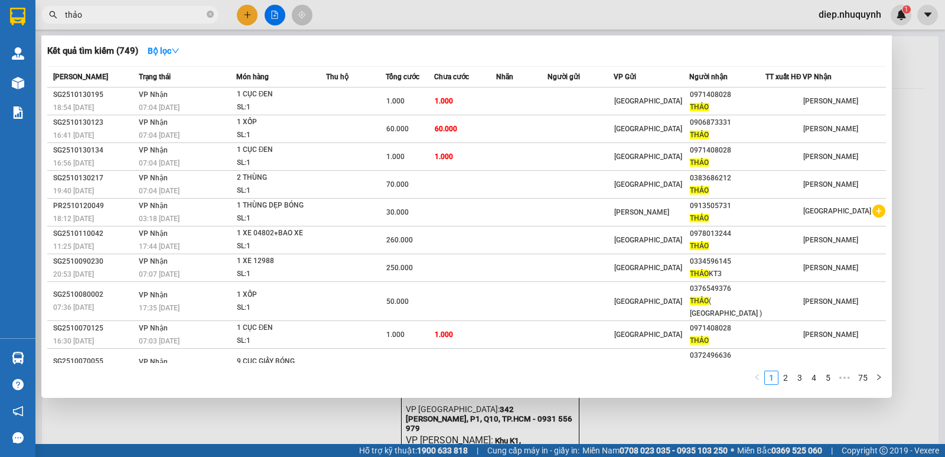
click at [126, 12] on input "thảo" at bounding box center [134, 14] width 139 height 13
drag, startPoint x: 118, startPoint y: 16, endPoint x: 61, endPoint y: 0, distance: 59.5
click at [61, 5] on div "Kết quả tìm kiếm ( 749 ) Bộ lọc Mã ĐH Trạng thái Món hàng Thu hộ Tổng cước Chưa…" at bounding box center [115, 15] width 230 height 21
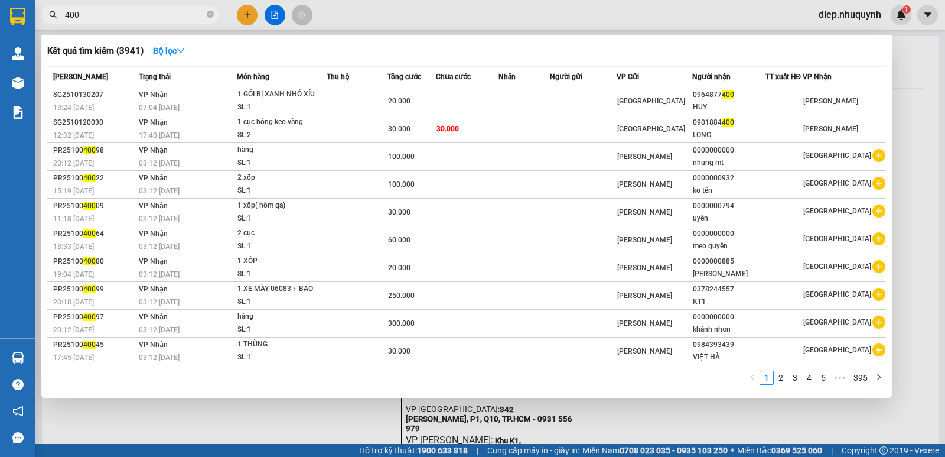
type input "400"
click at [248, 11] on div at bounding box center [472, 228] width 945 height 457
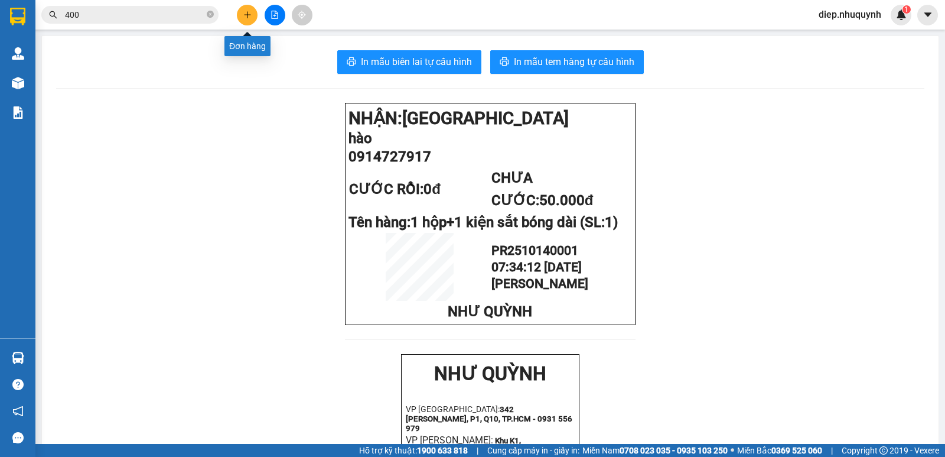
click at [248, 11] on icon "plus" at bounding box center [247, 15] width 8 height 8
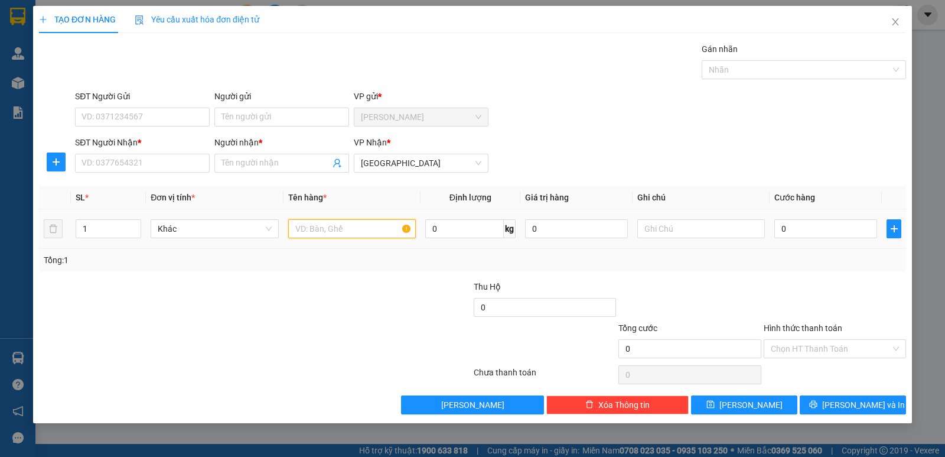
click at [363, 225] on input "text" at bounding box center [352, 228] width 128 height 19
type input "1 thùng"
click at [258, 162] on input "Người nhận *" at bounding box center [276, 163] width 109 height 13
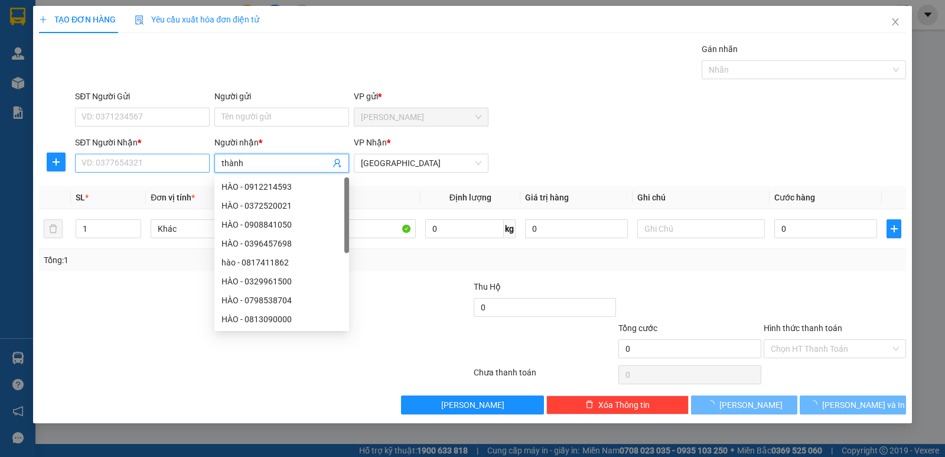
type input "thành"
click at [133, 160] on input "SĐT Người Nhận *" at bounding box center [142, 163] width 135 height 19
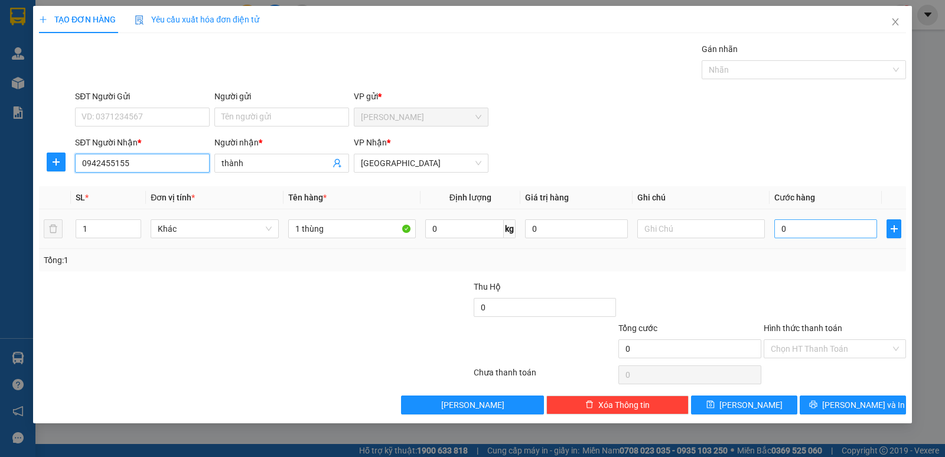
type input "0942455155"
click at [827, 236] on input "0" at bounding box center [826, 228] width 103 height 19
type input "4"
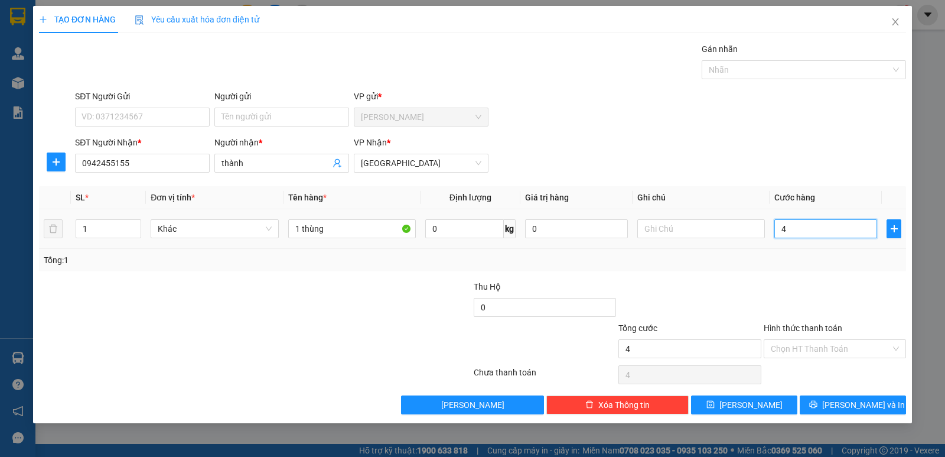
type input "40"
type input "40.000"
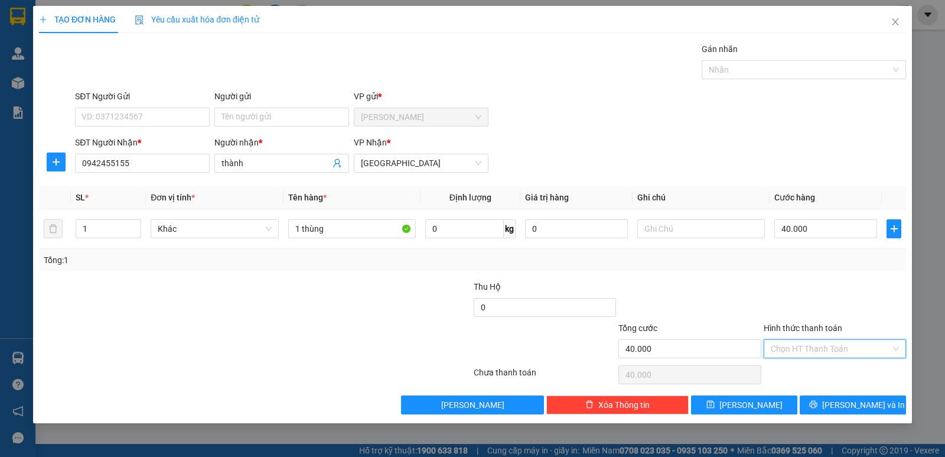
drag, startPoint x: 824, startPoint y: 352, endPoint x: 833, endPoint y: 365, distance: 16.1
click at [829, 359] on div "Hình thức thanh toán Chọn HT Thanh Toán" at bounding box center [835, 341] width 142 height 41
click at [828, 367] on div "Tại văn phòng" at bounding box center [835, 372] width 128 height 13
type input "0"
click at [818, 404] on icon "printer" at bounding box center [813, 404] width 8 height 8
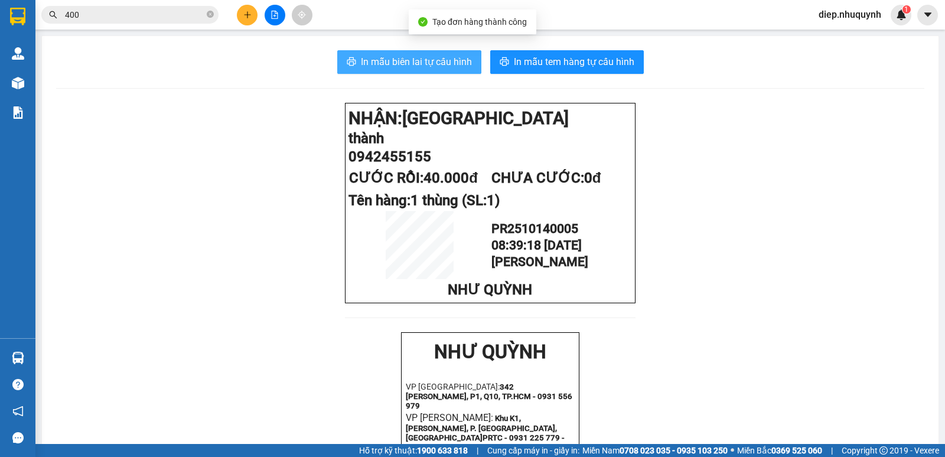
click at [407, 72] on button "In mẫu biên lai tự cấu hình" at bounding box center [409, 62] width 144 height 24
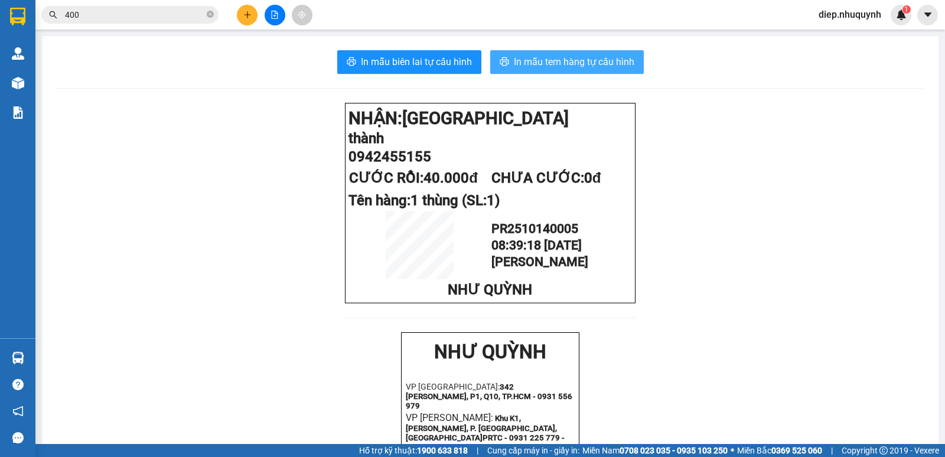
click at [552, 72] on button "In mẫu tem hàng tự cấu hình" at bounding box center [567, 62] width 154 height 24
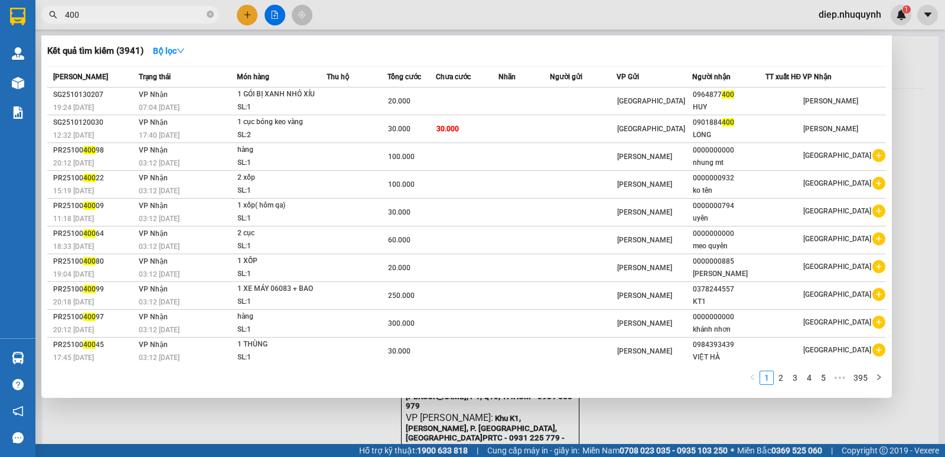
drag, startPoint x: 90, startPoint y: 18, endPoint x: 51, endPoint y: 21, distance: 39.1
click at [51, 21] on span "400" at bounding box center [129, 15] width 177 height 18
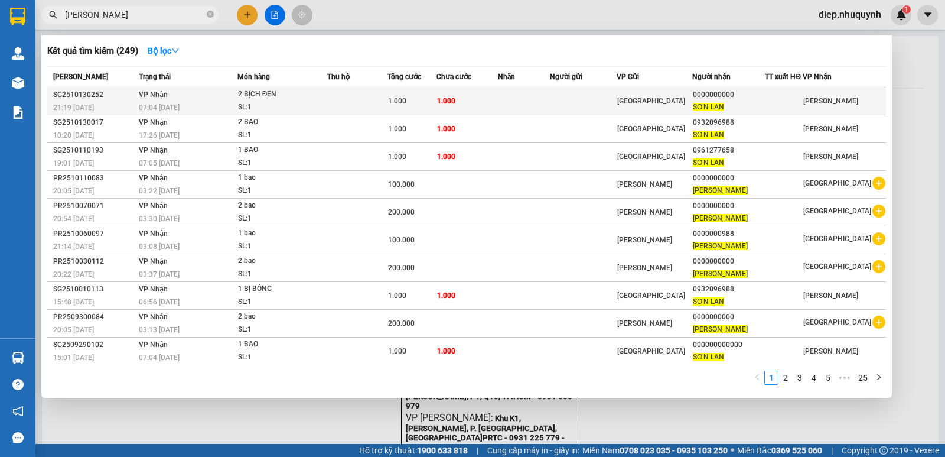
type input "sơn lan"
click at [271, 92] on div "2 BỊCH ĐEN" at bounding box center [282, 94] width 89 height 13
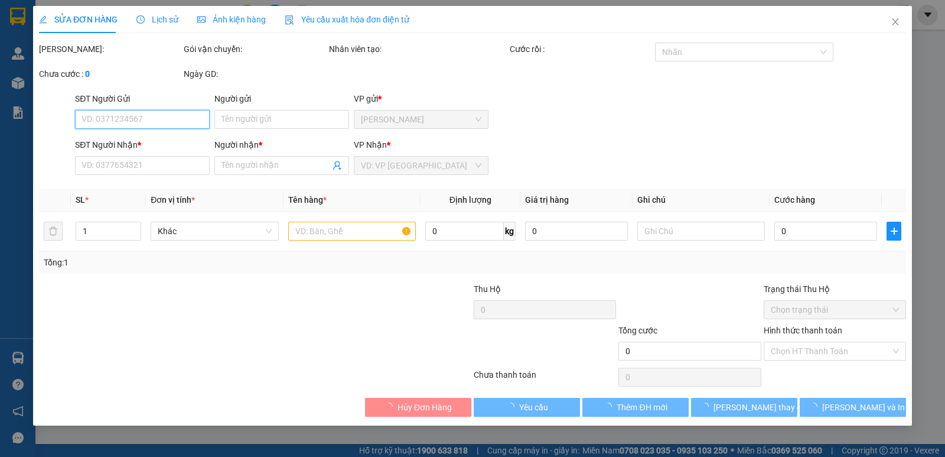
type input "0000000000"
type input "SƠN LAN"
type input "1.000"
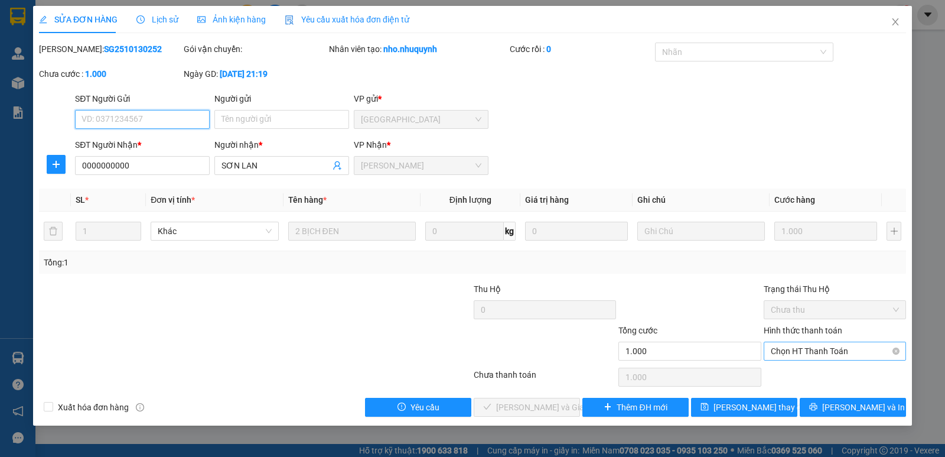
click at [804, 355] on span "Chọn HT Thanh Toán" at bounding box center [835, 351] width 128 height 18
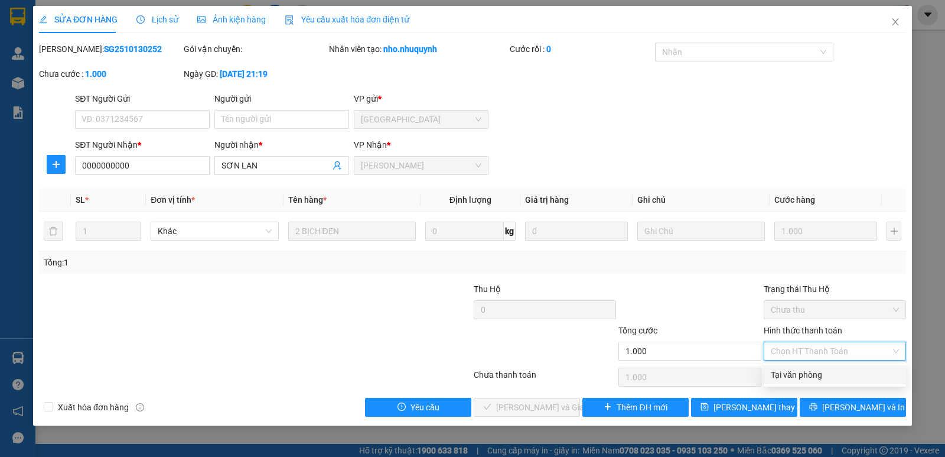
click at [801, 379] on div "Tại văn phòng" at bounding box center [835, 374] width 128 height 13
type input "0"
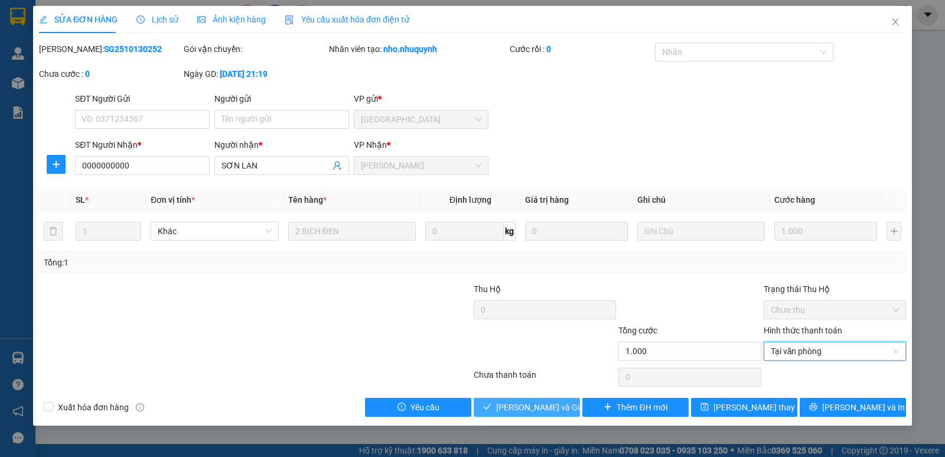
click at [553, 412] on span "[PERSON_NAME] và [PERSON_NAME] hàng" at bounding box center [552, 407] width 113 height 13
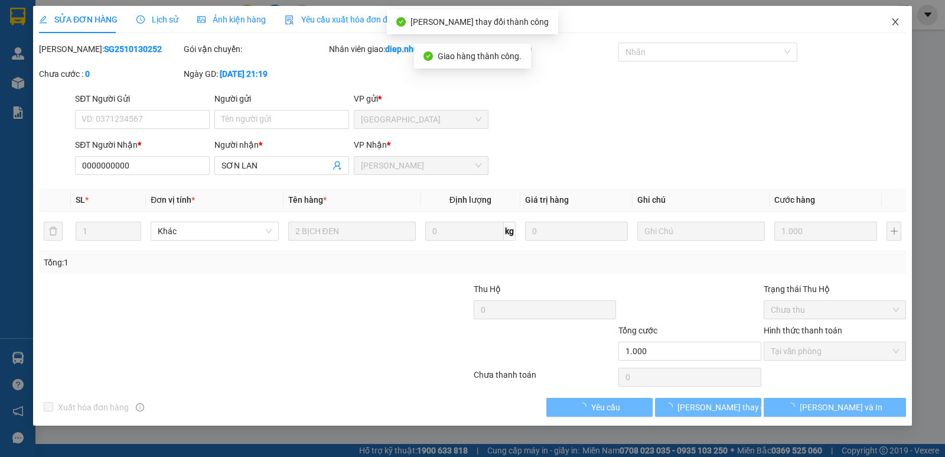
click at [896, 21] on icon "close" at bounding box center [895, 21] width 9 height 9
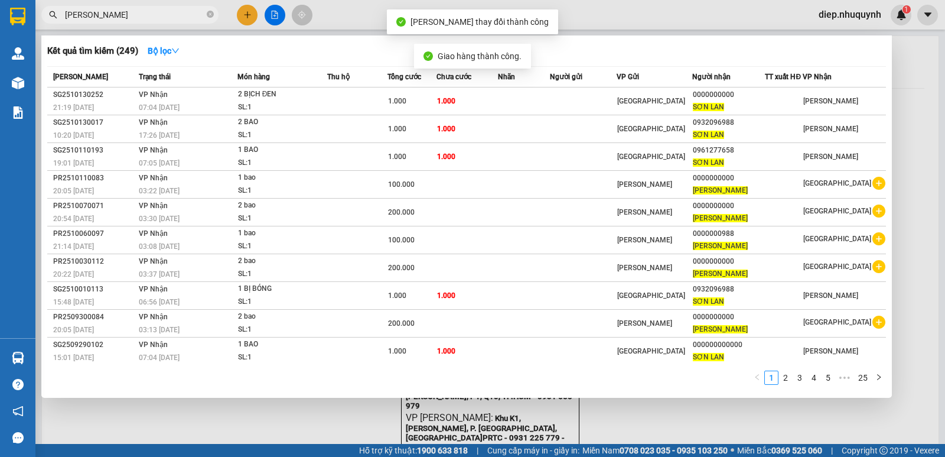
click at [145, 14] on input "sơn lan" at bounding box center [134, 14] width 139 height 13
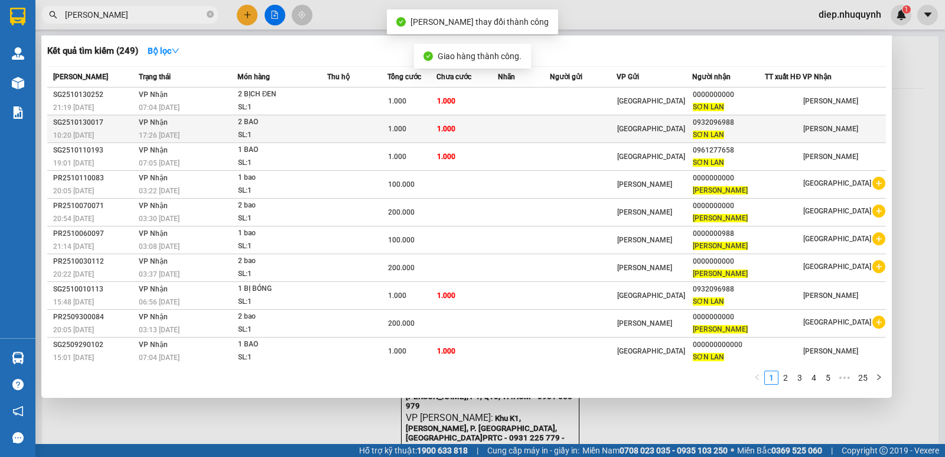
click at [407, 129] on span "1.000" at bounding box center [397, 129] width 18 height 8
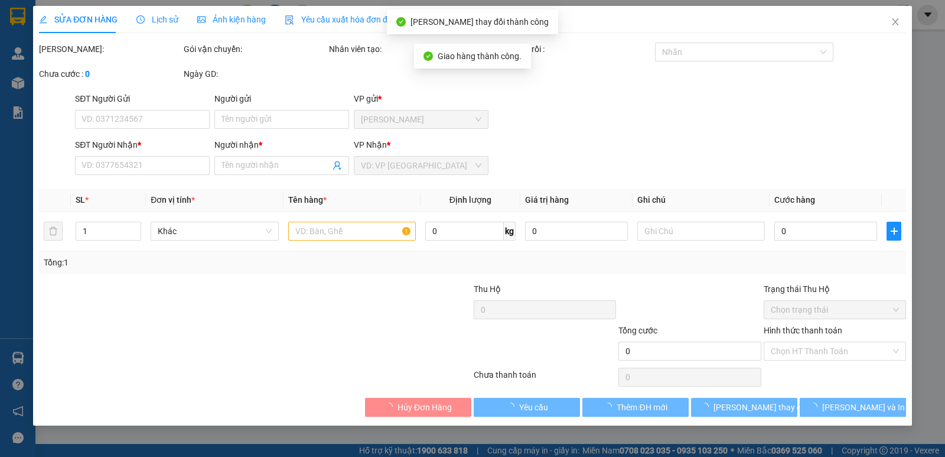
type input "0932096988"
type input "SƠN LAN"
type input "1.000"
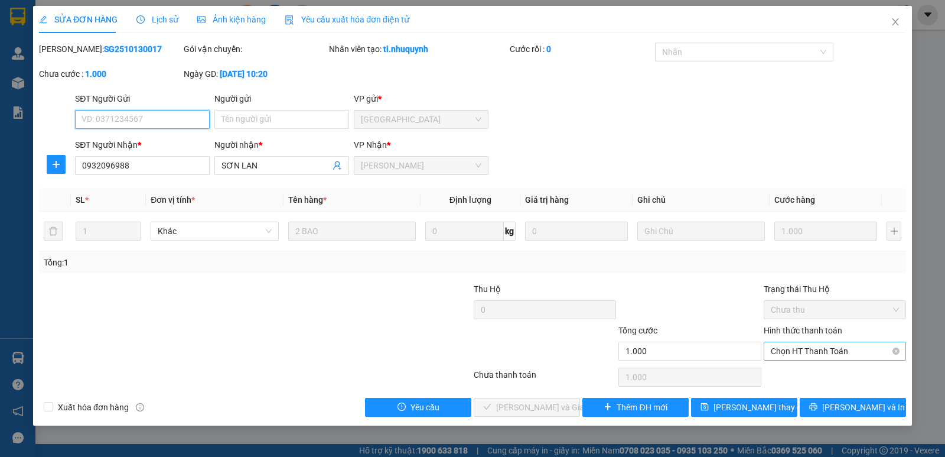
click at [808, 350] on span "Chọn HT Thanh Toán" at bounding box center [835, 351] width 128 height 18
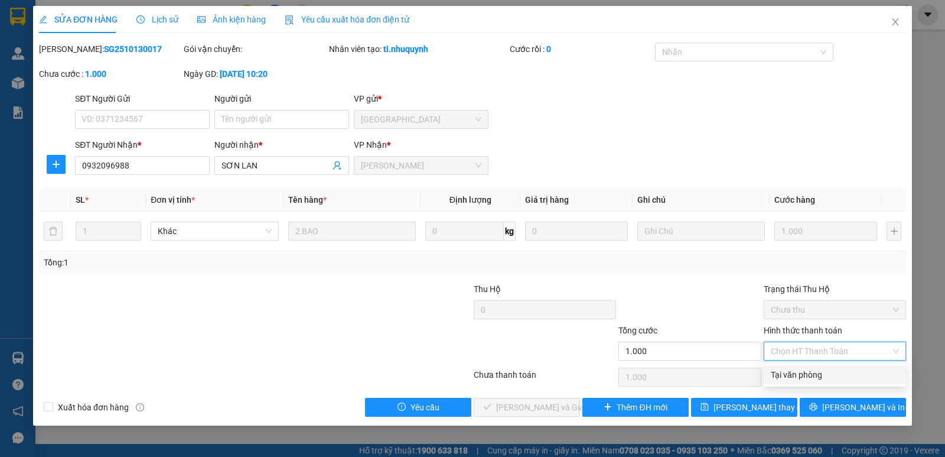
click at [804, 381] on div "Tại văn phòng" at bounding box center [835, 374] width 142 height 19
type input "0"
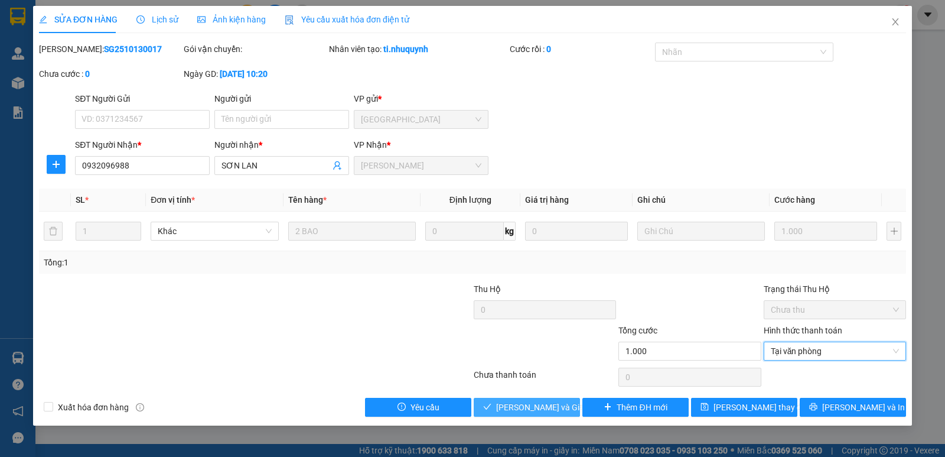
click at [547, 412] on span "[PERSON_NAME] và [PERSON_NAME] hàng" at bounding box center [552, 407] width 113 height 13
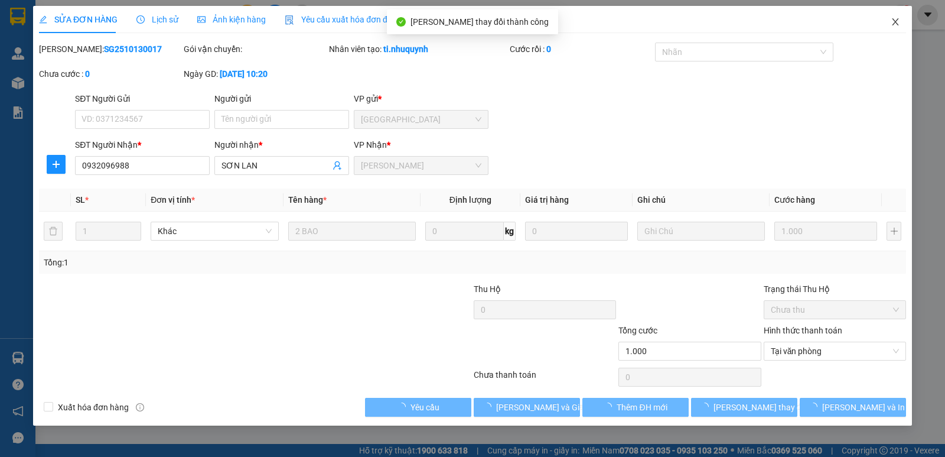
click at [893, 21] on icon "close" at bounding box center [895, 21] width 9 height 9
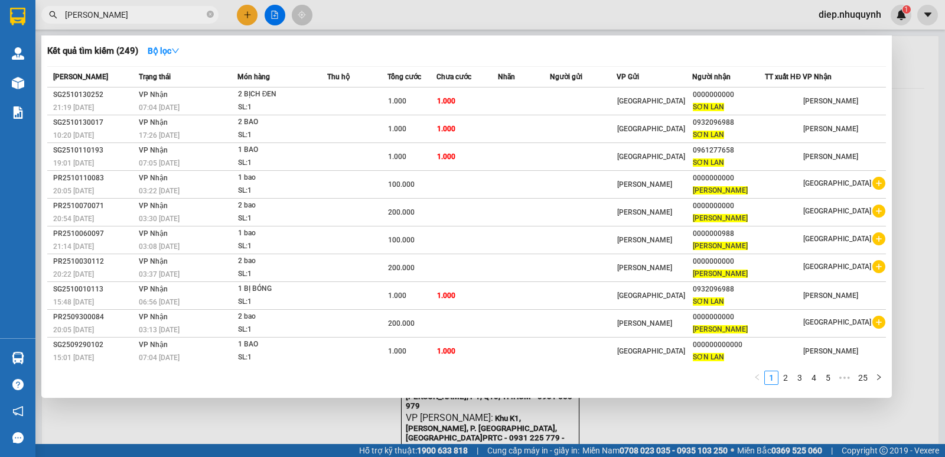
drag, startPoint x: 103, startPoint y: 13, endPoint x: 15, endPoint y: 16, distance: 88.1
click at [15, 16] on section "Kết quả tìm kiếm ( 249 ) Bộ lọc Mã ĐH Trạng thái Món hàng Thu hộ Tổng cước Chưa…" at bounding box center [472, 228] width 945 height 457
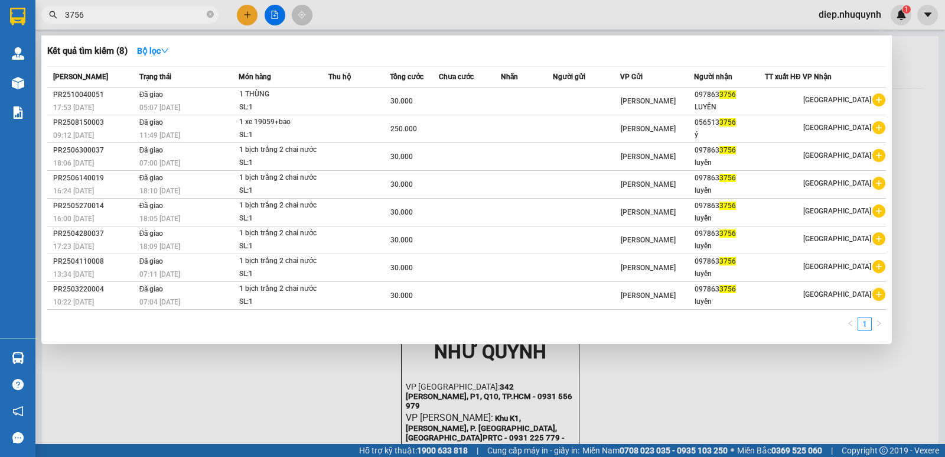
drag, startPoint x: 94, startPoint y: 19, endPoint x: 74, endPoint y: 14, distance: 20.6
click at [66, 14] on input "3756" at bounding box center [134, 14] width 139 height 13
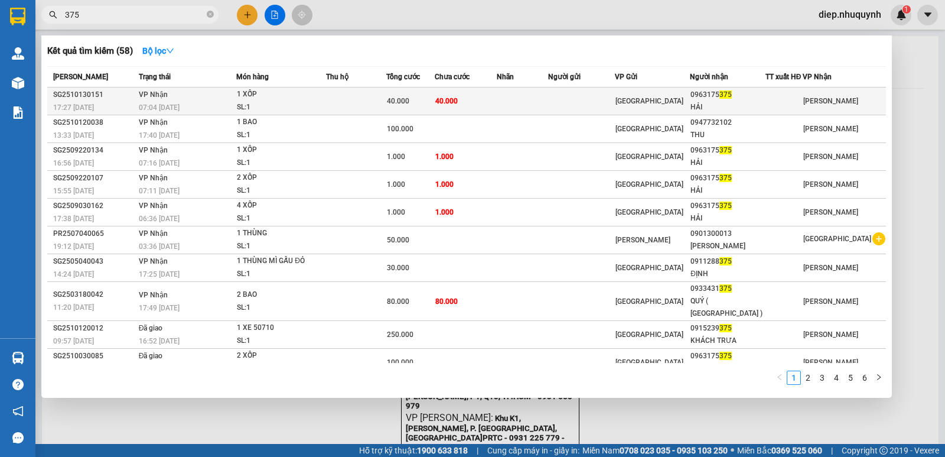
type input "375"
click at [341, 98] on td at bounding box center [356, 101] width 60 height 28
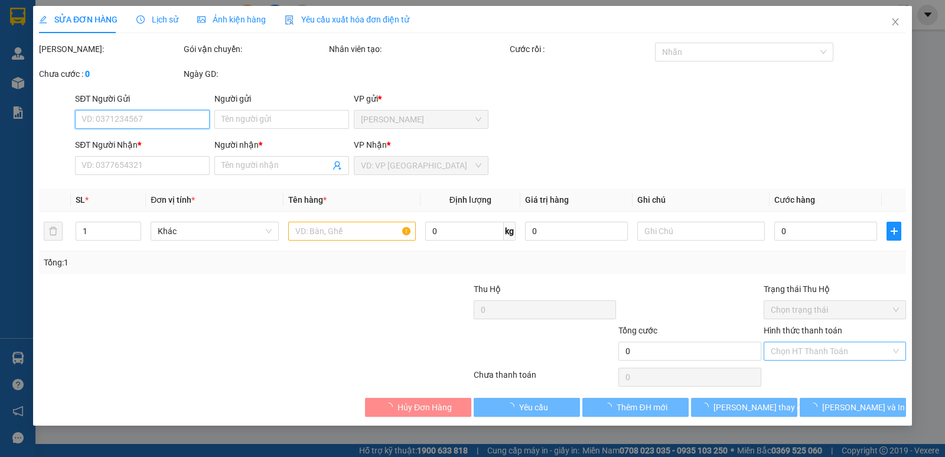
type input "0963175375"
type input "HẢI"
type input "40.000"
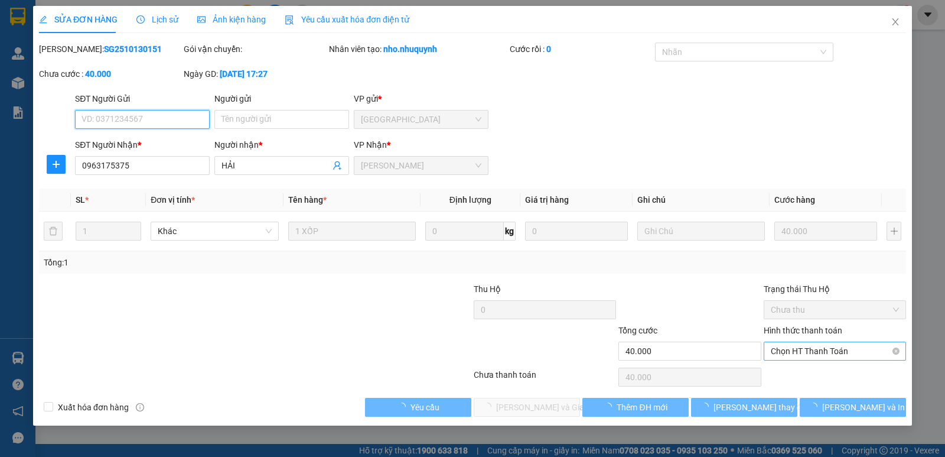
click at [802, 351] on span "Chọn HT Thanh Toán" at bounding box center [835, 351] width 128 height 18
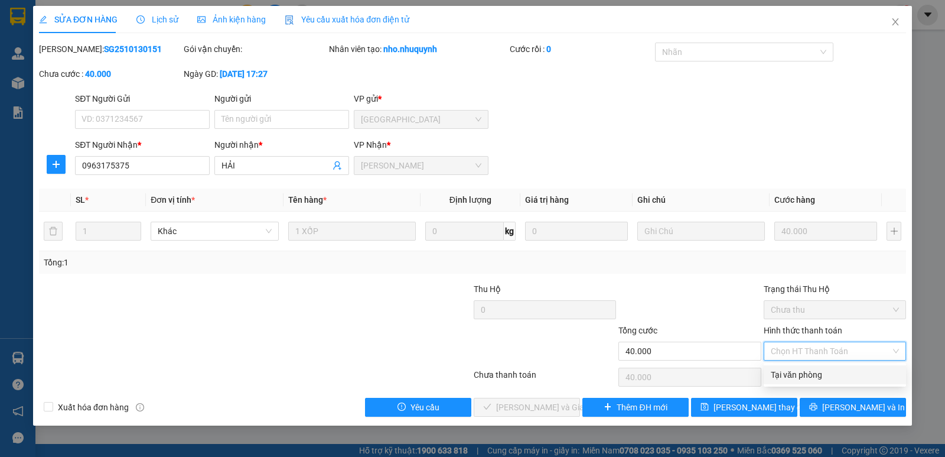
drag, startPoint x: 805, startPoint y: 380, endPoint x: 671, endPoint y: 414, distance: 138.4
click at [803, 380] on div "Tại văn phòng" at bounding box center [835, 374] width 128 height 13
type input "0"
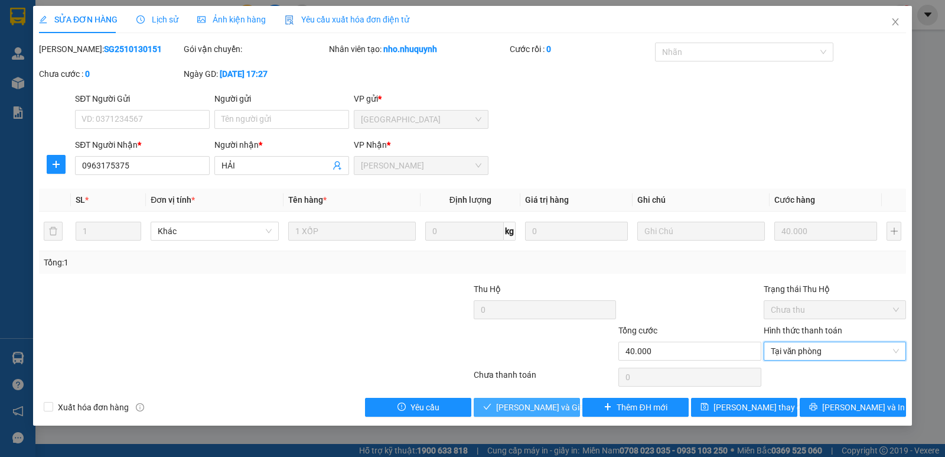
click at [534, 411] on span "[PERSON_NAME] và [PERSON_NAME] hàng" at bounding box center [552, 407] width 113 height 13
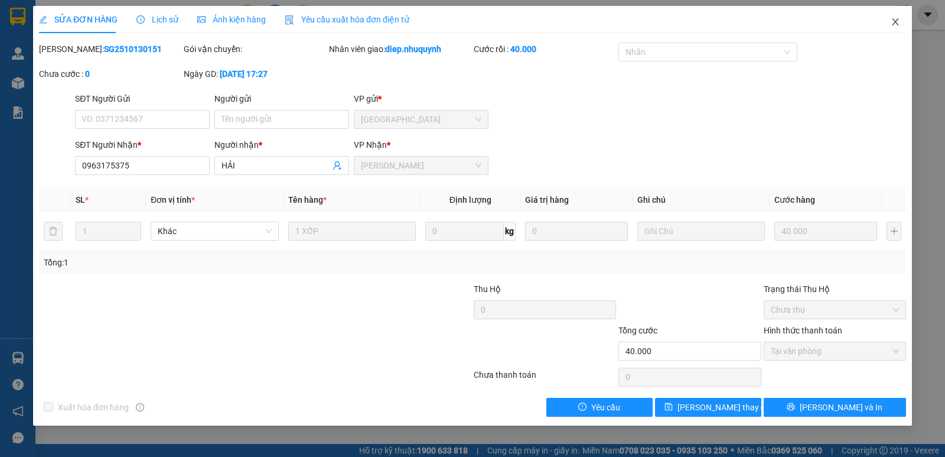
click at [894, 25] on icon "close" at bounding box center [895, 21] width 9 height 9
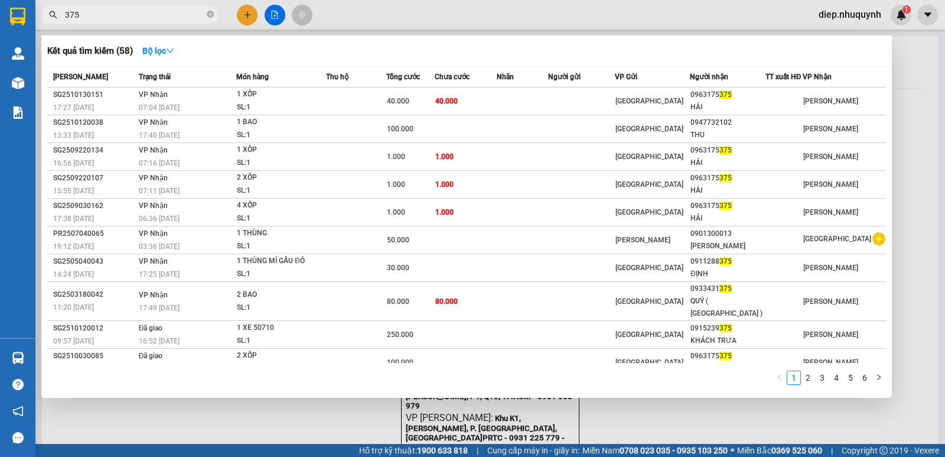
drag, startPoint x: 96, startPoint y: 19, endPoint x: 54, endPoint y: 13, distance: 43.0
click at [54, 13] on div "375" at bounding box center [115, 15] width 230 height 18
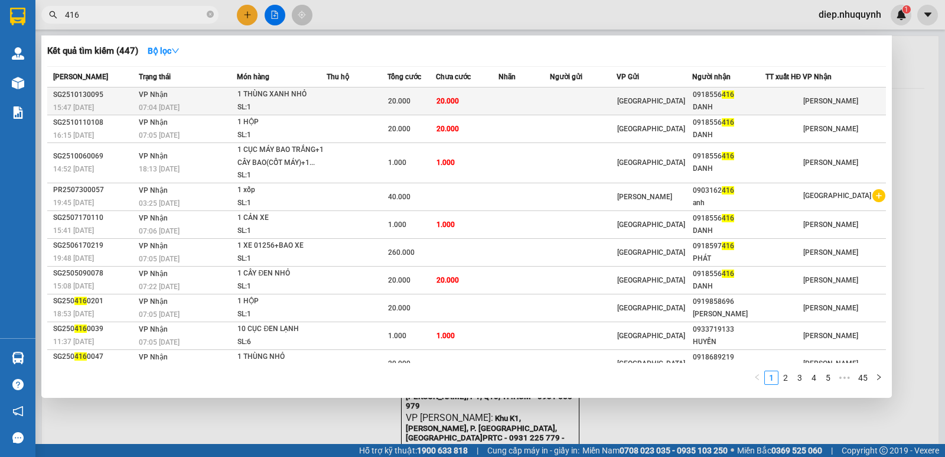
type input "416"
click at [299, 100] on div "1 THÙNG XANH NHỎ" at bounding box center [282, 94] width 89 height 13
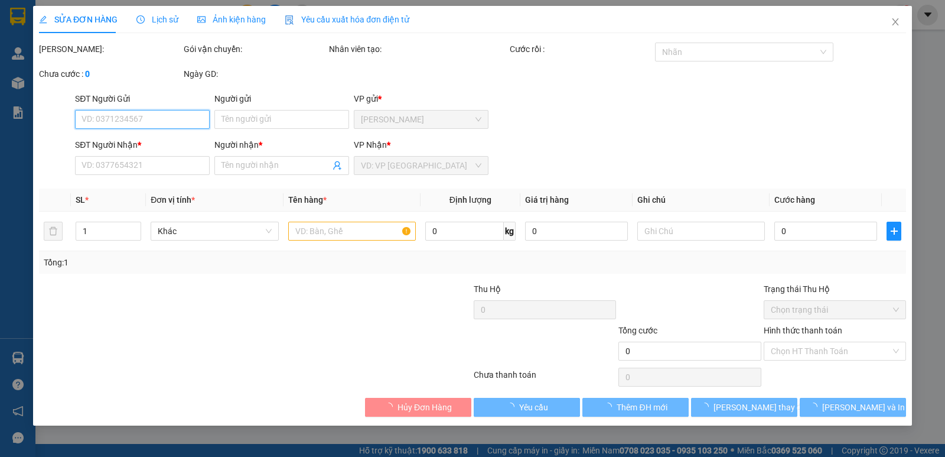
type input "0918556416"
type input "DANH"
type input "20.000"
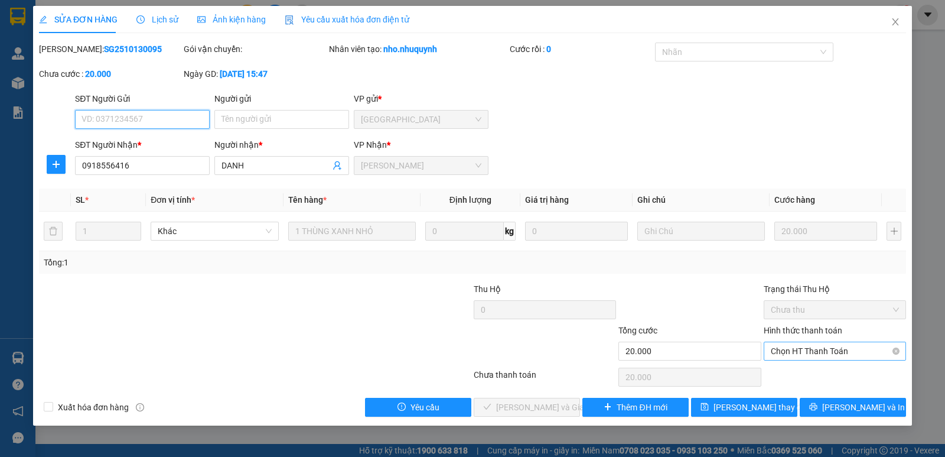
click at [818, 353] on span "Chọn HT Thanh Toán" at bounding box center [835, 351] width 128 height 18
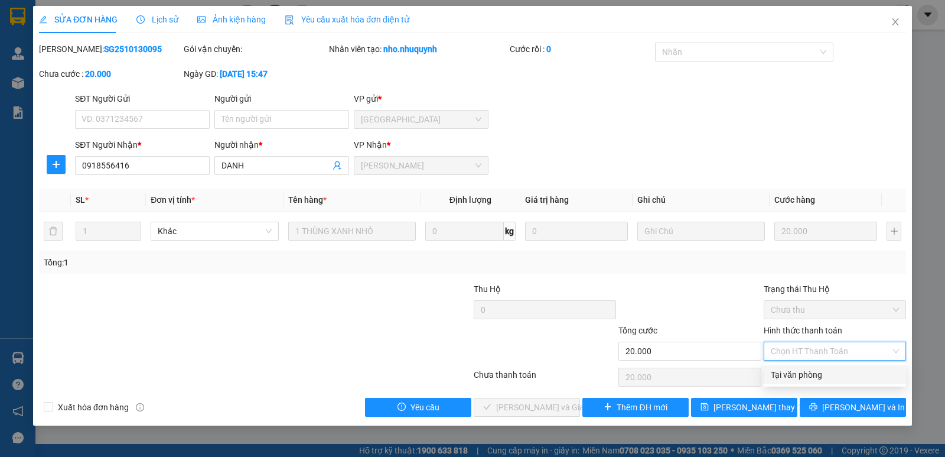
click at [804, 378] on div "Tại văn phòng" at bounding box center [835, 374] width 128 height 13
type input "0"
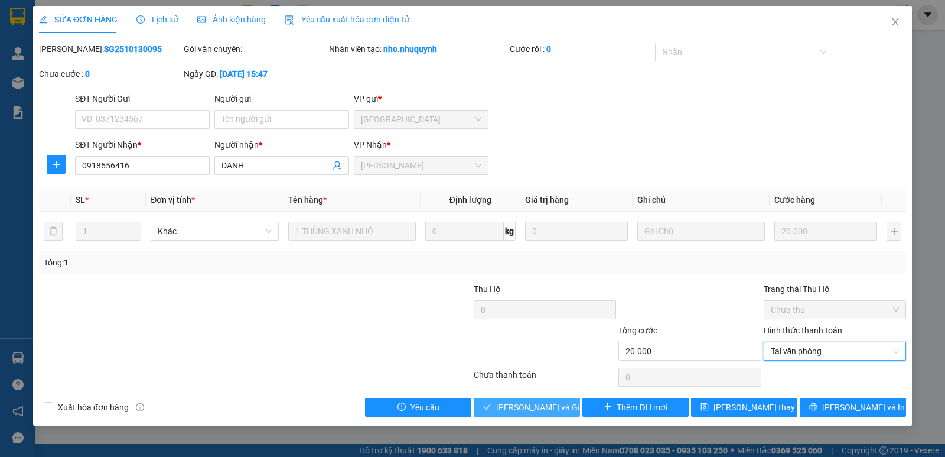
click at [560, 405] on span "[PERSON_NAME] và [PERSON_NAME] hàng" at bounding box center [552, 407] width 113 height 13
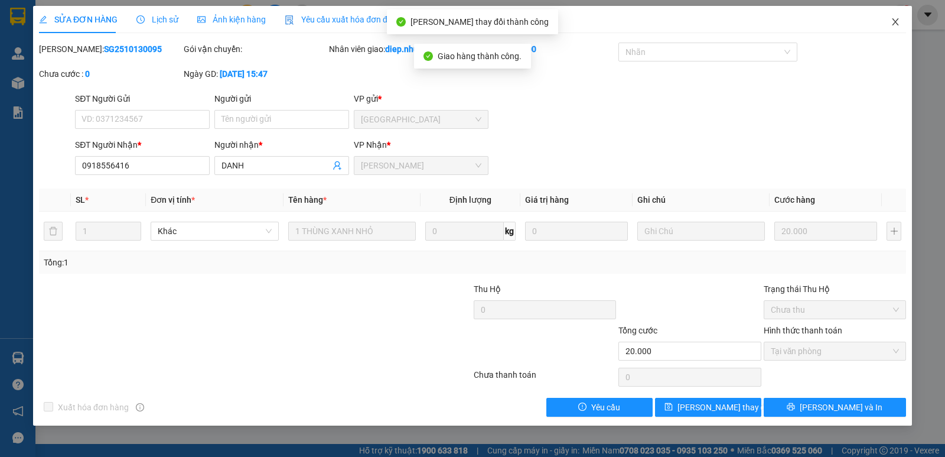
click at [899, 24] on icon "close" at bounding box center [895, 21] width 9 height 9
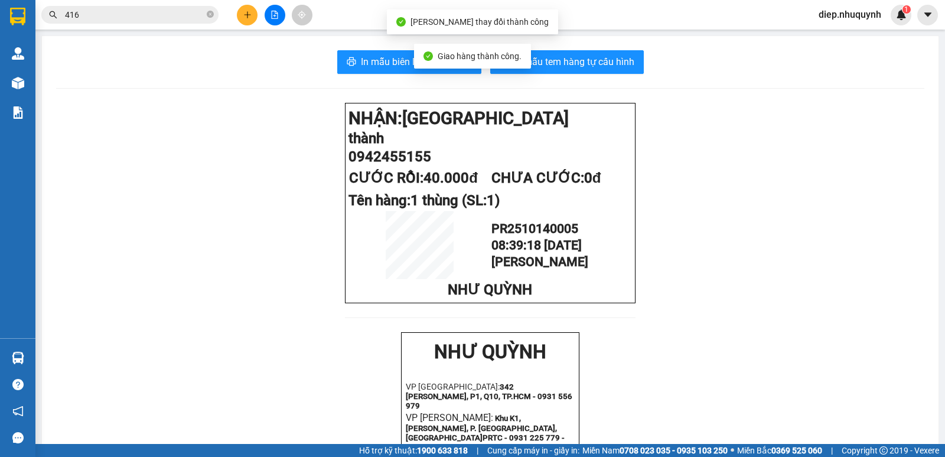
click at [113, 9] on input "416" at bounding box center [134, 14] width 139 height 13
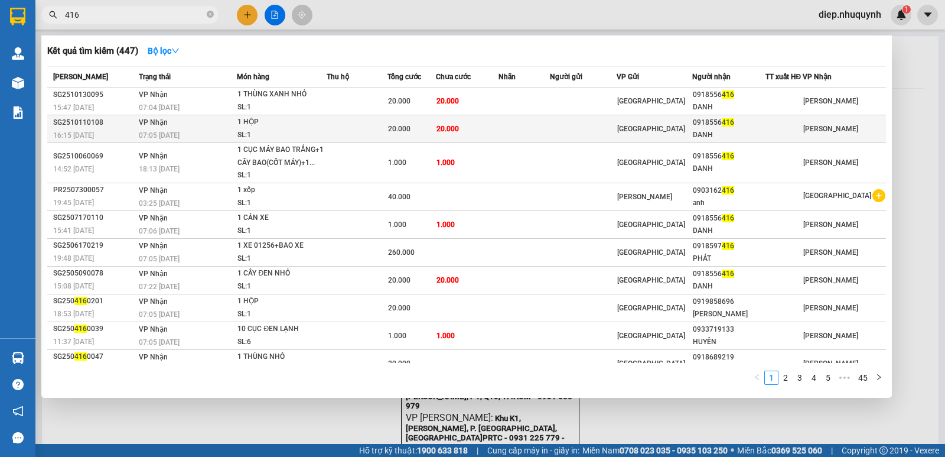
click at [431, 130] on div "20.000" at bounding box center [411, 128] width 47 height 13
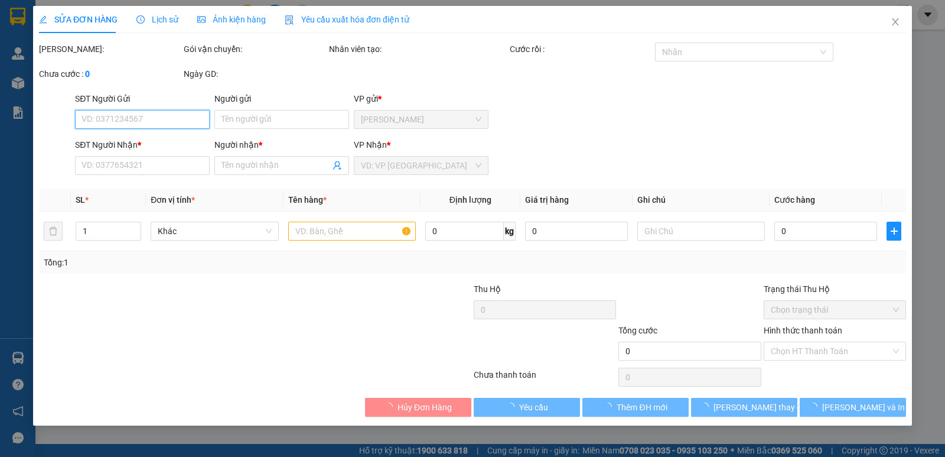
type input "0918556416"
type input "DANH"
type input "20.000"
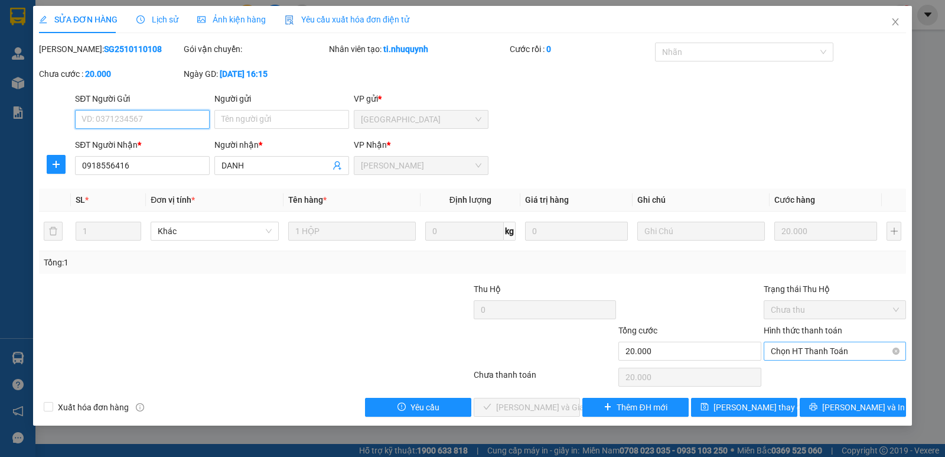
click at [798, 353] on span "Chọn HT Thanh Toán" at bounding box center [835, 351] width 128 height 18
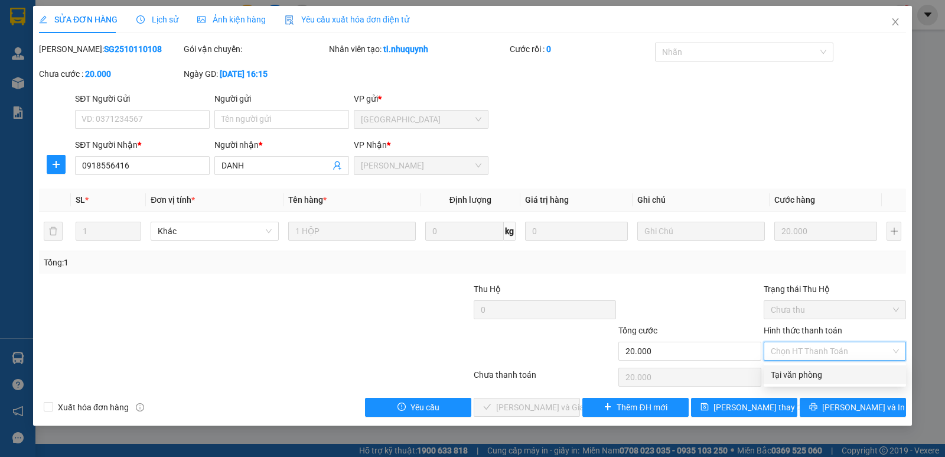
click at [808, 374] on div "Tại văn phòng" at bounding box center [835, 374] width 128 height 13
type input "0"
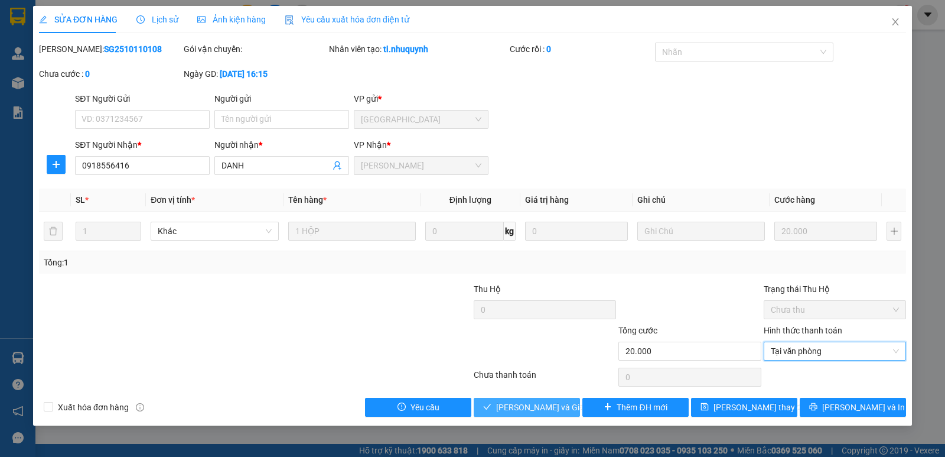
click at [529, 412] on span "[PERSON_NAME] và [PERSON_NAME] hàng" at bounding box center [552, 407] width 113 height 13
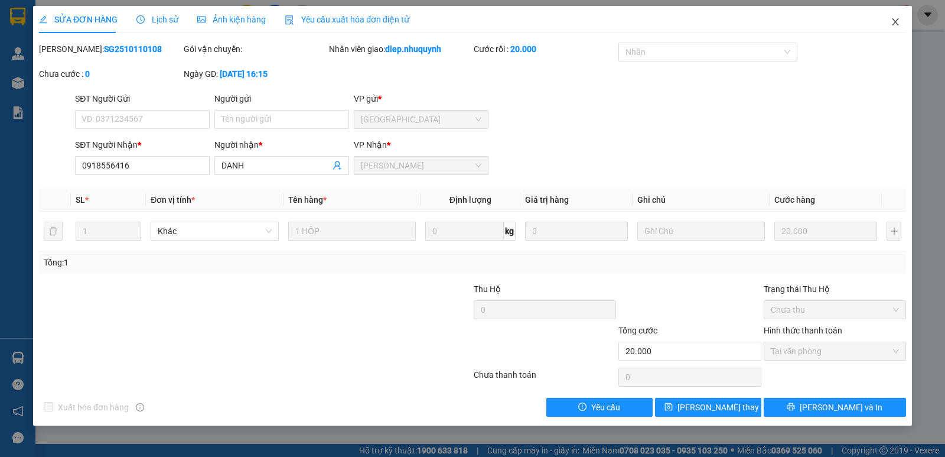
click at [895, 19] on icon "close" at bounding box center [895, 21] width 9 height 9
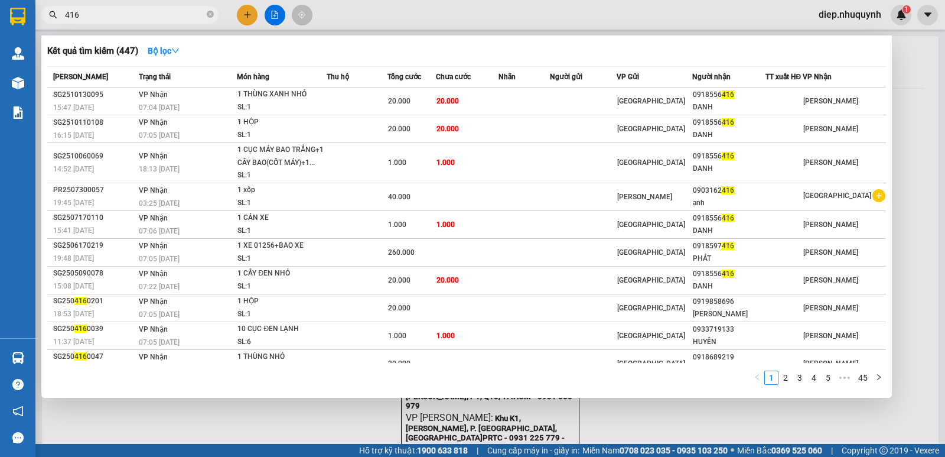
click at [162, 17] on input "416" at bounding box center [134, 14] width 139 height 13
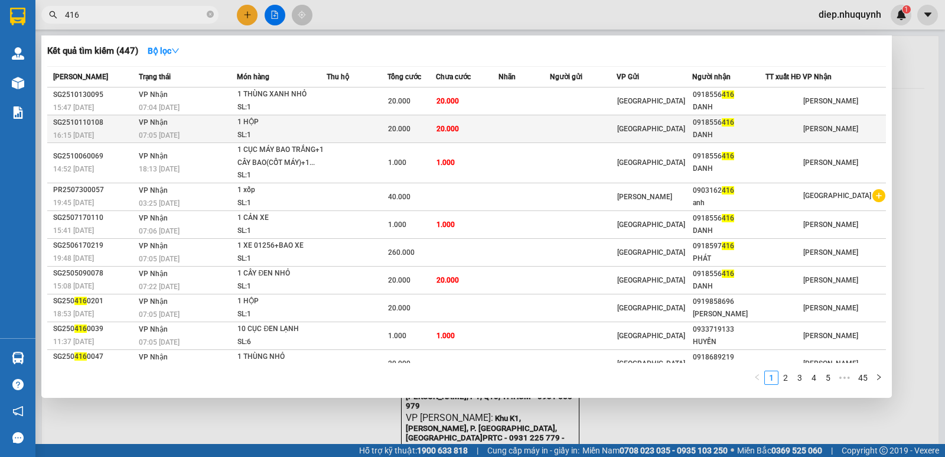
click at [425, 125] on div "20.000" at bounding box center [411, 128] width 47 height 13
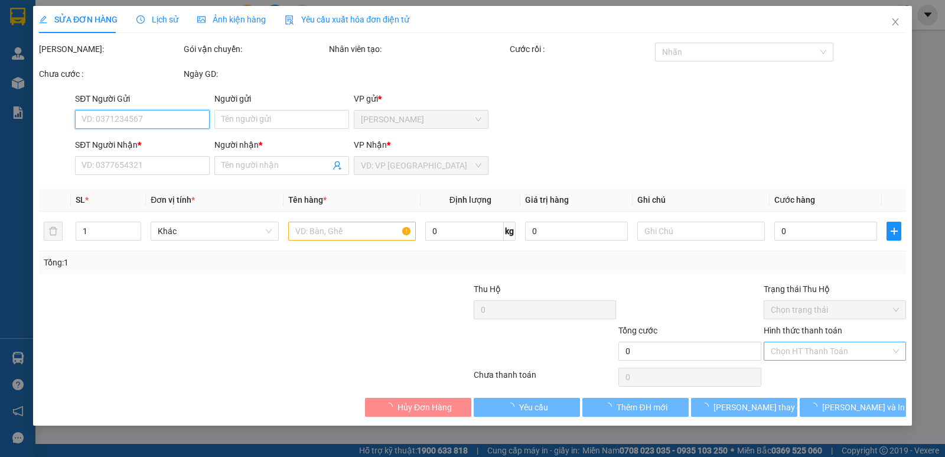
type input "0918556416"
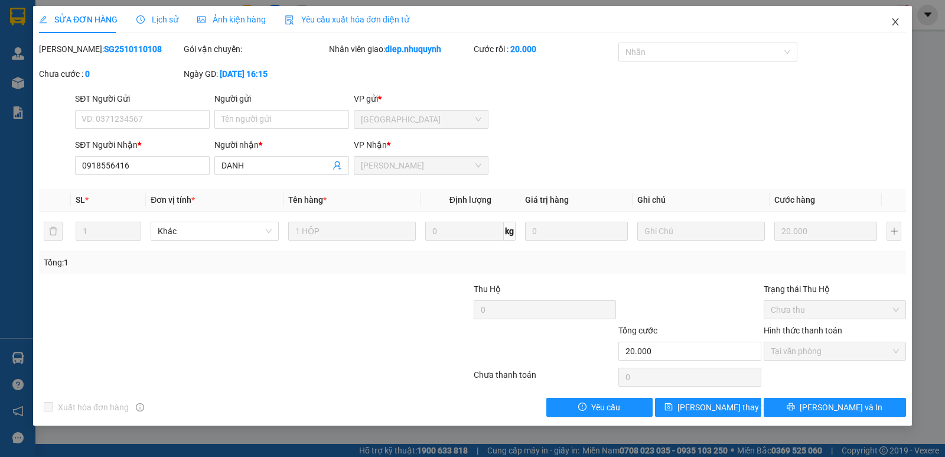
click at [900, 24] on icon "close" at bounding box center [895, 21] width 9 height 9
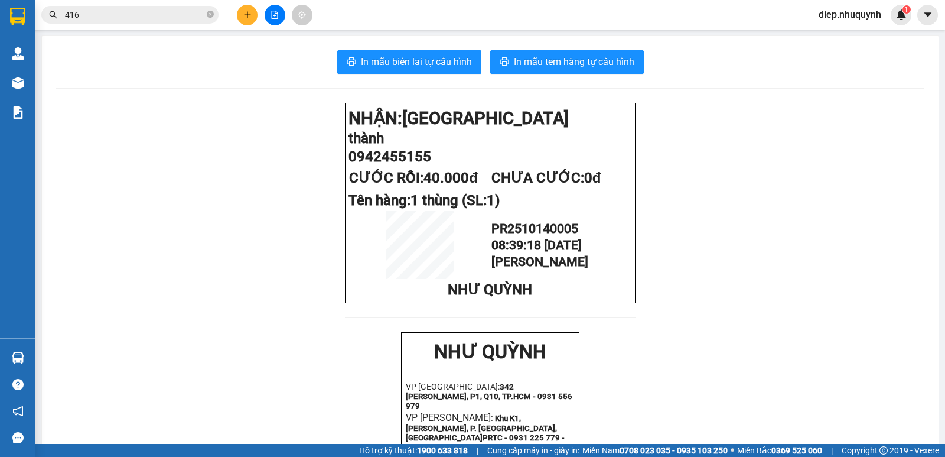
click at [96, 12] on input "416" at bounding box center [134, 14] width 139 height 13
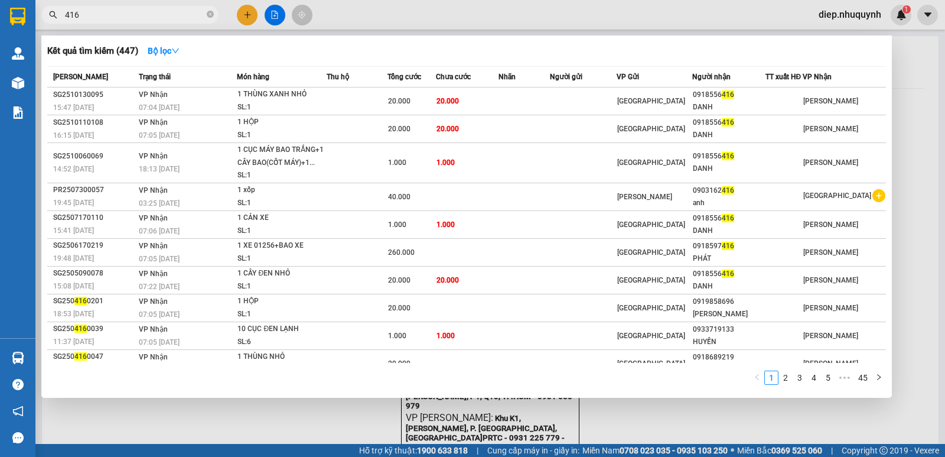
drag, startPoint x: 89, startPoint y: 21, endPoint x: 54, endPoint y: 12, distance: 36.5
click at [54, 12] on div "416" at bounding box center [115, 15] width 230 height 18
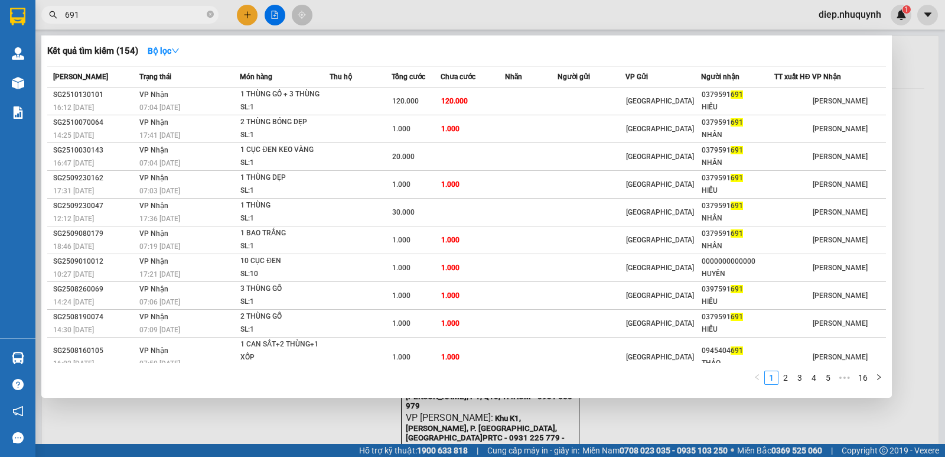
drag, startPoint x: 79, startPoint y: 17, endPoint x: 52, endPoint y: 6, distance: 28.6
click at [52, 6] on span "691" at bounding box center [129, 15] width 177 height 18
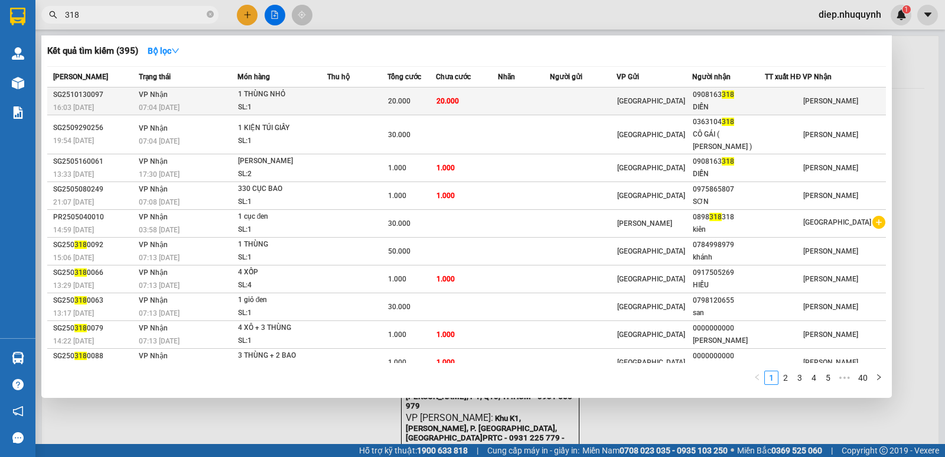
click at [285, 100] on div "1 THÙNG NHỎ" at bounding box center [282, 94] width 89 height 13
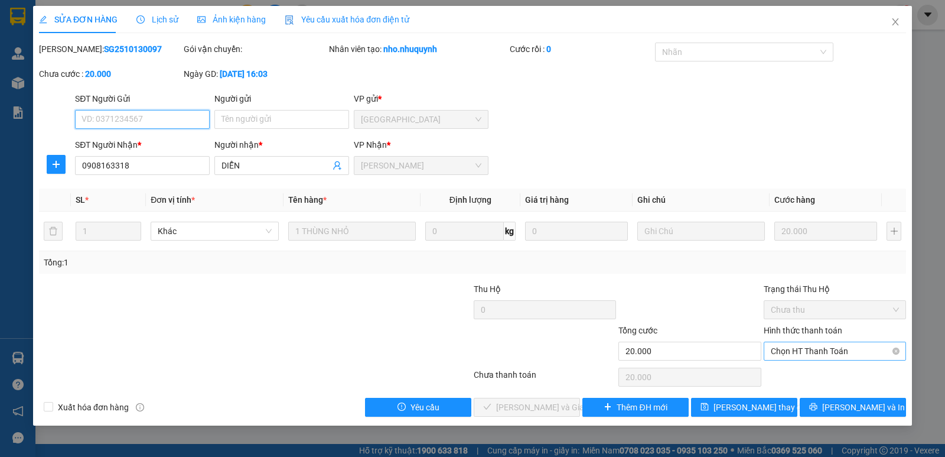
click at [812, 355] on span "Chọn HT Thanh Toán" at bounding box center [835, 351] width 128 height 18
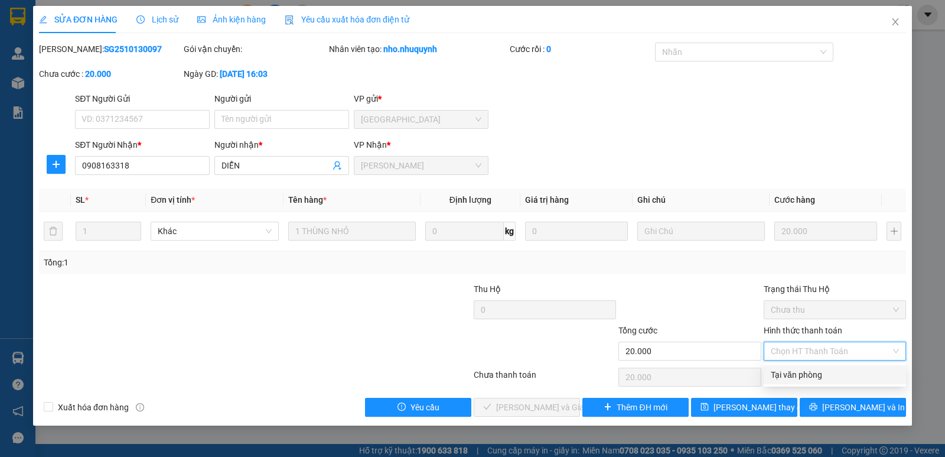
click at [807, 379] on div "Tại văn phòng" at bounding box center [835, 374] width 128 height 13
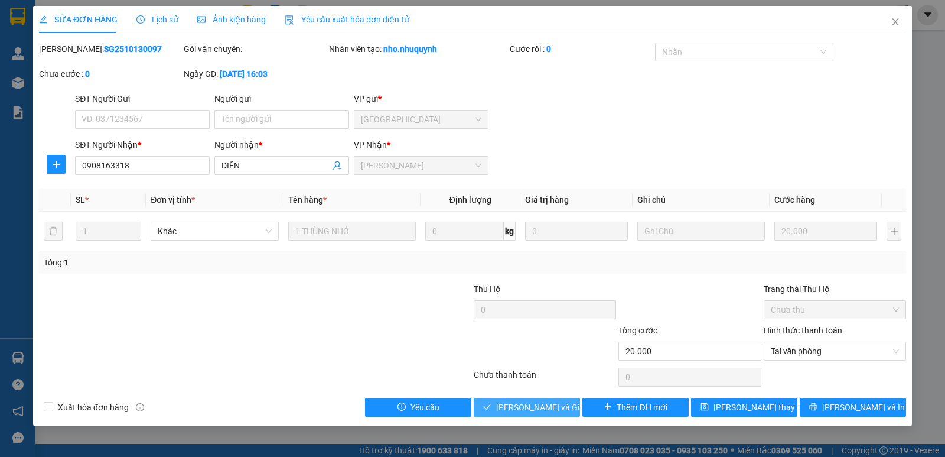
click at [538, 406] on span "[PERSON_NAME] và [PERSON_NAME] hàng" at bounding box center [552, 407] width 113 height 13
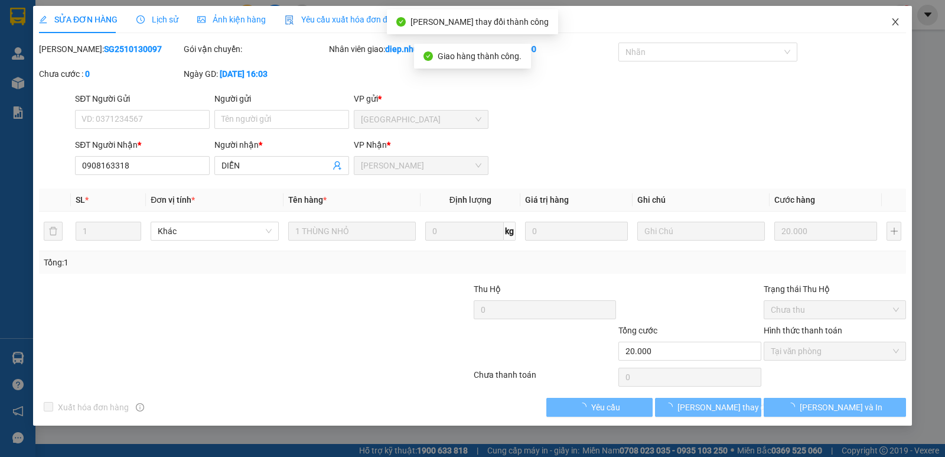
click at [894, 22] on icon "close" at bounding box center [895, 21] width 9 height 9
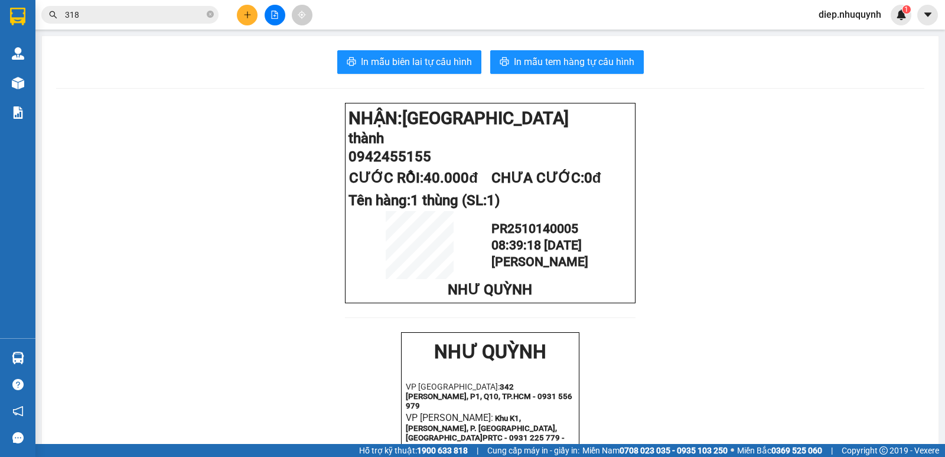
drag, startPoint x: 95, startPoint y: 17, endPoint x: 40, endPoint y: 17, distance: 55.0
click at [40, 17] on div "318" at bounding box center [115, 15] width 230 height 18
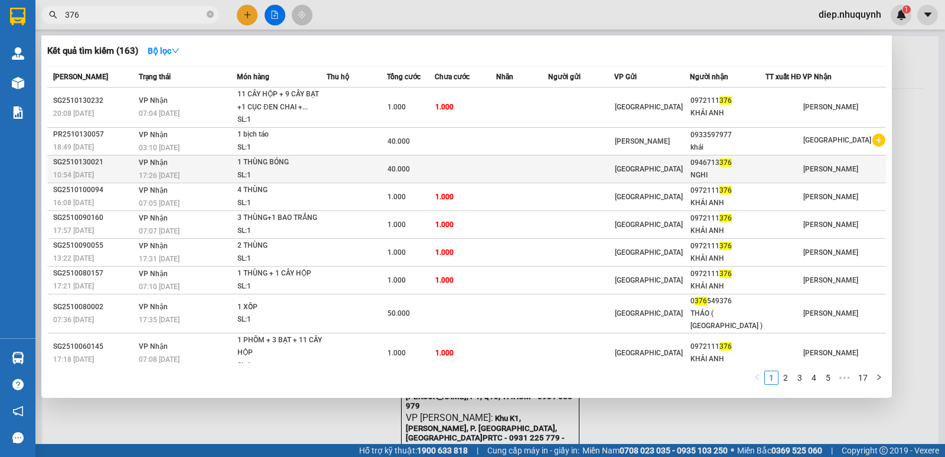
click at [302, 171] on div "SL: 1" at bounding box center [282, 175] width 89 height 13
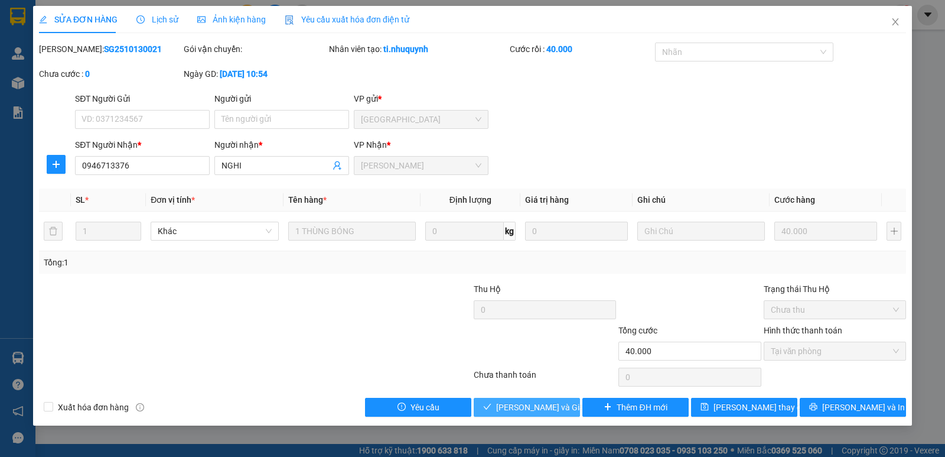
click at [545, 412] on span "[PERSON_NAME] và [PERSON_NAME] hàng" at bounding box center [552, 407] width 113 height 13
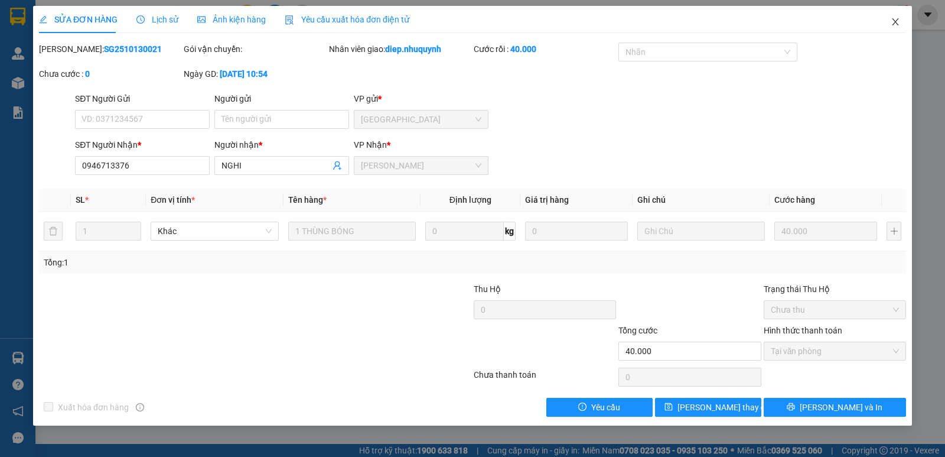
click at [892, 21] on icon "close" at bounding box center [895, 21] width 9 height 9
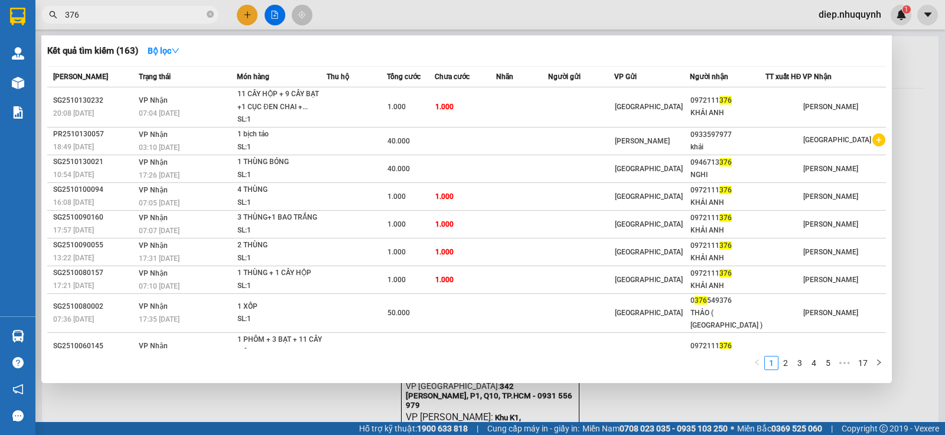
drag, startPoint x: 99, startPoint y: 19, endPoint x: 35, endPoint y: 17, distance: 63.9
click at [35, 17] on div "376" at bounding box center [115, 15] width 230 height 18
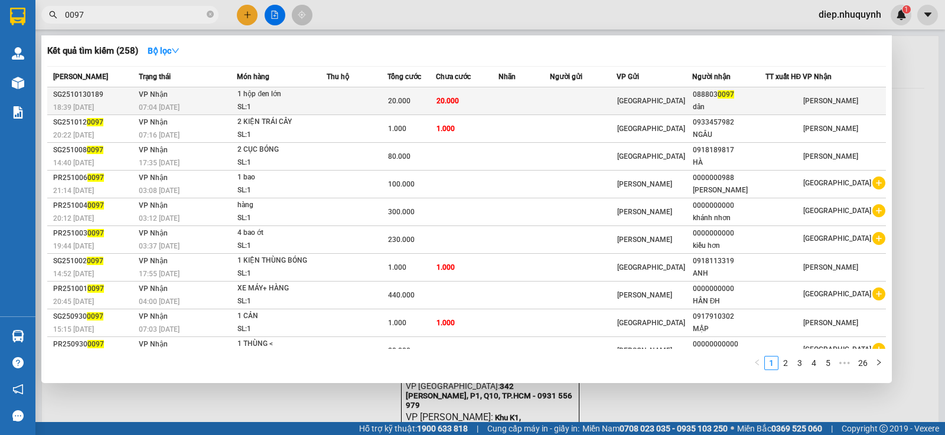
click at [342, 100] on td at bounding box center [357, 101] width 60 height 28
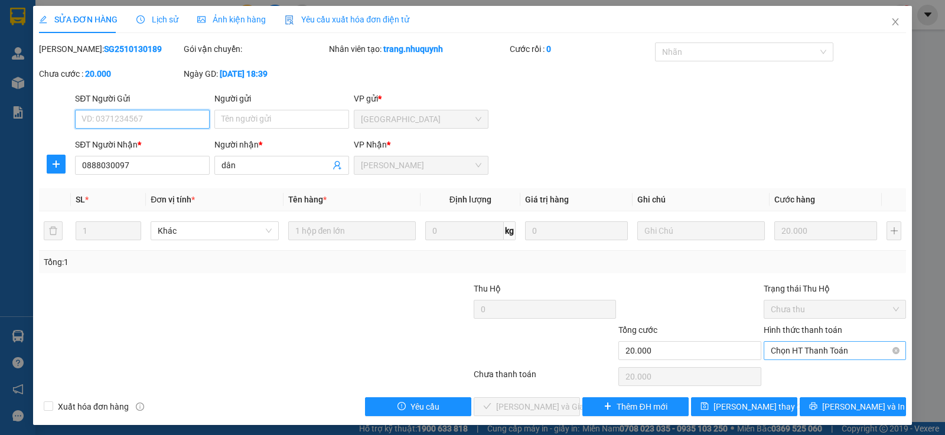
drag, startPoint x: 808, startPoint y: 355, endPoint x: 802, endPoint y: 362, distance: 9.2
click at [807, 355] on span "Chọn HT Thanh Toán" at bounding box center [835, 351] width 128 height 18
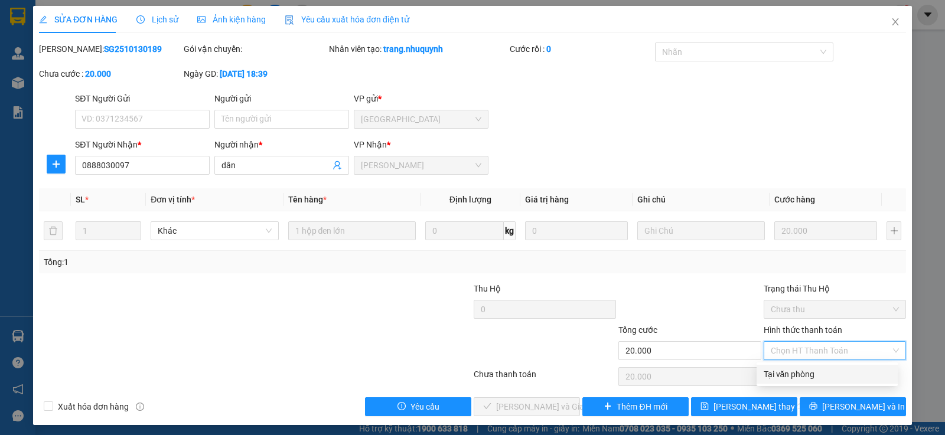
click at [797, 375] on div "Tại văn phòng" at bounding box center [827, 374] width 127 height 13
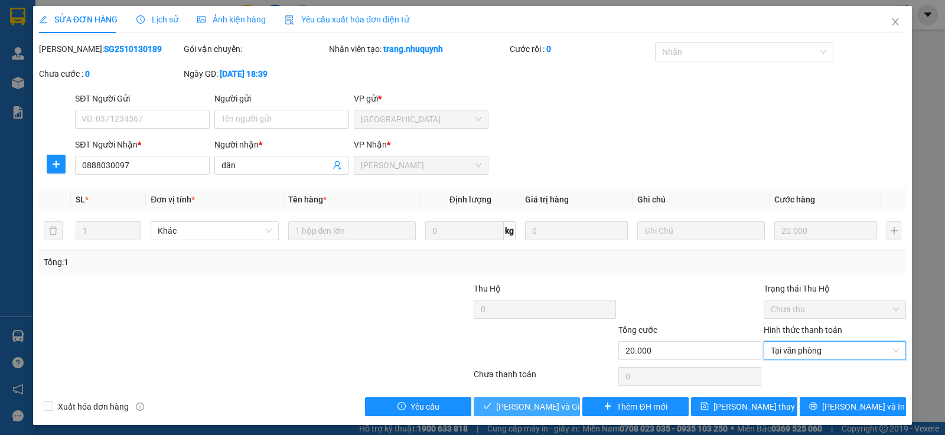
click at [548, 407] on span "[PERSON_NAME] và [PERSON_NAME] hàng" at bounding box center [552, 407] width 113 height 13
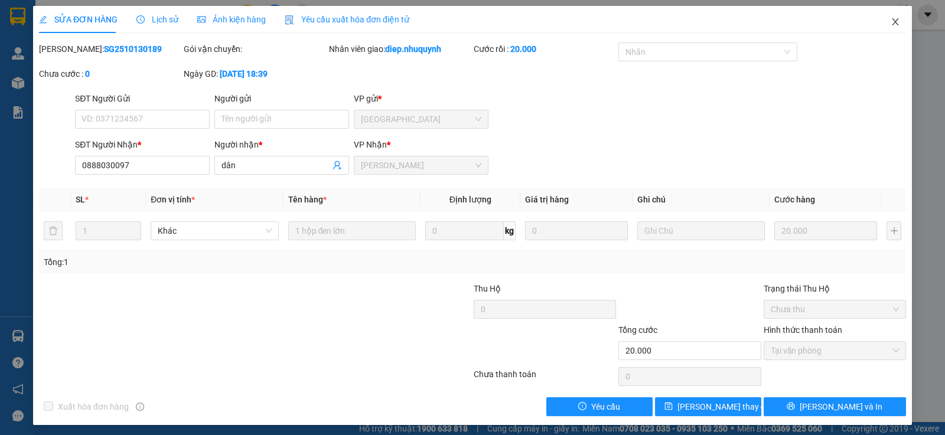
click at [891, 24] on icon "close" at bounding box center [895, 21] width 9 height 9
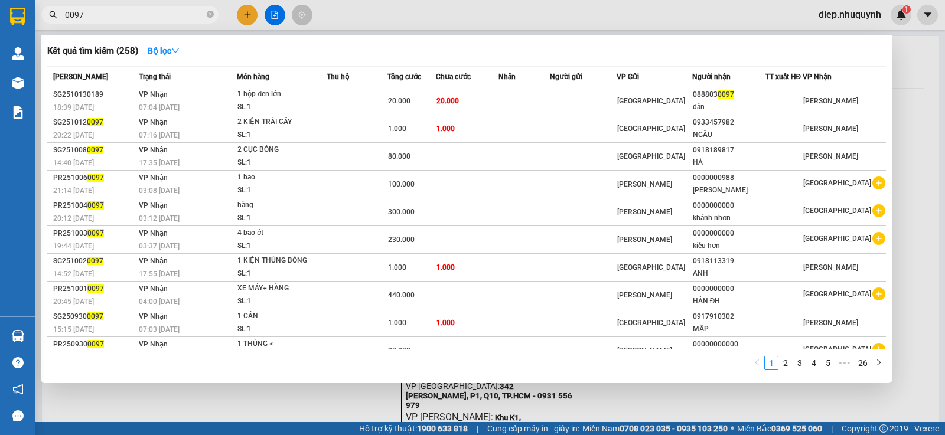
drag, startPoint x: 103, startPoint y: 15, endPoint x: 58, endPoint y: 6, distance: 45.8
click at [58, 6] on span "0097" at bounding box center [129, 15] width 177 height 18
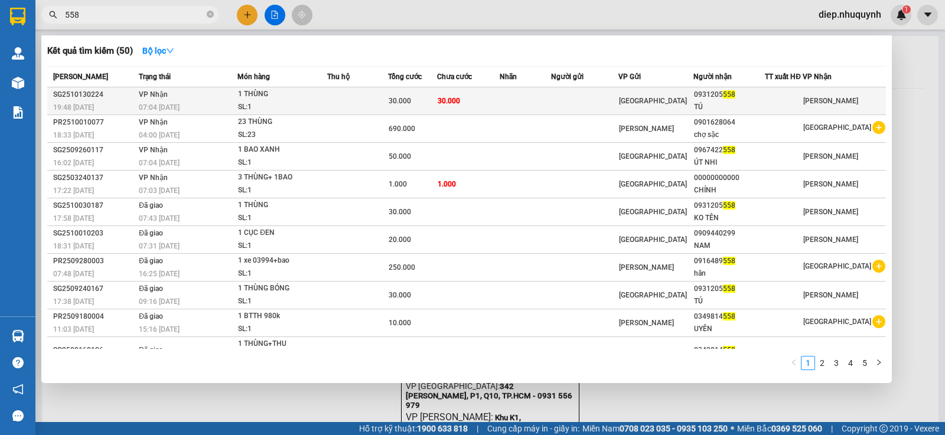
click at [314, 92] on div "1 THÙNG" at bounding box center [282, 94] width 89 height 13
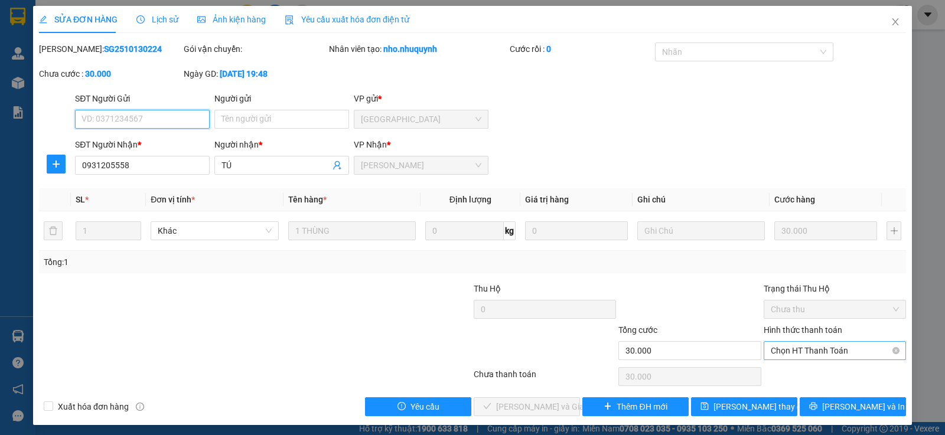
click at [788, 347] on span "Chọn HT Thanh Toán" at bounding box center [835, 351] width 128 height 18
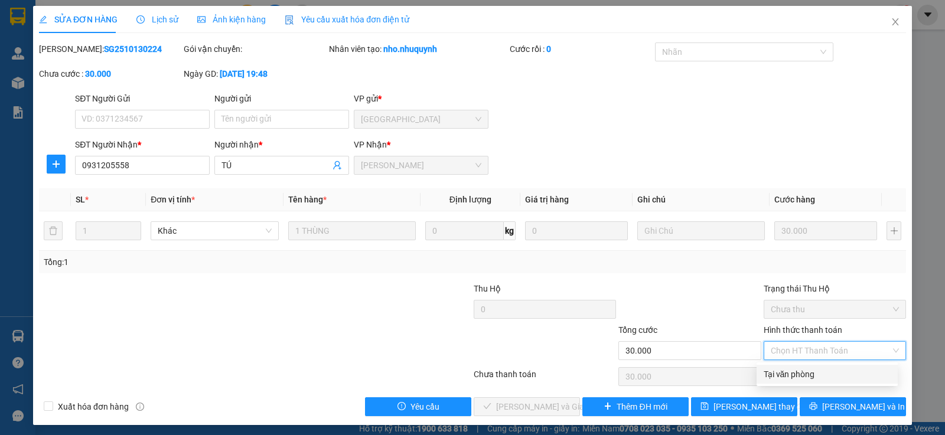
click at [793, 377] on div "Tại văn phòng" at bounding box center [827, 374] width 127 height 13
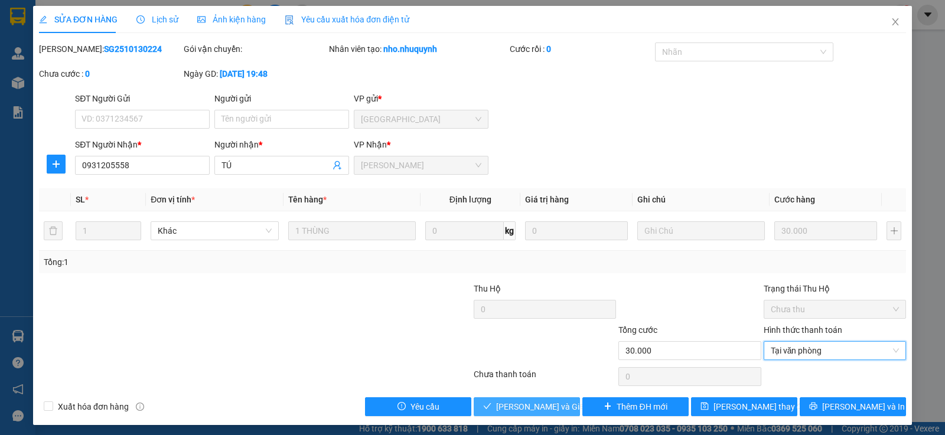
click at [558, 408] on span "[PERSON_NAME] và [PERSON_NAME] hàng" at bounding box center [552, 407] width 113 height 13
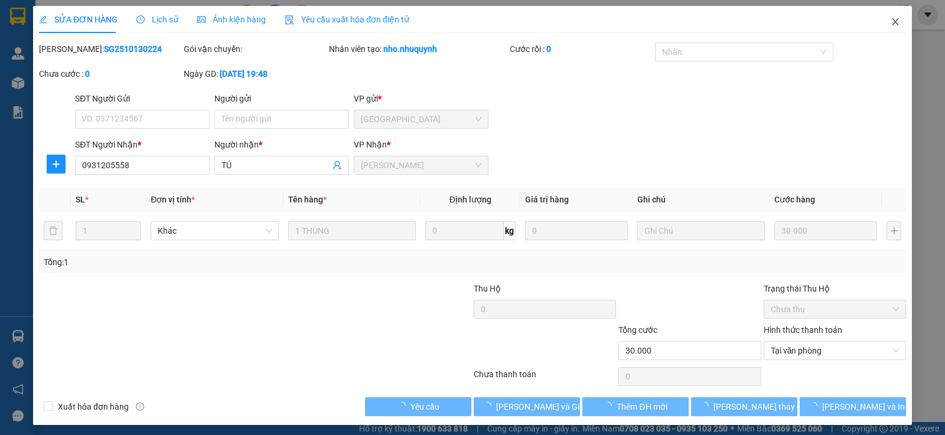
click at [882, 22] on span "Close" at bounding box center [895, 22] width 33 height 33
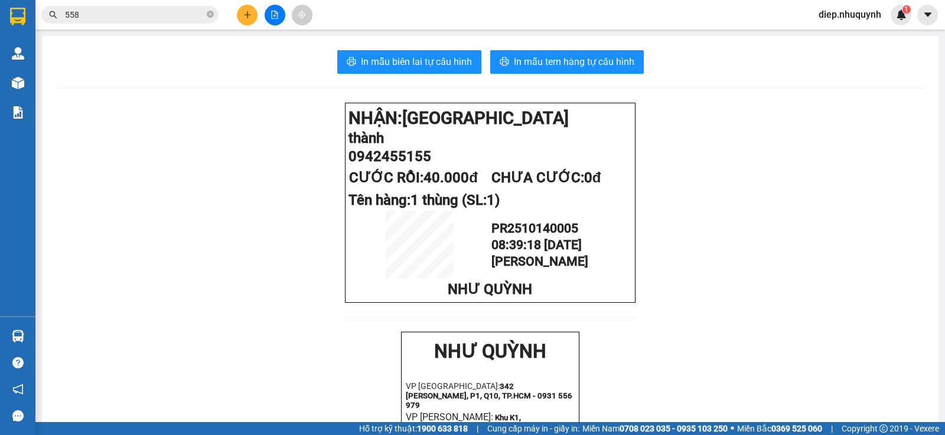
click at [173, 18] on input "558" at bounding box center [134, 14] width 139 height 13
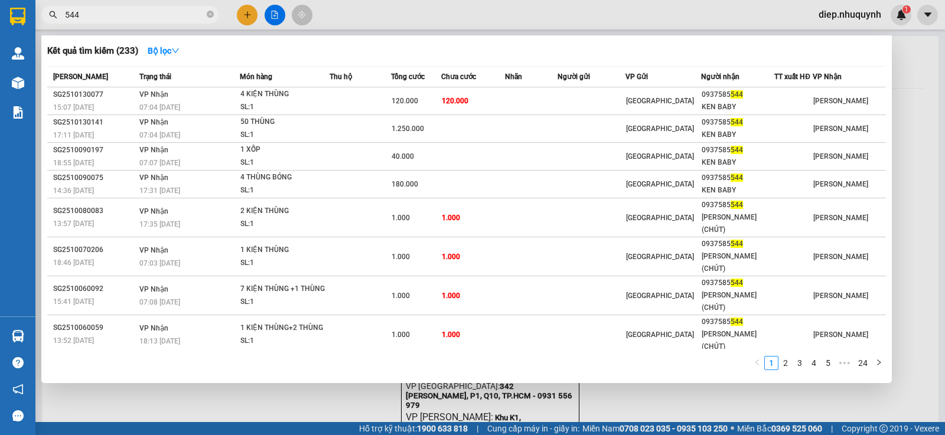
drag, startPoint x: 95, startPoint y: 12, endPoint x: 46, endPoint y: 11, distance: 49.1
click at [46, 11] on span "544" at bounding box center [129, 15] width 177 height 18
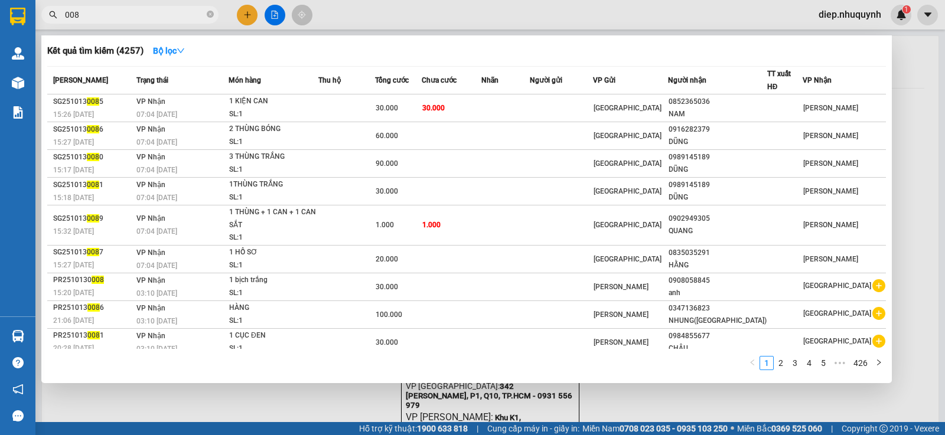
drag, startPoint x: 91, startPoint y: 14, endPoint x: 78, endPoint y: 4, distance: 16.8
click at [66, 6] on span "008" at bounding box center [129, 15] width 177 height 18
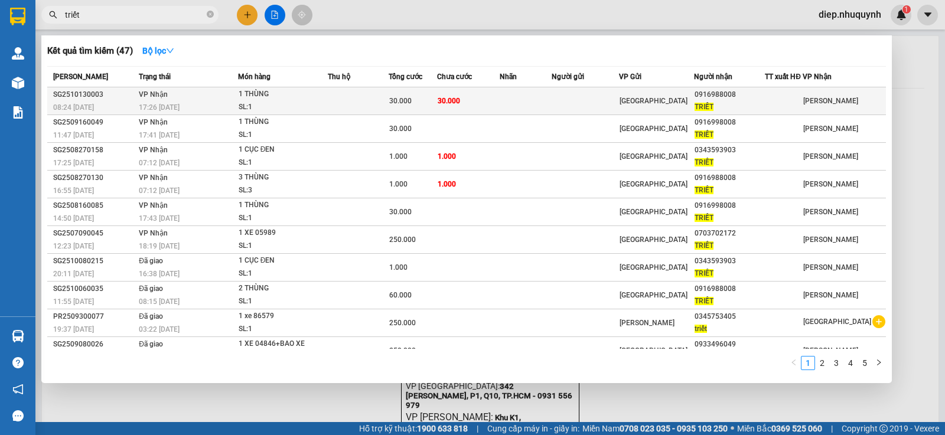
click at [318, 99] on div "1 THÙNG" at bounding box center [283, 94] width 89 height 13
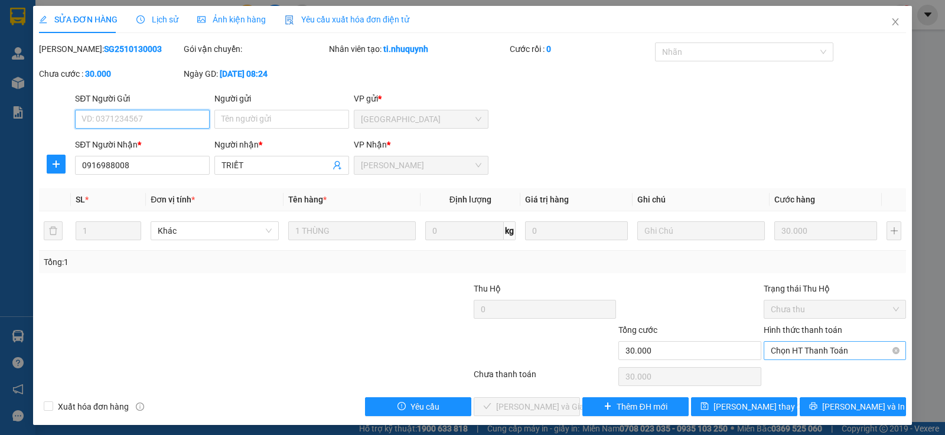
click at [812, 354] on span "Chọn HT Thanh Toán" at bounding box center [835, 351] width 128 height 18
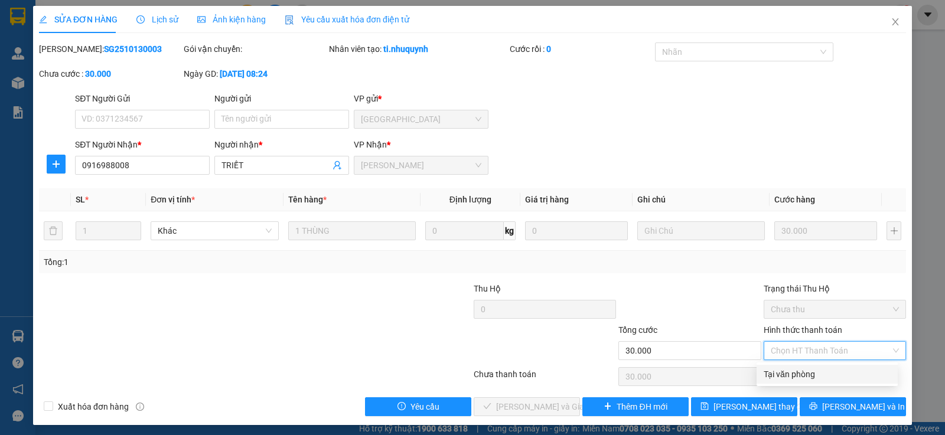
click at [807, 382] on div "Tại văn phòng" at bounding box center [827, 374] width 141 height 19
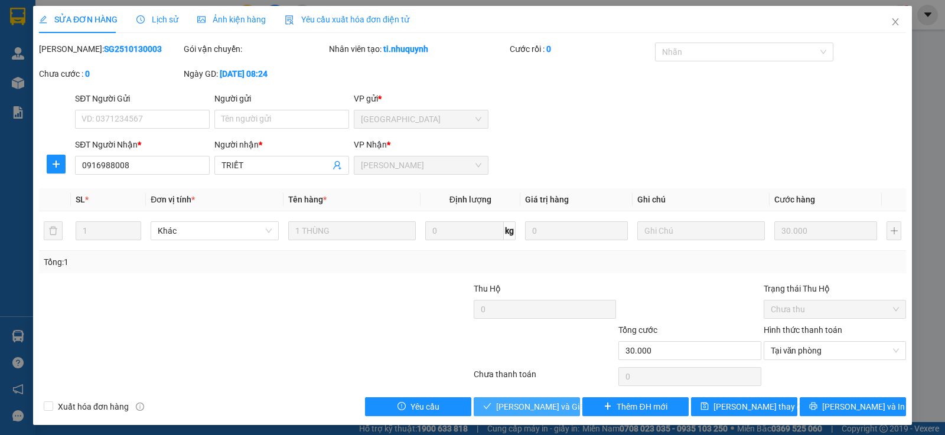
click at [545, 412] on span "[PERSON_NAME] và [PERSON_NAME] hàng" at bounding box center [552, 407] width 113 height 13
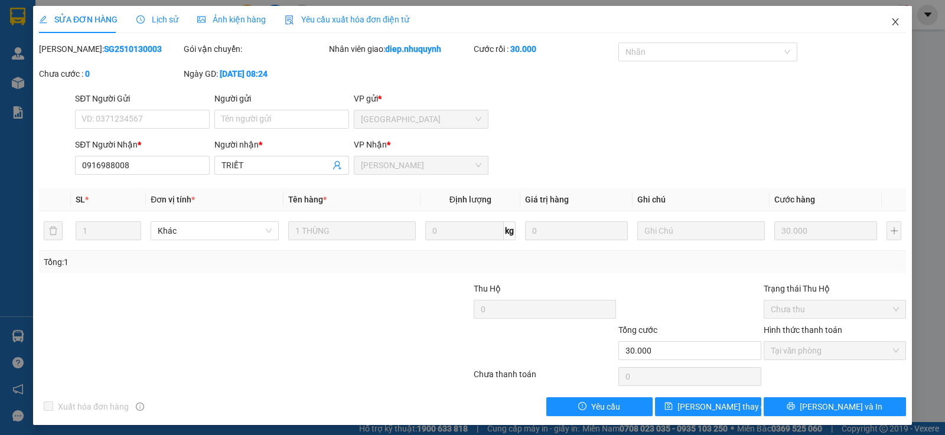
click at [892, 25] on icon "close" at bounding box center [895, 21] width 6 height 7
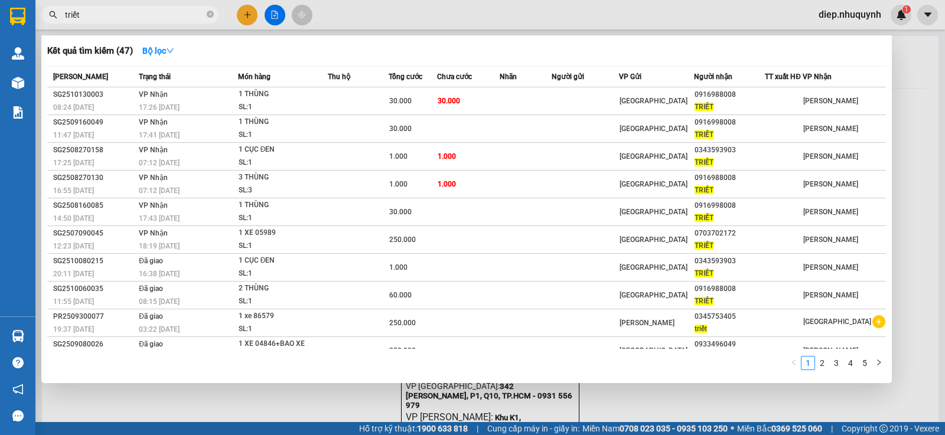
drag, startPoint x: 96, startPoint y: 15, endPoint x: 31, endPoint y: 17, distance: 65.0
click at [31, 17] on section "Kết quả tìm kiếm ( 47 ) Bộ lọc Mã ĐH Trạng thái Món hàng Thu hộ Tổng cước Chưa …" at bounding box center [472, 217] width 945 height 435
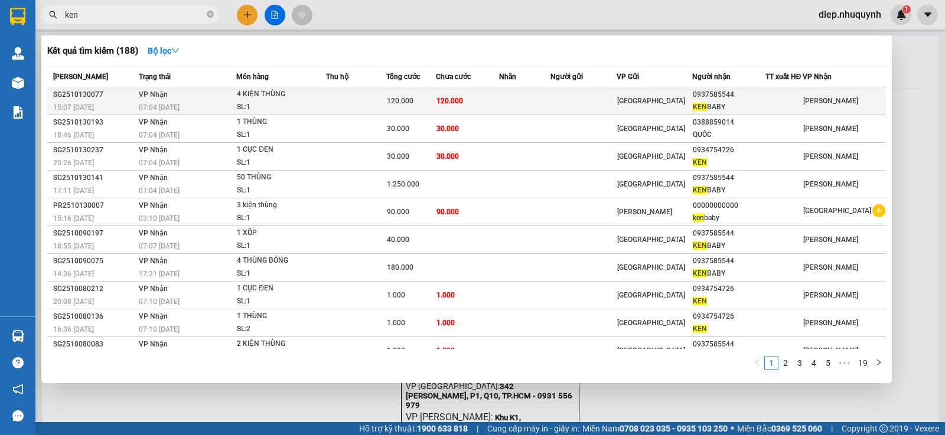
click at [483, 100] on td "120.000" at bounding box center [467, 101] width 63 height 28
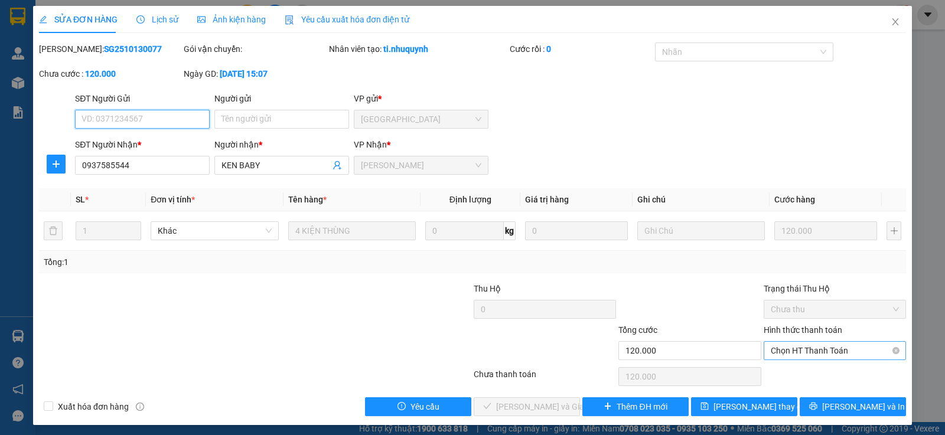
click at [791, 349] on span "Chọn HT Thanh Toán" at bounding box center [835, 351] width 128 height 18
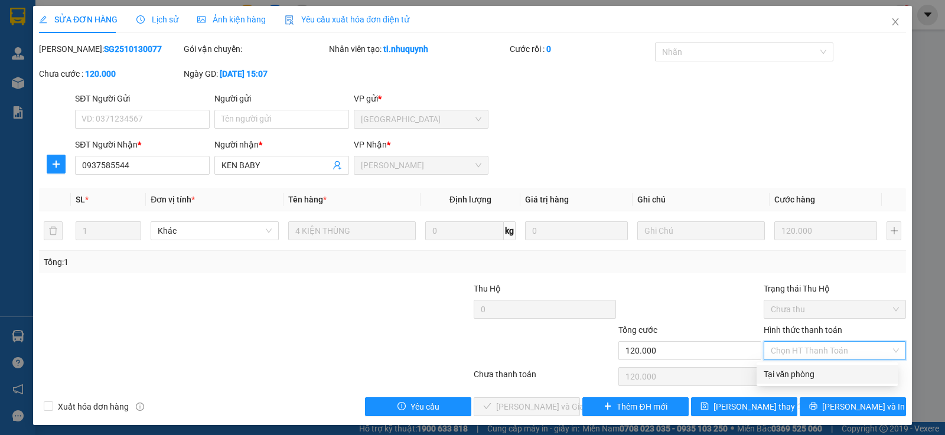
click at [789, 375] on div "Tại văn phòng" at bounding box center [827, 374] width 127 height 13
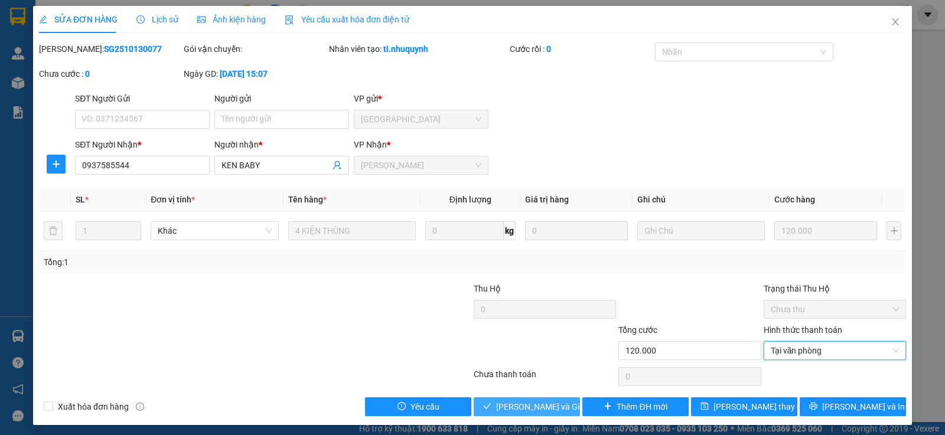
click at [519, 409] on span "[PERSON_NAME] và [PERSON_NAME] hàng" at bounding box center [552, 407] width 113 height 13
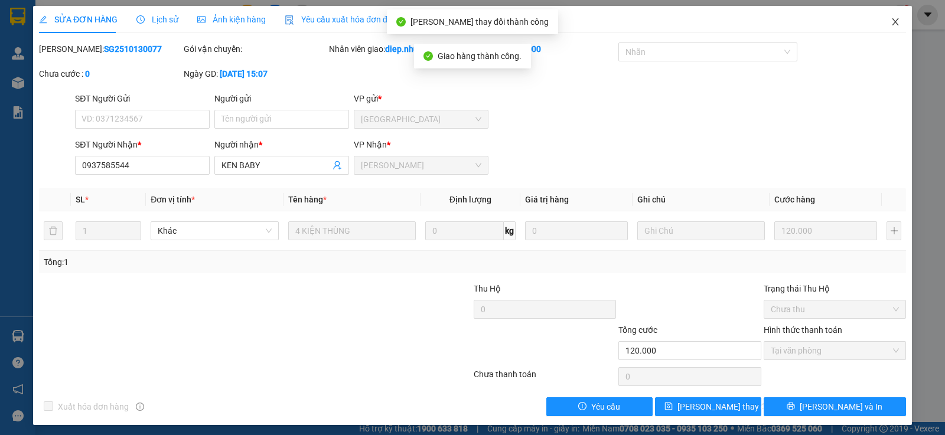
click at [892, 22] on icon "close" at bounding box center [895, 21] width 6 height 7
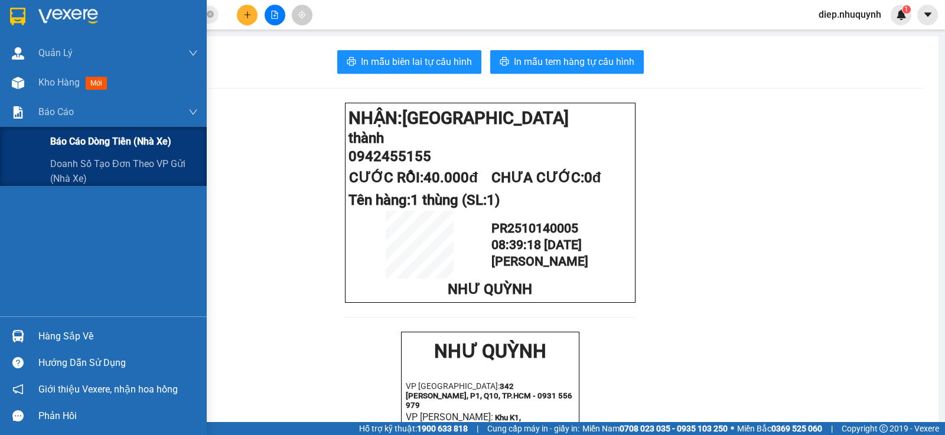
click at [95, 141] on span "Báo cáo dòng tiền (nhà xe)" at bounding box center [110, 141] width 121 height 15
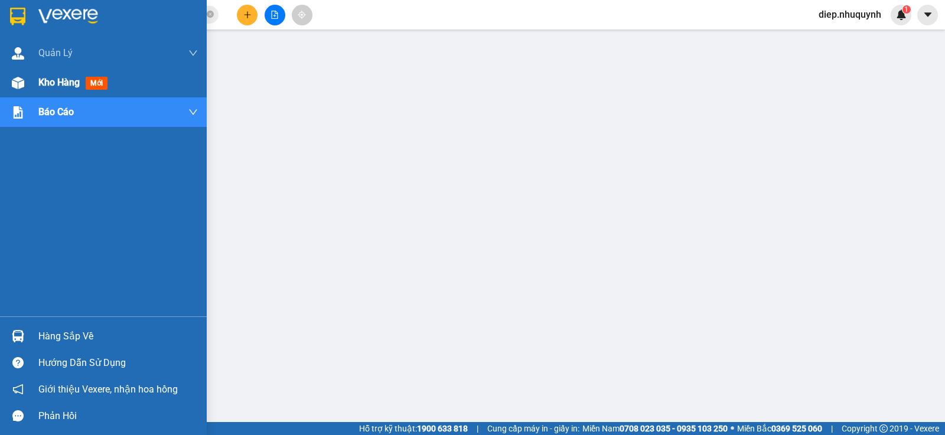
click at [75, 86] on span "Kho hàng" at bounding box center [58, 82] width 41 height 11
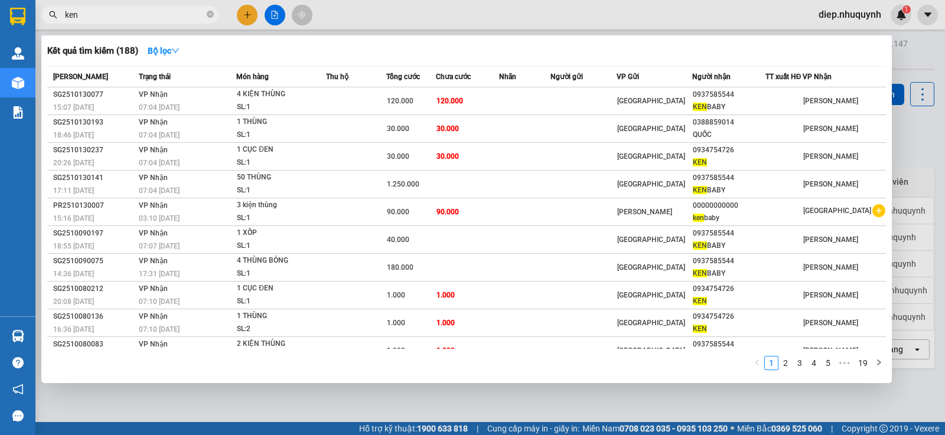
drag, startPoint x: 91, startPoint y: 12, endPoint x: 66, endPoint y: 6, distance: 26.1
click at [66, 6] on span "ken" at bounding box center [129, 15] width 177 height 18
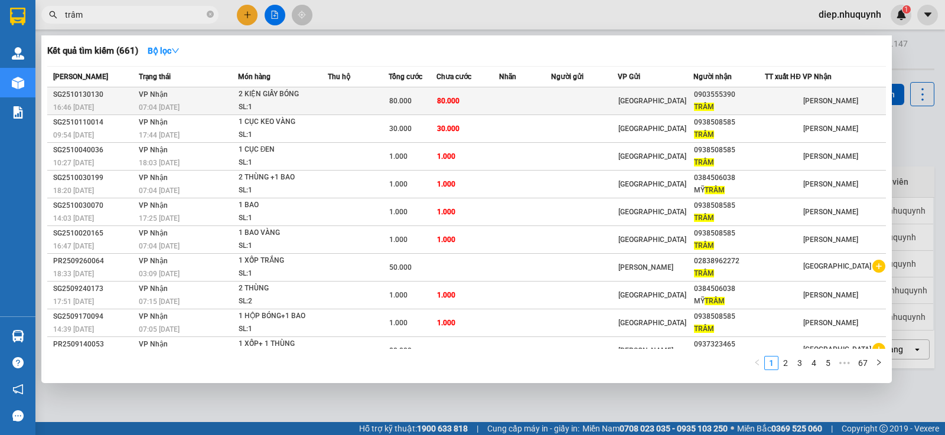
click at [397, 102] on span "80.000" at bounding box center [400, 101] width 22 height 8
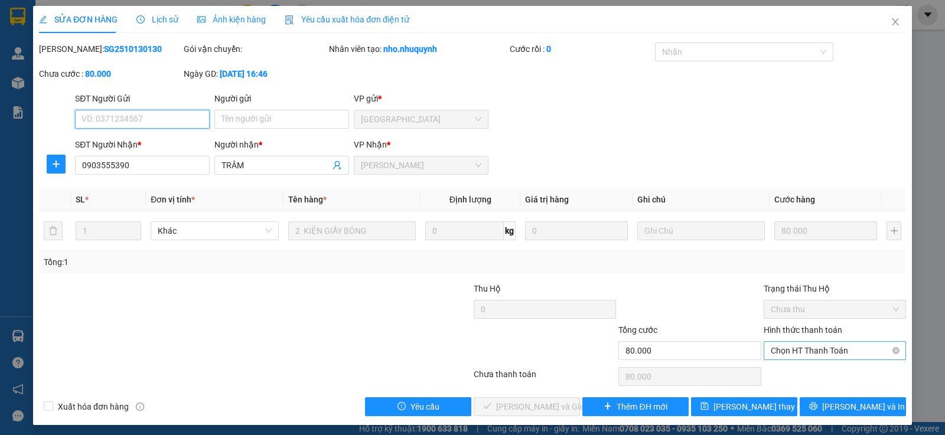
click at [825, 354] on span "Chọn HT Thanh Toán" at bounding box center [835, 351] width 128 height 18
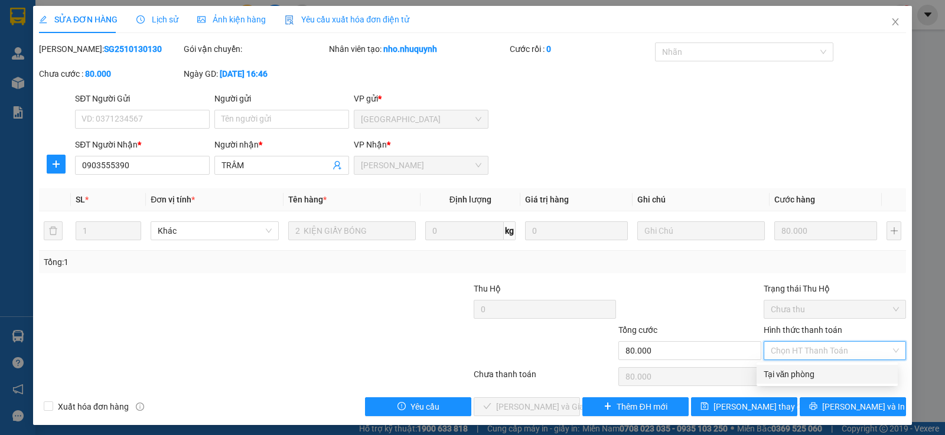
click at [815, 375] on div "Tại văn phòng" at bounding box center [827, 374] width 127 height 13
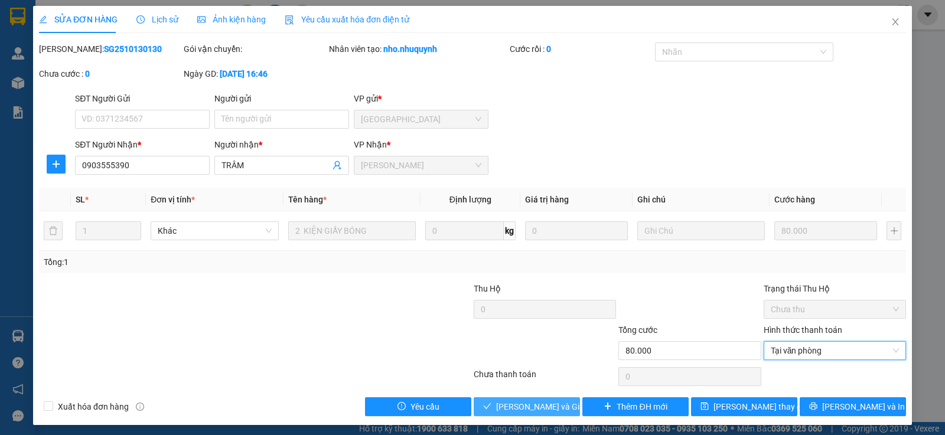
click at [536, 408] on span "[PERSON_NAME] và [PERSON_NAME] hàng" at bounding box center [552, 407] width 113 height 13
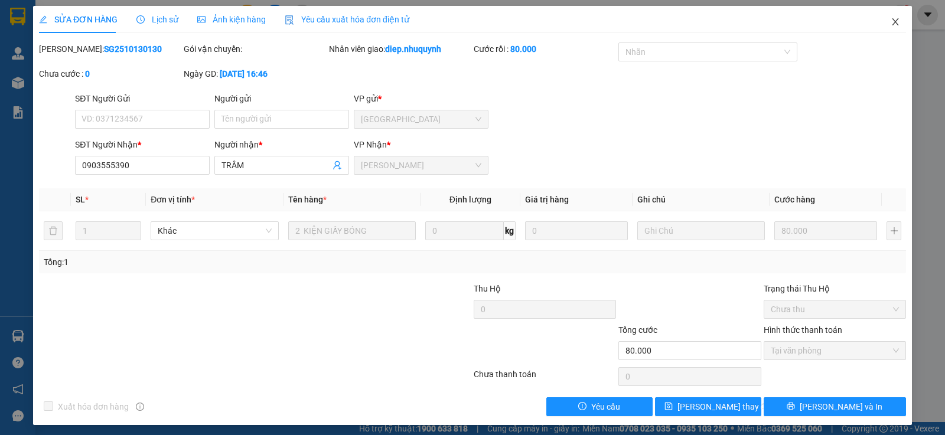
click at [892, 21] on icon "close" at bounding box center [895, 21] width 9 height 9
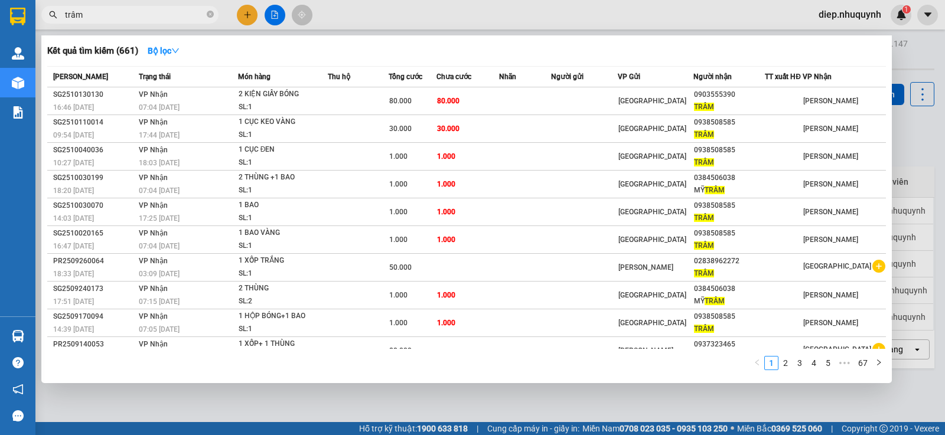
drag, startPoint x: 92, startPoint y: 17, endPoint x: 50, endPoint y: 6, distance: 43.1
click at [50, 6] on span "trâm" at bounding box center [129, 15] width 177 height 18
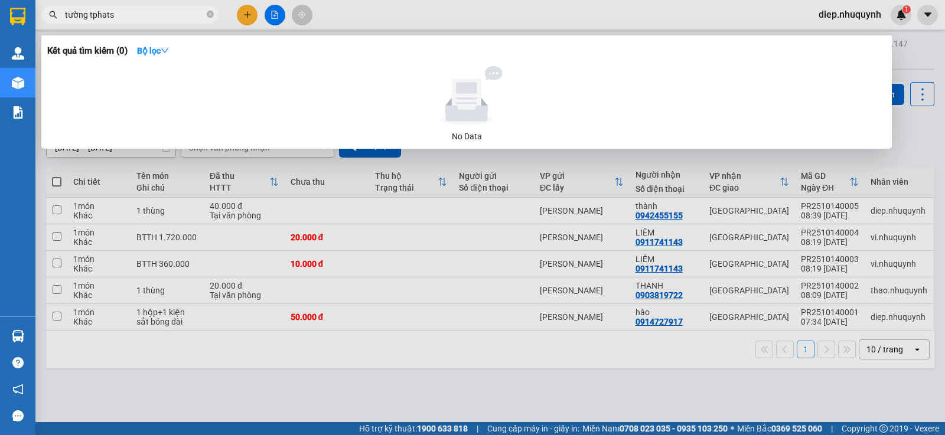
drag, startPoint x: 90, startPoint y: 18, endPoint x: 139, endPoint y: 31, distance: 51.3
click at [139, 25] on div "Kết quả tìm kiếm ( 0 ) Bộ lọc No Data tường tphats" at bounding box center [115, 15] width 230 height 21
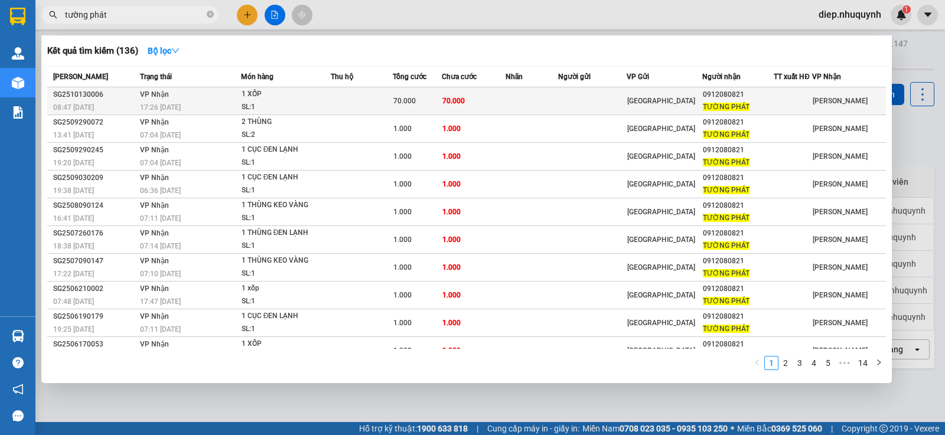
click at [350, 104] on td at bounding box center [362, 101] width 62 height 28
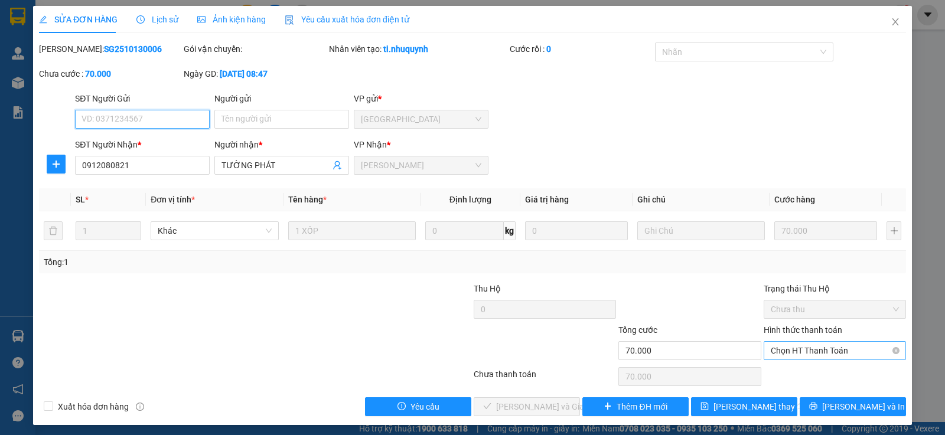
click at [823, 353] on span "Chọn HT Thanh Toán" at bounding box center [835, 351] width 128 height 18
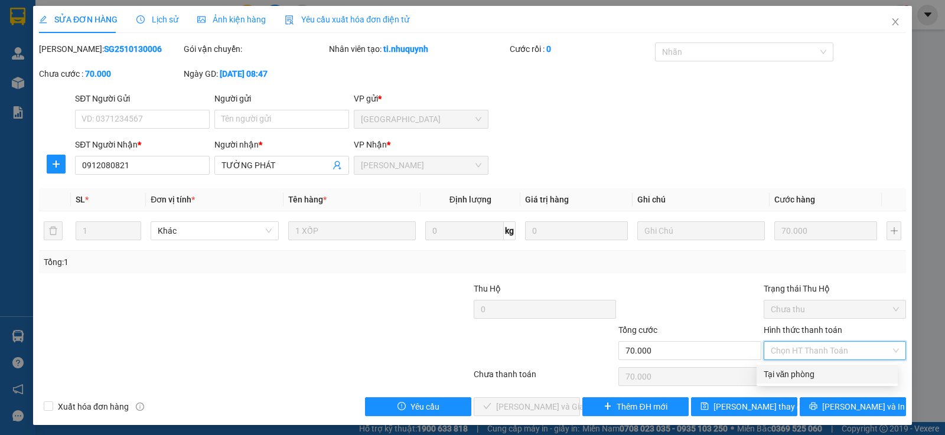
click at [820, 377] on div "Tại văn phòng" at bounding box center [827, 374] width 127 height 13
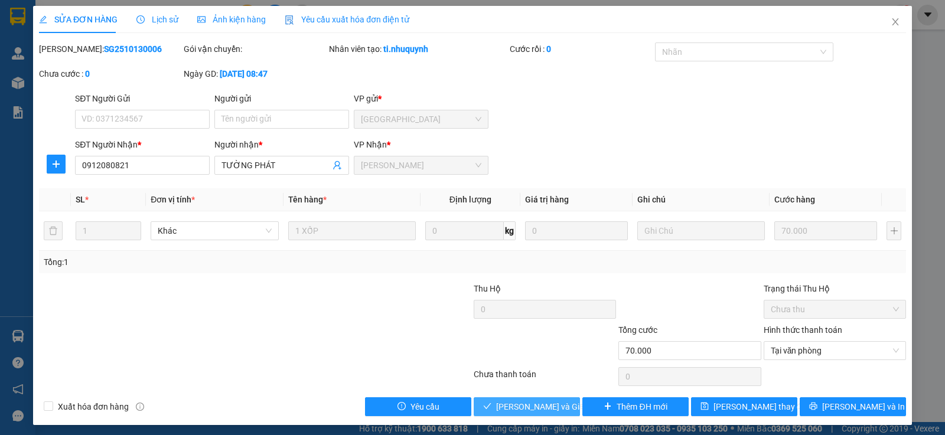
click at [548, 414] on button "[PERSON_NAME] và [PERSON_NAME] hàng" at bounding box center [527, 407] width 106 height 19
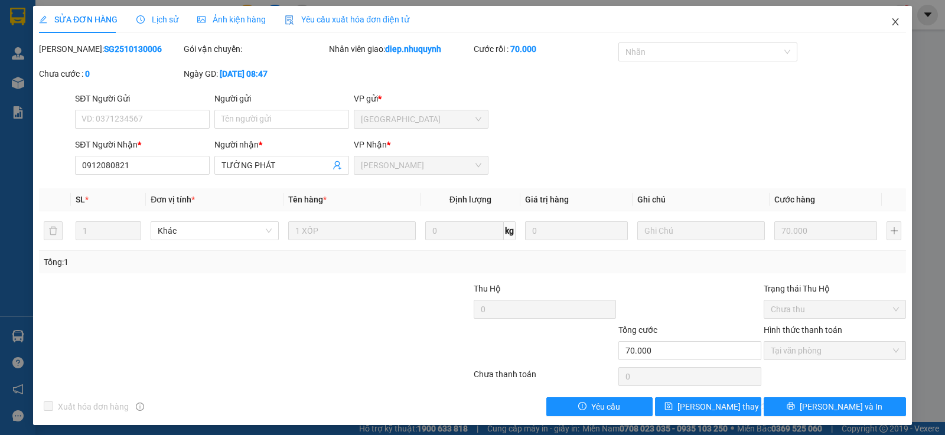
click at [891, 24] on icon "close" at bounding box center [895, 21] width 9 height 9
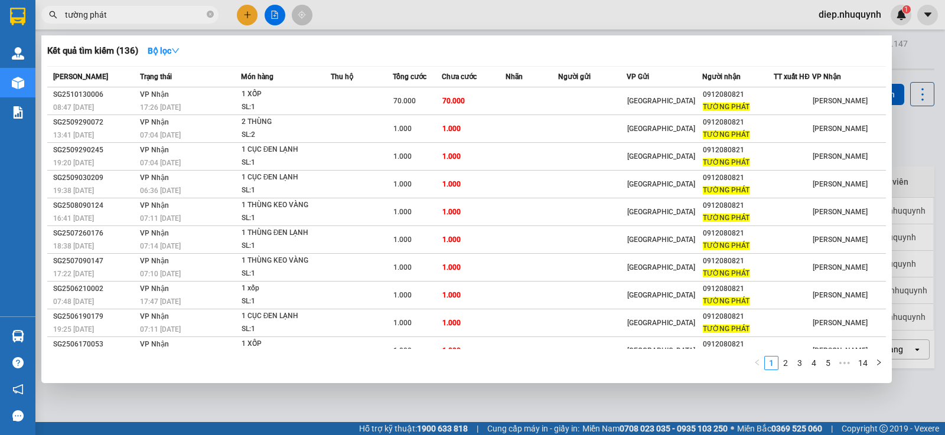
click at [0, 16] on html "Kết quả tìm kiếm ( 136 ) Bộ lọc Mã ĐH Trạng thái Món hàng Thu hộ Tổng cước Chưa…" at bounding box center [472, 217] width 945 height 435
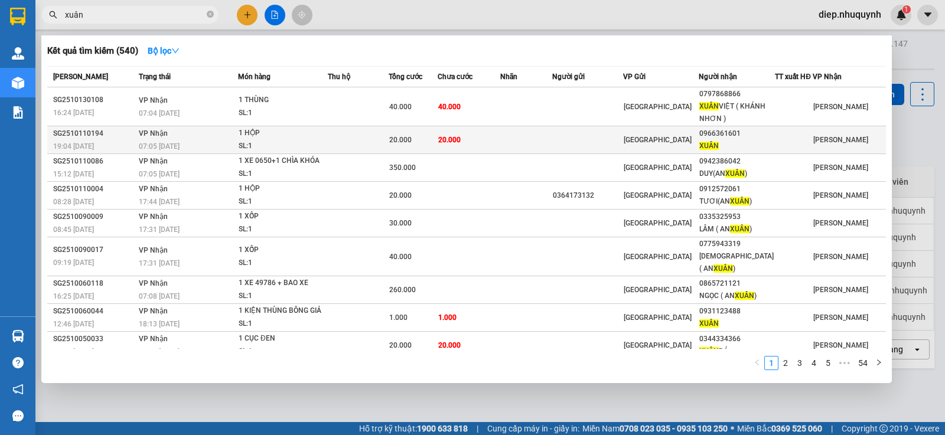
click at [470, 141] on td "20.000" at bounding box center [469, 140] width 63 height 28
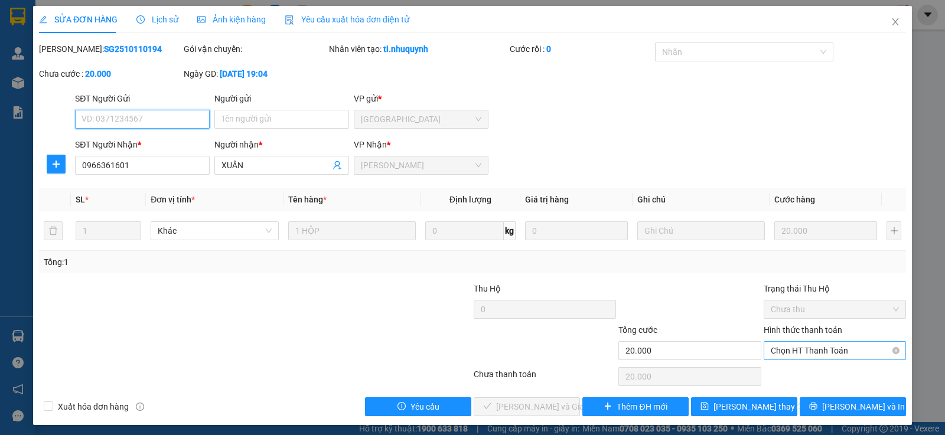
click at [817, 353] on span "Chọn HT Thanh Toán" at bounding box center [835, 351] width 128 height 18
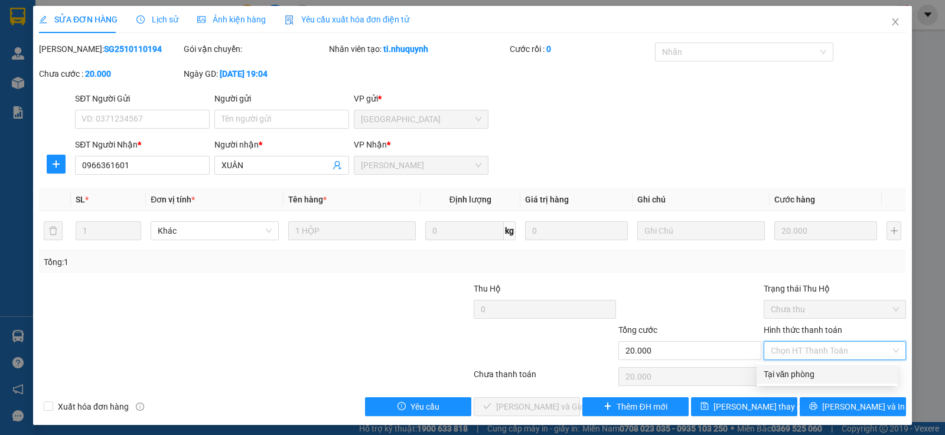
click at [814, 375] on div "Tại văn phòng" at bounding box center [827, 374] width 127 height 13
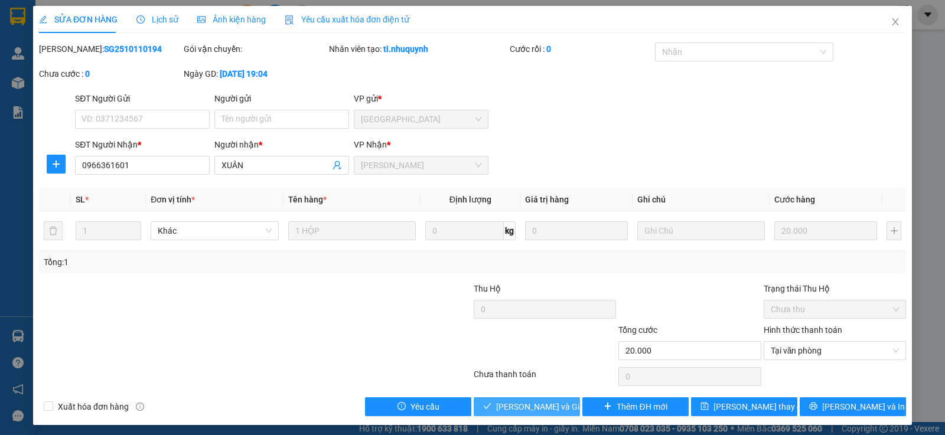
click at [552, 408] on span "[PERSON_NAME] và [PERSON_NAME] hàng" at bounding box center [552, 407] width 113 height 13
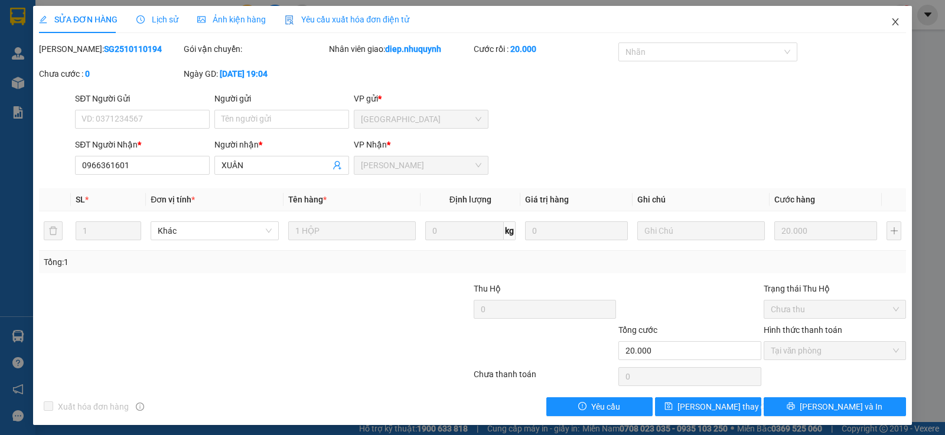
click at [891, 24] on icon "close" at bounding box center [895, 21] width 9 height 9
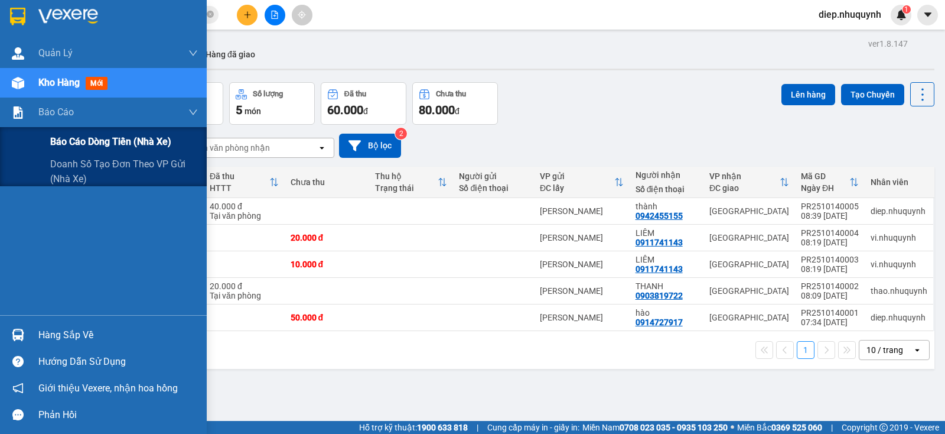
drag, startPoint x: 91, startPoint y: 144, endPoint x: 201, endPoint y: 179, distance: 116.0
click at [90, 144] on span "Báo cáo dòng tiền (nhà xe)" at bounding box center [110, 141] width 121 height 15
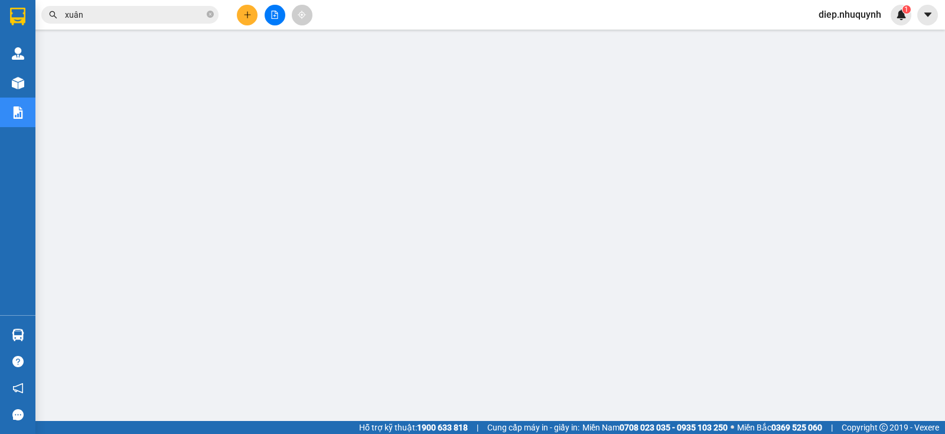
click at [87, 16] on input "xuân" at bounding box center [134, 14] width 139 height 13
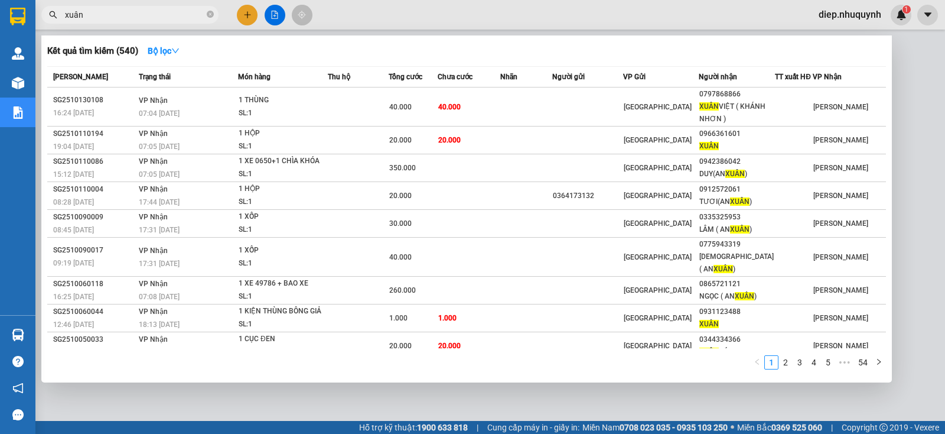
drag, startPoint x: 101, startPoint y: 17, endPoint x: 57, endPoint y: 6, distance: 45.0
click at [57, 6] on span "xuân" at bounding box center [129, 15] width 177 height 18
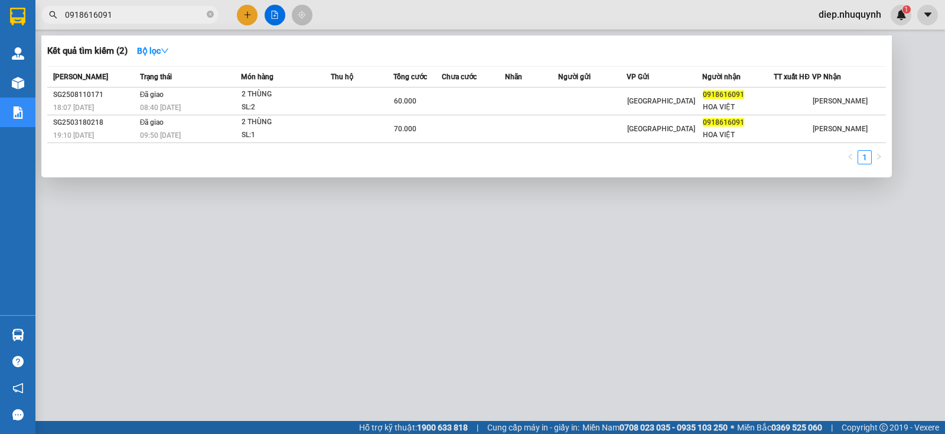
click at [901, 65] on div at bounding box center [472, 217] width 945 height 434
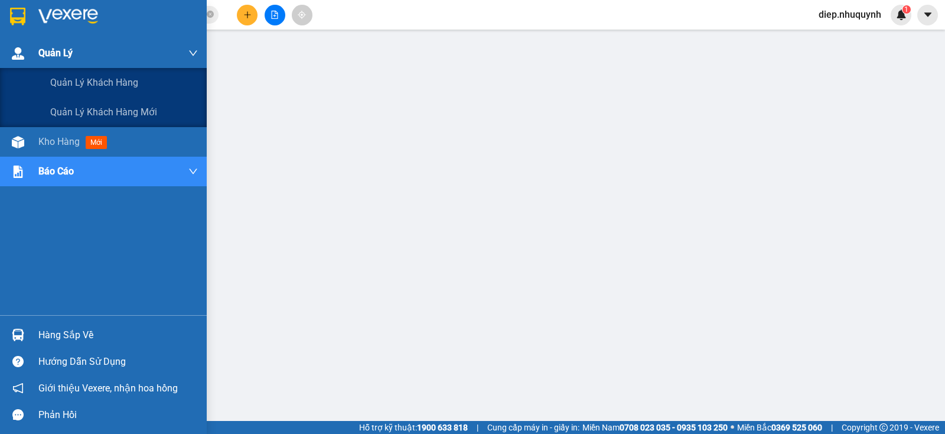
click at [19, 57] on img at bounding box center [18, 53] width 12 height 12
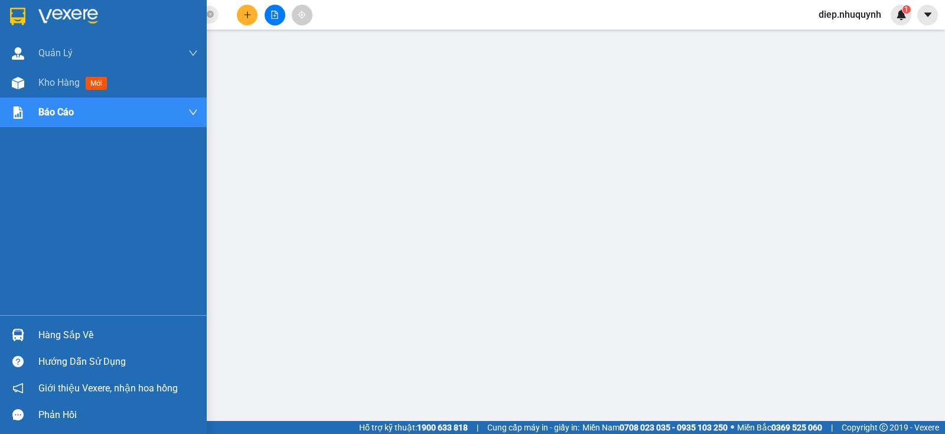
click at [134, 270] on div "Quản Lý Quản lý khách hàng Quản lý khách hàng mới Kho hàng mới Báo cáo Báo cáo …" at bounding box center [103, 176] width 207 height 277
click at [61, 84] on span "Kho hàng" at bounding box center [58, 82] width 41 height 11
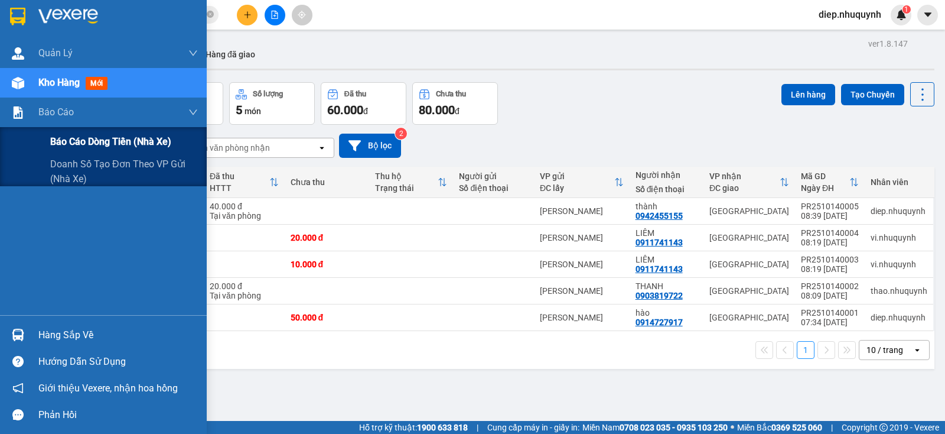
click at [89, 139] on span "Báo cáo dòng tiền (nhà xe)" at bounding box center [110, 141] width 121 height 15
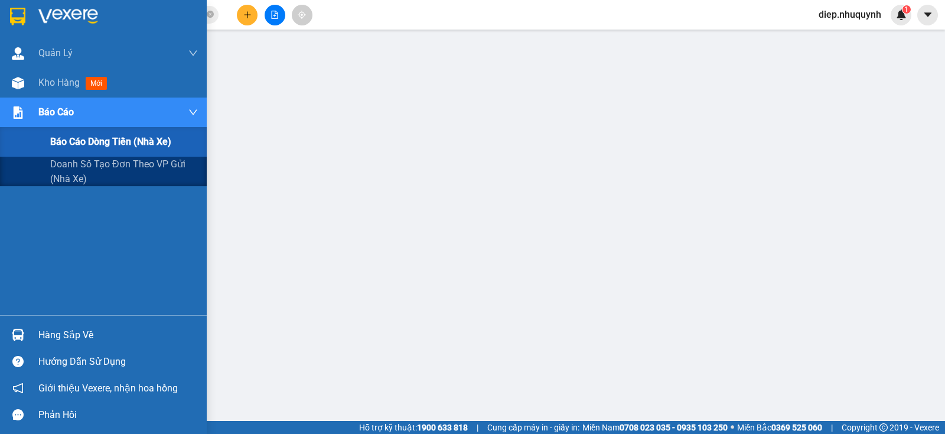
click at [86, 148] on span "Báo cáo dòng tiền (nhà xe)" at bounding box center [110, 141] width 121 height 15
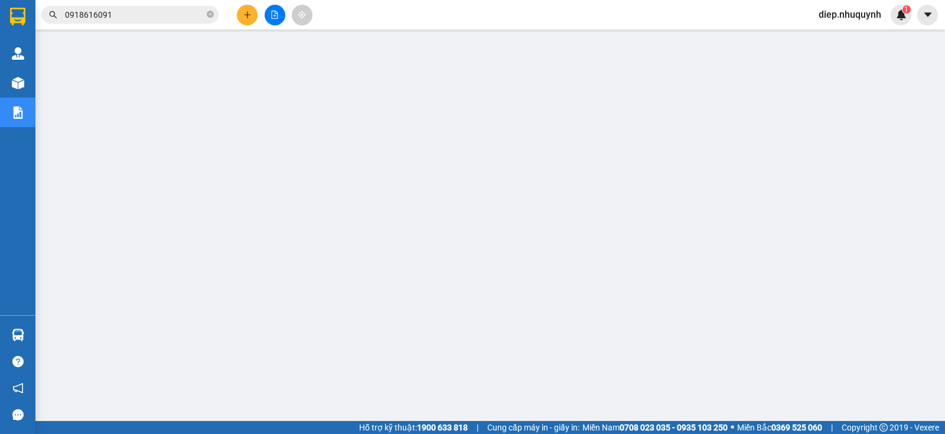
click at [118, 18] on input "0918616091" at bounding box center [134, 14] width 139 height 13
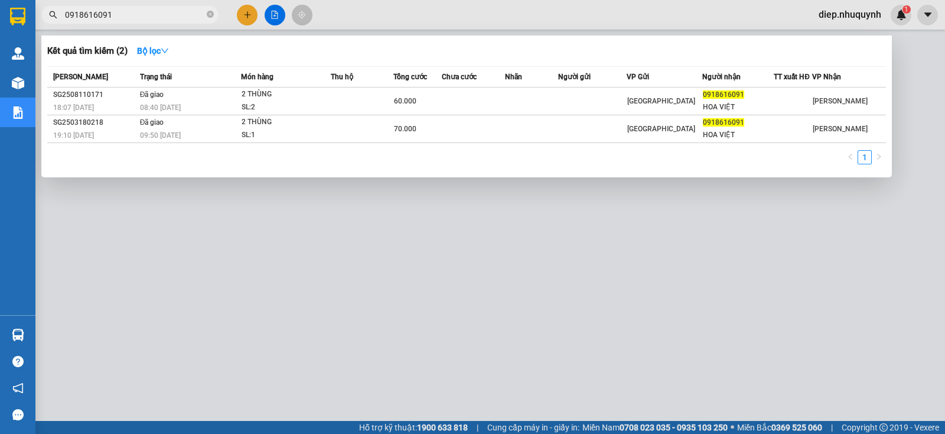
drag, startPoint x: 118, startPoint y: 16, endPoint x: 35, endPoint y: 15, distance: 82.1
click at [35, 15] on div "0918616091" at bounding box center [115, 15] width 230 height 18
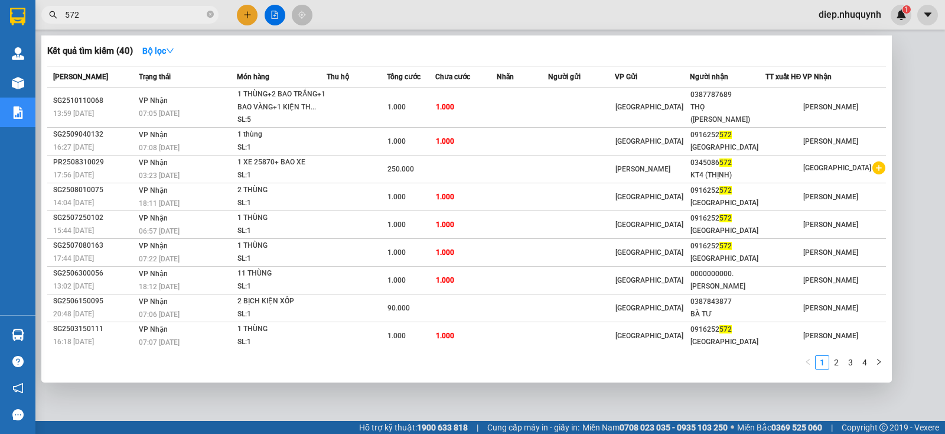
click at [88, 20] on input "572" at bounding box center [134, 14] width 139 height 13
click at [863, 15] on div at bounding box center [472, 217] width 945 height 434
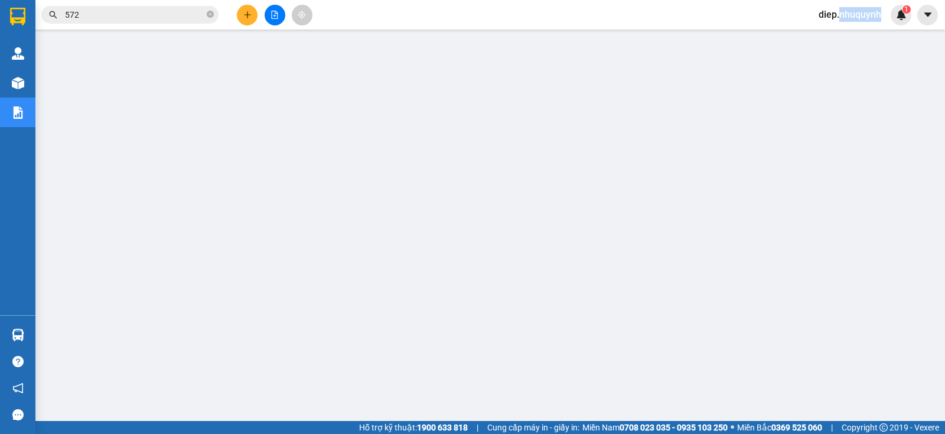
click at [863, 15] on span "diep.nhuquynh" at bounding box center [850, 14] width 82 height 15
click at [841, 36] on span "Đăng xuất" at bounding box center [855, 36] width 58 height 13
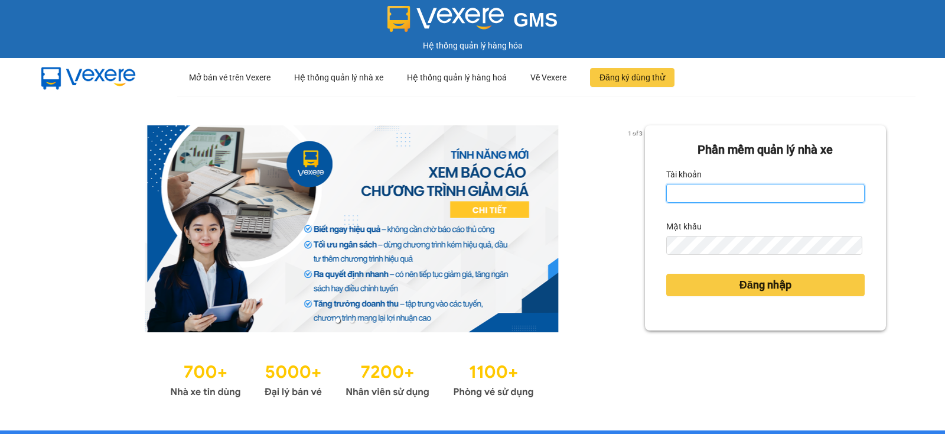
click at [759, 200] on input "Tài khoản" at bounding box center [766, 193] width 199 height 19
type input "rin.nhuquynh"
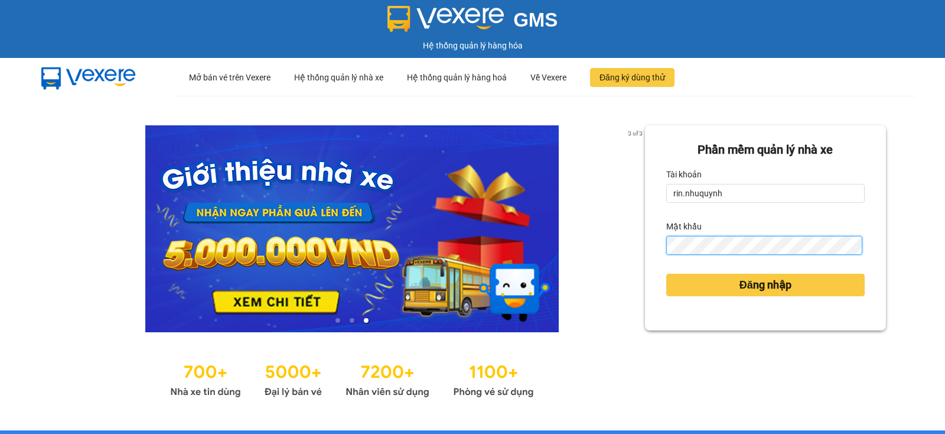
click at [667, 274] on button "Đăng nhập" at bounding box center [766, 285] width 199 height 22
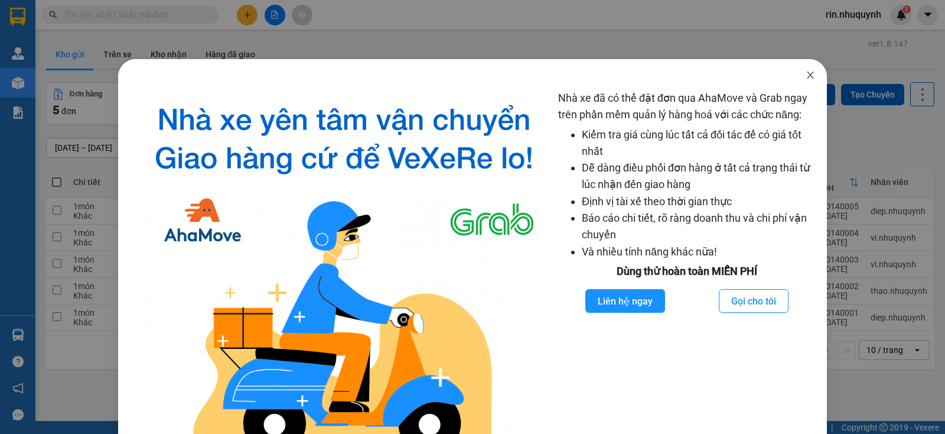
click at [806, 76] on icon "close" at bounding box center [810, 74] width 9 height 9
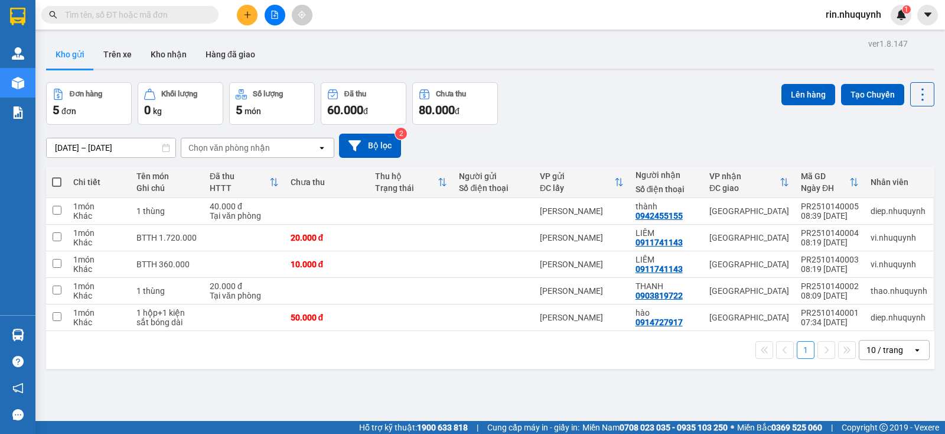
click at [184, 9] on input "text" at bounding box center [134, 14] width 139 height 13
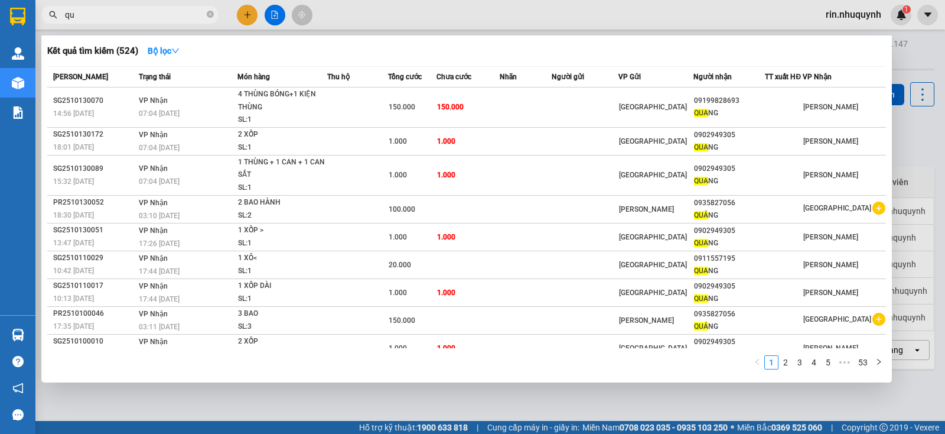
type input "q"
type input "[PERSON_NAME]"
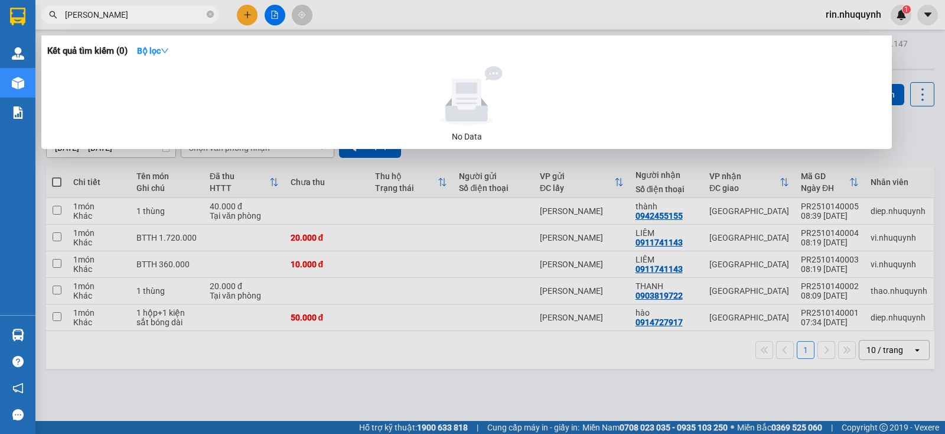
click at [208, 14] on icon "close-circle" at bounding box center [210, 14] width 7 height 7
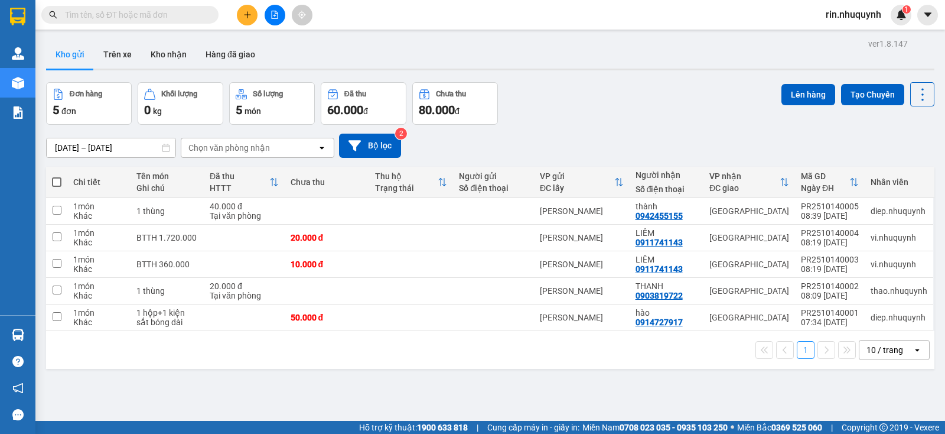
click at [187, 14] on input "text" at bounding box center [134, 14] width 139 height 13
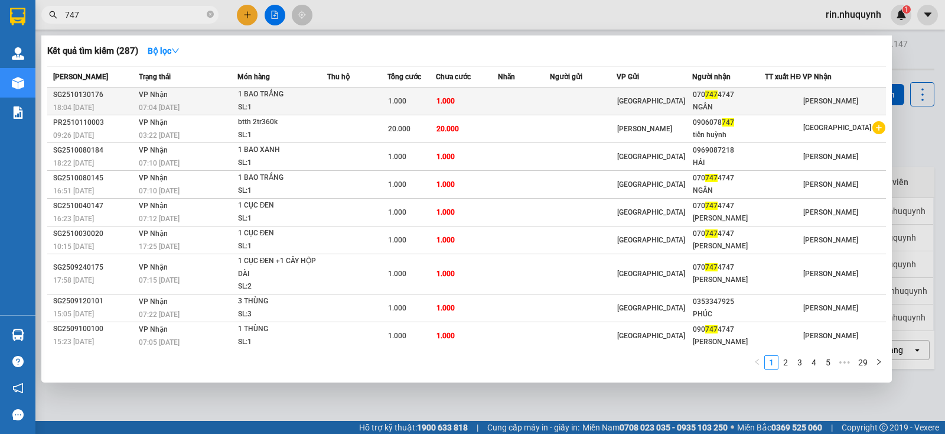
type input "747"
click at [381, 109] on td at bounding box center [357, 101] width 61 height 28
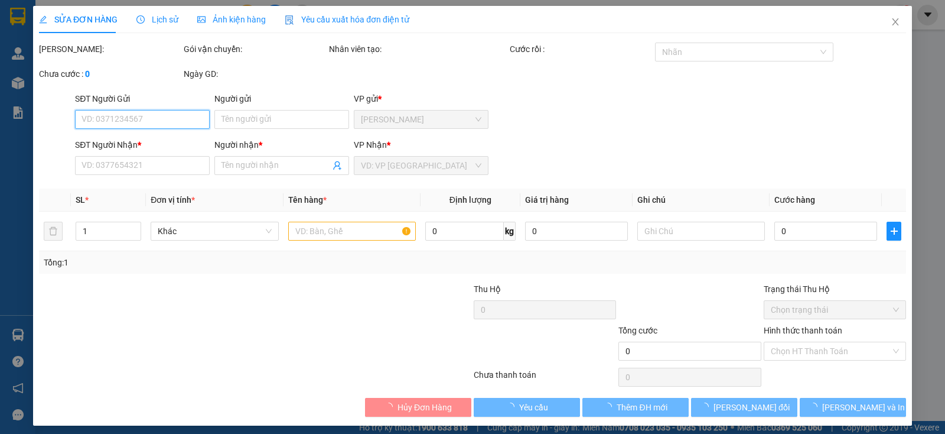
type input "0707474747"
type input "NGÂN"
type input "1.000"
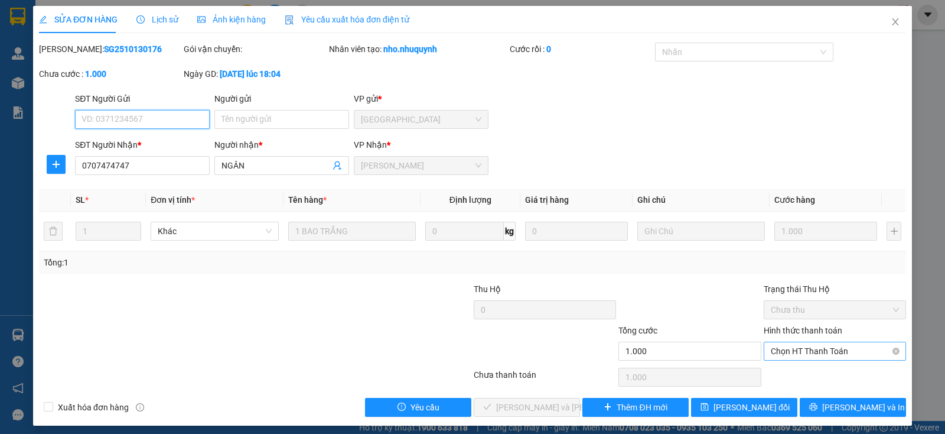
click at [858, 354] on span "Chọn HT Thanh Toán" at bounding box center [835, 351] width 128 height 18
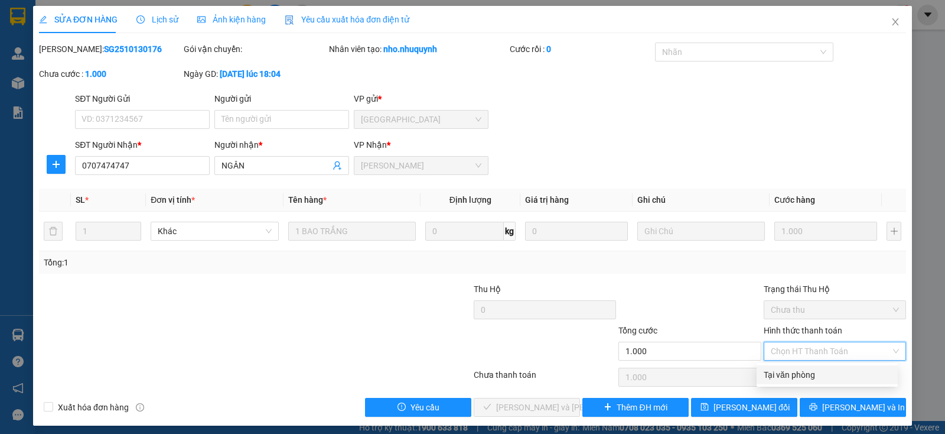
click at [836, 366] on div "Tại văn phòng" at bounding box center [827, 374] width 141 height 19
type input "0"
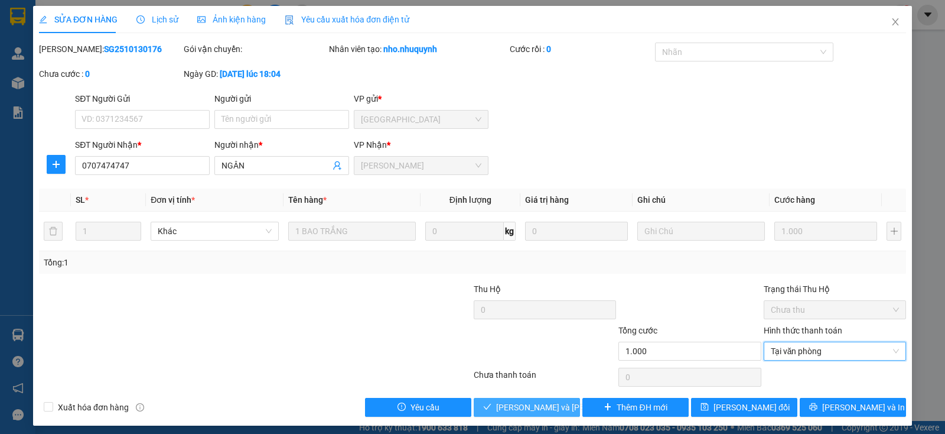
click at [548, 406] on span "[PERSON_NAME] và [PERSON_NAME] hàng" at bounding box center [576, 407] width 160 height 13
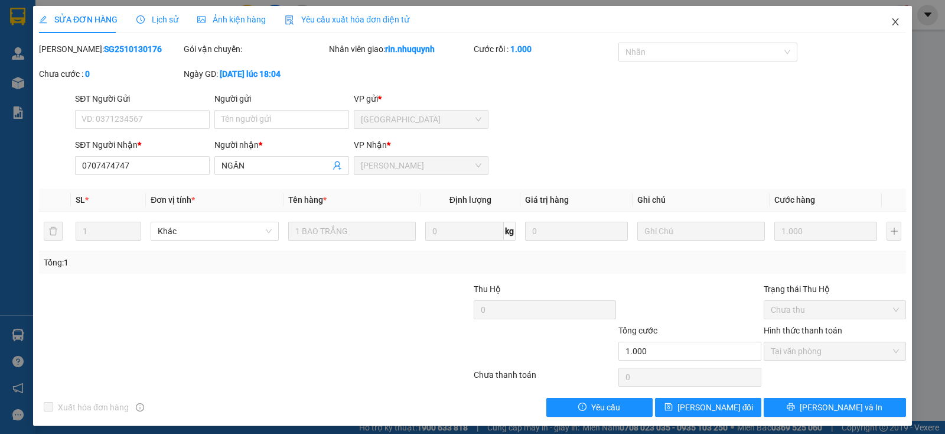
click at [892, 22] on span "Close" at bounding box center [895, 22] width 33 height 33
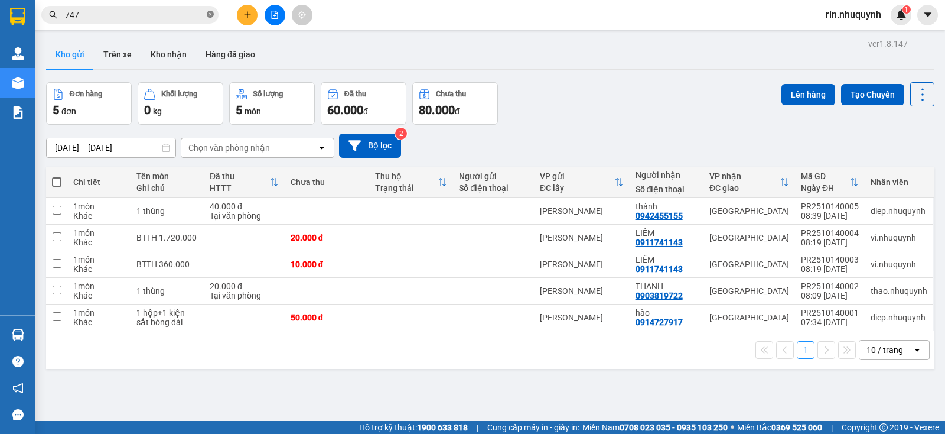
click at [212, 17] on icon "close-circle" at bounding box center [210, 14] width 7 height 7
click at [196, 15] on input "text" at bounding box center [134, 14] width 139 height 13
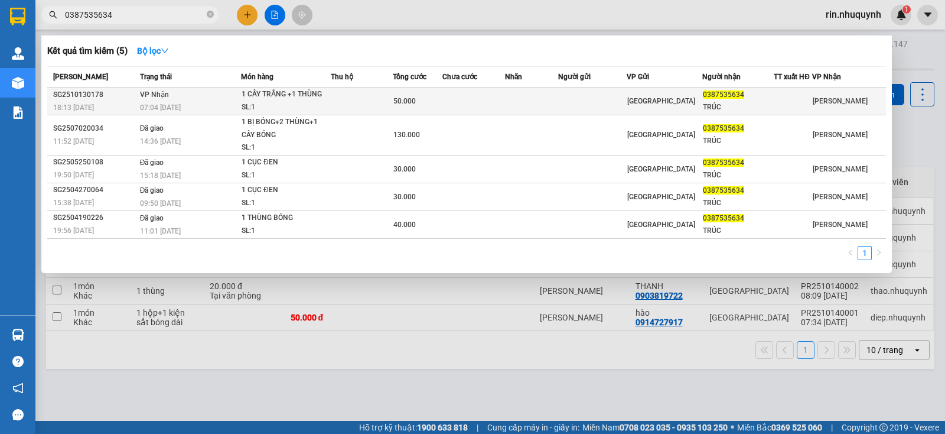
type input "0387535634"
click at [526, 108] on td at bounding box center [531, 101] width 53 height 28
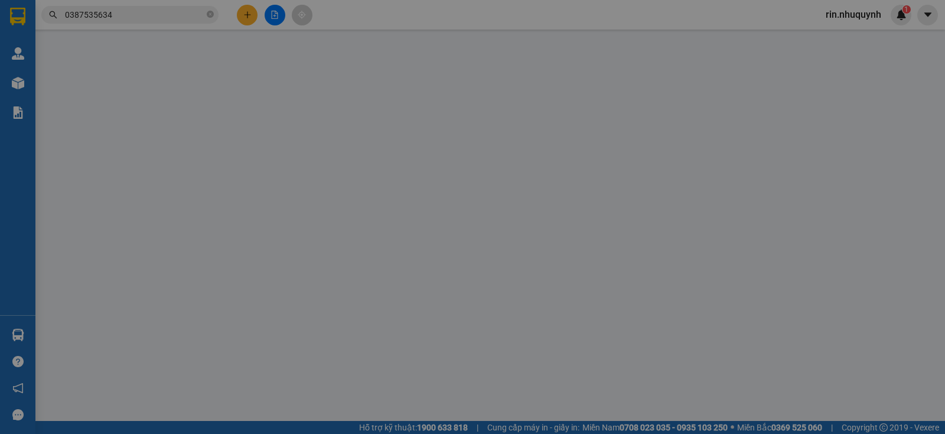
type input "0387535634"
type input "TRÚC"
type input "50.000"
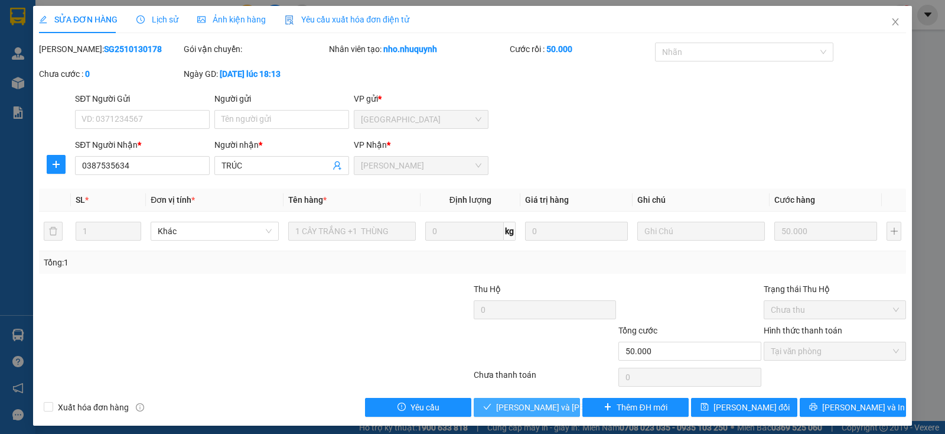
click at [554, 407] on span "[PERSON_NAME] và [PERSON_NAME] hàng" at bounding box center [576, 407] width 160 height 13
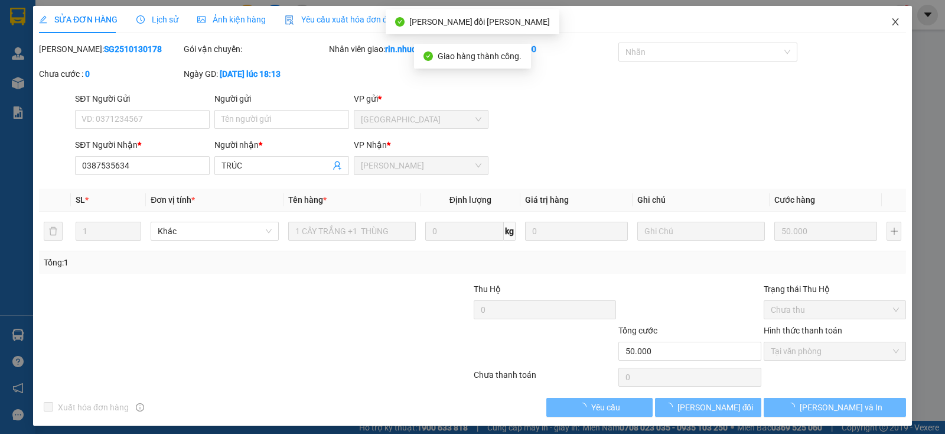
click at [892, 25] on icon "close" at bounding box center [895, 21] width 6 height 7
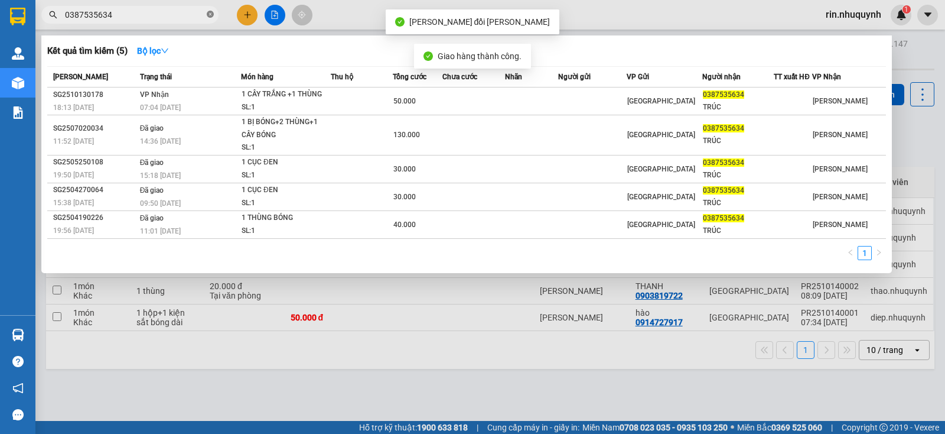
click at [213, 15] on icon "close-circle" at bounding box center [210, 14] width 7 height 7
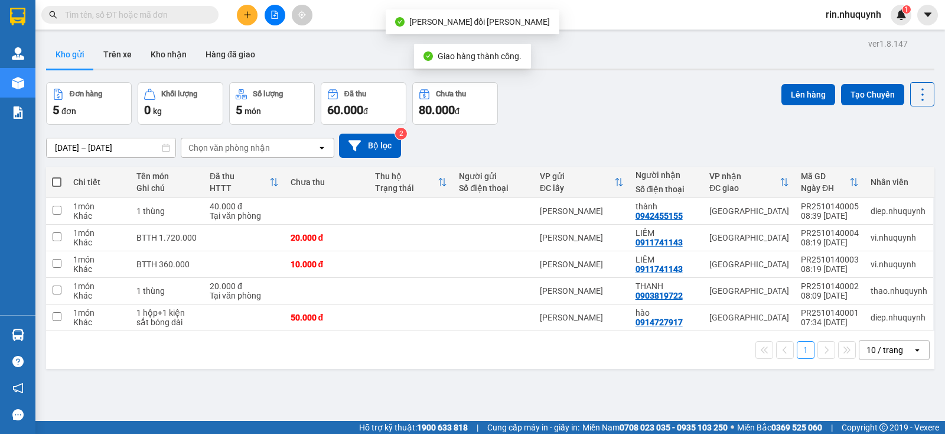
click at [195, 13] on input "text" at bounding box center [134, 14] width 139 height 13
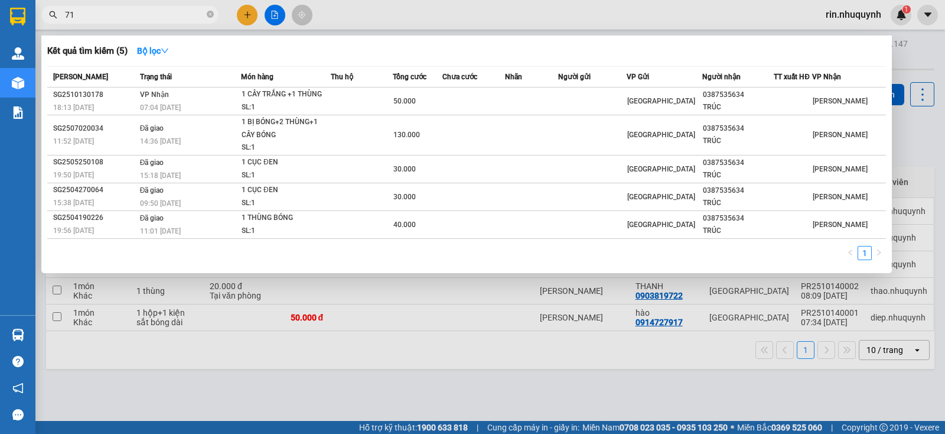
type input "712"
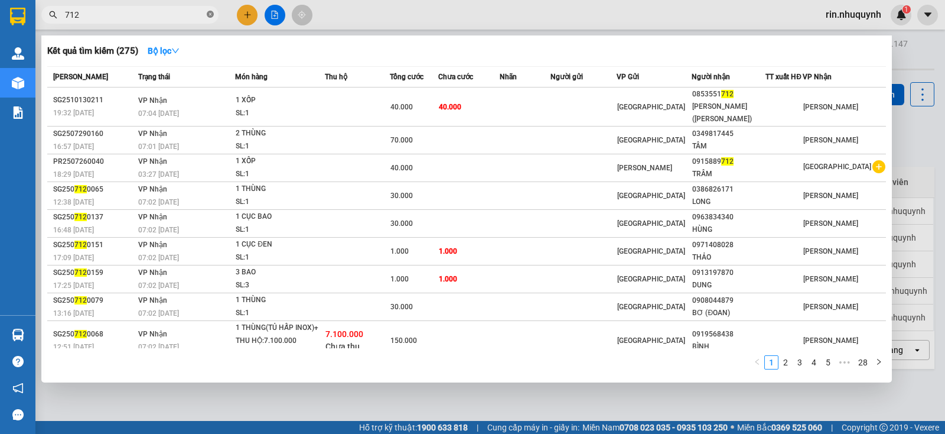
click at [209, 13] on icon "close-circle" at bounding box center [210, 14] width 7 height 7
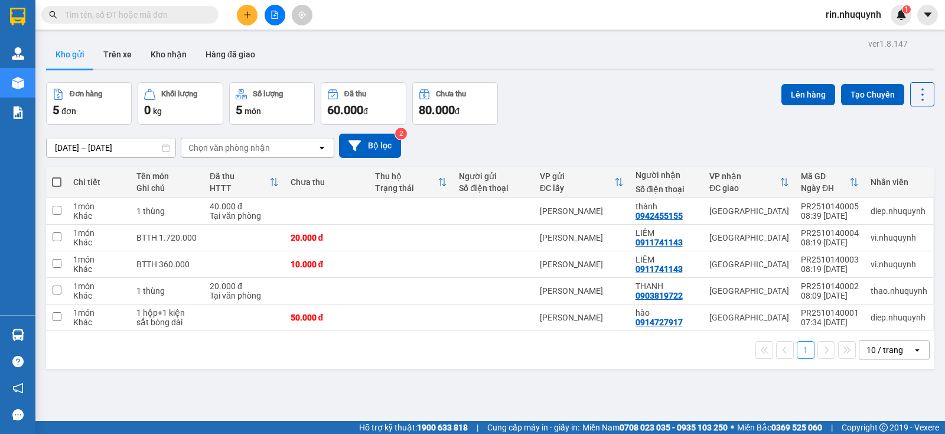
click at [191, 13] on input "text" at bounding box center [134, 14] width 139 height 13
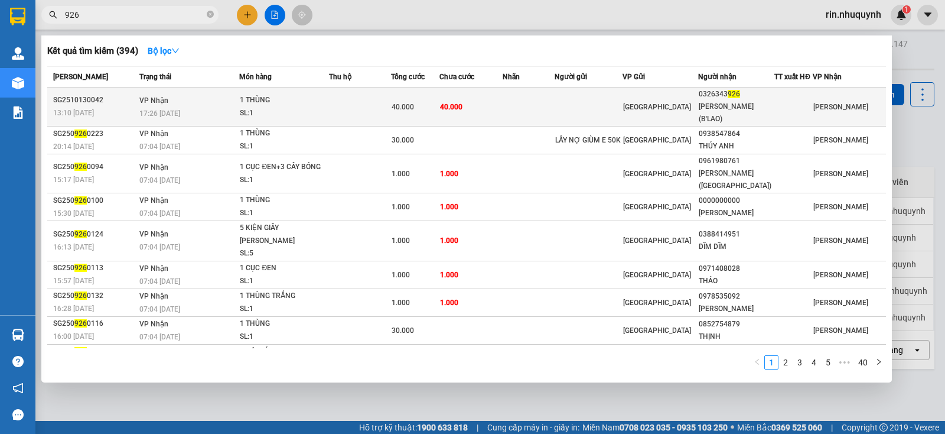
type input "926"
click at [547, 103] on td at bounding box center [529, 106] width 53 height 39
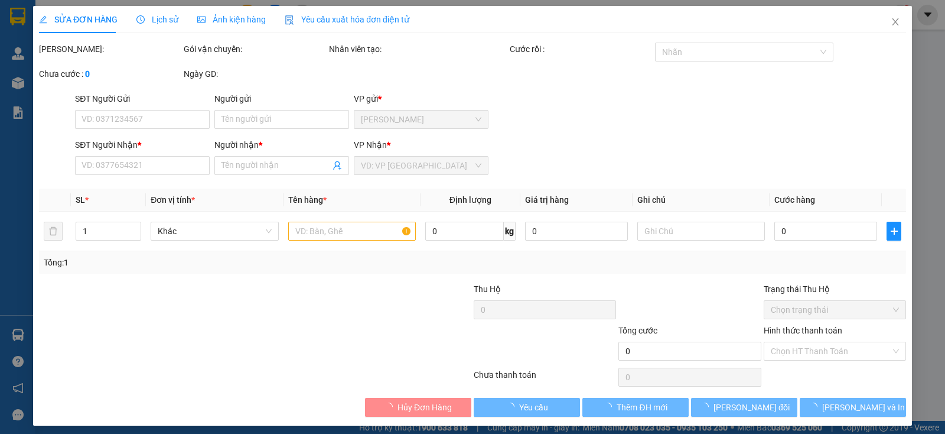
type input "0326343926"
type input "[PERSON_NAME](B'LAO)"
type input "40.000"
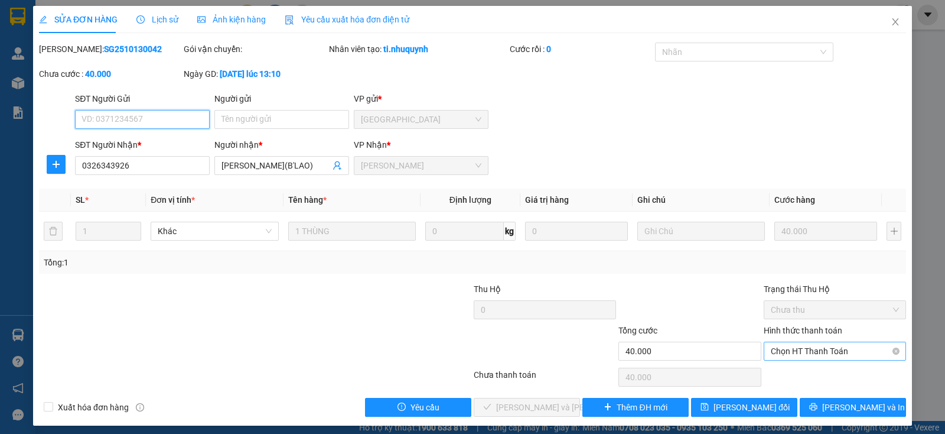
click at [811, 353] on span "Chọn HT Thanh Toán" at bounding box center [835, 351] width 128 height 18
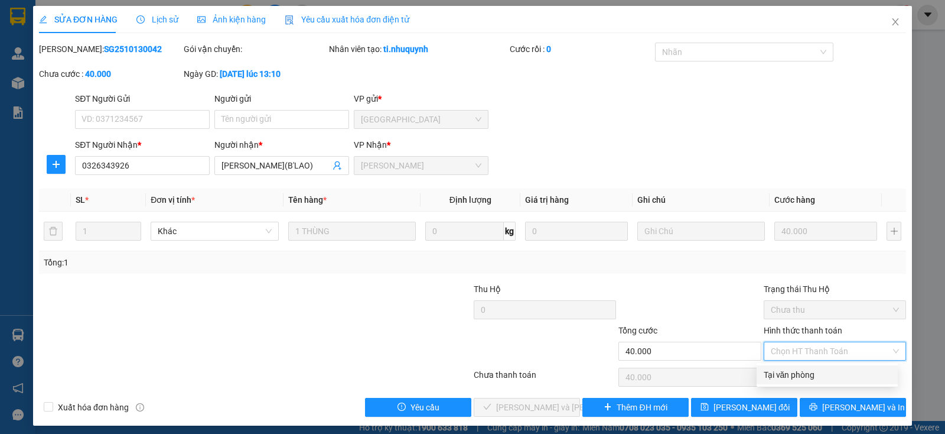
drag, startPoint x: 805, startPoint y: 365, endPoint x: 799, endPoint y: 370, distance: 7.9
click at [804, 366] on div "Total Paid Fee 0 Total UnPaid Fee 40.000 Cash Collection Total Fee Mã ĐH: SG251…" at bounding box center [472, 230] width 867 height 374
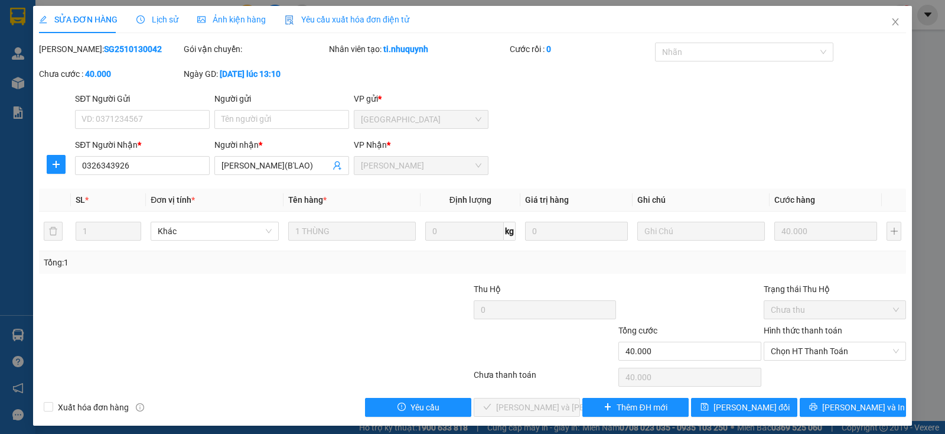
click at [789, 379] on div "Chọn HT Thanh Toán" at bounding box center [835, 377] width 145 height 24
click at [801, 351] on span "Chọn HT Thanh Toán" at bounding box center [835, 351] width 128 height 18
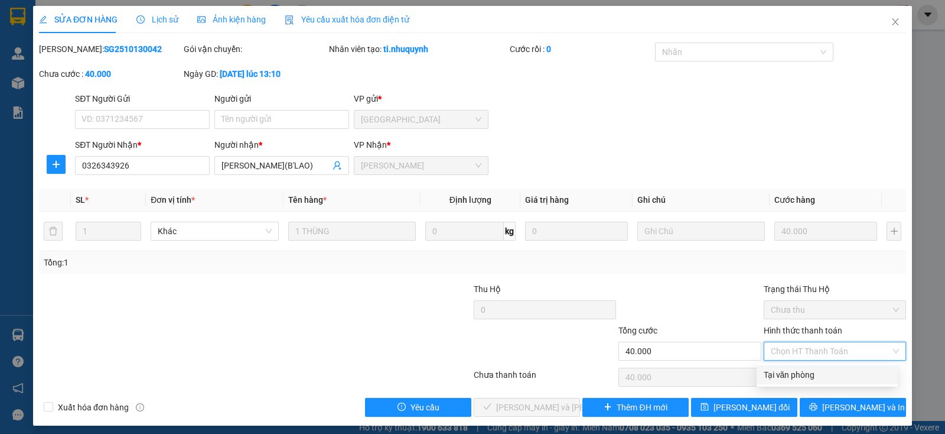
click at [794, 373] on div "Tại văn phòng" at bounding box center [827, 374] width 127 height 13
type input "0"
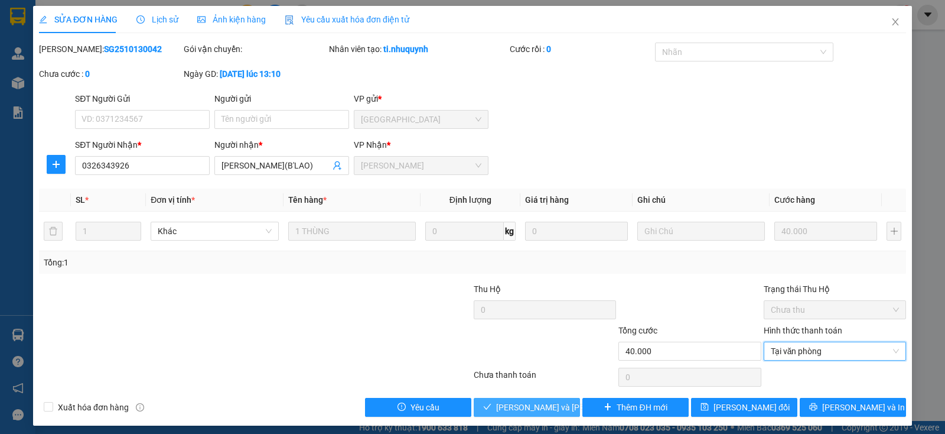
click at [545, 407] on span "[PERSON_NAME] và [PERSON_NAME] hàng" at bounding box center [576, 407] width 160 height 13
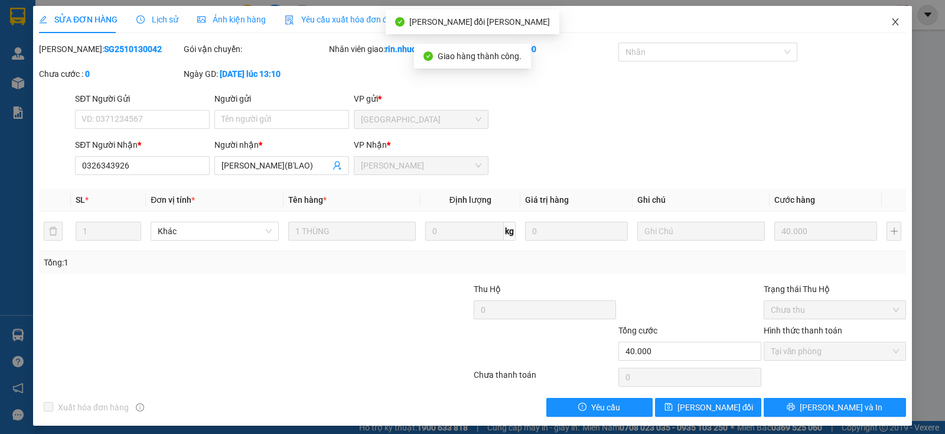
click at [879, 25] on span "Close" at bounding box center [895, 22] width 33 height 33
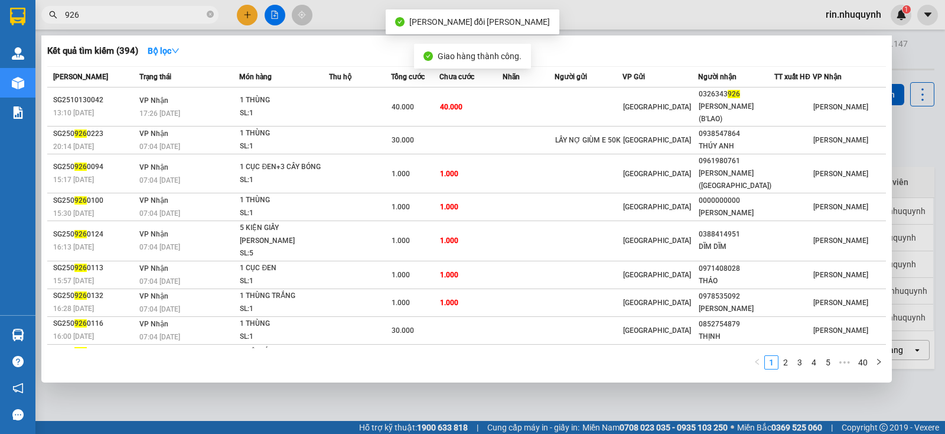
click at [193, 16] on input "926" at bounding box center [134, 14] width 139 height 13
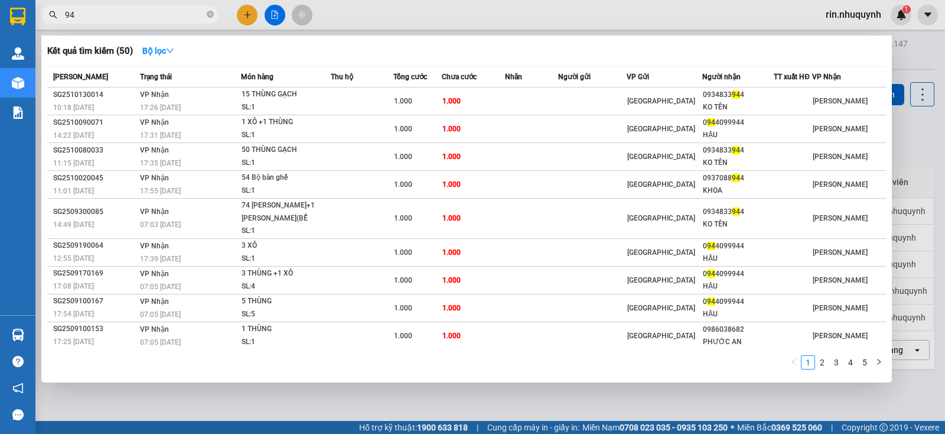
type input "9"
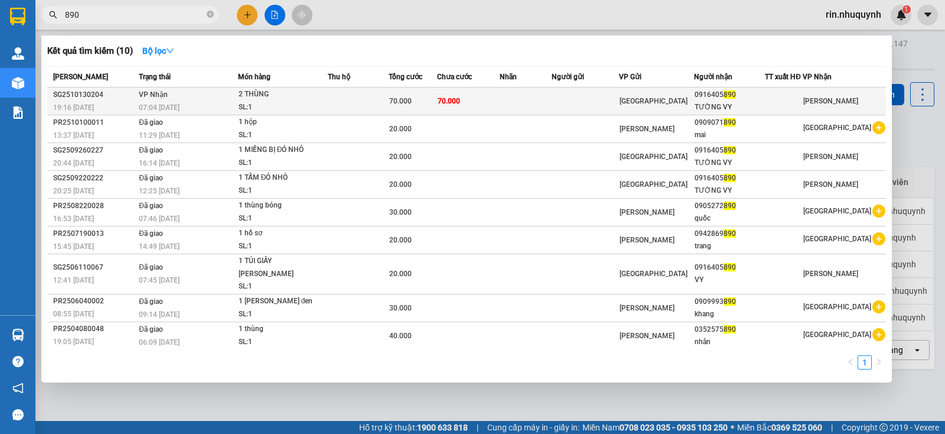
type input "890"
click at [348, 94] on td at bounding box center [358, 101] width 61 height 28
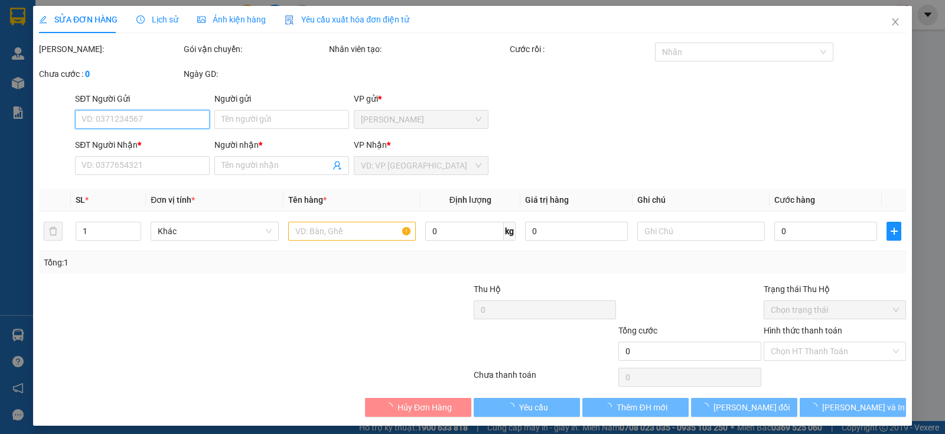
type input "0916405890"
type input "TƯỜNG VY"
type input "70.000"
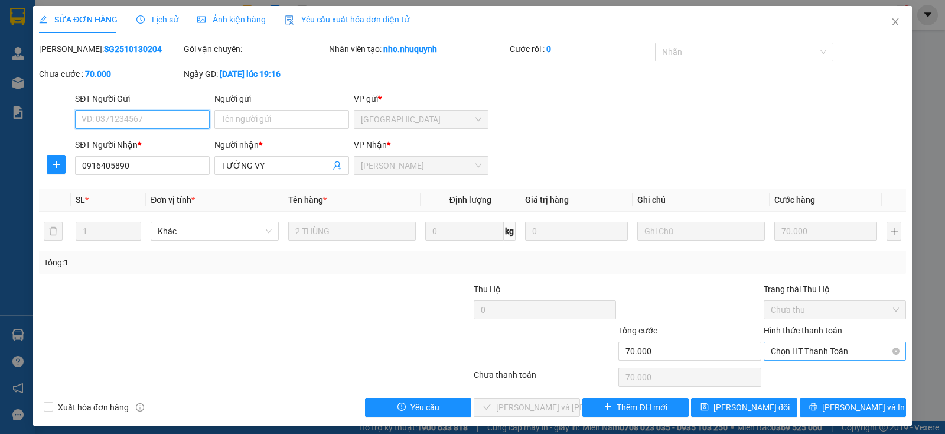
click at [808, 355] on span "Chọn HT Thanh Toán" at bounding box center [835, 351] width 128 height 18
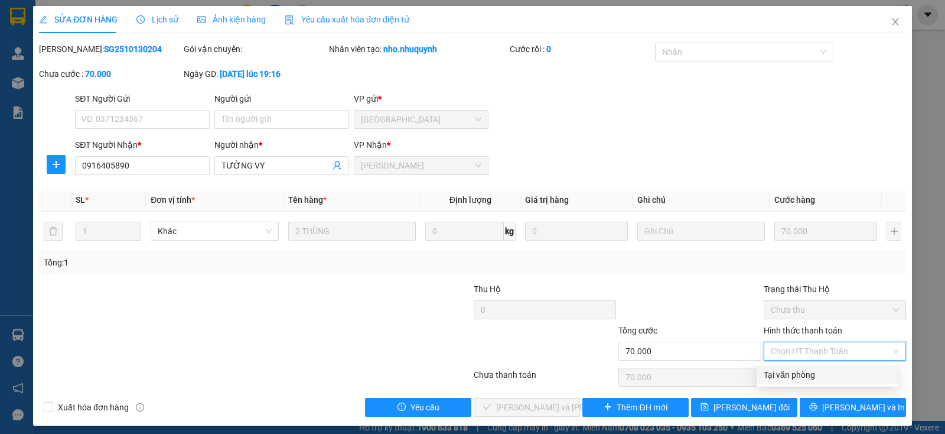
click at [808, 375] on div "Tại văn phòng" at bounding box center [827, 374] width 127 height 13
type input "0"
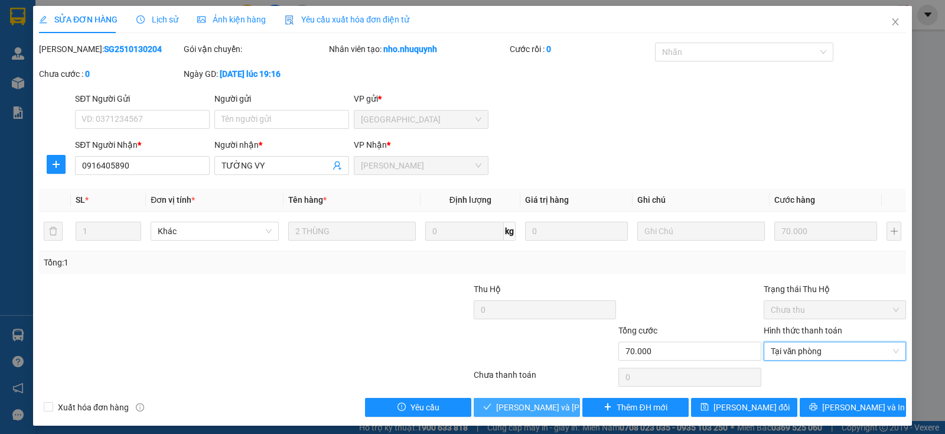
click at [542, 413] on span "[PERSON_NAME] và [PERSON_NAME] hàng" at bounding box center [576, 407] width 160 height 13
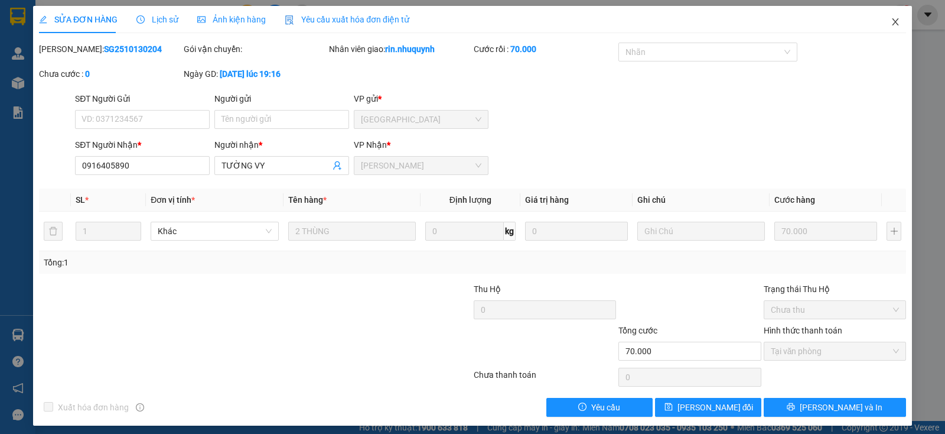
click at [891, 20] on icon "close" at bounding box center [895, 21] width 9 height 9
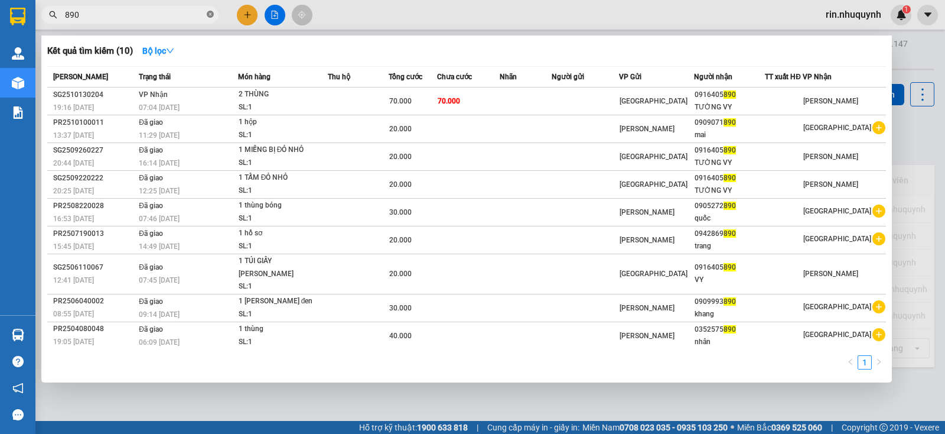
click at [212, 12] on icon "close-circle" at bounding box center [210, 14] width 7 height 7
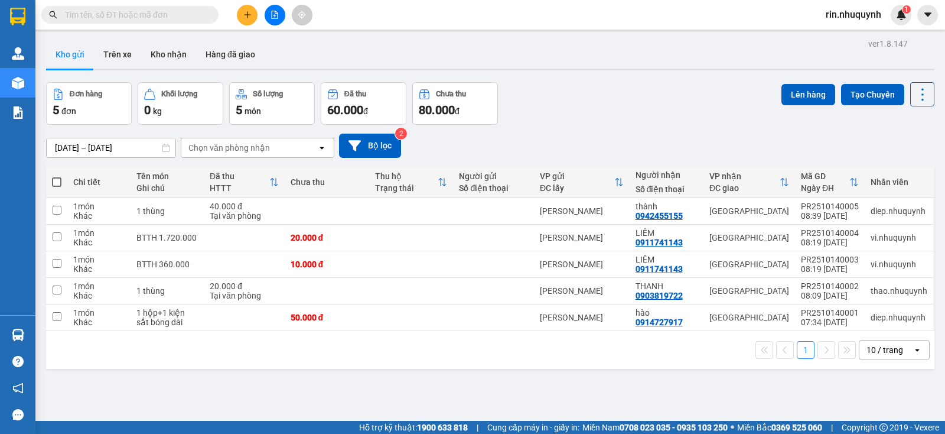
click at [193, 15] on input "text" at bounding box center [134, 14] width 139 height 13
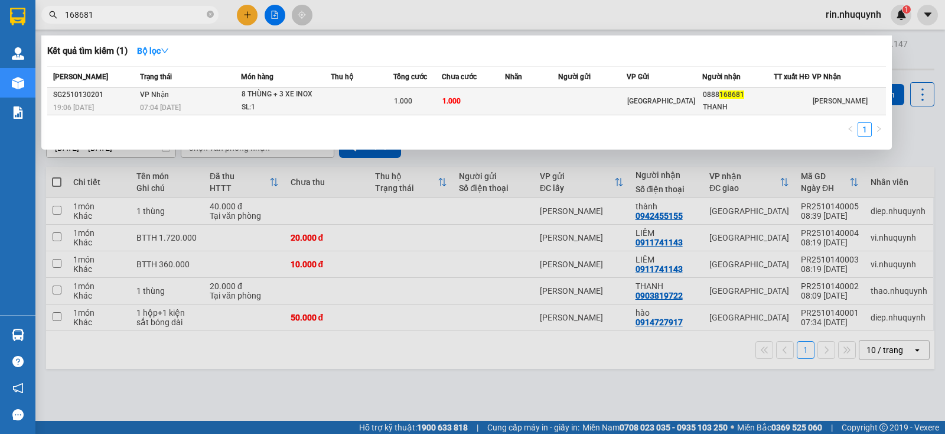
type input "168681"
click at [753, 103] on div "THANH" at bounding box center [738, 107] width 70 height 12
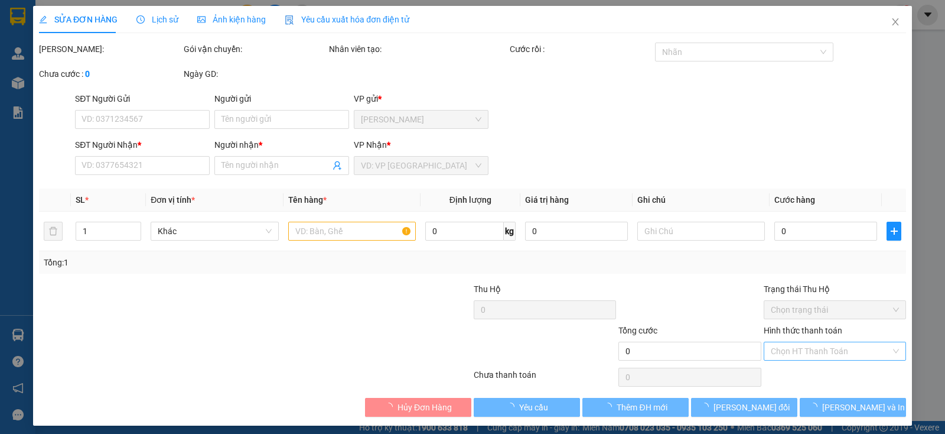
click at [866, 352] on input "Hình thức thanh toán" at bounding box center [831, 351] width 120 height 18
drag, startPoint x: 831, startPoint y: 378, endPoint x: 734, endPoint y: 395, distance: 99.0
click at [831, 379] on div "Tại văn phòng" at bounding box center [827, 374] width 127 height 13
type input "0888168681"
type input "THANH"
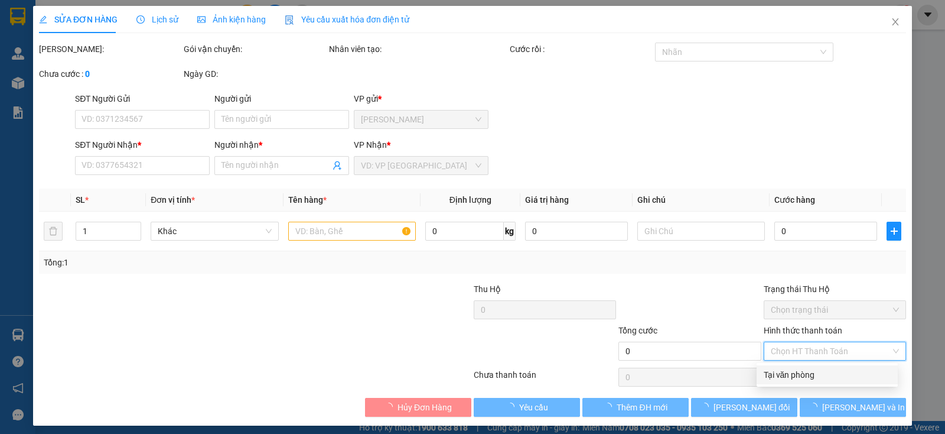
type input "1.000"
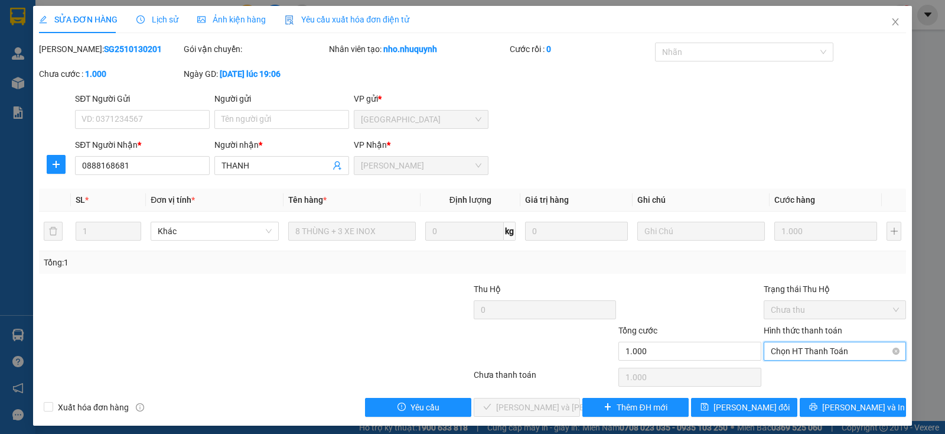
click at [857, 357] on span "Chọn HT Thanh Toán" at bounding box center [835, 351] width 128 height 18
drag, startPoint x: 843, startPoint y: 372, endPoint x: 828, endPoint y: 373, distance: 14.2
click at [842, 373] on div "Tại văn phòng" at bounding box center [827, 374] width 127 height 13
type input "0"
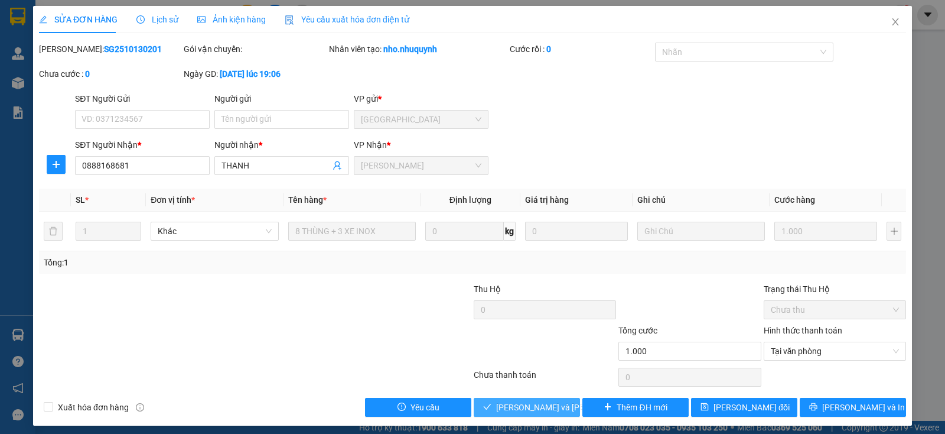
click at [558, 411] on span "[PERSON_NAME] và [PERSON_NAME] hàng" at bounding box center [576, 407] width 160 height 13
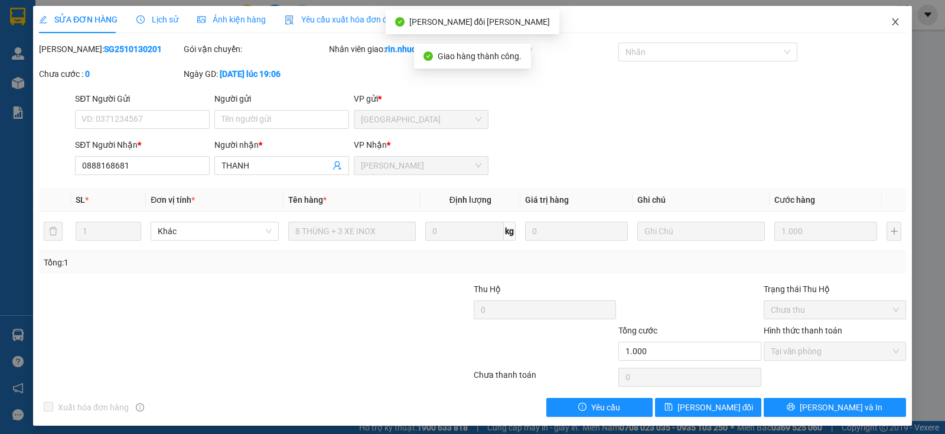
click at [891, 21] on icon "close" at bounding box center [895, 21] width 9 height 9
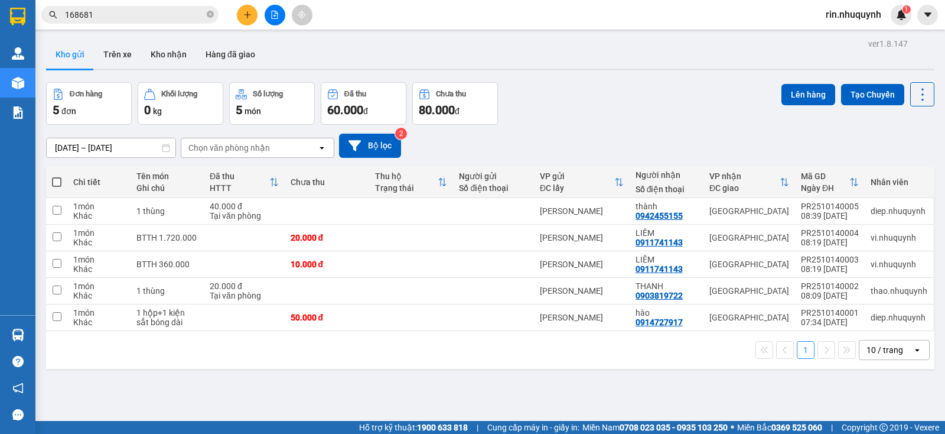
click at [213, 12] on icon "close-circle" at bounding box center [210, 14] width 7 height 7
click at [271, 18] on icon "file-add" at bounding box center [275, 15] width 8 height 8
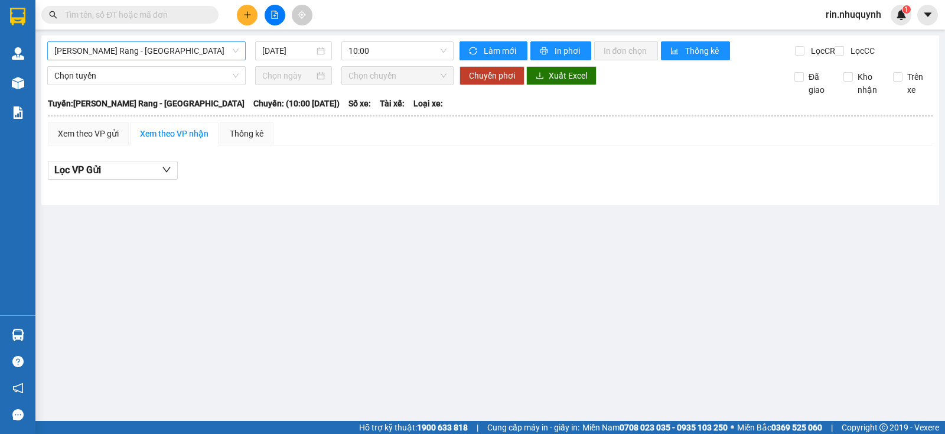
click at [236, 55] on span "[PERSON_NAME] Rang - [GEOGRAPHIC_DATA]" at bounding box center [146, 51] width 184 height 18
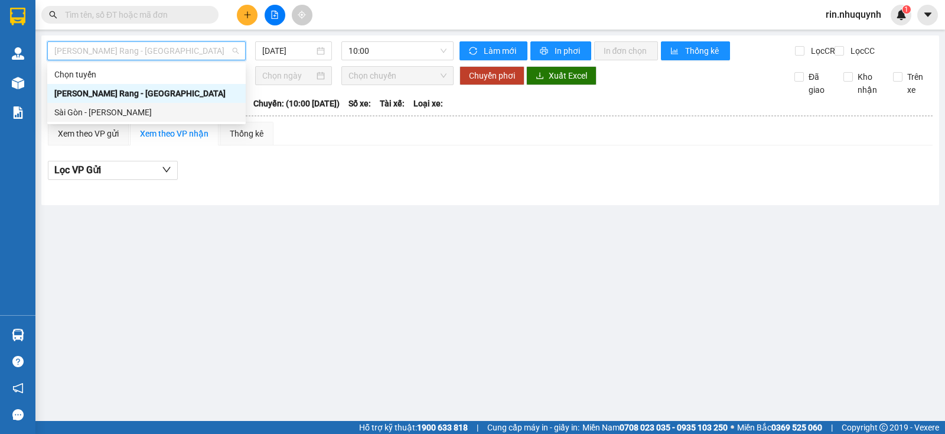
click at [187, 108] on div "Sài Gòn - [PERSON_NAME]" at bounding box center [146, 112] width 184 height 13
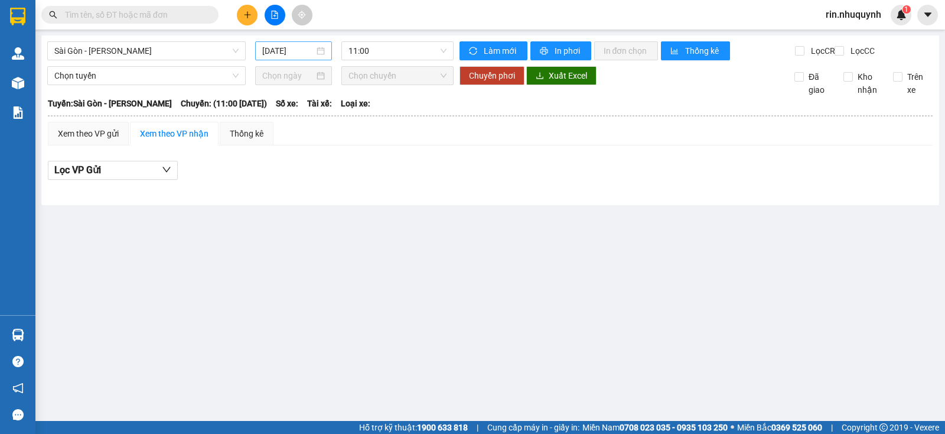
click at [324, 48] on div "[DATE]" at bounding box center [293, 50] width 63 height 13
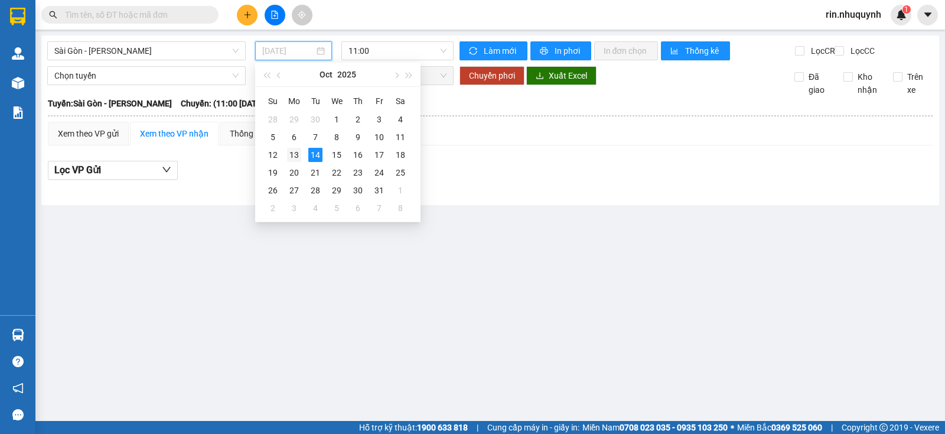
click at [293, 152] on div "13" at bounding box center [294, 155] width 14 height 14
type input "[DATE]"
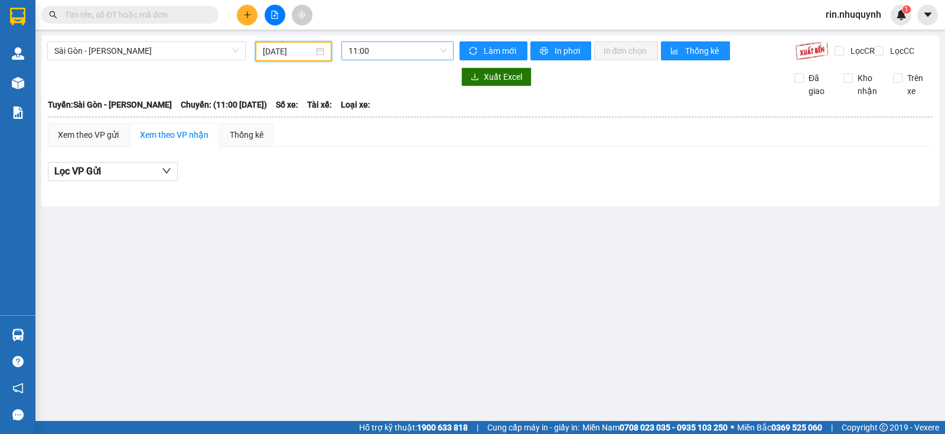
click at [440, 53] on span "11:00" at bounding box center [397, 51] width 97 height 18
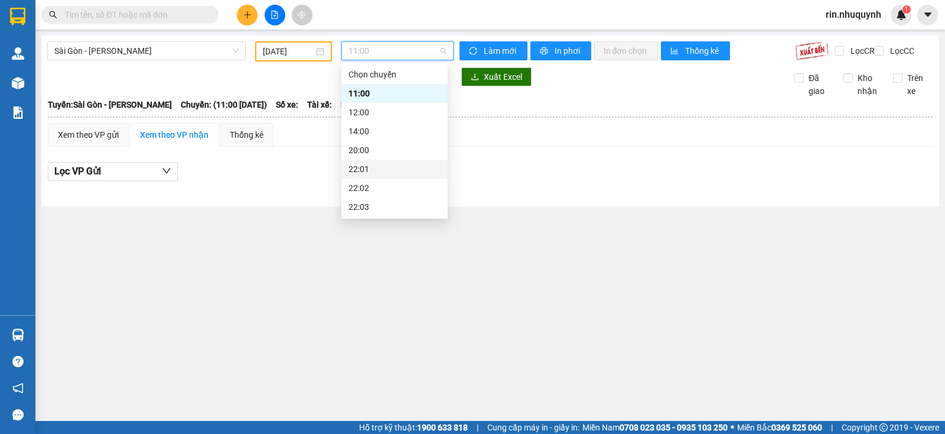
click at [379, 173] on div "22:01" at bounding box center [395, 168] width 92 height 13
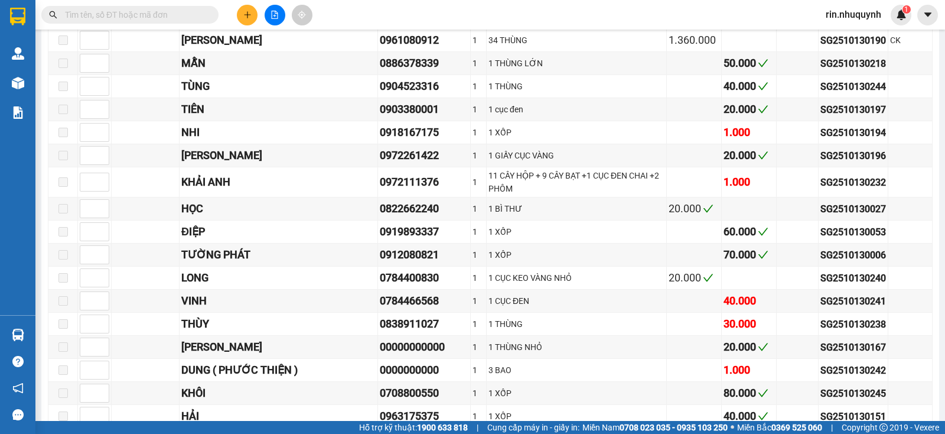
scroll to position [5737, 0]
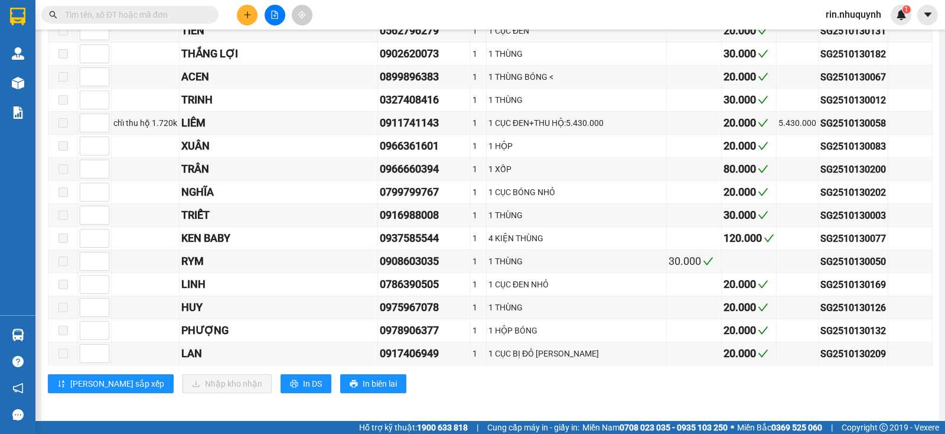
click at [844, 14] on span "rin.nhuquynh" at bounding box center [854, 14] width 74 height 15
click at [841, 41] on span "Đăng xuất" at bounding box center [859, 36] width 50 height 13
